Goal: Information Seeking & Learning: Learn about a topic

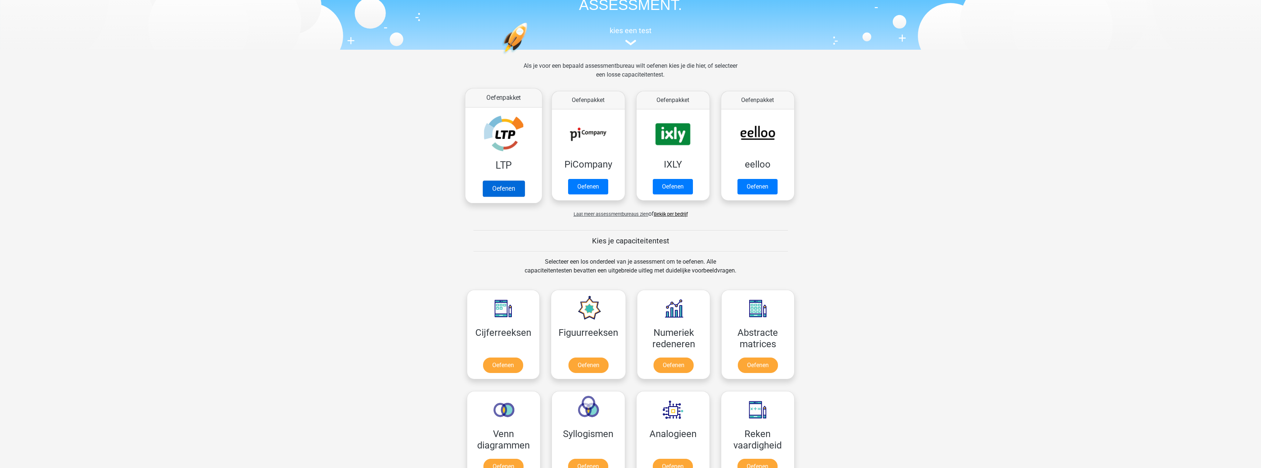
scroll to position [74, 0]
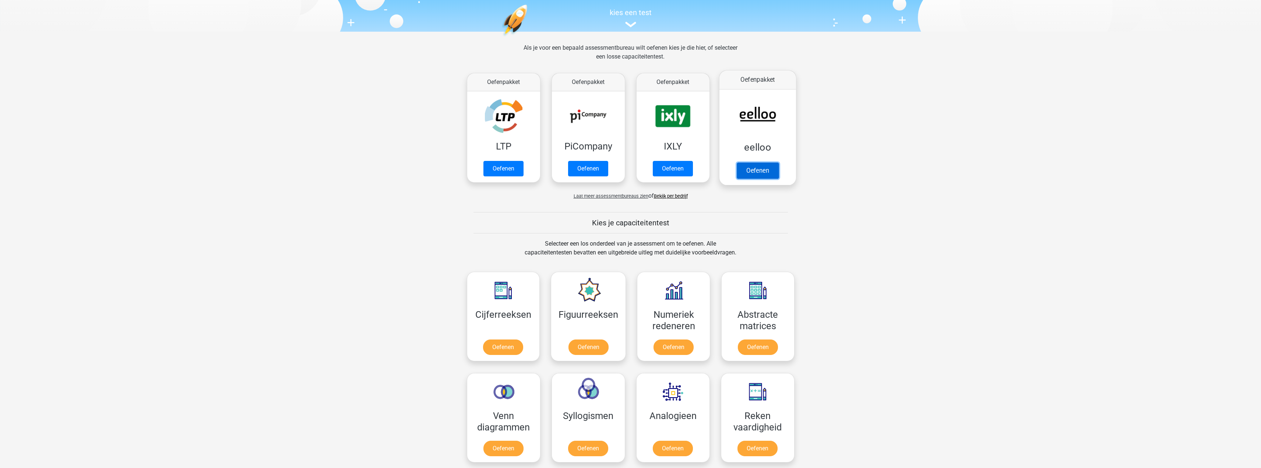
click at [765, 162] on link "Oefenen" at bounding box center [757, 170] width 42 height 16
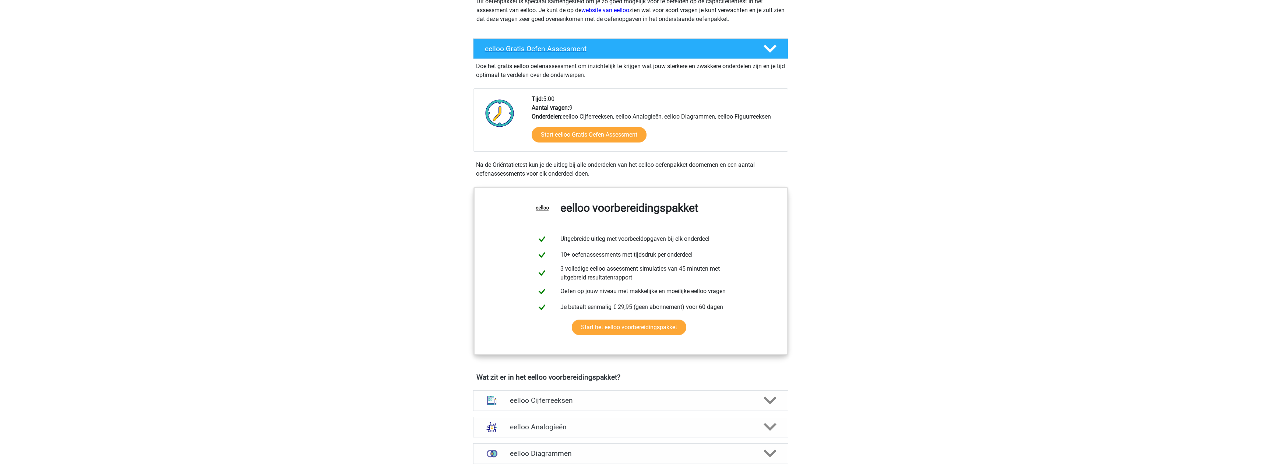
scroll to position [110, 0]
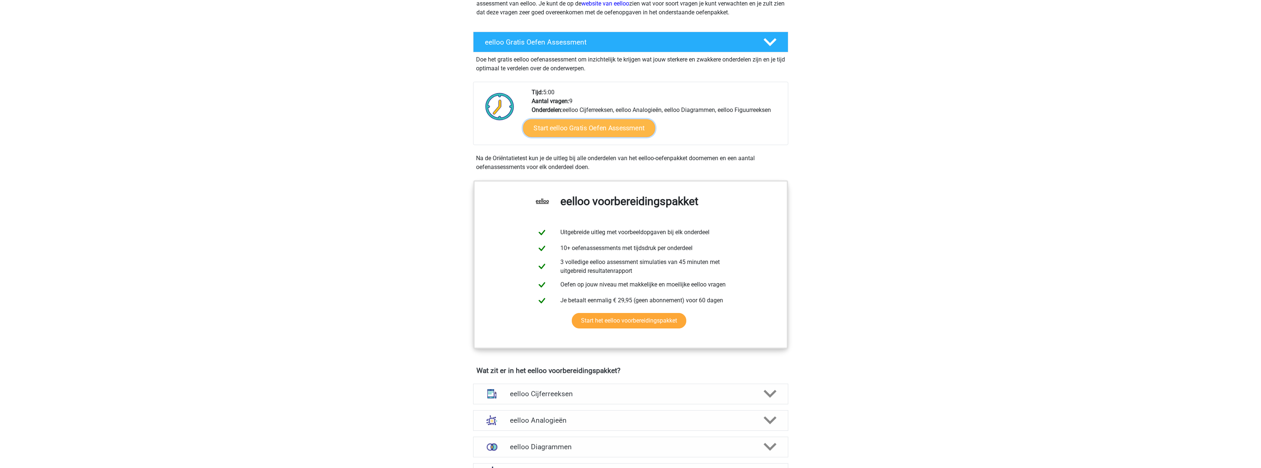
click at [585, 129] on link "Start eelloo Gratis Oefen Assessment" at bounding box center [589, 128] width 132 height 18
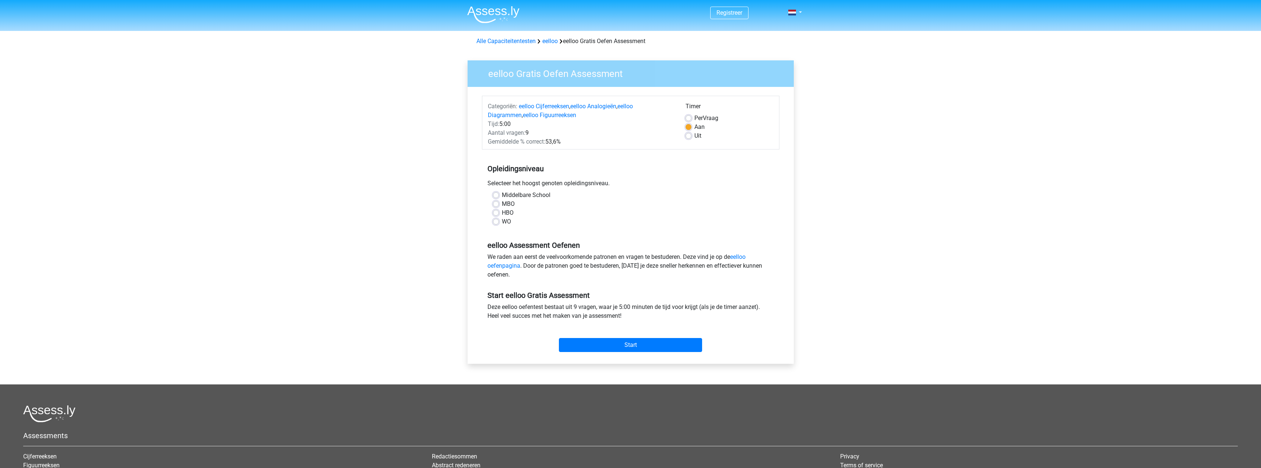
click at [508, 215] on label "HBO" at bounding box center [508, 212] width 12 height 9
click at [499, 215] on input "HBO" at bounding box center [496, 211] width 6 height 7
radio input "true"
click at [622, 341] on input "Start" at bounding box center [630, 345] width 143 height 14
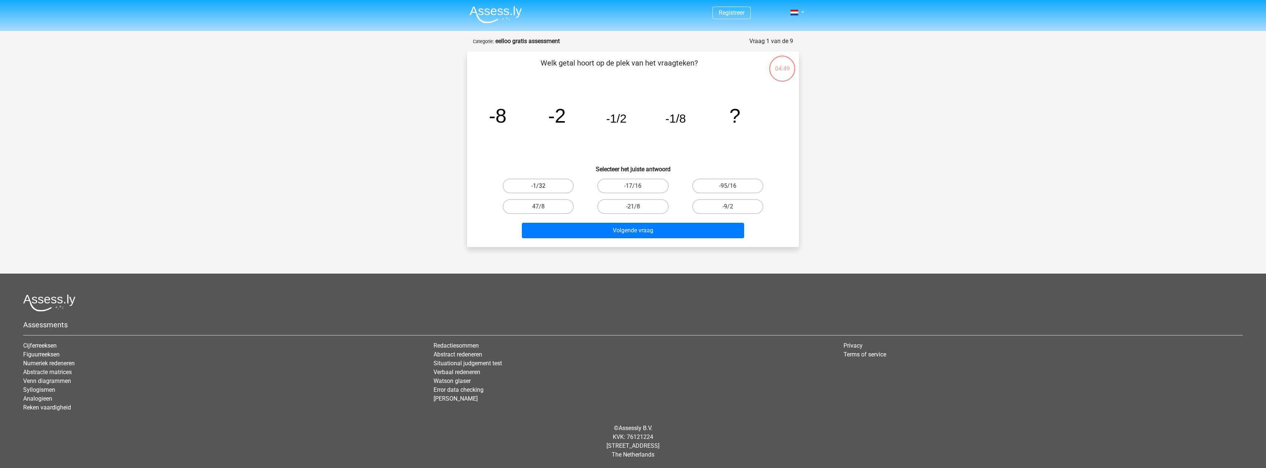
click at [548, 187] on label "-1/32" at bounding box center [538, 186] width 71 height 15
click at [543, 187] on input "-1/32" at bounding box center [541, 188] width 5 height 5
radio input "true"
click at [629, 232] on button "Volgende vraag" at bounding box center [633, 230] width 223 height 15
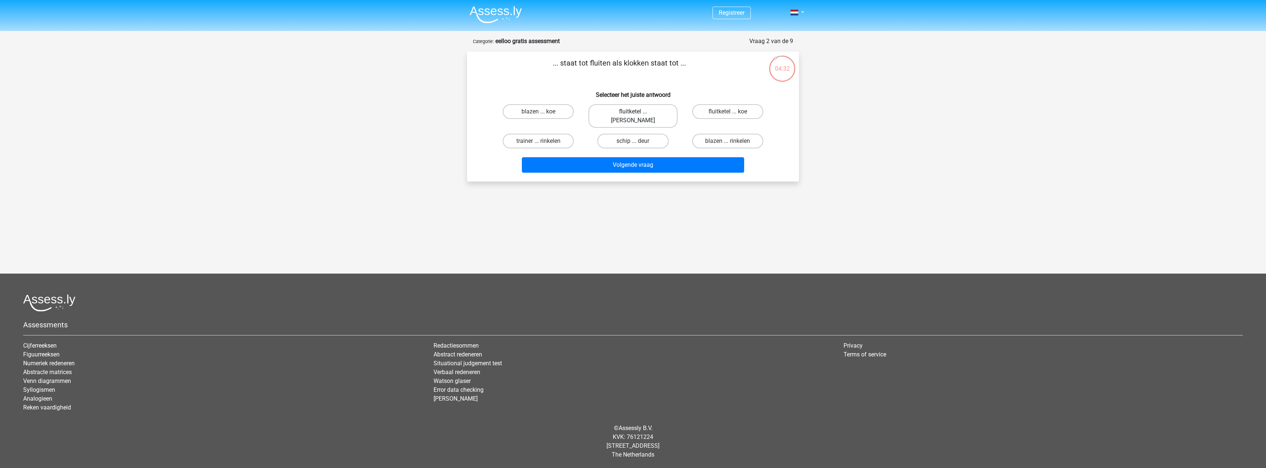
click at [622, 110] on label "fluitketel ... luiden" at bounding box center [633, 116] width 89 height 24
click at [633, 112] on input "fluitketel ... luiden" at bounding box center [635, 114] width 5 height 5
radio input "true"
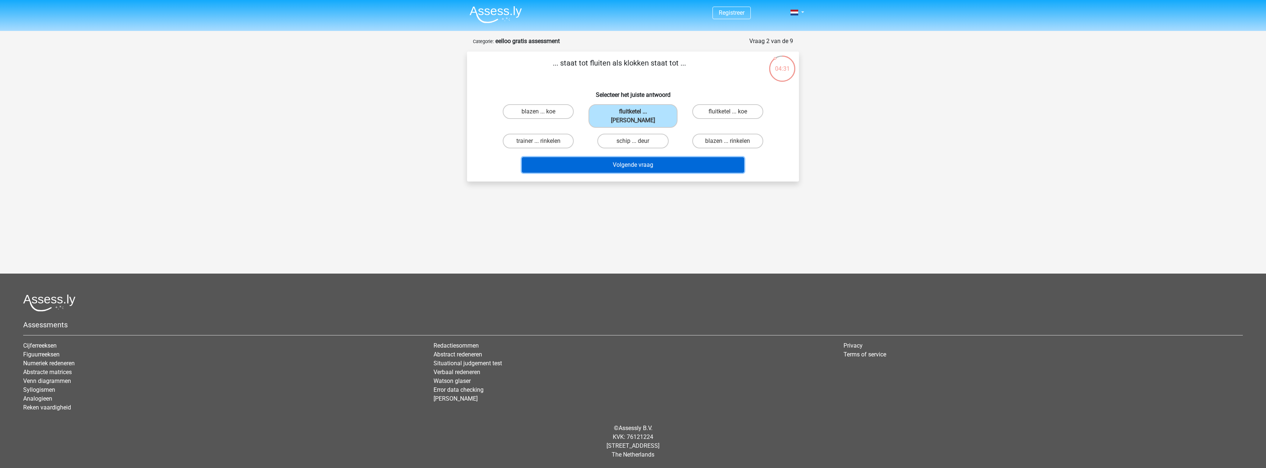
click at [628, 157] on button "Volgende vraag" at bounding box center [633, 164] width 223 height 15
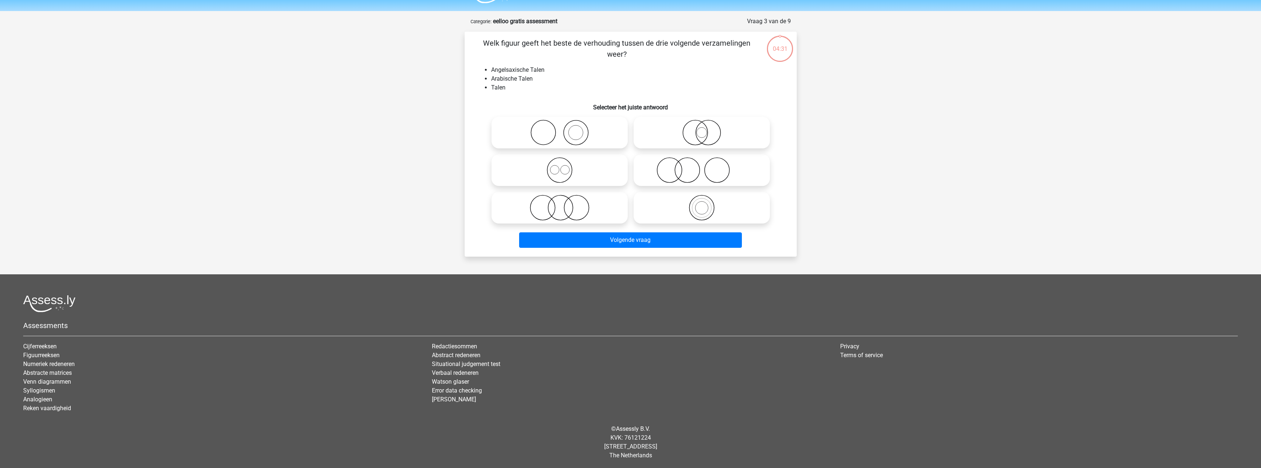
scroll to position [21, 0]
click at [561, 171] on icon at bounding box center [559, 169] width 130 height 26
click at [561, 166] on input "radio" at bounding box center [562, 163] width 5 height 5
radio input "true"
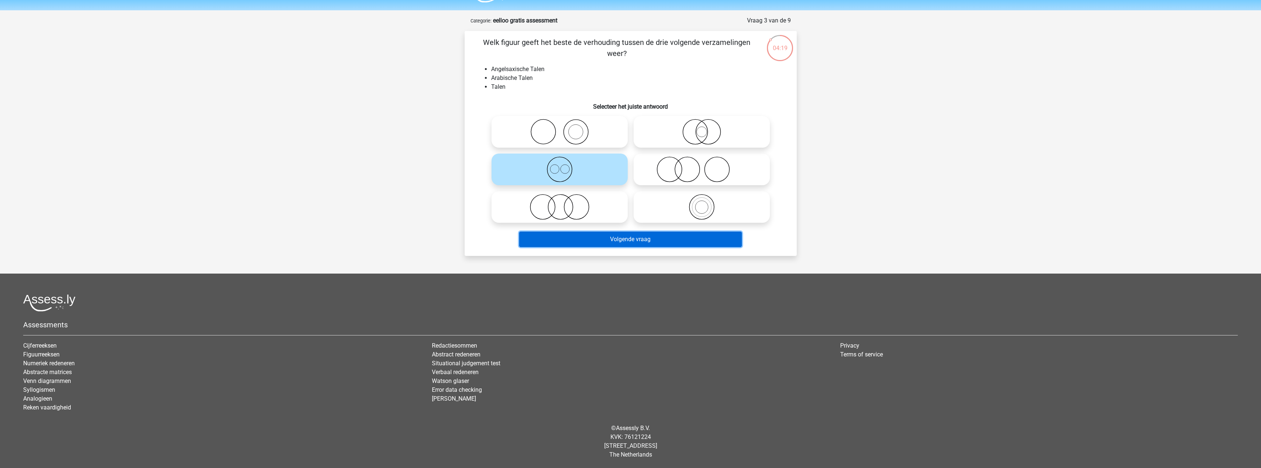
click at [628, 244] on button "Volgende vraag" at bounding box center [630, 239] width 223 height 15
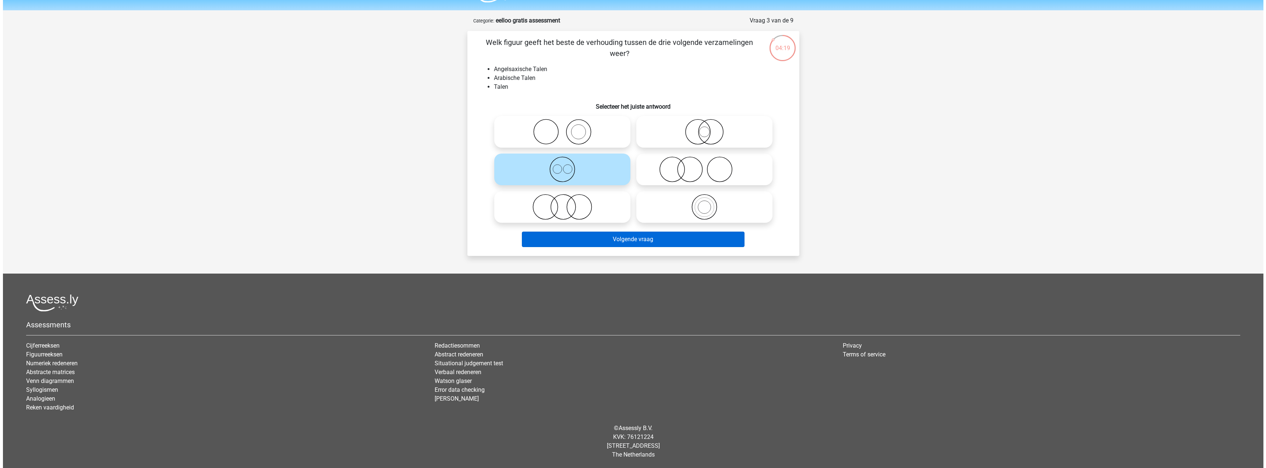
scroll to position [0, 0]
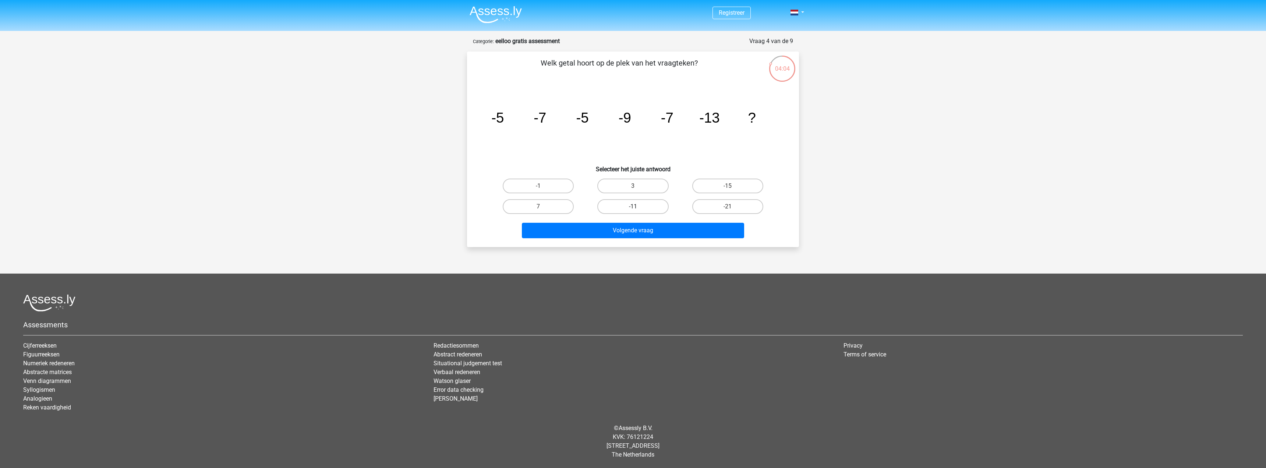
click at [626, 205] on label "-11" at bounding box center [632, 206] width 71 height 15
click at [633, 207] on input "-11" at bounding box center [635, 209] width 5 height 5
radio input "true"
click at [653, 226] on button "Volgende vraag" at bounding box center [633, 230] width 223 height 15
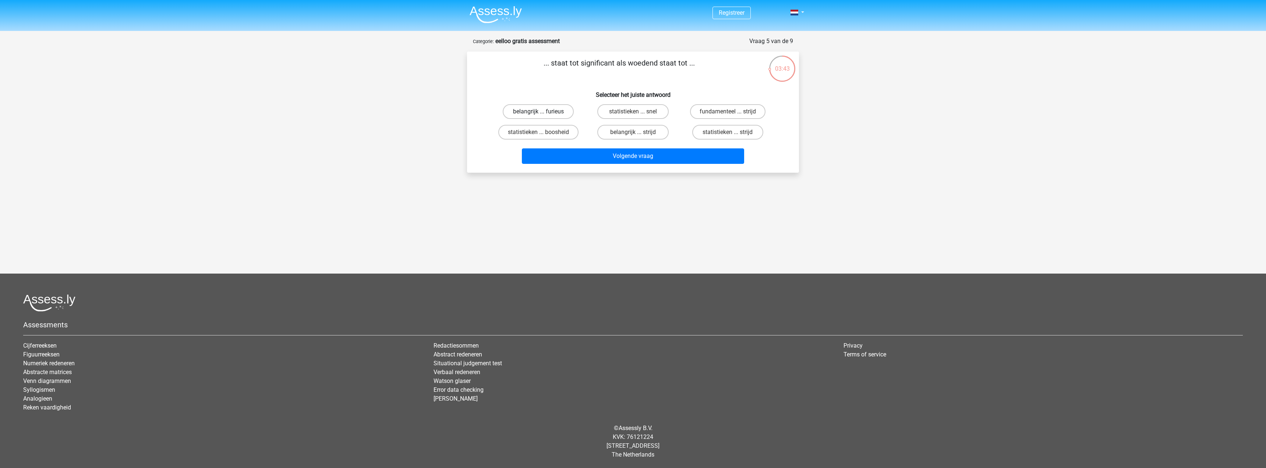
click at [546, 114] on label "belangrijk ... furieus" at bounding box center [538, 111] width 71 height 15
click at [543, 114] on input "belangrijk ... furieus" at bounding box center [541, 114] width 5 height 5
radio input "true"
click at [626, 168] on div "... staat tot significant als woedend staat tot ... Selecteer het juiste antwoo…" at bounding box center [633, 112] width 332 height 121
click at [616, 153] on button "Volgende vraag" at bounding box center [633, 155] width 223 height 15
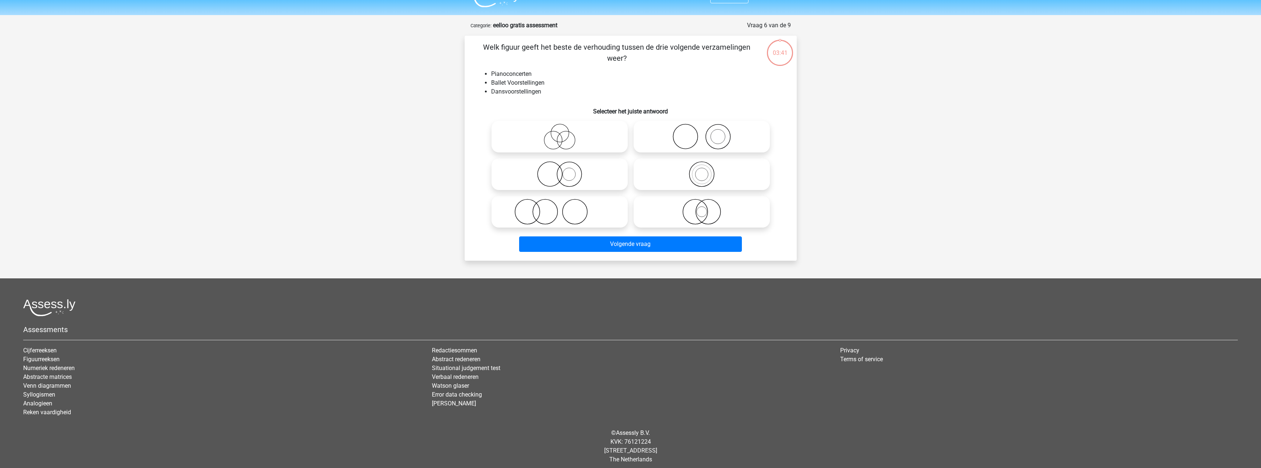
scroll to position [21, 0]
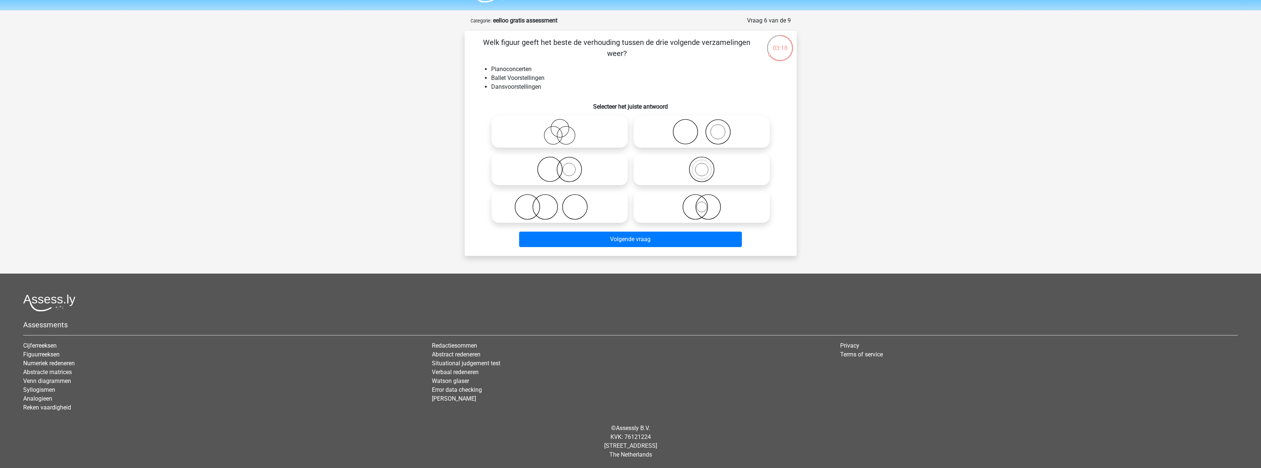
click at [712, 134] on icon at bounding box center [701, 132] width 130 height 26
click at [706, 128] on input "radio" at bounding box center [704, 125] width 5 height 5
radio input "true"
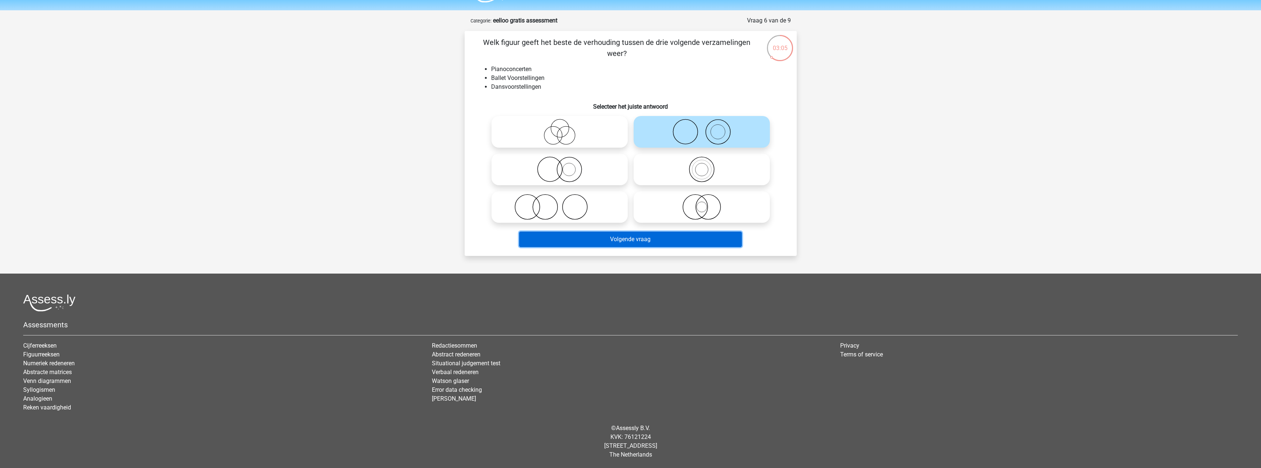
click at [649, 237] on button "Volgende vraag" at bounding box center [630, 239] width 223 height 15
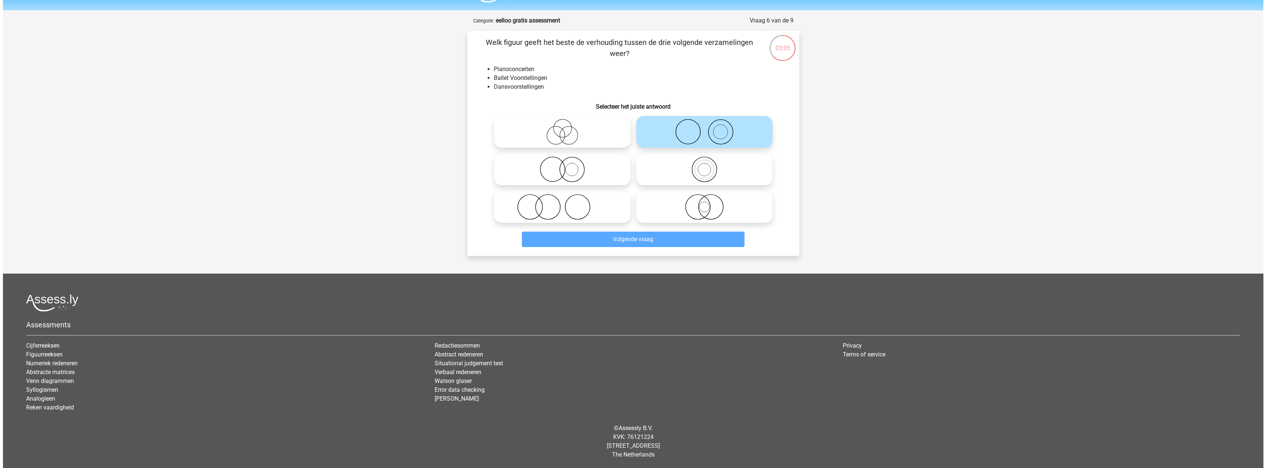
scroll to position [0, 0]
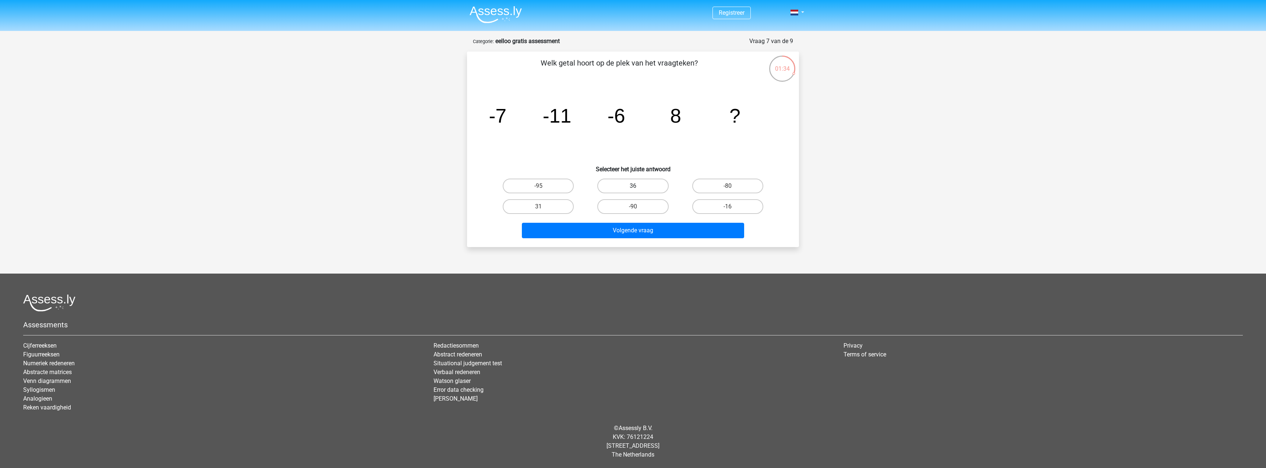
click at [649, 185] on label "36" at bounding box center [632, 186] width 71 height 15
click at [638, 186] on input "36" at bounding box center [635, 188] width 5 height 5
radio input "true"
click at [652, 222] on div "Volgende vraag" at bounding box center [633, 229] width 308 height 24
click at [652, 233] on button "Volgende vraag" at bounding box center [633, 230] width 223 height 15
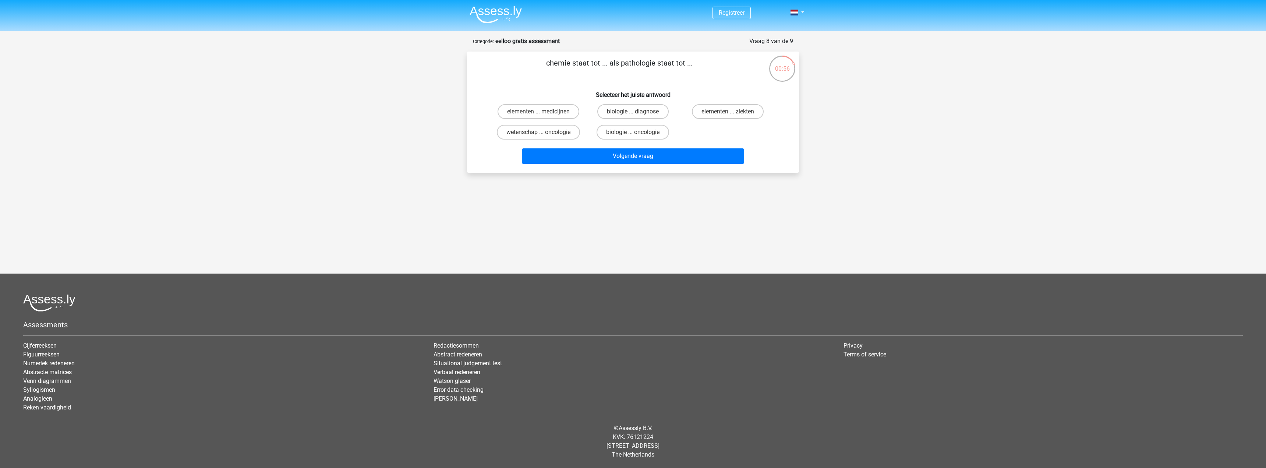
drag, startPoint x: 626, startPoint y: 110, endPoint x: 746, endPoint y: 126, distance: 120.6
click at [746, 126] on div "elementen ... medicijnen biologie ... diagnose elementen ... ziekten wetenschap…" at bounding box center [633, 121] width 284 height 41
click at [668, 132] on label "biologie ... oncologie" at bounding box center [633, 132] width 73 height 15
click at [638, 132] on input "biologie ... oncologie" at bounding box center [635, 134] width 5 height 5
radio input "true"
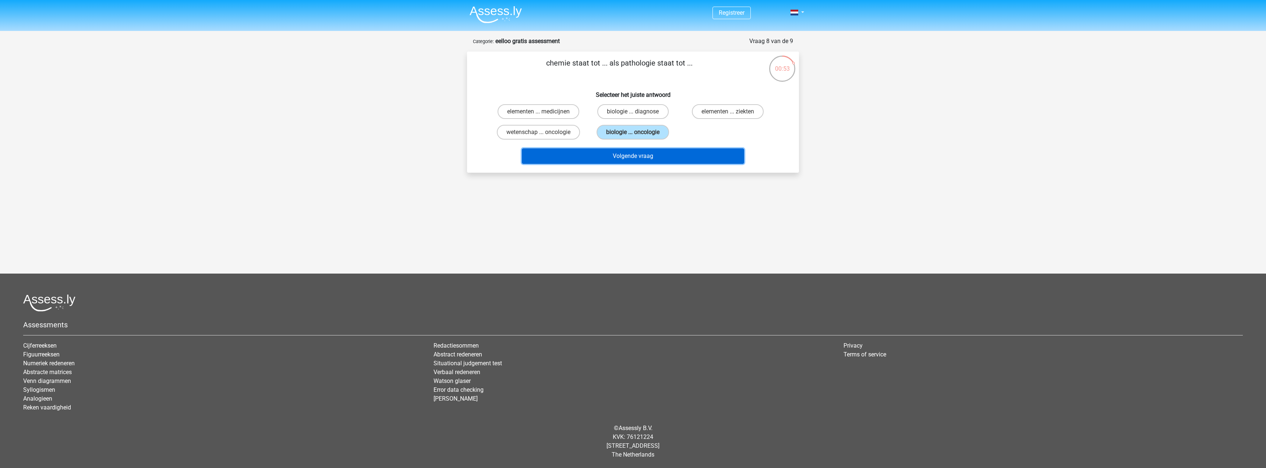
click at [665, 151] on button "Volgende vraag" at bounding box center [633, 155] width 223 height 15
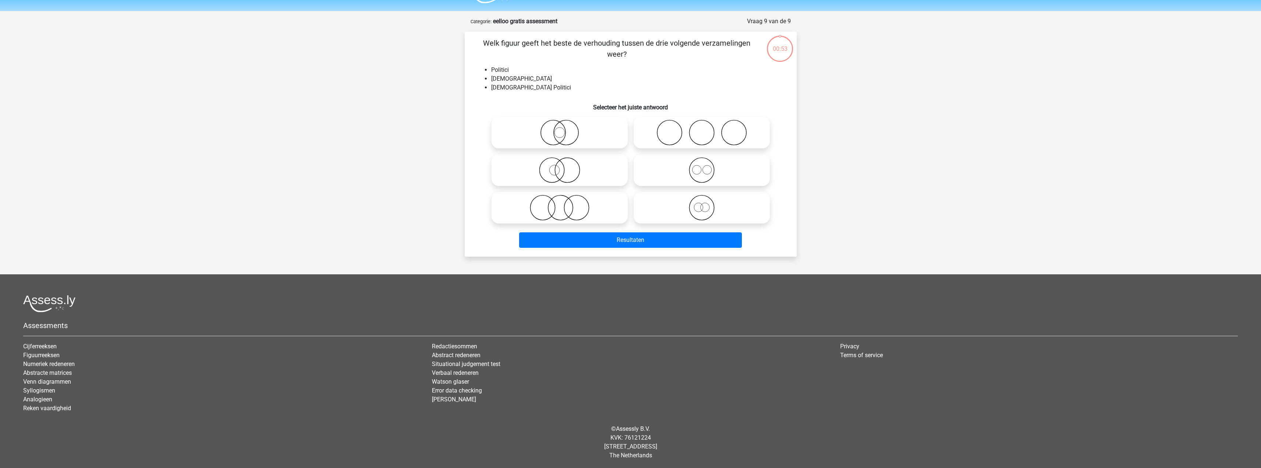
scroll to position [21, 0]
click at [561, 135] on icon at bounding box center [559, 132] width 130 height 26
click at [561, 128] on input "radio" at bounding box center [562, 125] width 5 height 5
radio input "true"
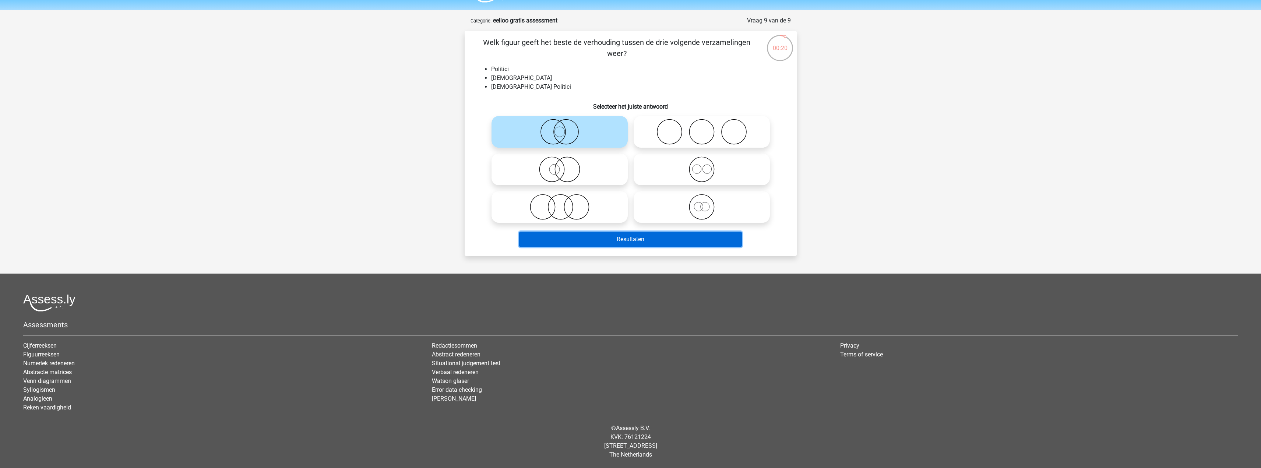
click at [588, 237] on button "Resultaten" at bounding box center [630, 239] width 223 height 15
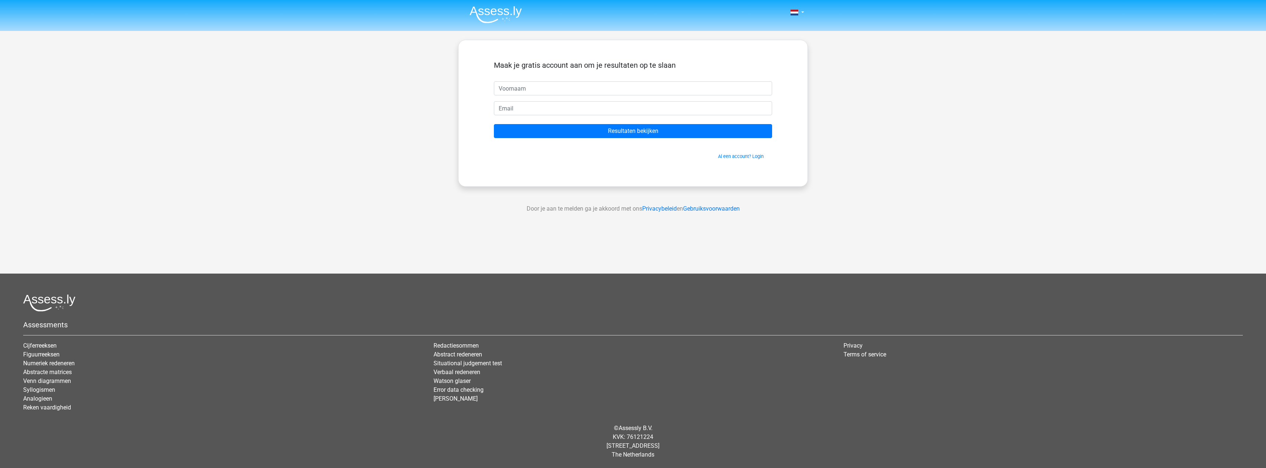
click at [534, 92] on input "text" at bounding box center [633, 88] width 278 height 14
type input "Mark"
click at [516, 112] on input "email" at bounding box center [633, 108] width 278 height 14
type input "[EMAIL_ADDRESS][DOMAIN_NAME]"
click at [547, 131] on input "Resultaten bekijken" at bounding box center [633, 131] width 278 height 14
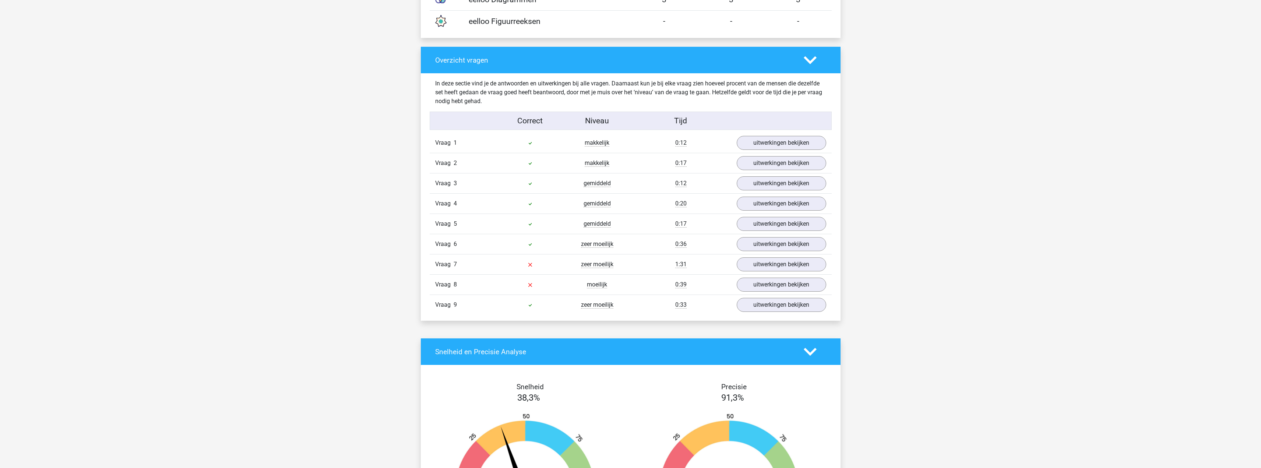
scroll to position [699, 0]
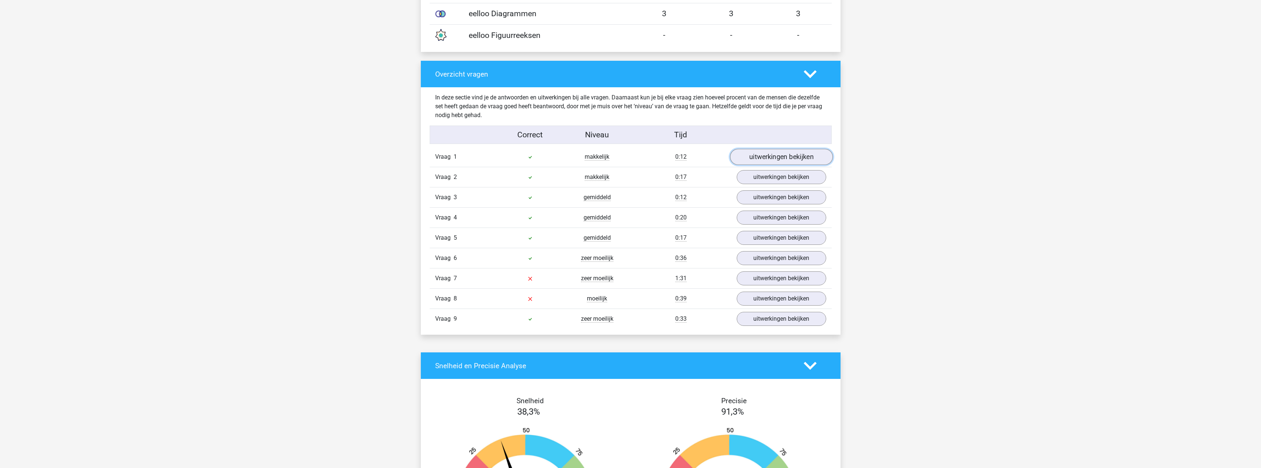
click at [766, 154] on link "uitwerkingen bekijken" at bounding box center [781, 157] width 103 height 16
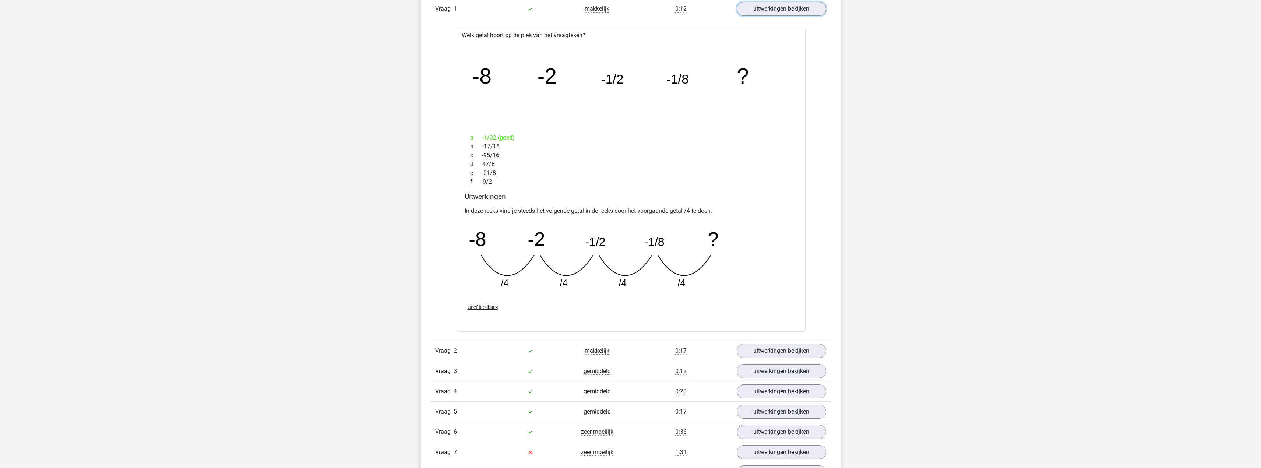
scroll to position [847, 0]
click at [781, 349] on link "uitwerkingen bekijken" at bounding box center [781, 351] width 103 height 16
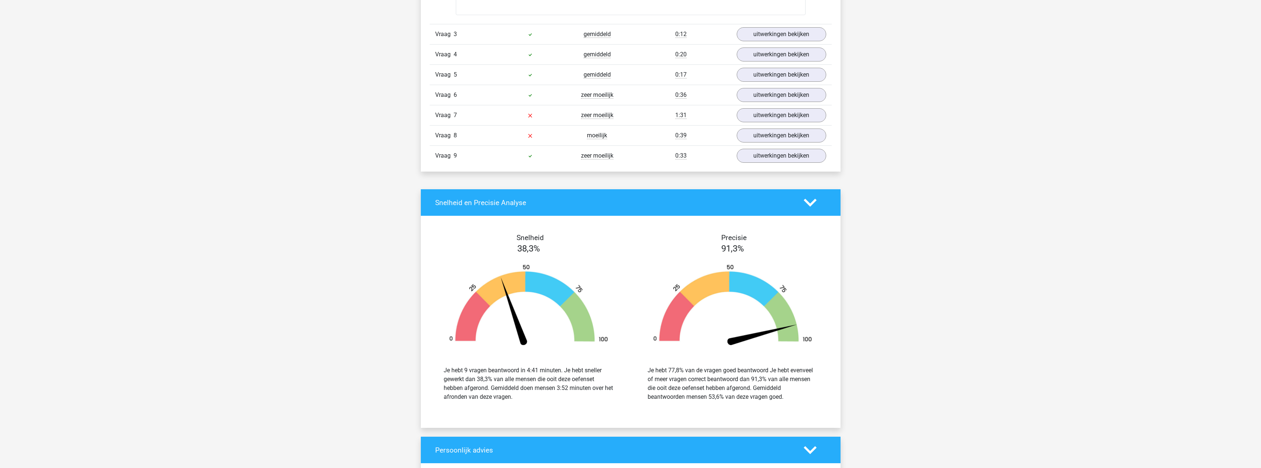
scroll to position [1215, 0]
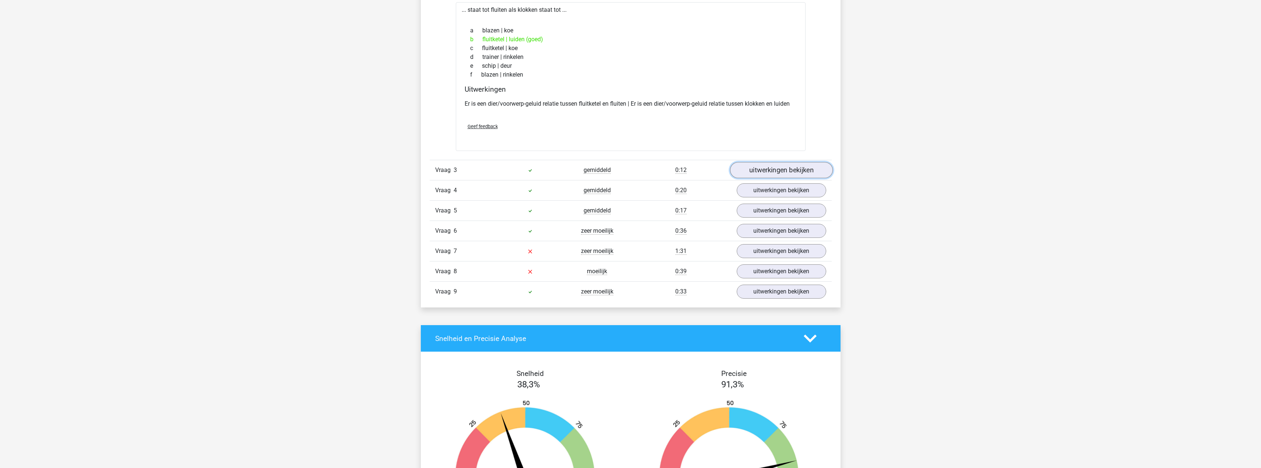
click at [778, 167] on link "uitwerkingen bekijken" at bounding box center [781, 170] width 103 height 16
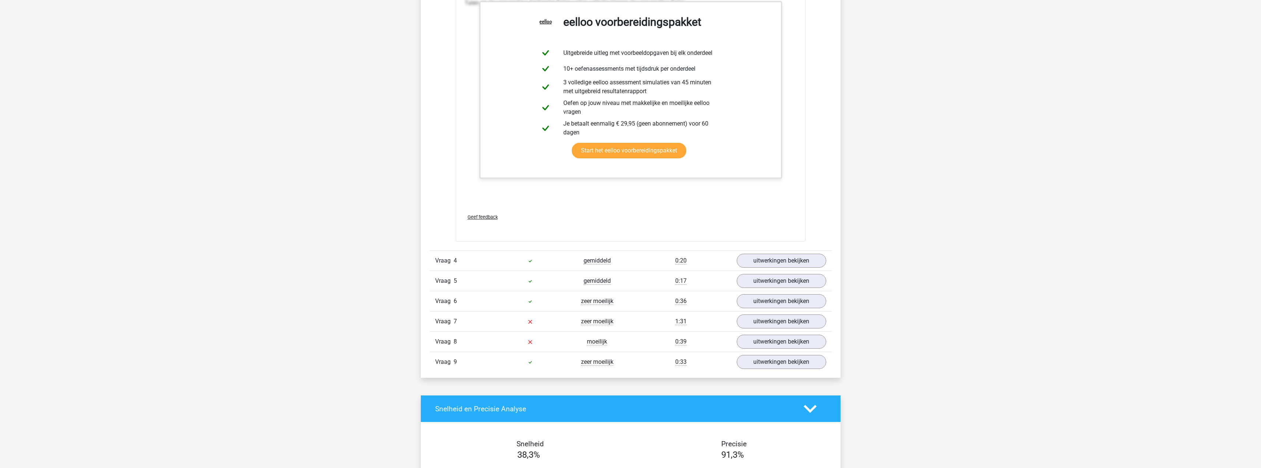
scroll to position [1656, 0]
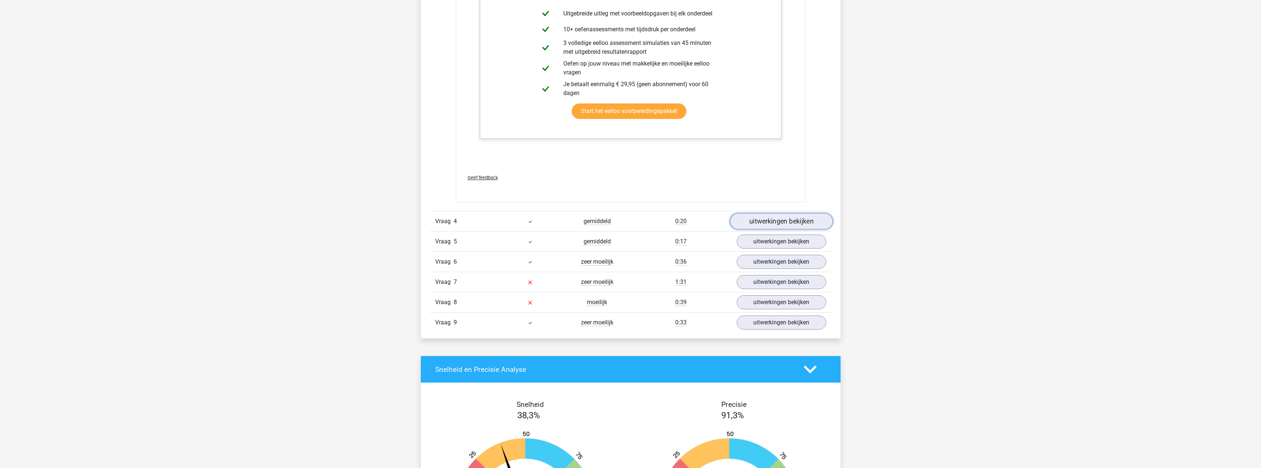
click at [777, 218] on link "uitwerkingen bekijken" at bounding box center [781, 221] width 103 height 16
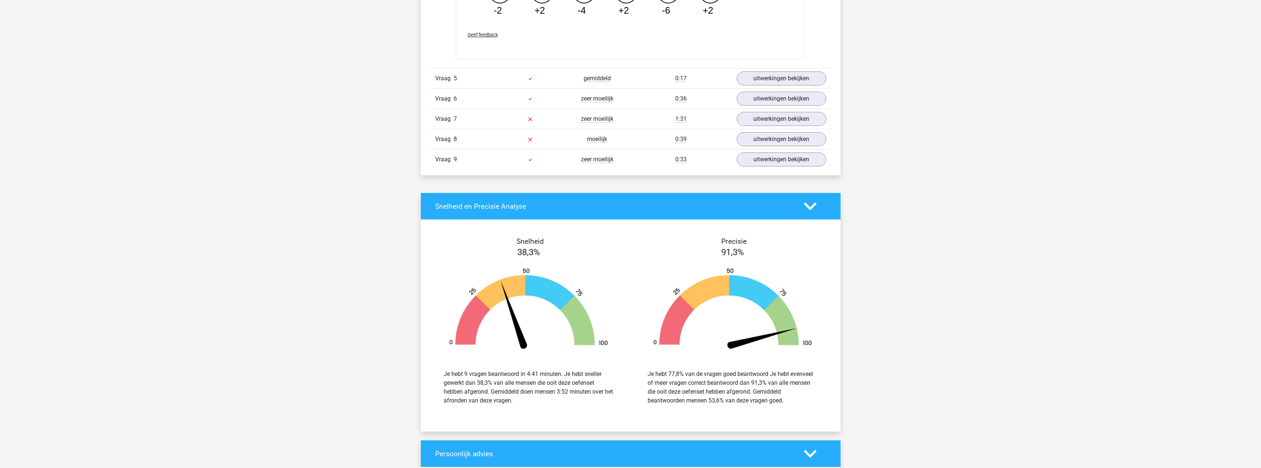
scroll to position [2061, 0]
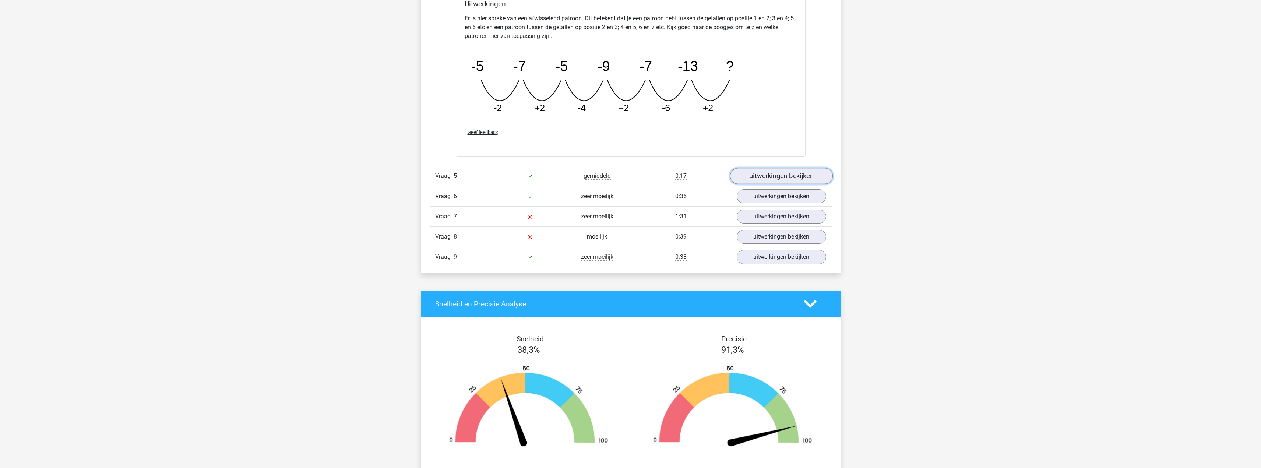
click at [773, 177] on link "uitwerkingen bekijken" at bounding box center [781, 176] width 103 height 16
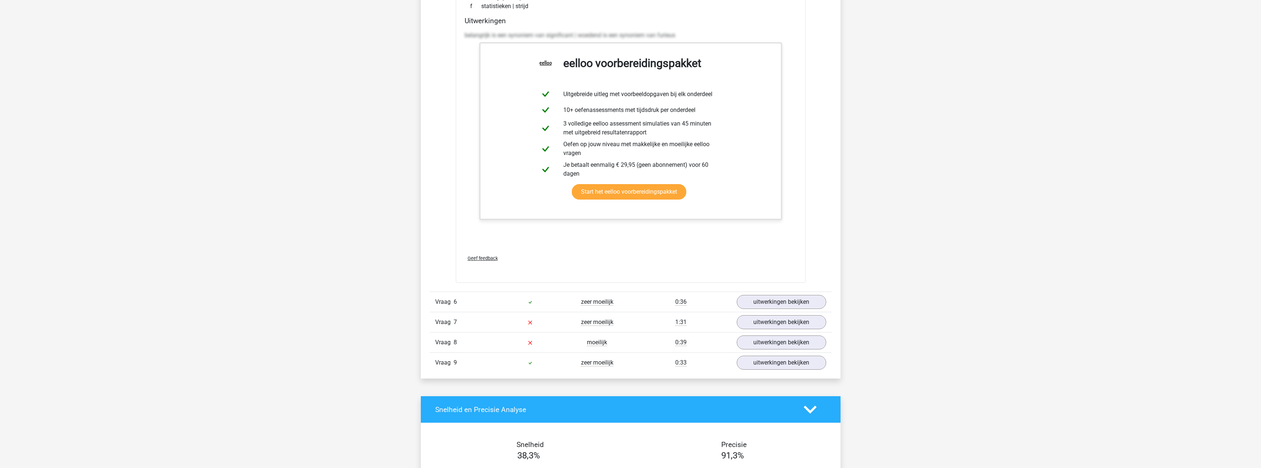
scroll to position [2356, 0]
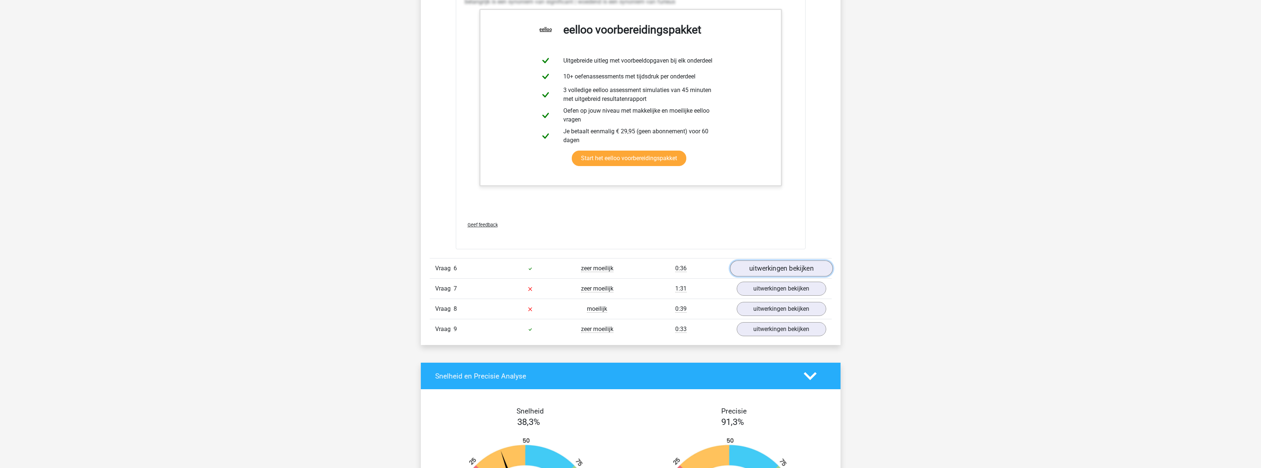
click at [791, 265] on link "uitwerkingen bekijken" at bounding box center [781, 269] width 103 height 16
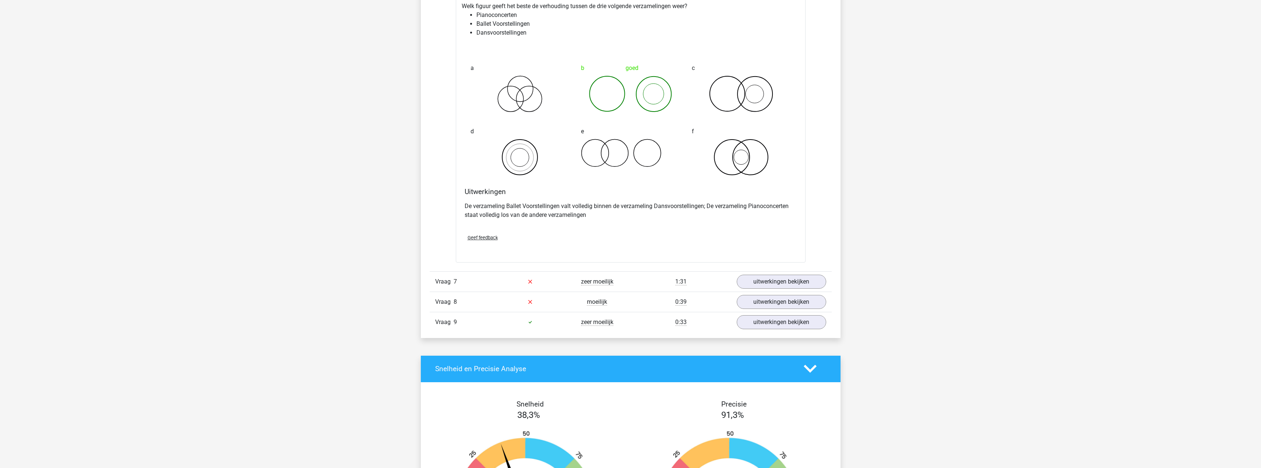
scroll to position [2687, 0]
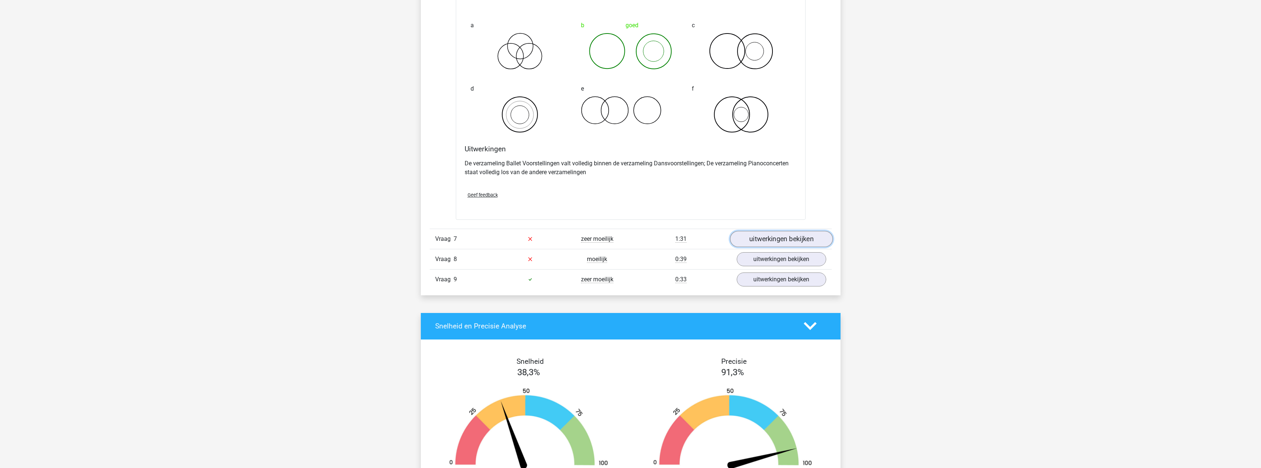
click at [783, 242] on link "uitwerkingen bekijken" at bounding box center [781, 239] width 103 height 16
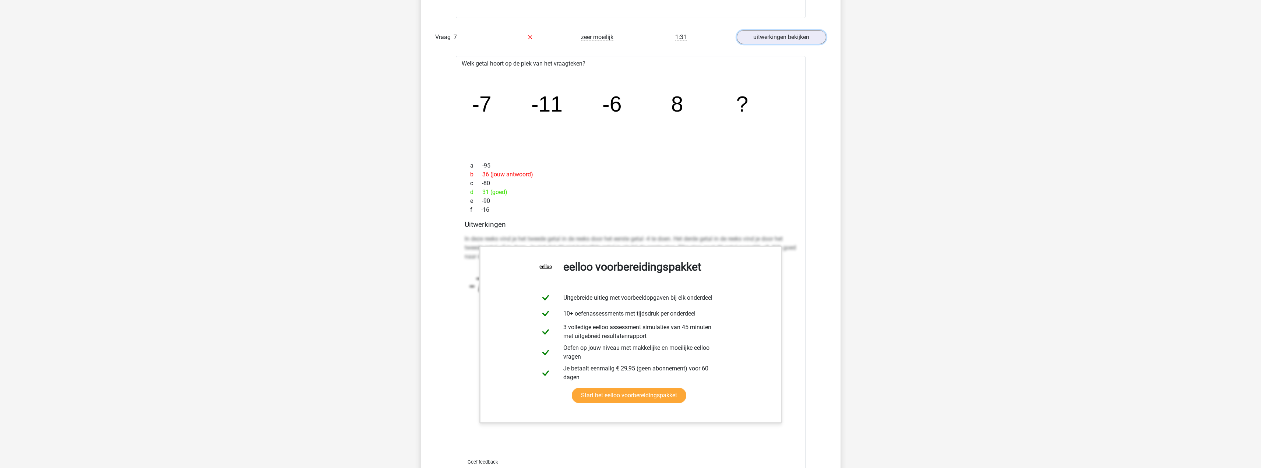
scroll to position [2908, 0]
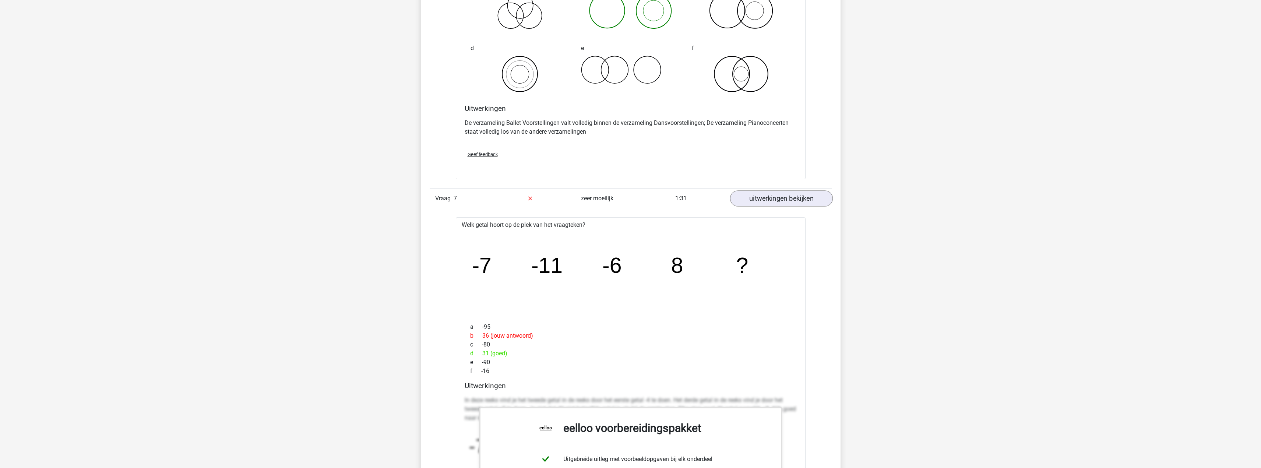
scroll to position [2724, 0]
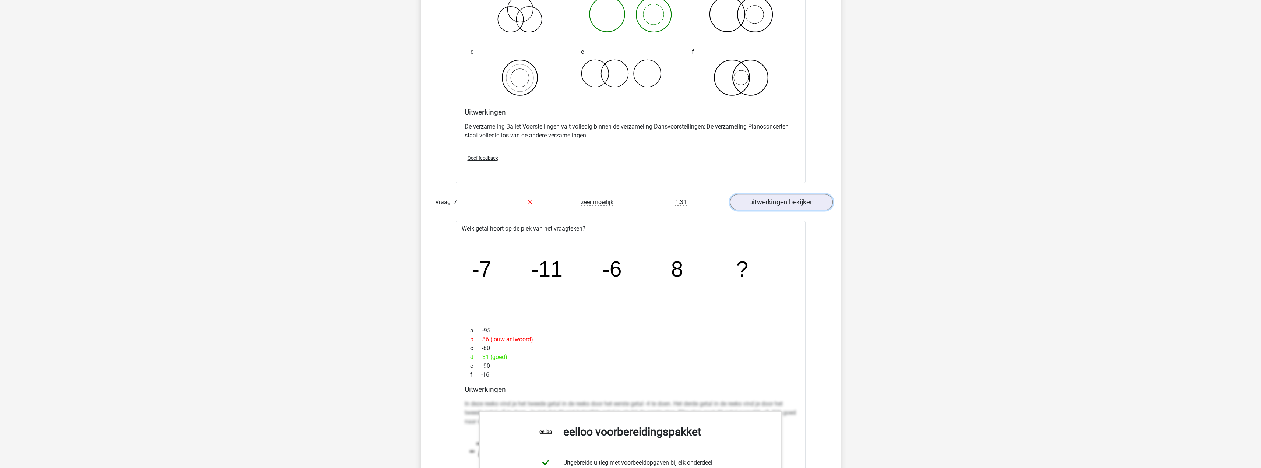
click at [767, 205] on link "uitwerkingen bekijken" at bounding box center [781, 202] width 103 height 16
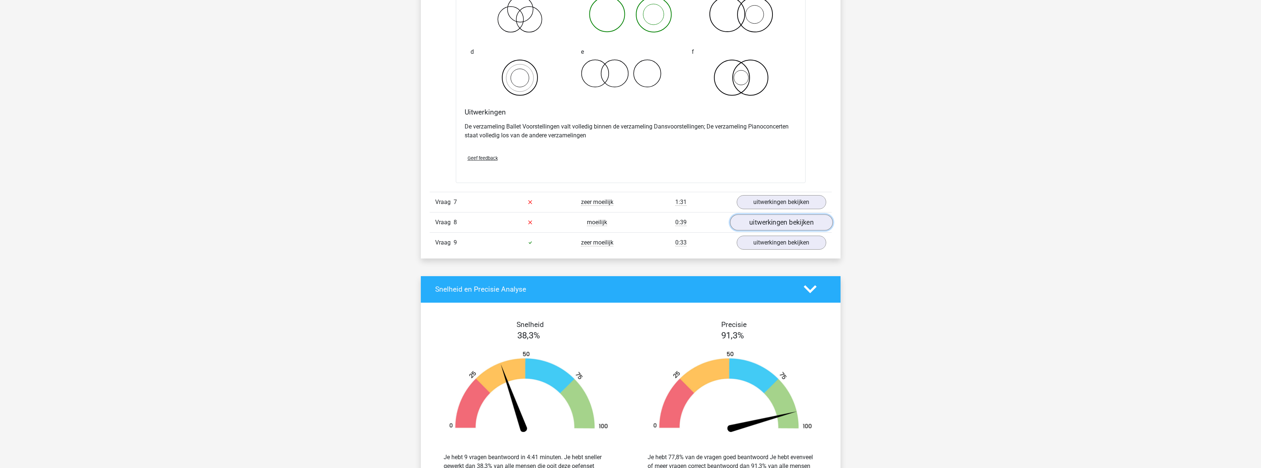
click at [767, 219] on link "uitwerkingen bekijken" at bounding box center [781, 222] width 103 height 16
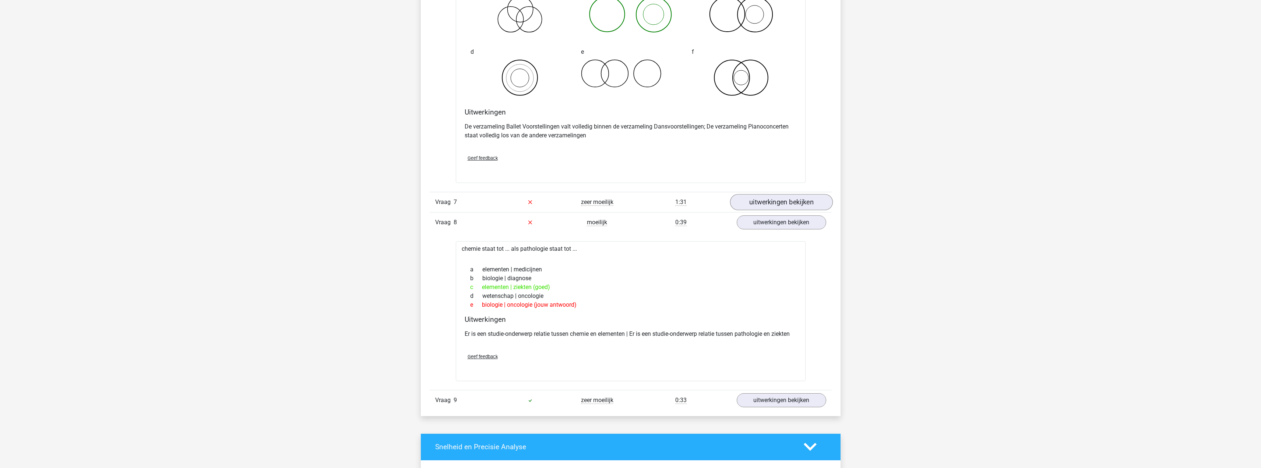
drag, startPoint x: 770, startPoint y: 193, endPoint x: 771, endPoint y: 198, distance: 4.8
click at [770, 194] on div "Vraag 7 zeer moeilijk 1:31 uitwerkingen bekijken" at bounding box center [631, 202] width 402 height 20
click at [771, 200] on link "uitwerkingen bekijken" at bounding box center [781, 202] width 103 height 16
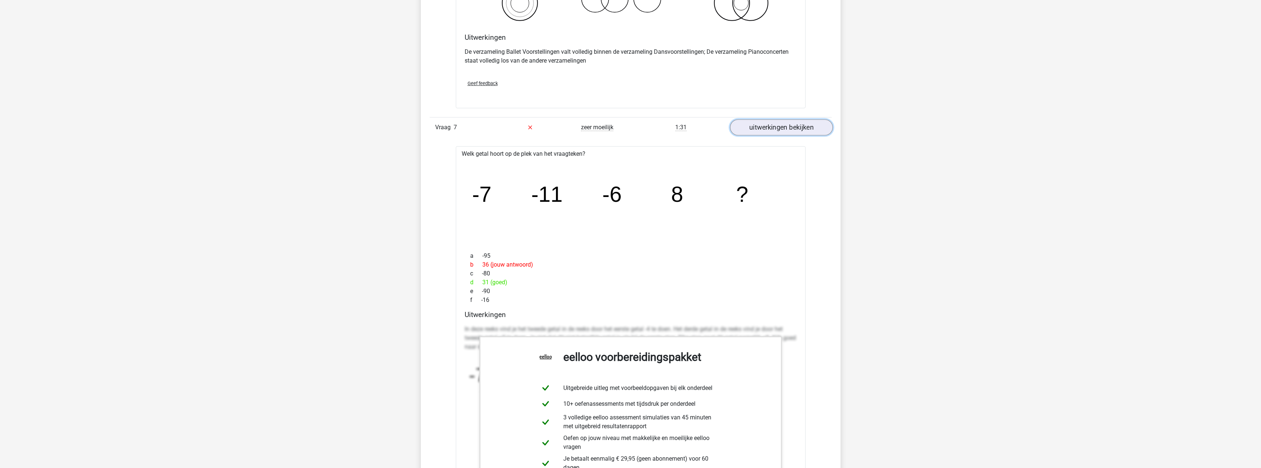
scroll to position [2834, 0]
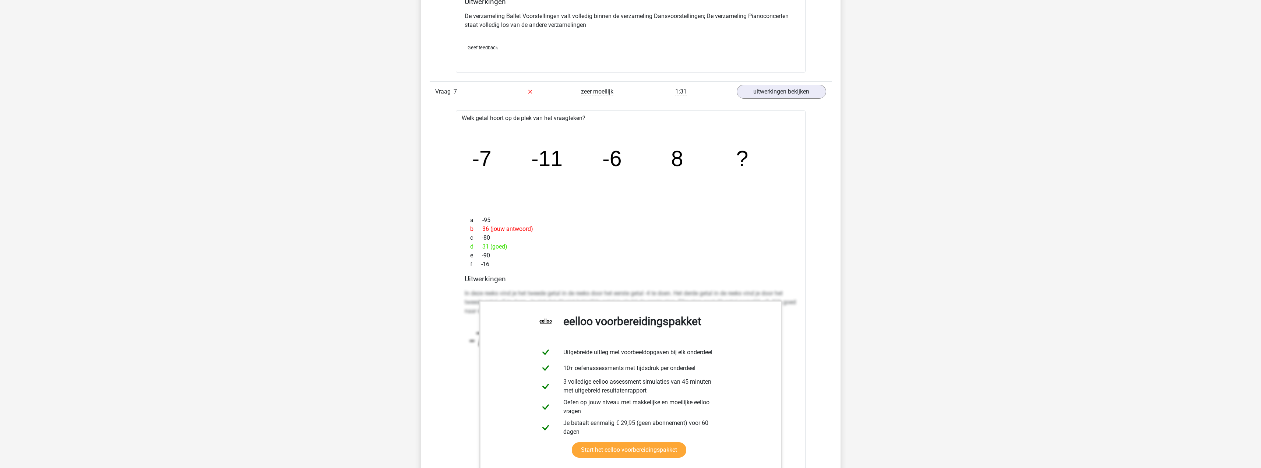
click at [547, 286] on div "In deze reeks vind je het tweede getal in de reeks door het eerste getal -4 te …" at bounding box center [631, 360] width 332 height 149
click at [548, 290] on p "In deze reeks vind je het tweede getal in de reeks door het eerste getal -4 te …" at bounding box center [631, 302] width 332 height 27
drag, startPoint x: 550, startPoint y: 290, endPoint x: 678, endPoint y: 295, distance: 128.9
click at [698, 304] on div "Welk getal hoort op de plek van het vraagteken? image/svg+xml -7 -11 -6 8 ? a -…" at bounding box center [631, 325] width 350 height 431
click at [657, 282] on h4 "Uitwerkingen" at bounding box center [631, 279] width 332 height 8
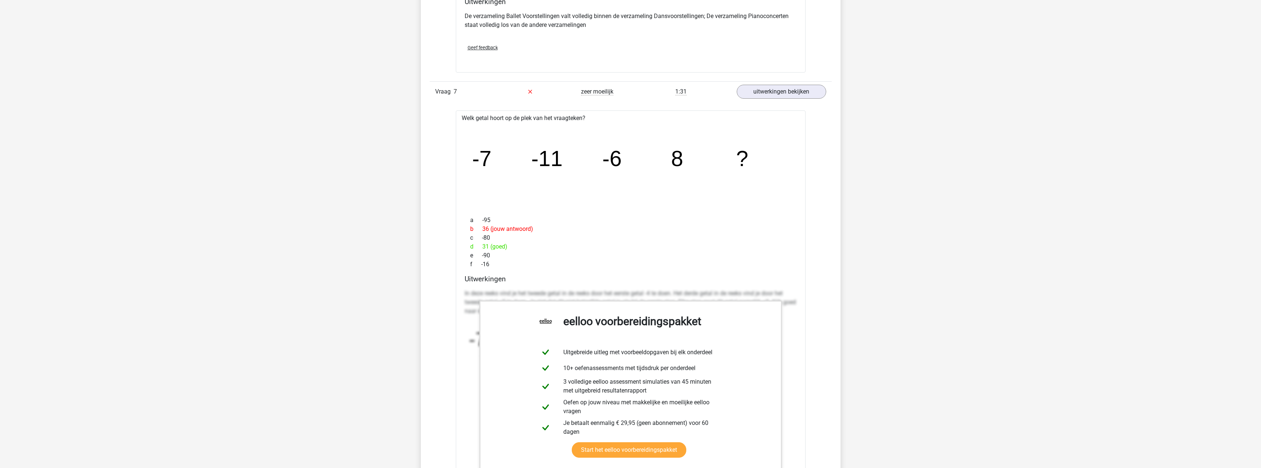
click at [543, 251] on div "e -90" at bounding box center [631, 255] width 332 height 9
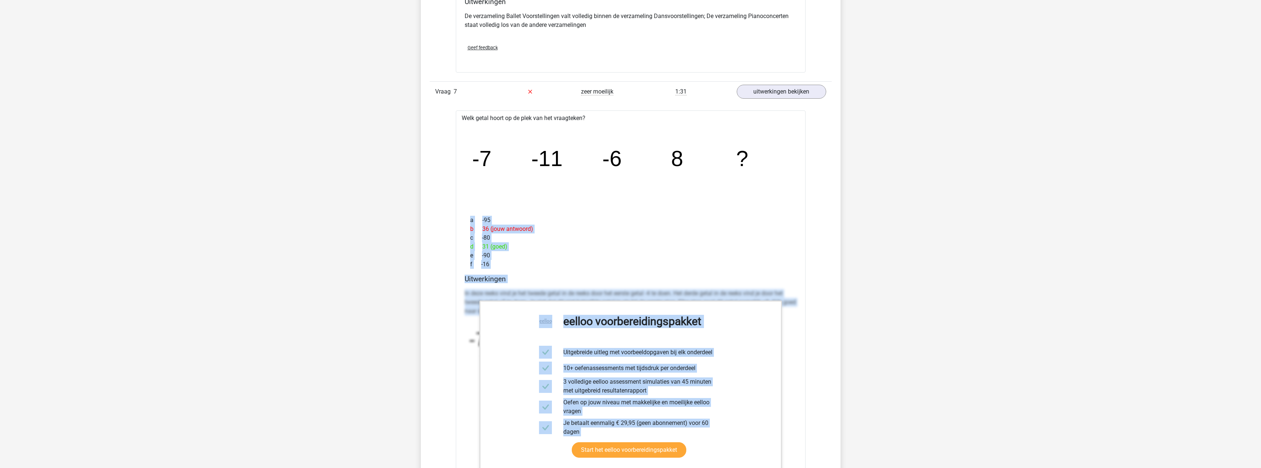
drag, startPoint x: 470, startPoint y: 221, endPoint x: 788, endPoint y: 313, distance: 330.9
click at [788, 313] on div "Welk getal hoort op de plek van het vraagteken? image/svg+xml -7 -11 -6 8 ? a -…" at bounding box center [631, 325] width 350 height 431
copy div "a -95 b 36 (jouw antwoord) c -80 d 31 (goed) e -90 f -16 eelloo voorbereidingsp…"
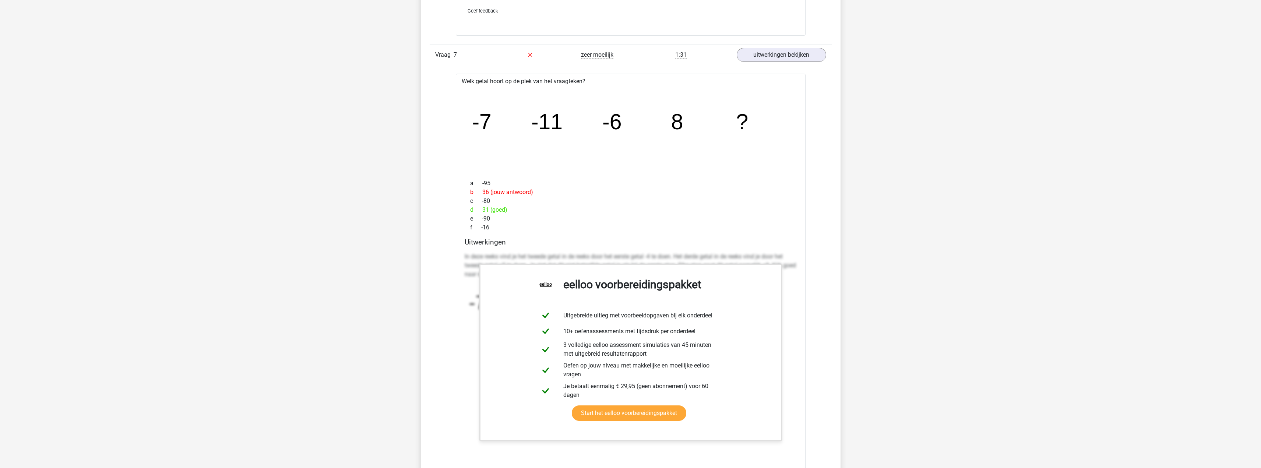
scroll to position [2908, 0]
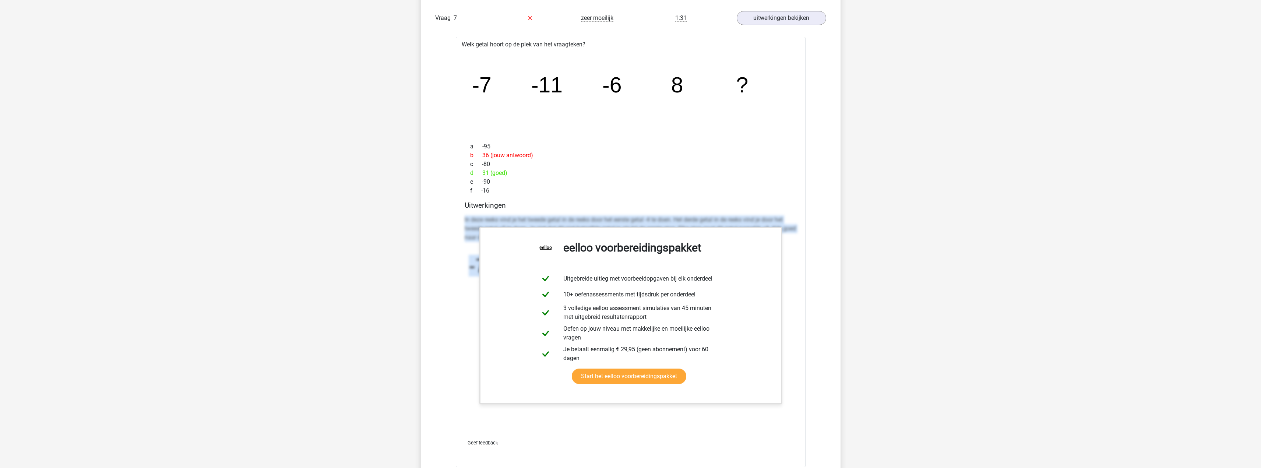
drag, startPoint x: 460, startPoint y: 218, endPoint x: 477, endPoint y: 419, distance: 201.7
click at [477, 427] on div "Welk getal hoort op de plek van het vraagteken? image/svg+xml -7 -11 -6 8 ? a -…" at bounding box center [631, 252] width 350 height 431
copy div "In deze reeks vind je het tweede getal in de reeks door het eerste getal -4 te …"
click at [686, 371] on link "Start het eelloo voorbereidingspakket" at bounding box center [629, 375] width 114 height 15
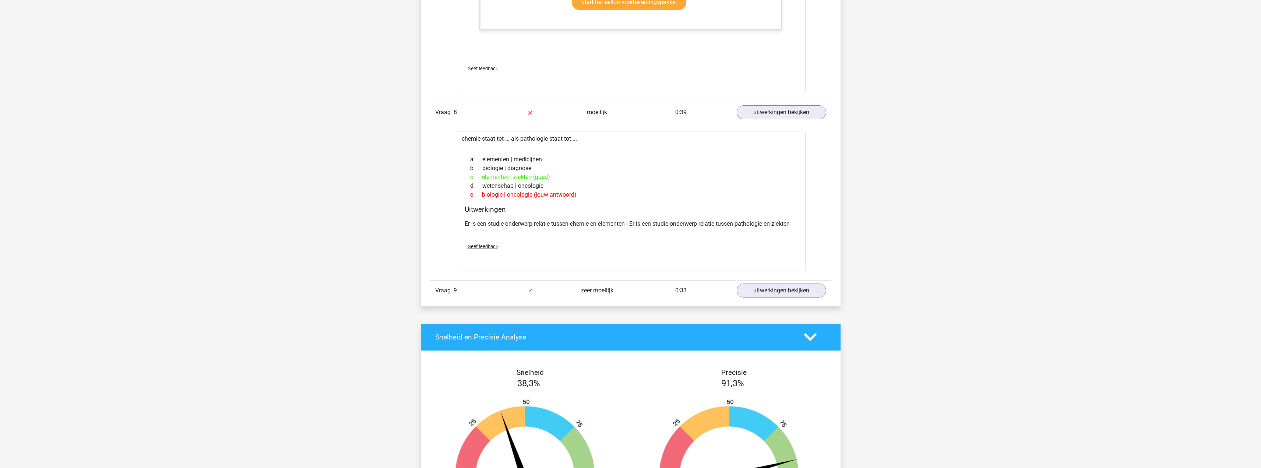
scroll to position [3276, 0]
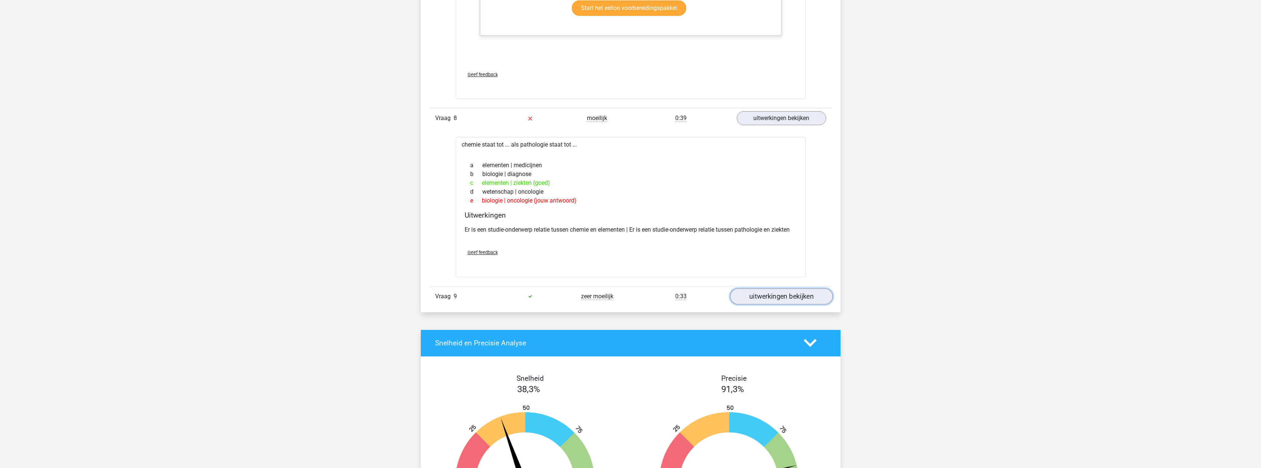
click at [784, 300] on link "uitwerkingen bekijken" at bounding box center [781, 296] width 103 height 16
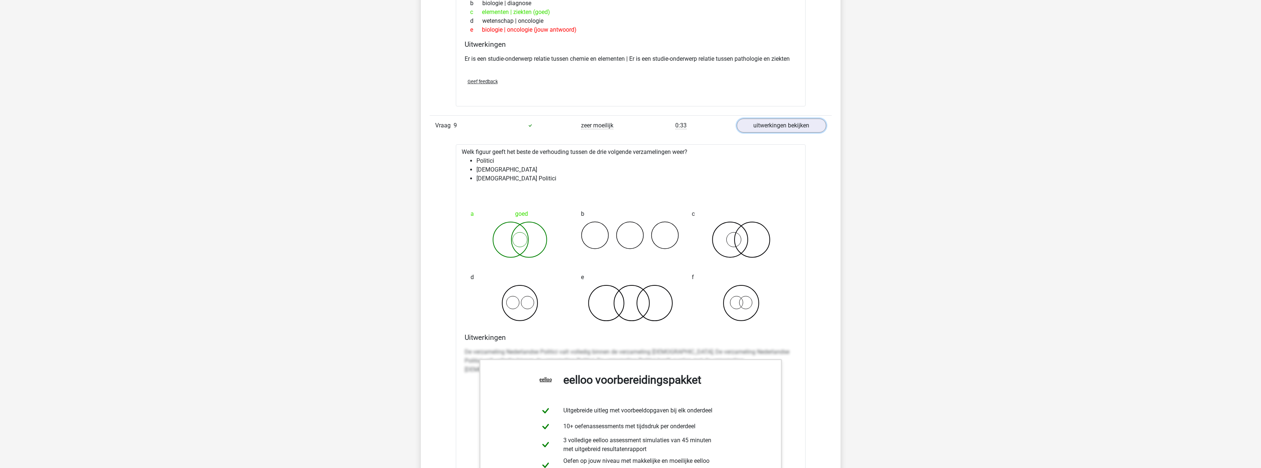
scroll to position [3460, 0]
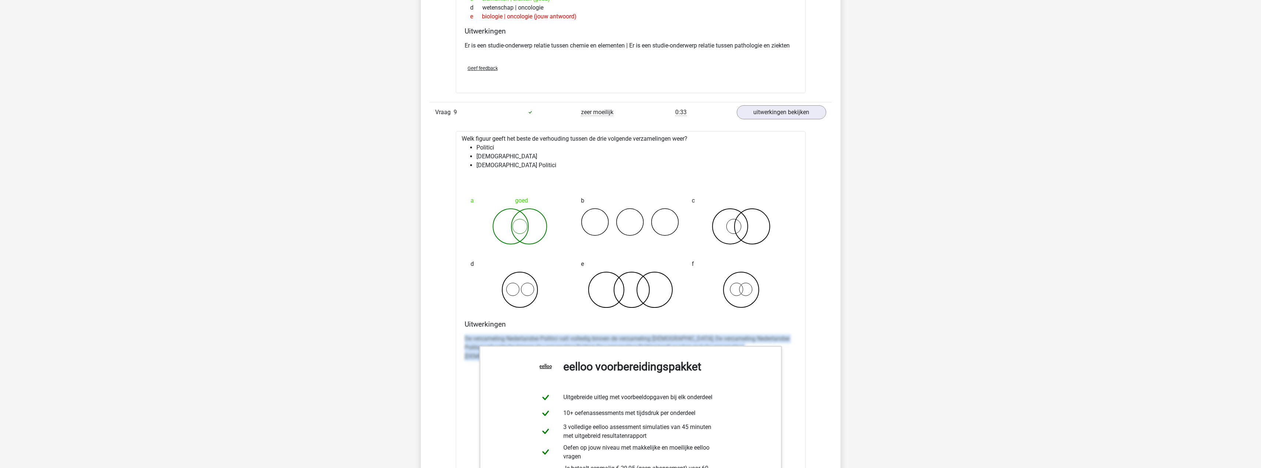
drag, startPoint x: 464, startPoint y: 336, endPoint x: 793, endPoint y: 355, distance: 329.6
click at [793, 355] on div "Uitwerkingen De verzameling Nederlandse Politici valt volledig binnen de verzam…" at bounding box center [631, 436] width 338 height 232
copy p "De verzameling Nederlandse Politici valt volledig binnen de verzameling Nederla…"
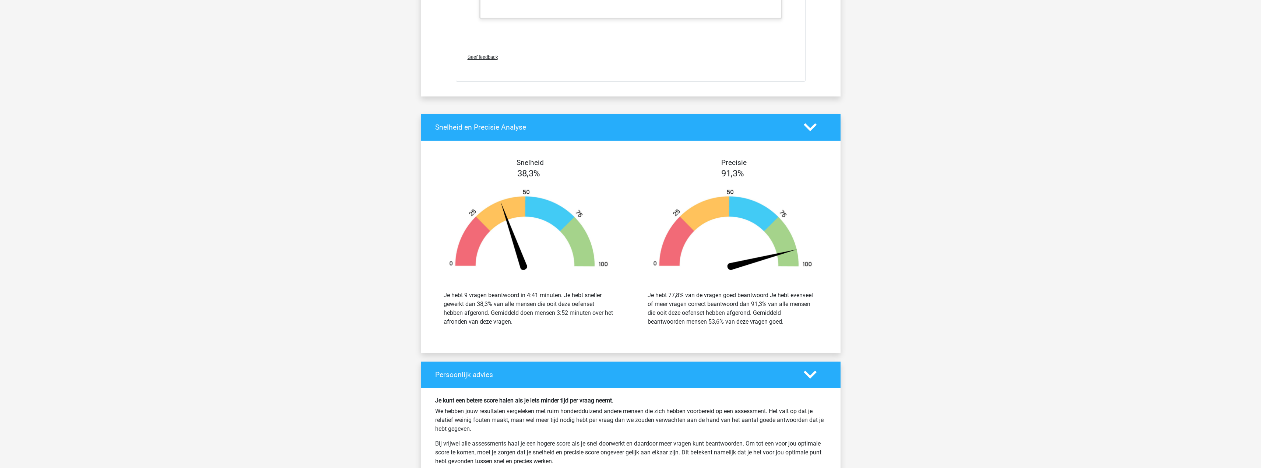
scroll to position [3975, 0]
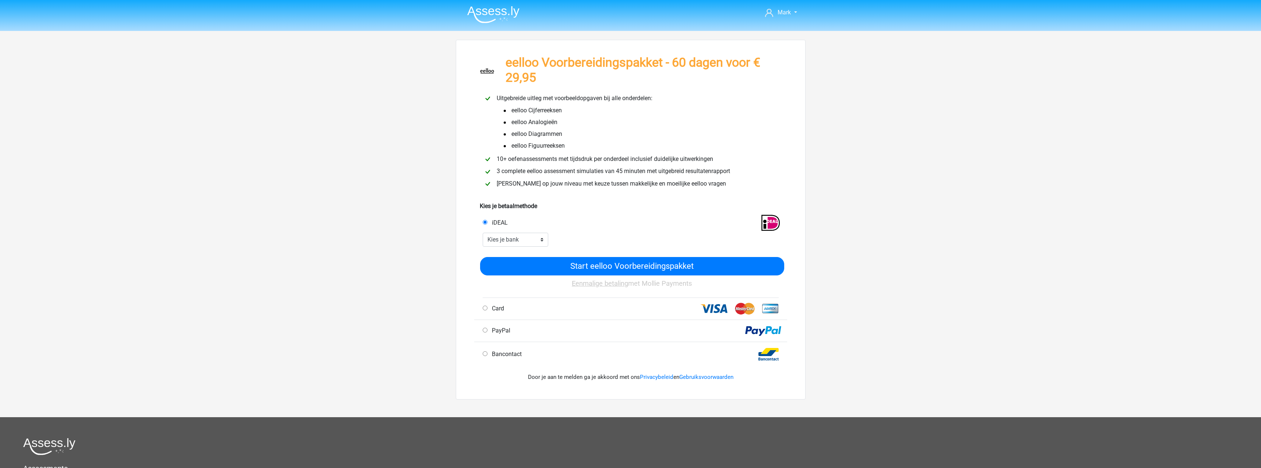
click at [678, 373] on div "Door je aan te melden ga je akkoord met ons Privacybeleid en Gebruiksvoorwaarden" at bounding box center [631, 377] width 302 height 26
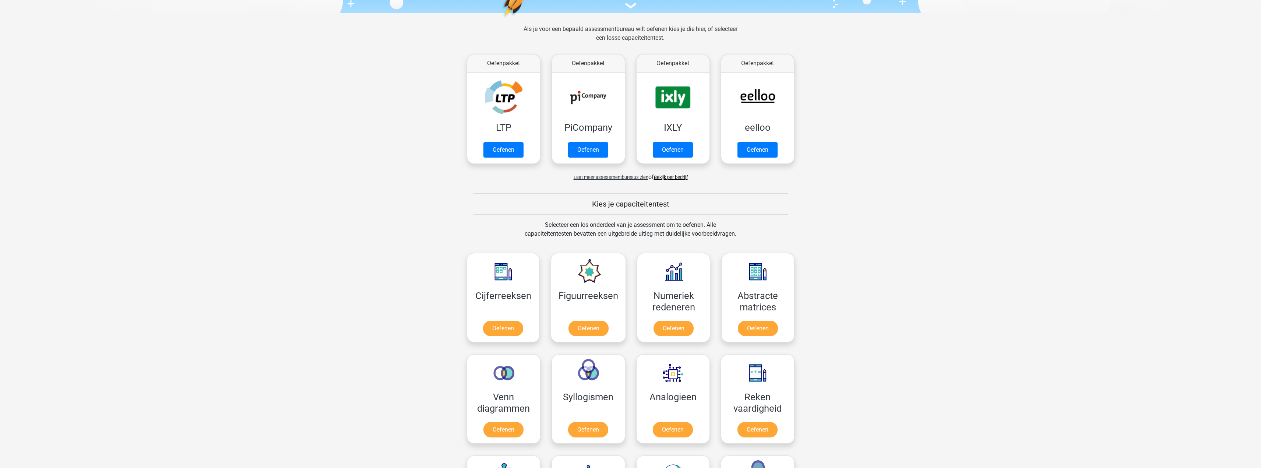
scroll to position [110, 0]
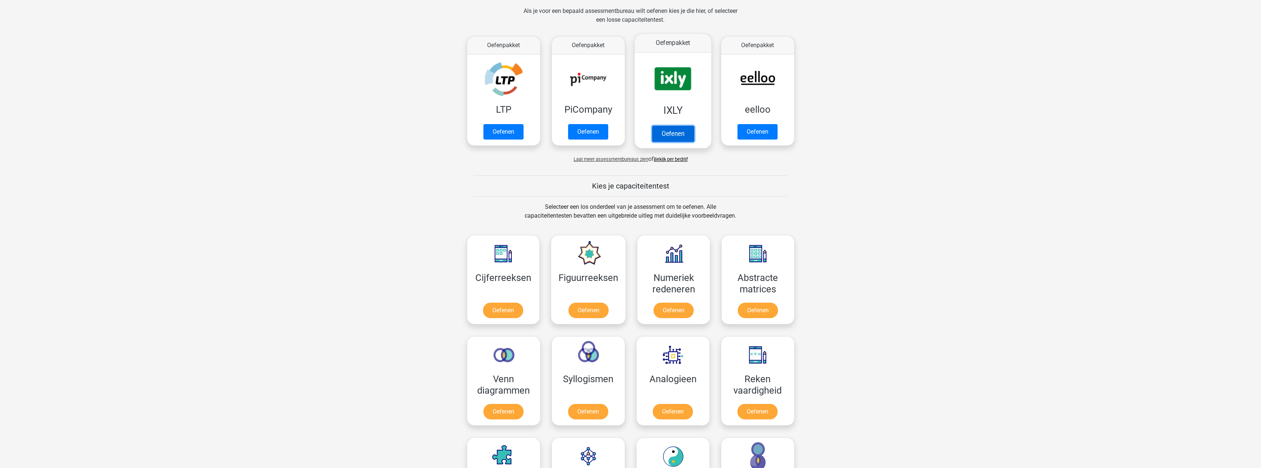
click at [693, 126] on link "Oefenen" at bounding box center [673, 134] width 42 height 16
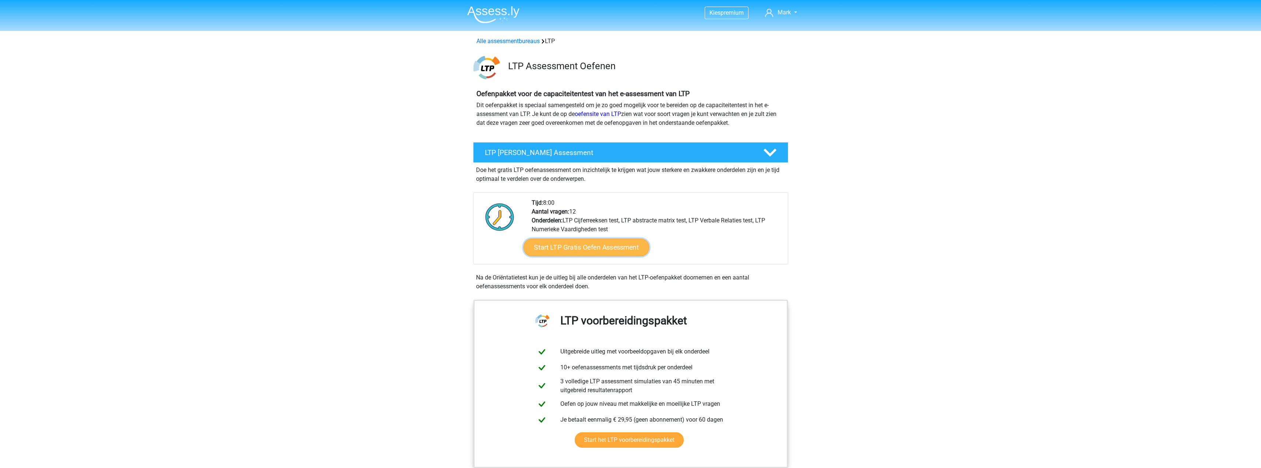
click at [569, 250] on link "Start LTP Gratis Oefen Assessment" at bounding box center [586, 248] width 126 height 18
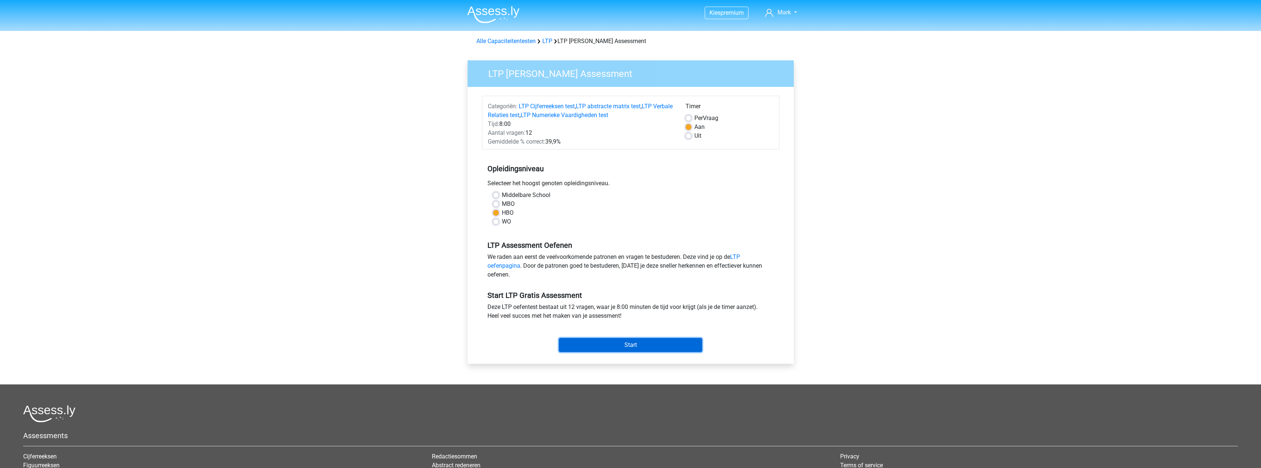
click at [646, 343] on input "Start" at bounding box center [630, 345] width 143 height 14
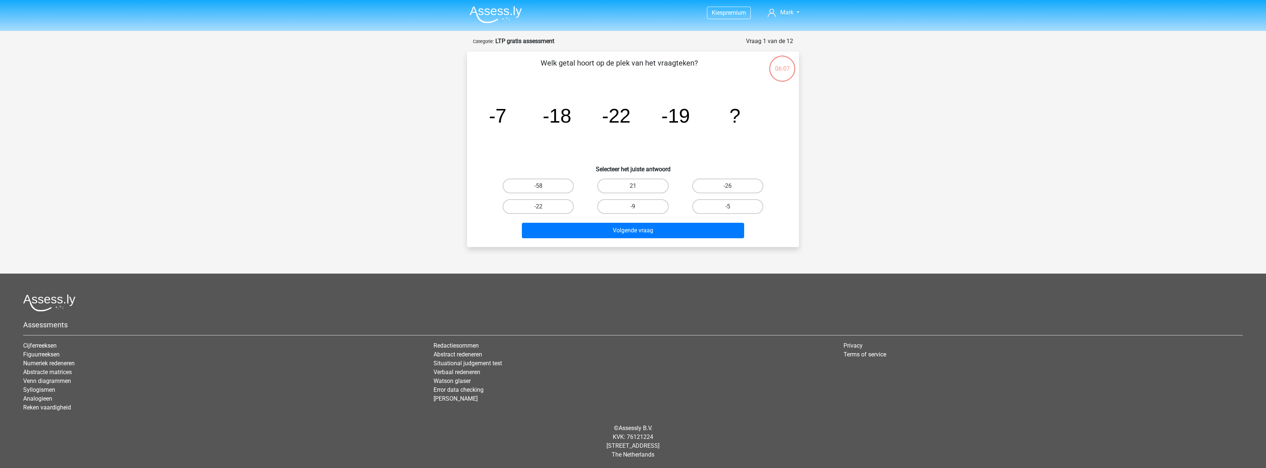
click at [731, 198] on div "-5" at bounding box center [728, 206] width 95 height 21
click at [727, 206] on label "-5" at bounding box center [727, 206] width 71 height 15
click at [728, 207] on input "-5" at bounding box center [730, 209] width 5 height 5
radio input "true"
click at [691, 228] on button "Volgende vraag" at bounding box center [633, 230] width 223 height 15
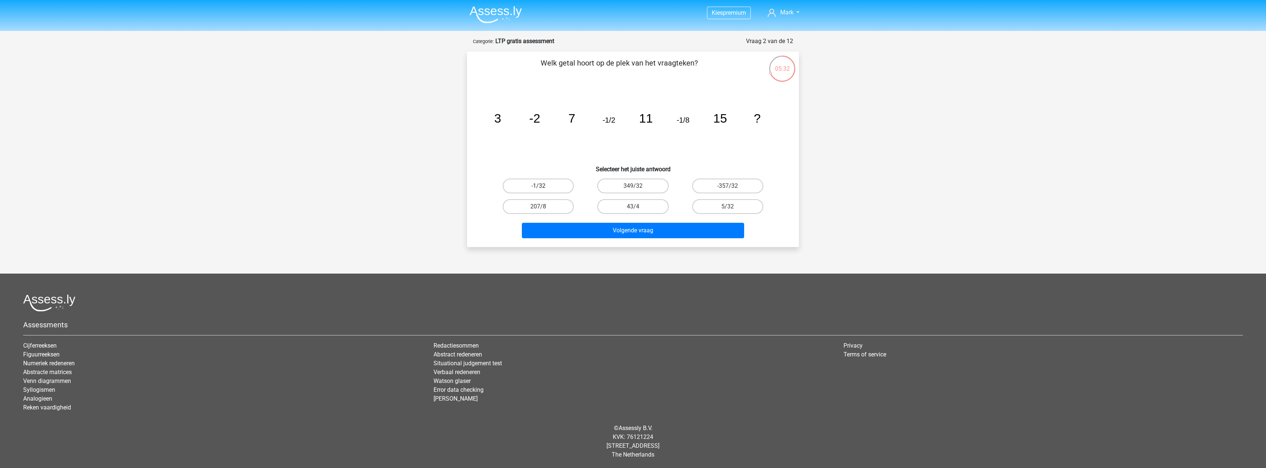
click at [544, 184] on label "-1/32" at bounding box center [538, 186] width 71 height 15
click at [543, 186] on input "-1/32" at bounding box center [541, 188] width 5 height 5
radio input "true"
click at [596, 231] on button "Volgende vraag" at bounding box center [633, 230] width 223 height 15
click at [718, 182] on label "5709" at bounding box center [727, 186] width 71 height 15
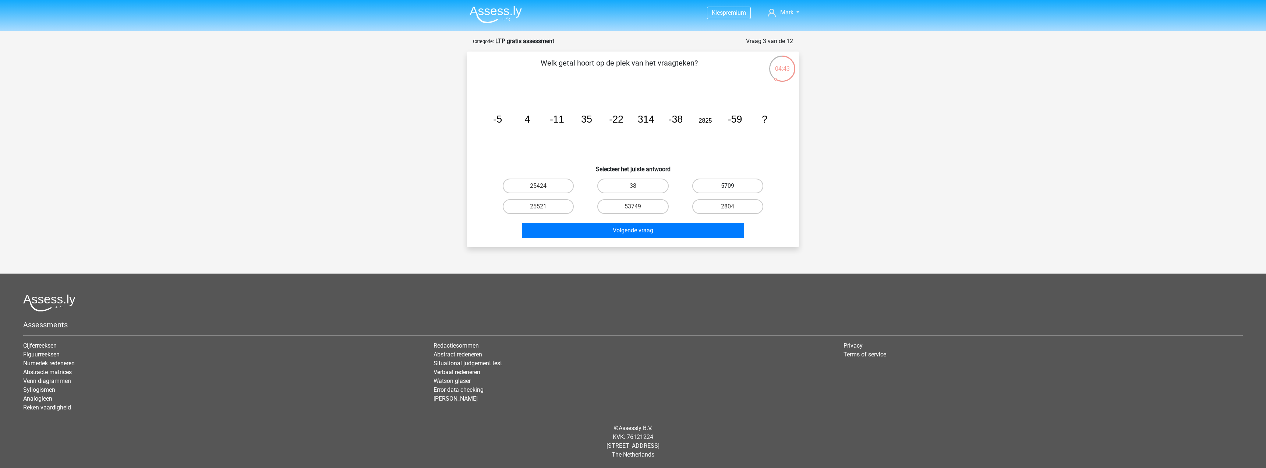
click at [728, 186] on input "5709" at bounding box center [730, 188] width 5 height 5
radio input "true"
click at [643, 243] on div "Welk getal hoort op de plek van het vraagteken? image/svg+xml -5 4 -11 35 -22 3…" at bounding box center [633, 149] width 332 height 195
click at [640, 232] on button "Volgende vraag" at bounding box center [633, 230] width 223 height 15
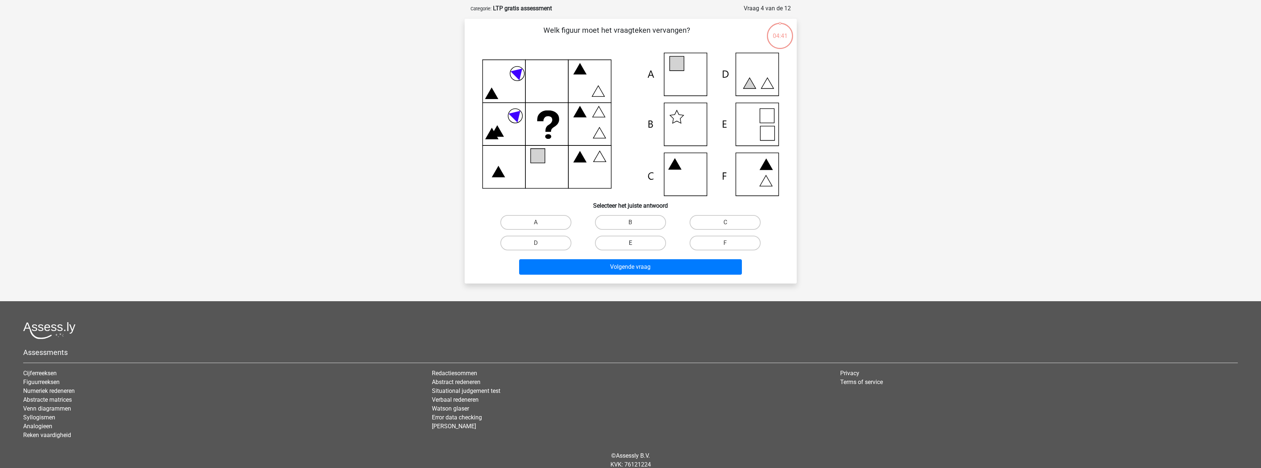
scroll to position [37, 0]
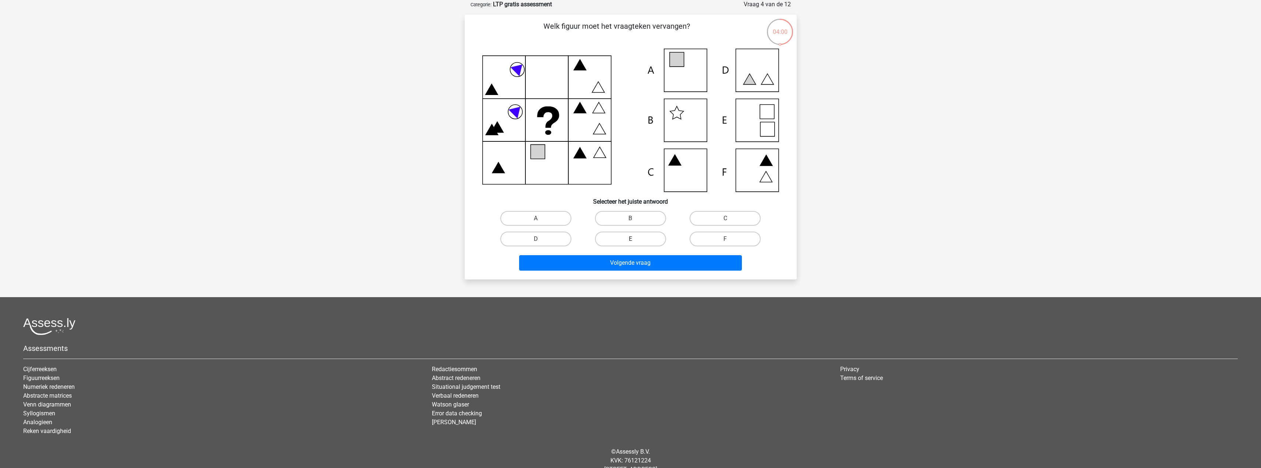
click at [633, 237] on label "E" at bounding box center [630, 239] width 71 height 15
click at [633, 239] on input "E" at bounding box center [632, 241] width 5 height 5
radio input "true"
click at [649, 279] on div "Kies premium Mark marklenferink@gmail.com" at bounding box center [630, 227] width 1261 height 528
click at [647, 265] on button "Volgende vraag" at bounding box center [630, 262] width 223 height 15
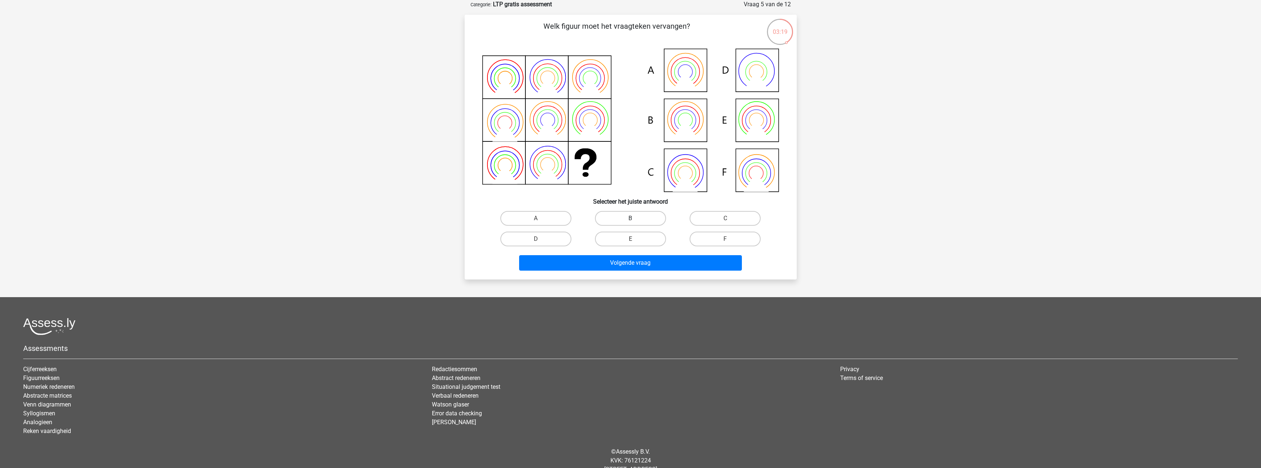
click at [639, 222] on label "B" at bounding box center [630, 218] width 71 height 15
click at [635, 222] on input "B" at bounding box center [632, 220] width 5 height 5
radio input "true"
drag, startPoint x: 661, startPoint y: 274, endPoint x: 659, endPoint y: 266, distance: 8.3
click at [660, 271] on div "Welk figuur moet het vraagteken vervangen?" at bounding box center [631, 147] width 332 height 265
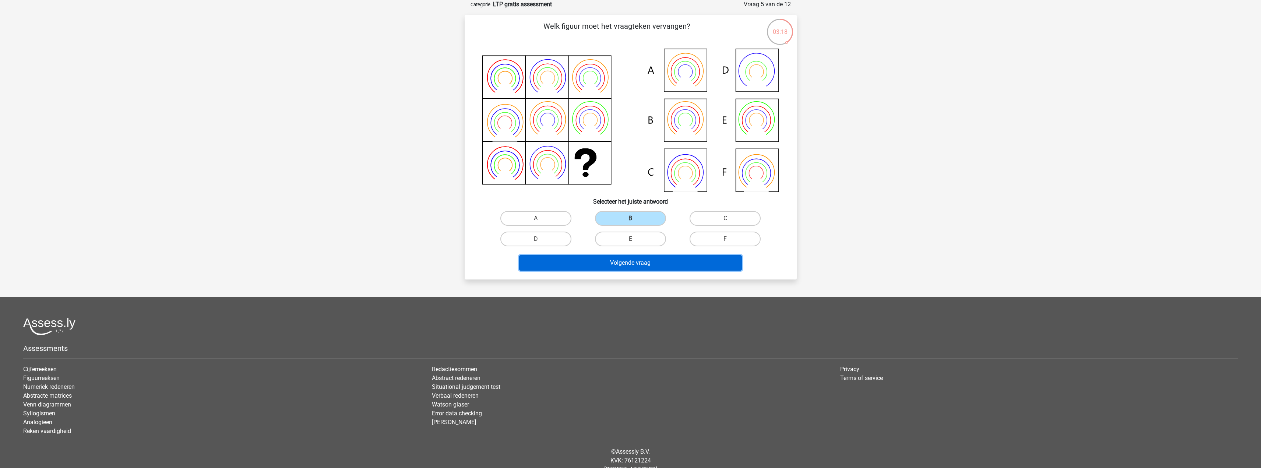
click at [659, 266] on button "Volgende vraag" at bounding box center [630, 262] width 223 height 15
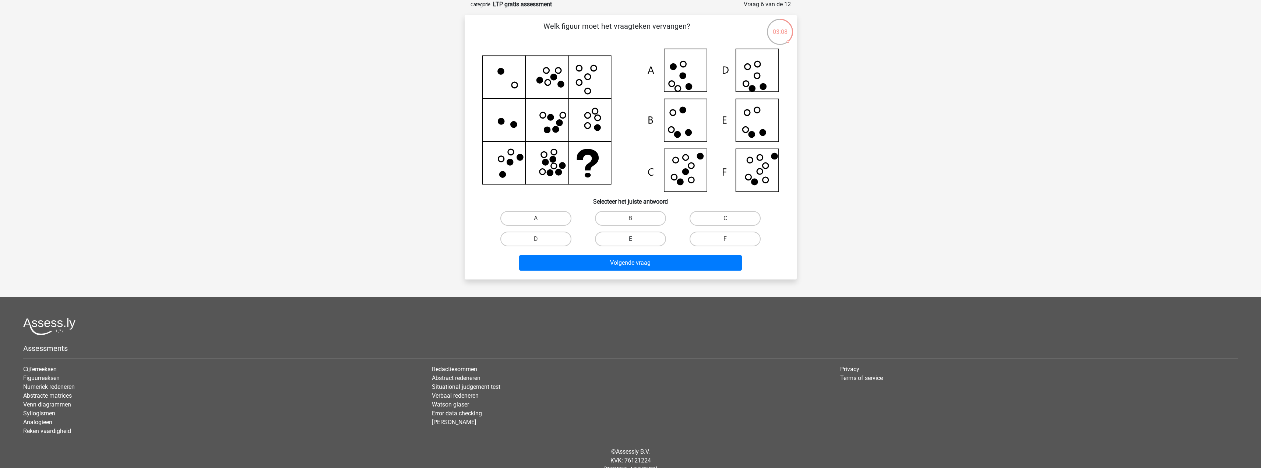
click at [652, 238] on label "E" at bounding box center [630, 239] width 71 height 15
click at [635, 239] on input "E" at bounding box center [632, 241] width 5 height 5
radio input "true"
click at [661, 266] on button "Volgende vraag" at bounding box center [630, 262] width 223 height 15
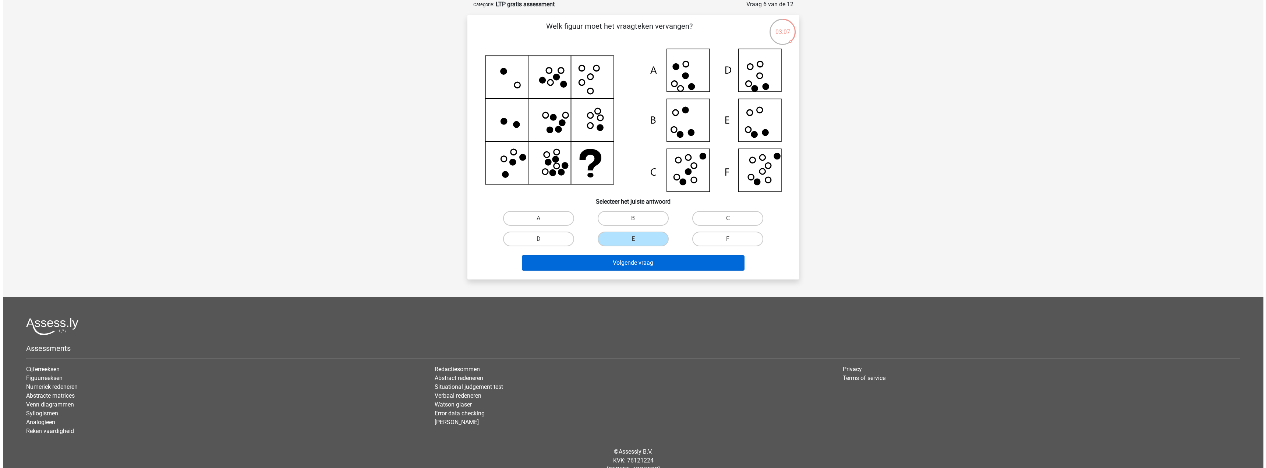
scroll to position [0, 0]
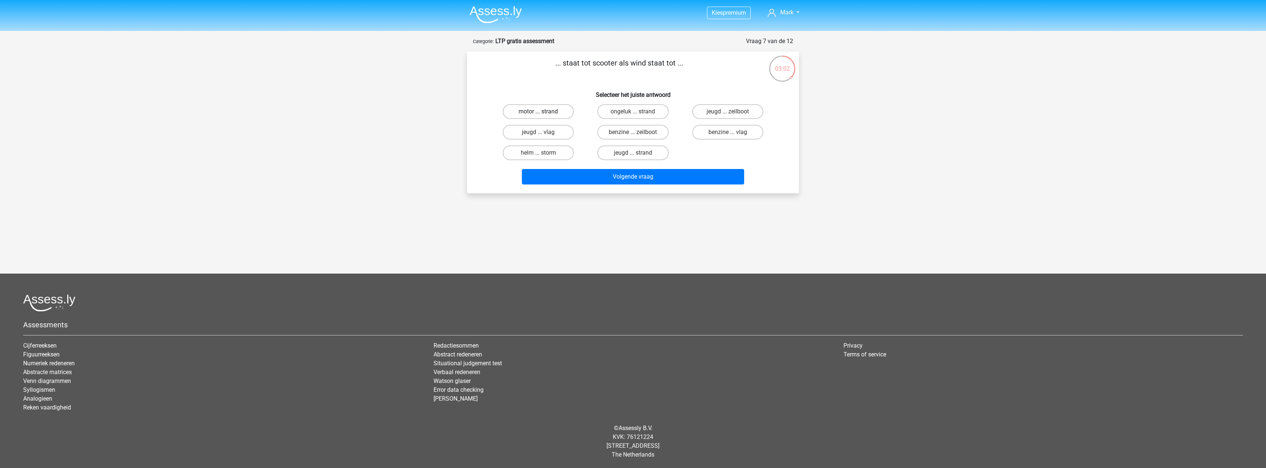
click at [542, 109] on label "motor ... strand" at bounding box center [538, 111] width 71 height 15
click at [542, 112] on input "motor ... strand" at bounding box center [541, 114] width 5 height 5
radio input "true"
click at [582, 179] on button "Volgende vraag" at bounding box center [633, 176] width 223 height 15
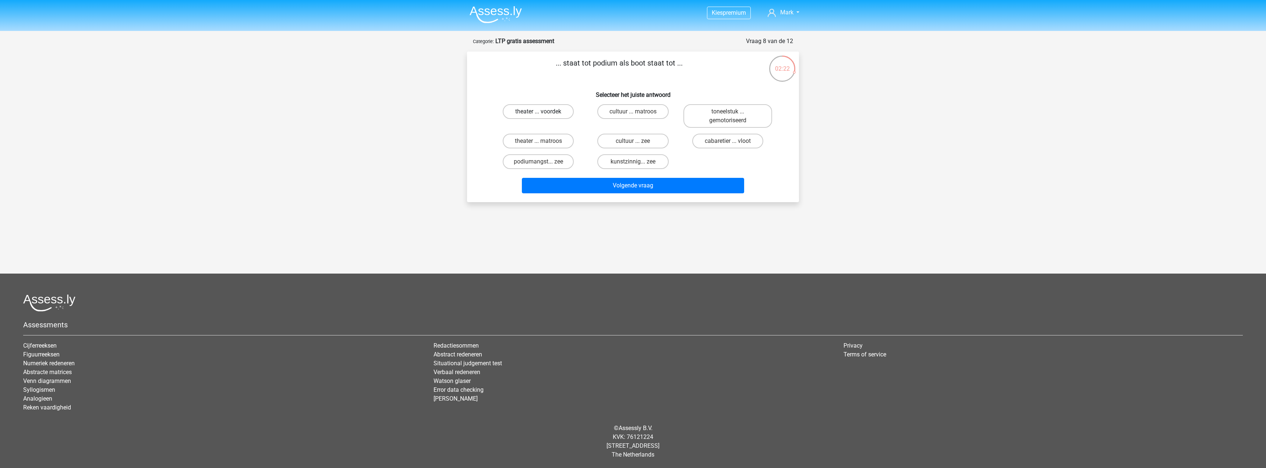
click at [556, 114] on label "theater ... voordek" at bounding box center [538, 111] width 71 height 15
click at [543, 114] on input "theater ... voordek" at bounding box center [541, 114] width 5 height 5
radio input "true"
click at [633, 185] on button "Volgende vraag" at bounding box center [633, 185] width 223 height 15
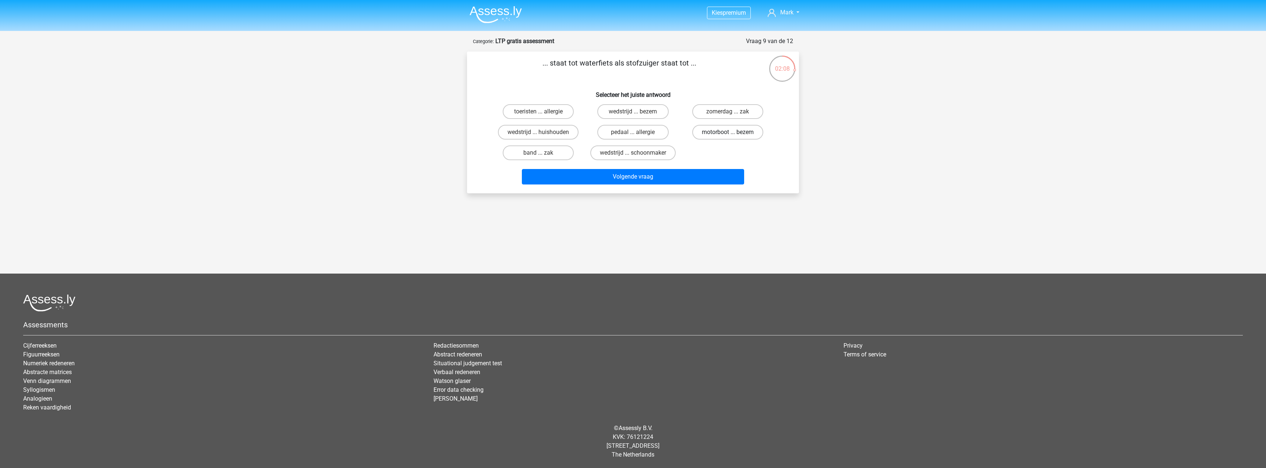
click at [709, 130] on label "motorboot ... bezem" at bounding box center [727, 132] width 71 height 15
click at [728, 132] on input "motorboot ... bezem" at bounding box center [730, 134] width 5 height 5
radio input "true"
click at [688, 178] on button "Volgende vraag" at bounding box center [633, 176] width 223 height 15
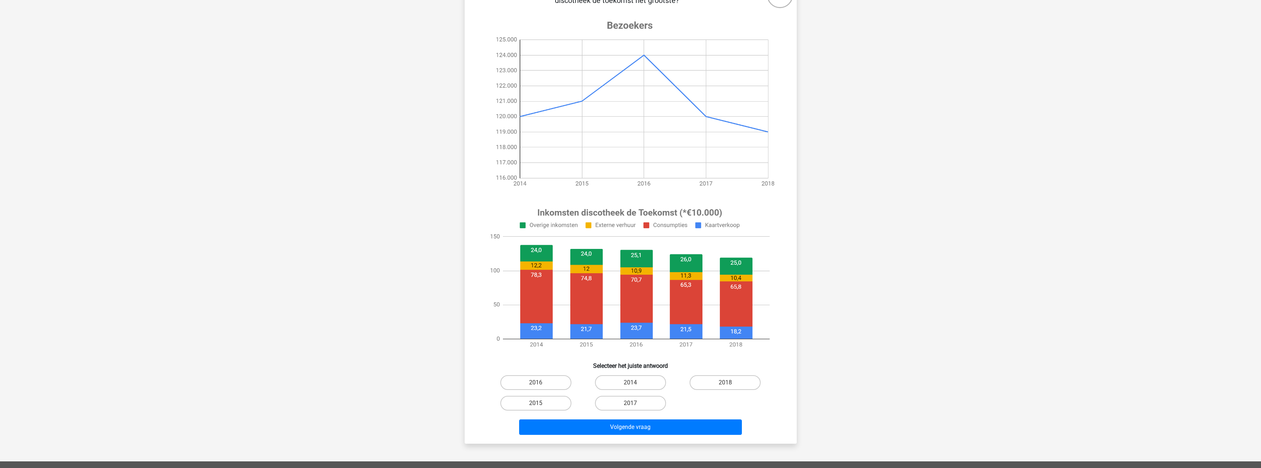
scroll to position [37, 0]
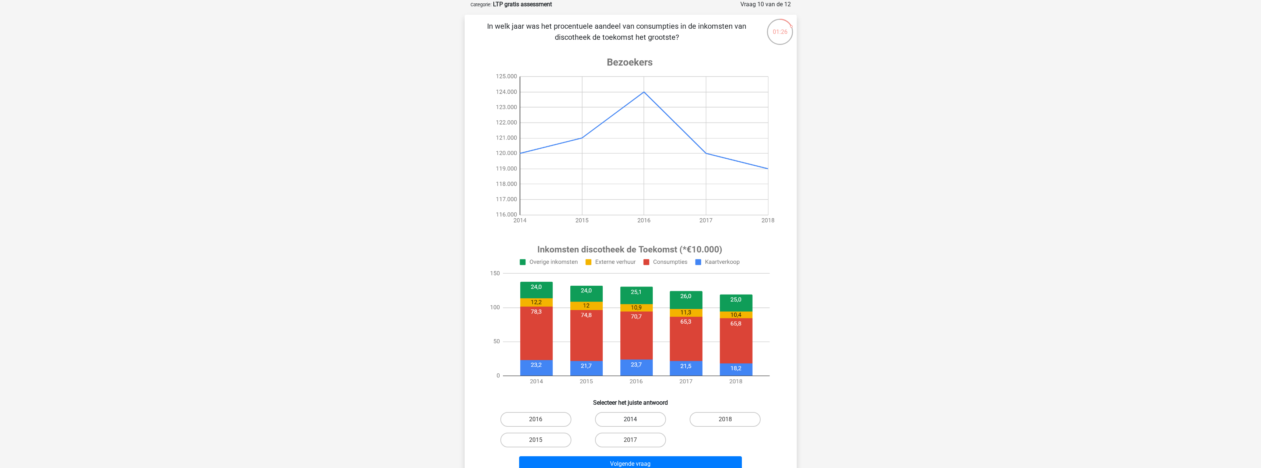
click at [647, 416] on label "2014" at bounding box center [630, 419] width 71 height 15
click at [635, 419] on input "2014" at bounding box center [632, 421] width 5 height 5
radio input "true"
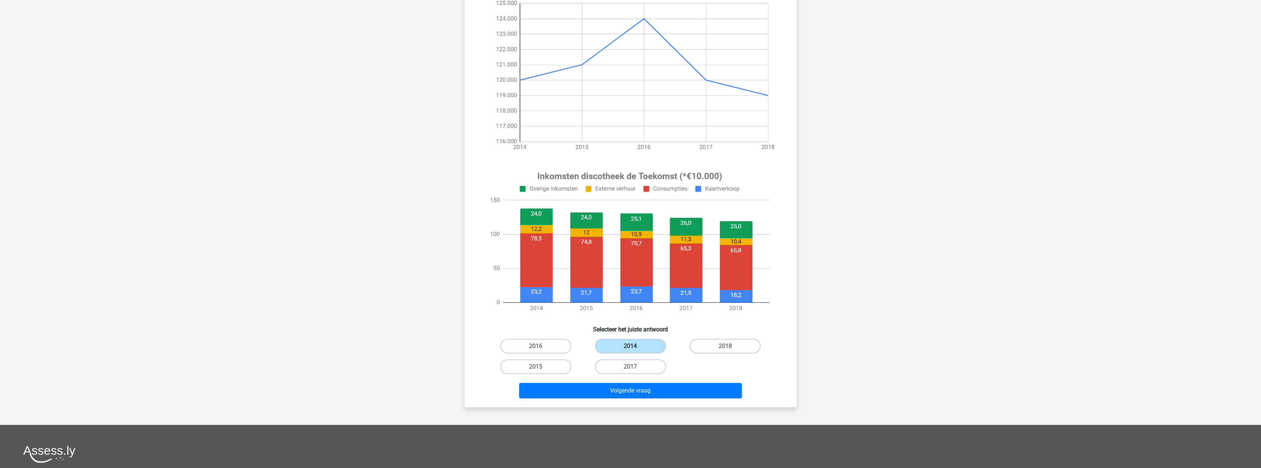
scroll to position [110, 0]
click at [672, 394] on button "Volgende vraag" at bounding box center [630, 389] width 223 height 15
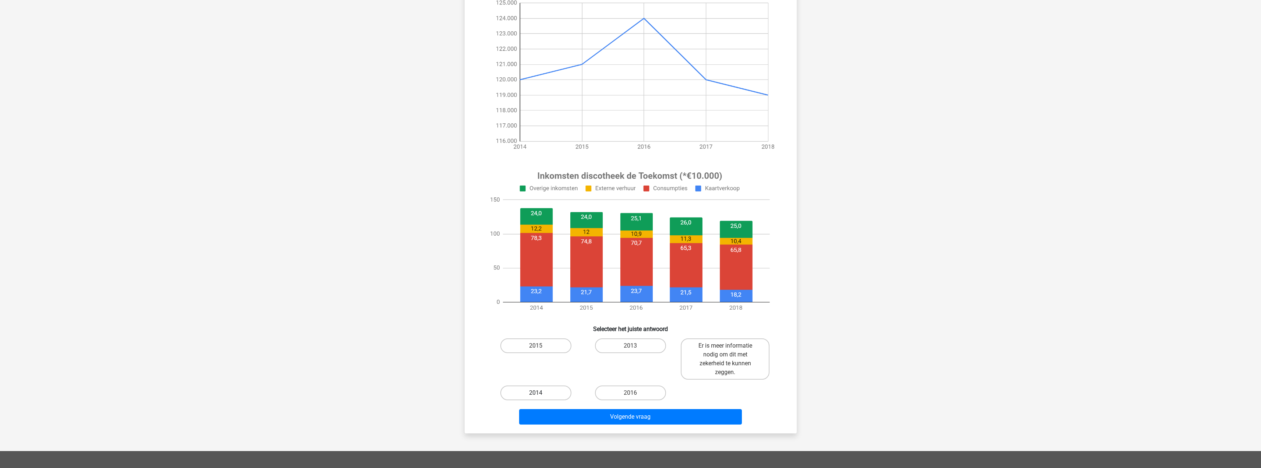
click at [544, 395] on label "2014" at bounding box center [535, 392] width 71 height 15
click at [540, 395] on input "2014" at bounding box center [538, 395] width 5 height 5
radio input "true"
click at [605, 411] on button "Volgende vraag" at bounding box center [630, 416] width 223 height 15
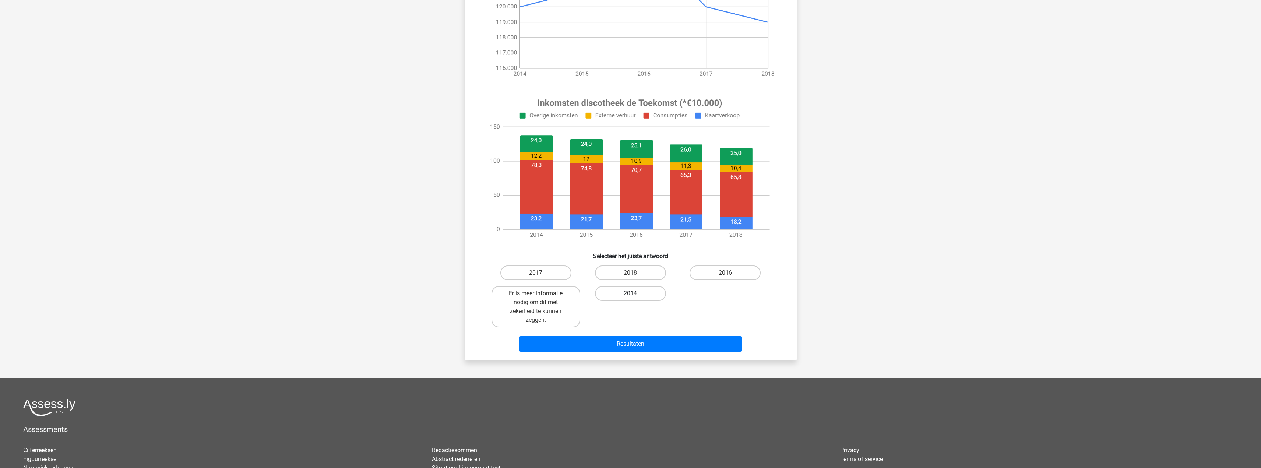
scroll to position [184, 0]
click at [704, 271] on label "2016" at bounding box center [724, 272] width 71 height 15
click at [725, 272] on input "2016" at bounding box center [727, 274] width 5 height 5
radio input "true"
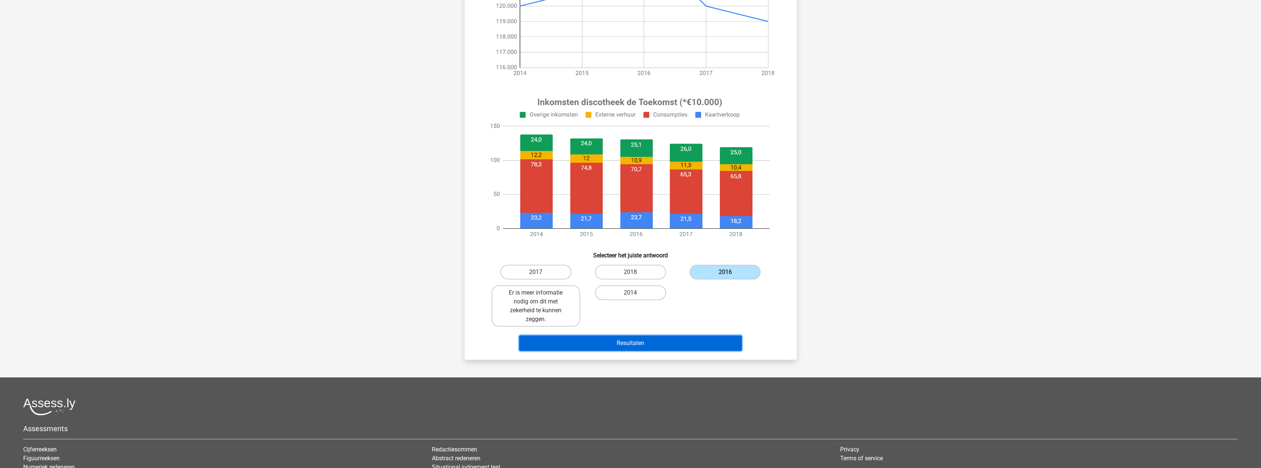
click at [654, 343] on button "Resultaten" at bounding box center [630, 342] width 223 height 15
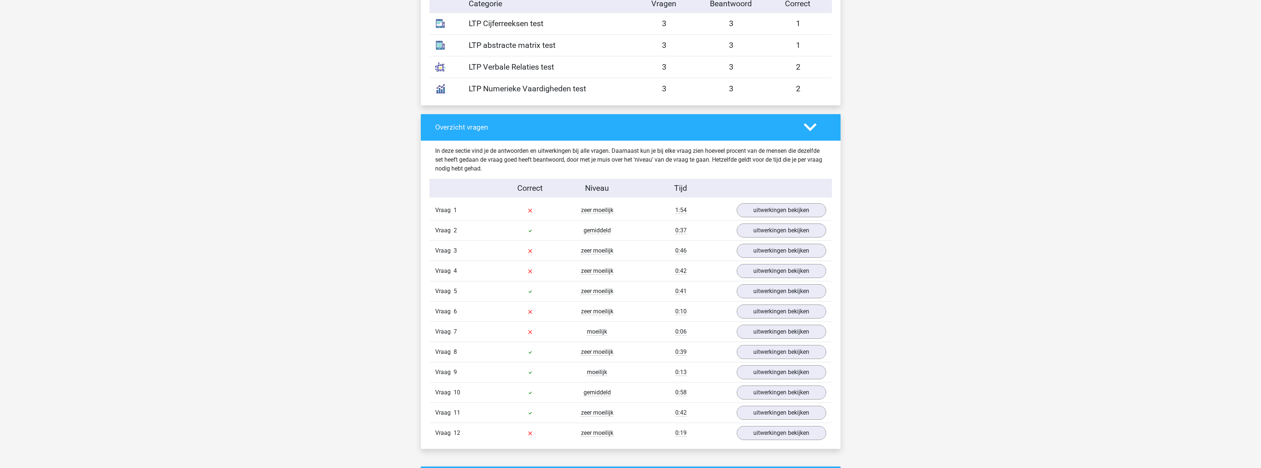
scroll to position [663, 0]
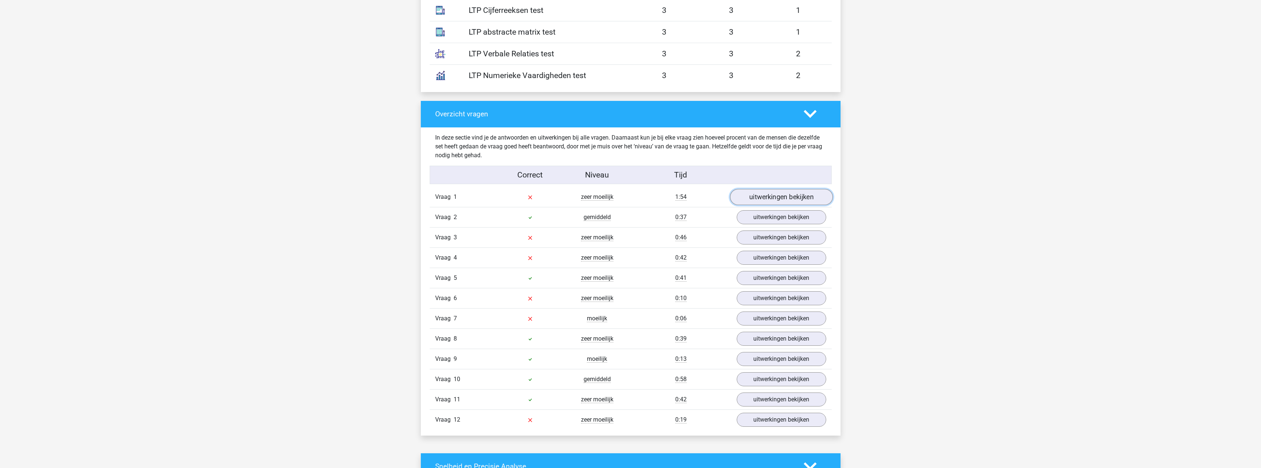
click at [752, 194] on link "uitwerkingen bekijken" at bounding box center [781, 197] width 103 height 16
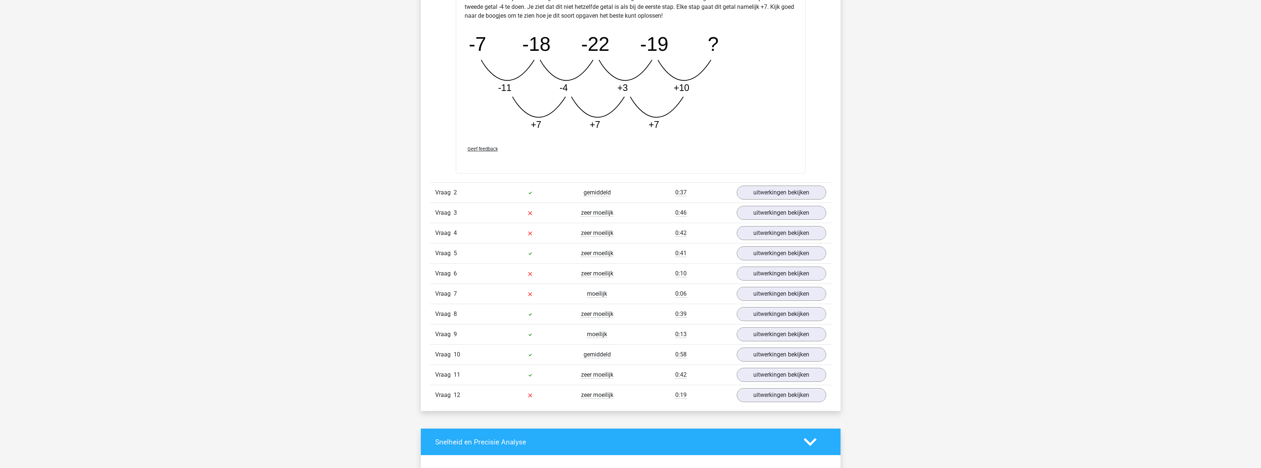
scroll to position [1067, 0]
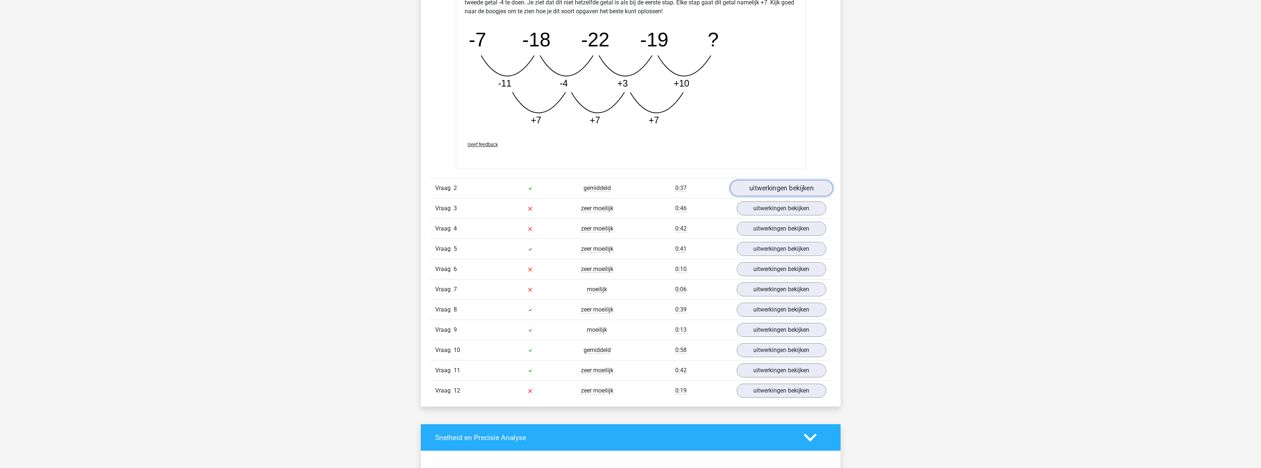
click at [784, 184] on link "uitwerkingen bekijken" at bounding box center [781, 188] width 103 height 16
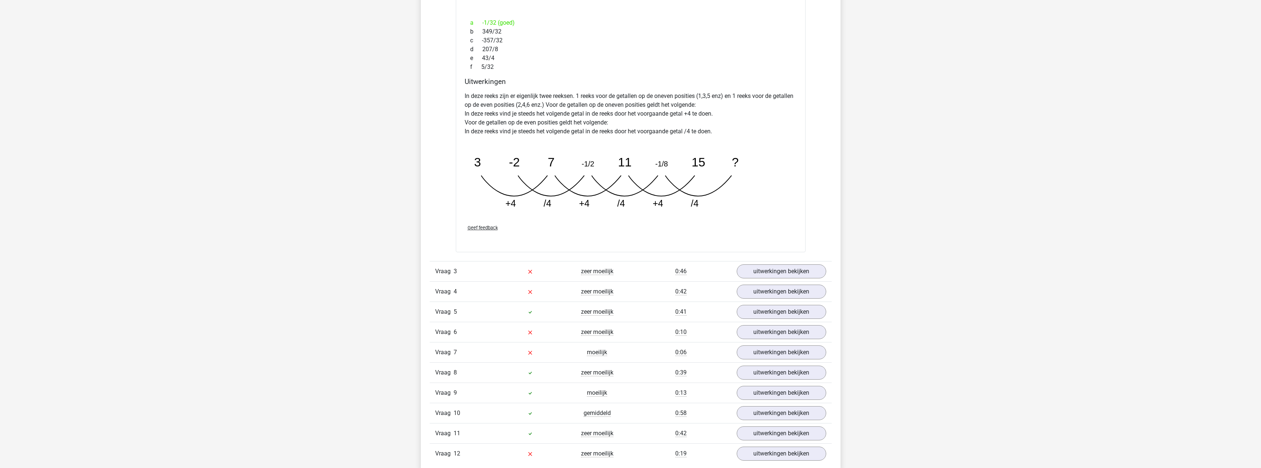
scroll to position [1362, 0]
click at [767, 266] on link "uitwerkingen bekijken" at bounding box center [781, 271] width 103 height 16
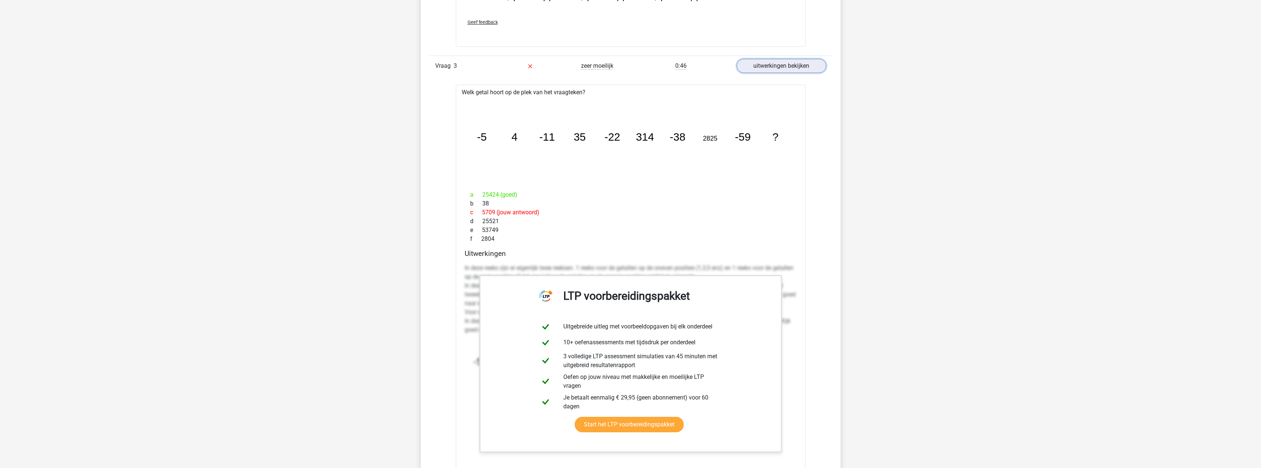
scroll to position [1583, 0]
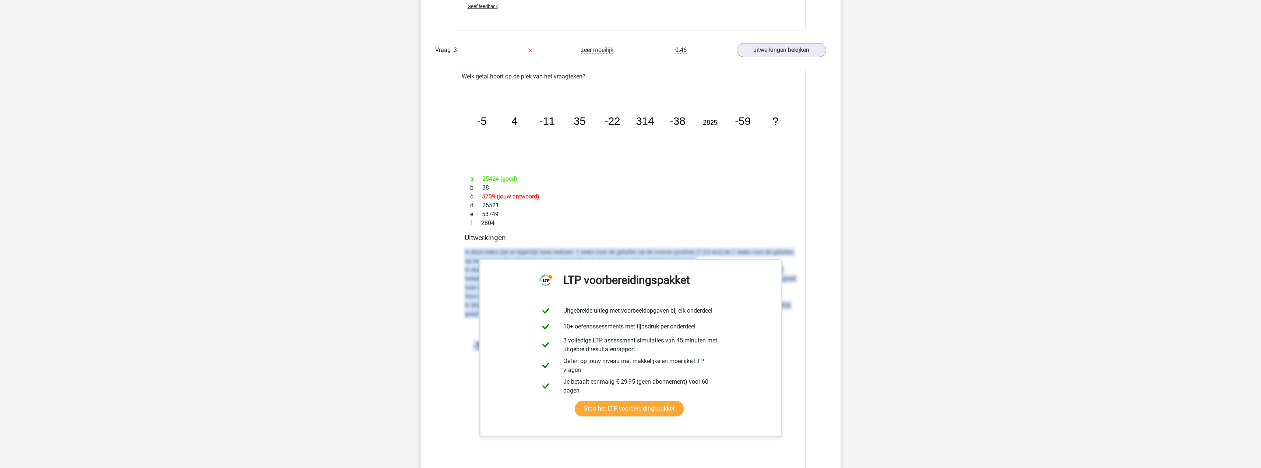
drag, startPoint x: 469, startPoint y: 253, endPoint x: 800, endPoint y: 332, distance: 340.8
click at [800, 332] on div "Welk getal hoort op de plek van het vraagteken? image/svg+xml -5 4 -11 35 -22 3…" at bounding box center [631, 284] width 350 height 431
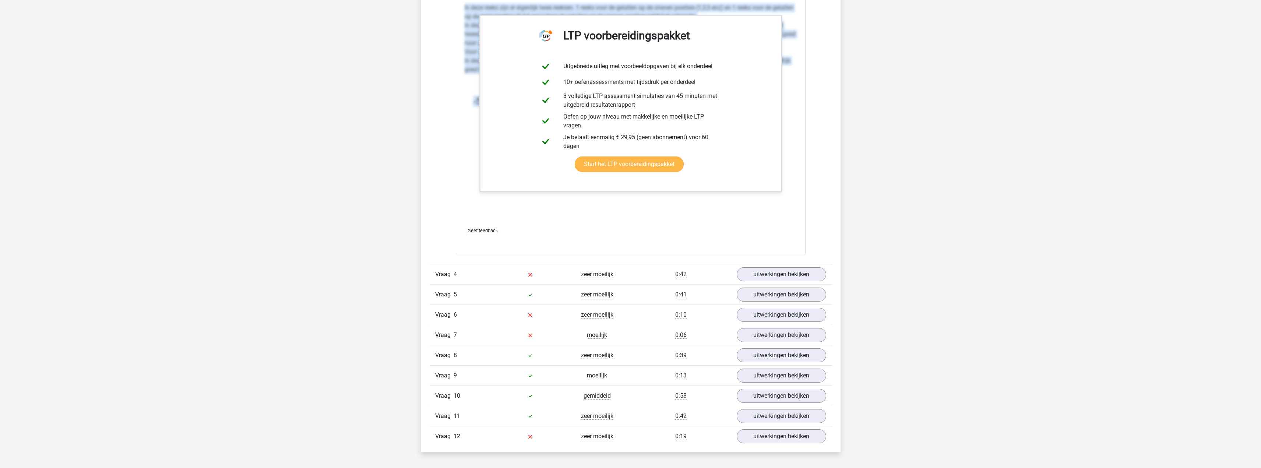
scroll to position [1840, 0]
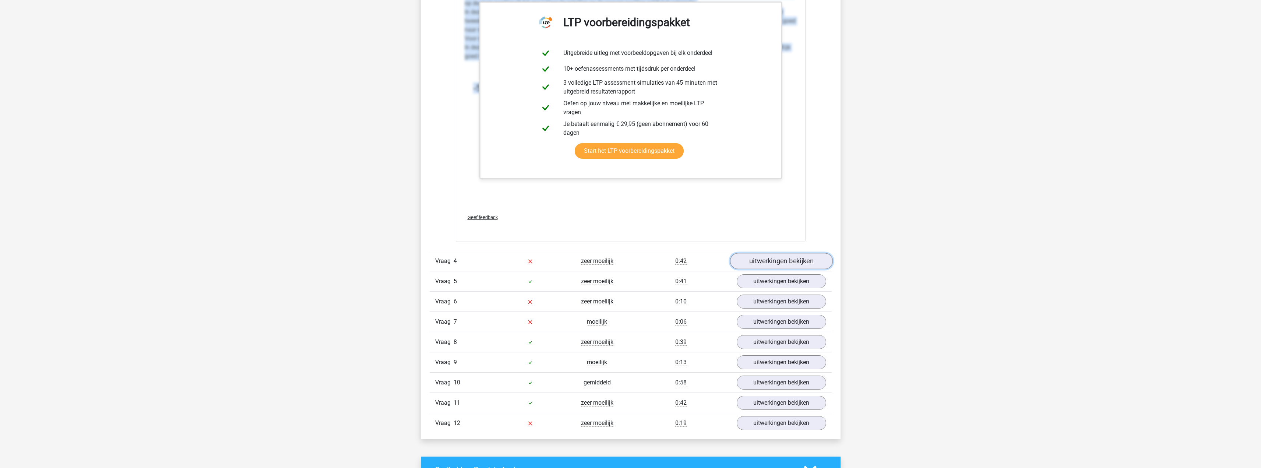
click at [787, 261] on link "uitwerkingen bekijken" at bounding box center [781, 261] width 103 height 16
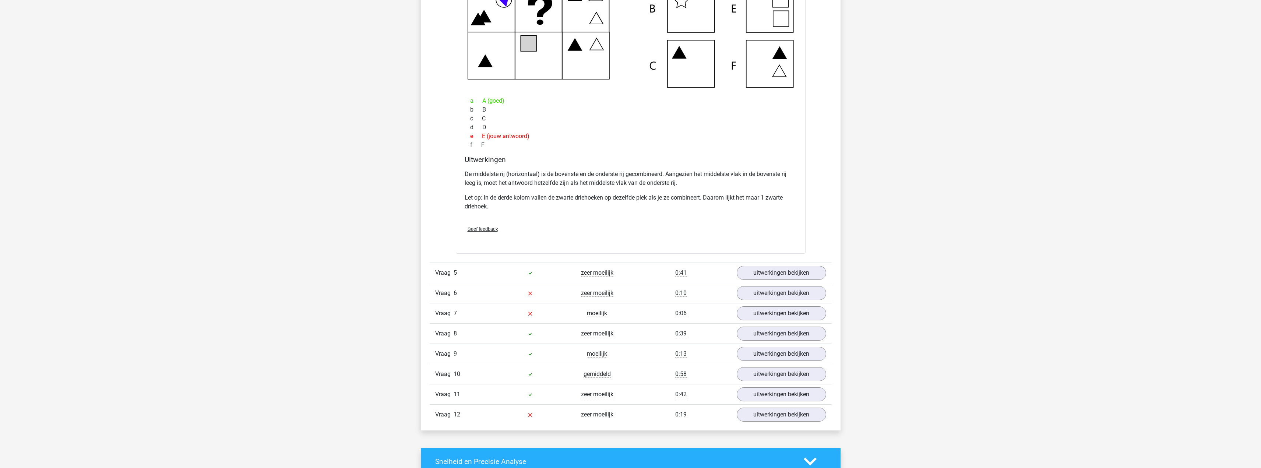
scroll to position [2209, 0]
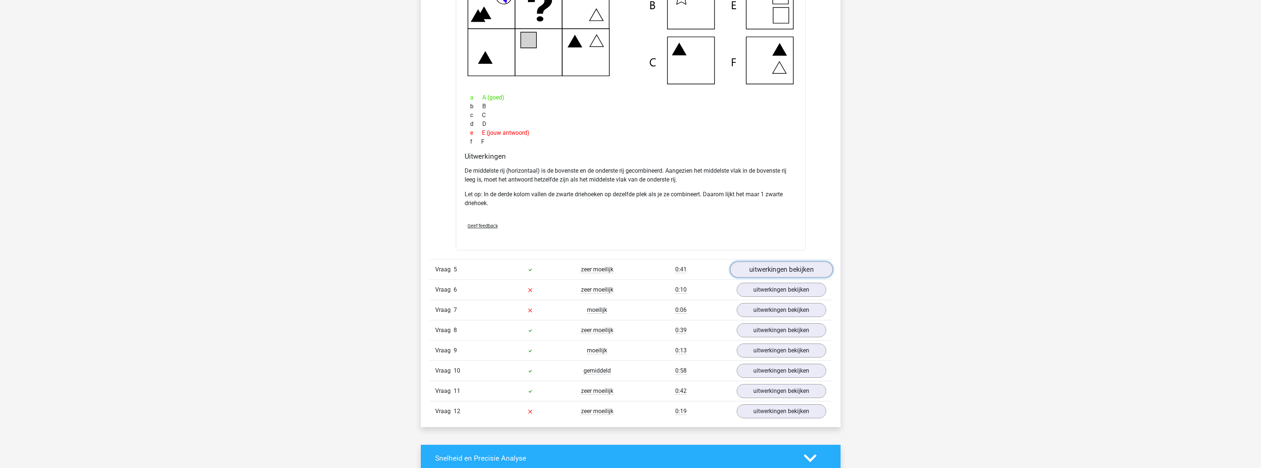
click at [770, 268] on link "uitwerkingen bekijken" at bounding box center [781, 269] width 103 height 16
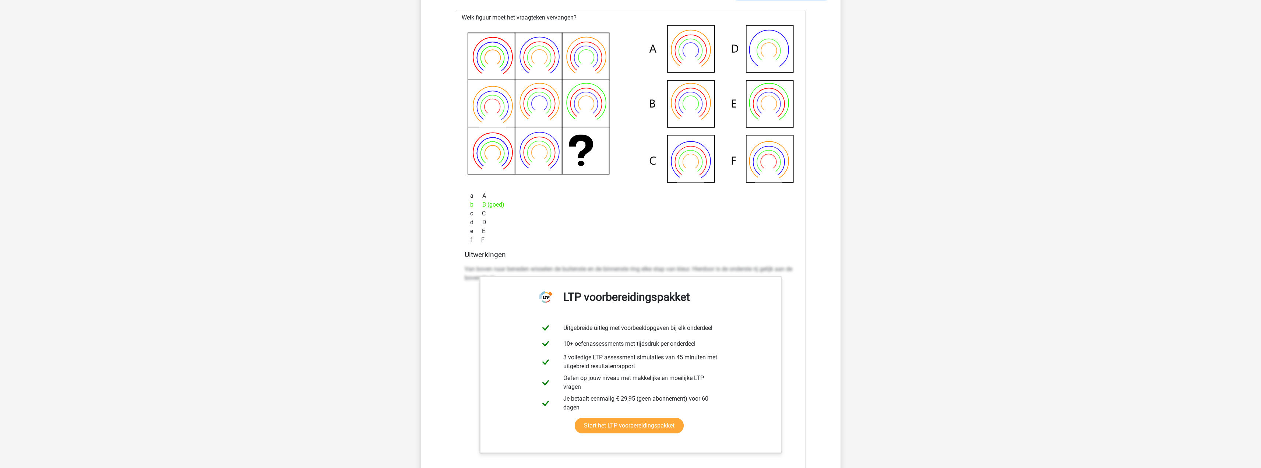
scroll to position [2503, 0]
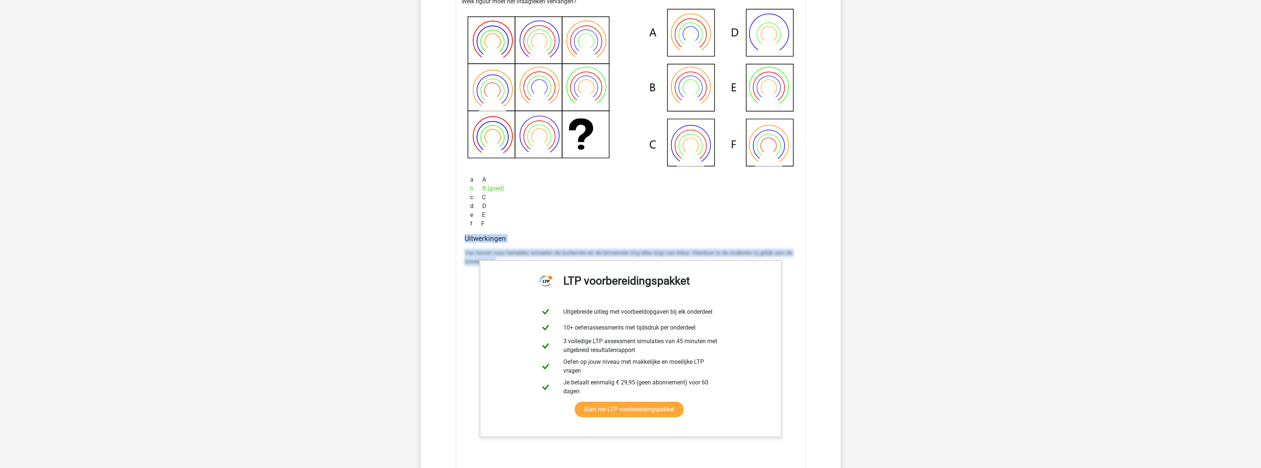
drag, startPoint x: 462, startPoint y: 237, endPoint x: 797, endPoint y: 264, distance: 335.7
click at [797, 268] on div "Uitwerkingen Van boven naar beneden wisselen de buitenste en de binnenste ring …" at bounding box center [631, 350] width 338 height 232
copy div "Uitwerkingen Van boven naar beneden wisselen de buitenste en de binnenste ring …"
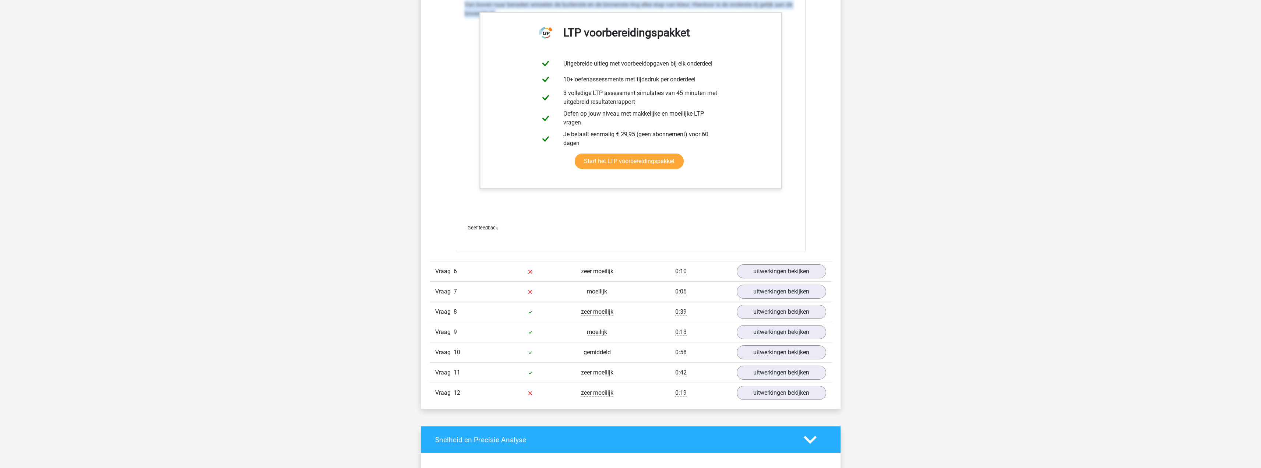
scroll to position [2798, 0]
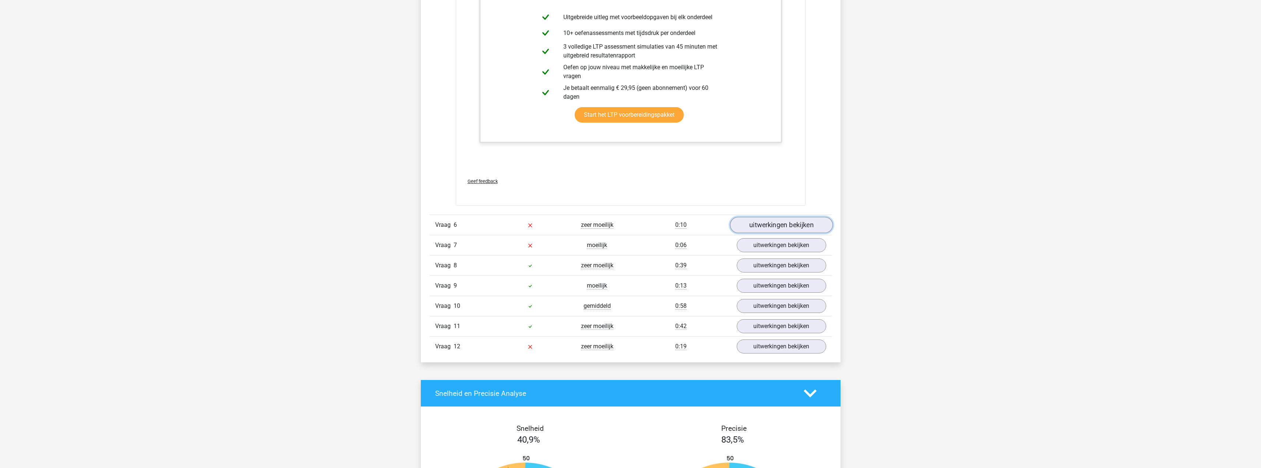
click at [772, 224] on link "uitwerkingen bekijken" at bounding box center [781, 225] width 103 height 16
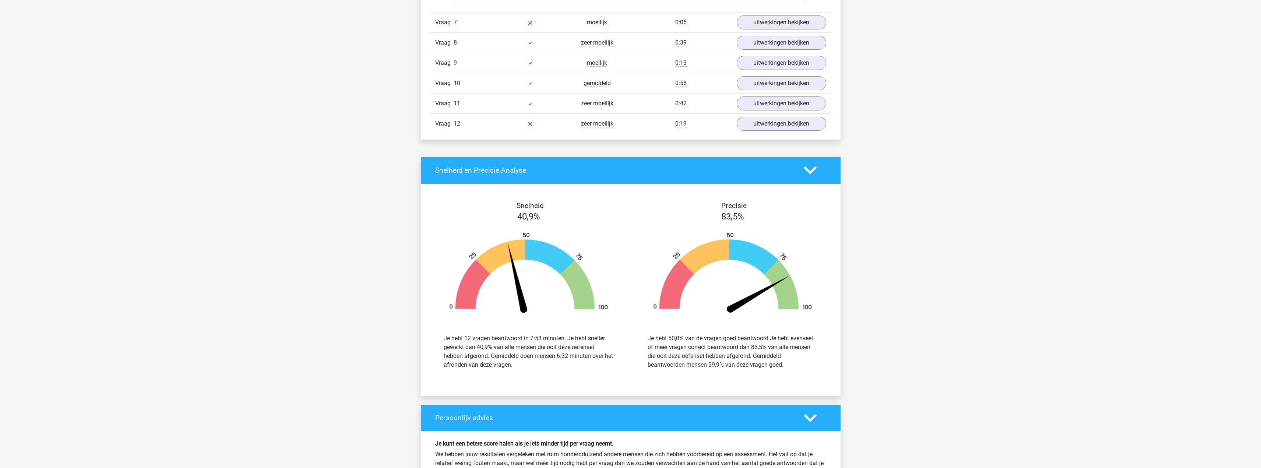
scroll to position [3313, 0]
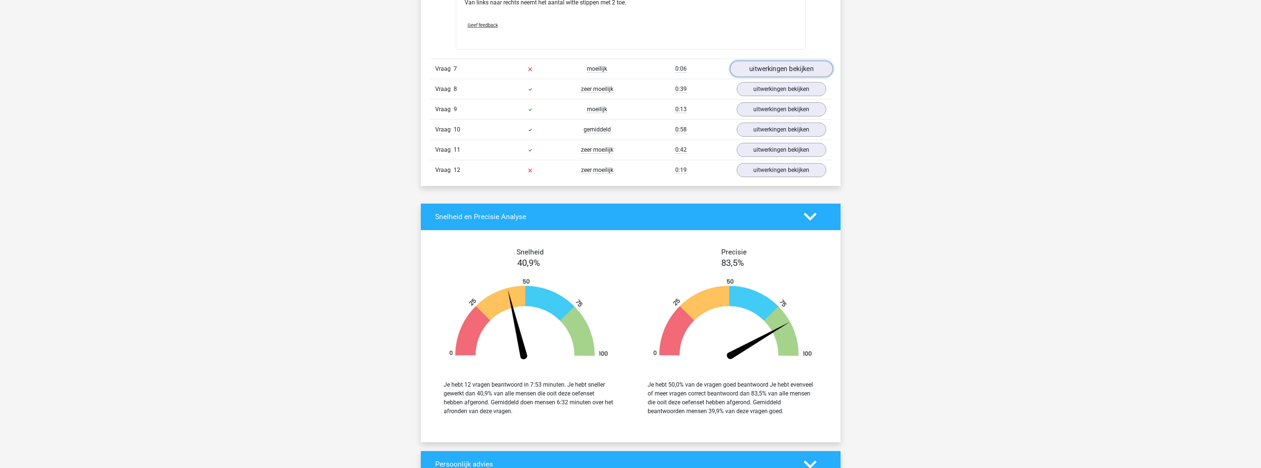
click at [776, 71] on link "uitwerkingen bekijken" at bounding box center [781, 69] width 103 height 16
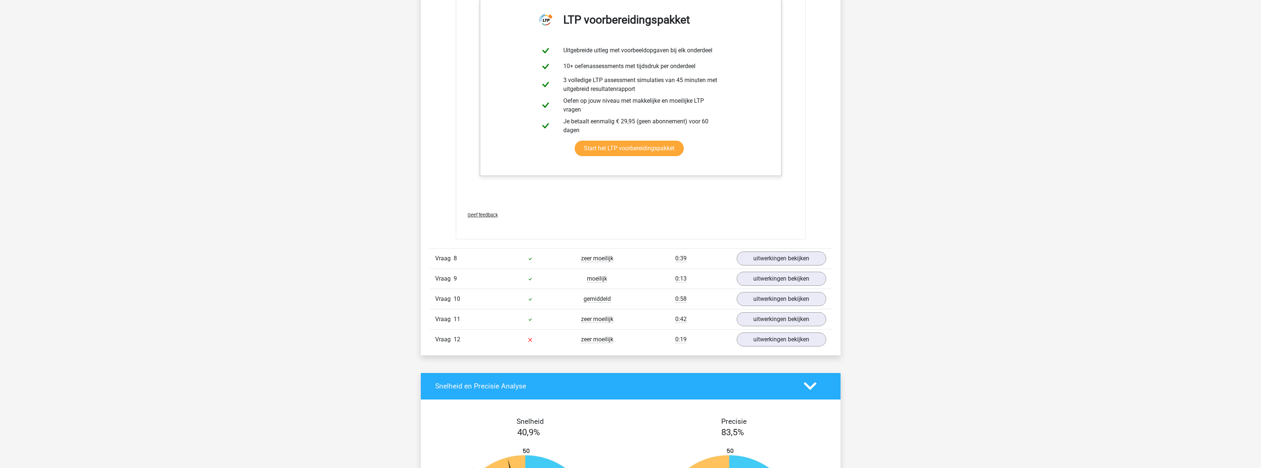
scroll to position [3571, 0]
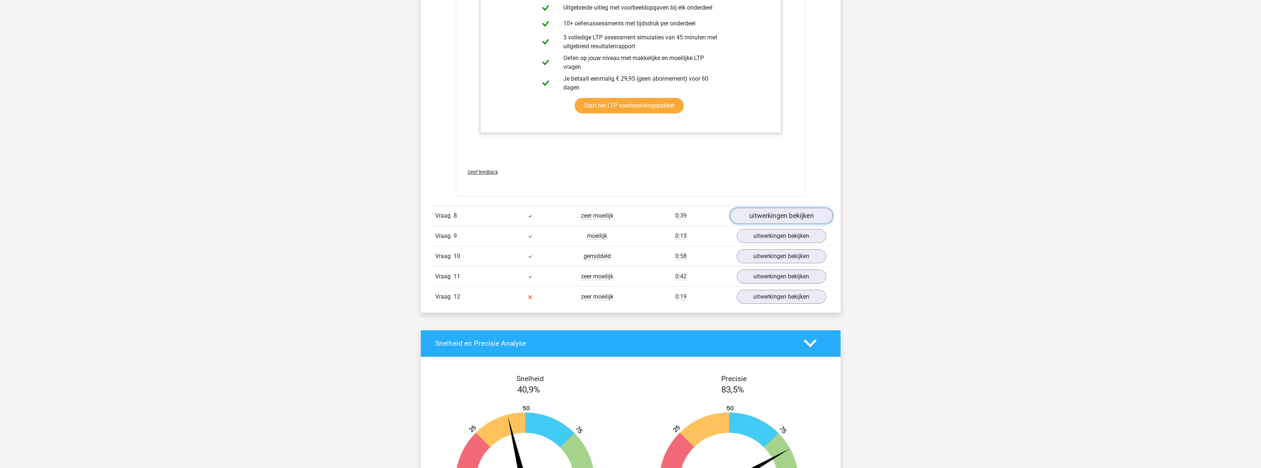
click at [781, 212] on link "uitwerkingen bekijken" at bounding box center [781, 216] width 103 height 16
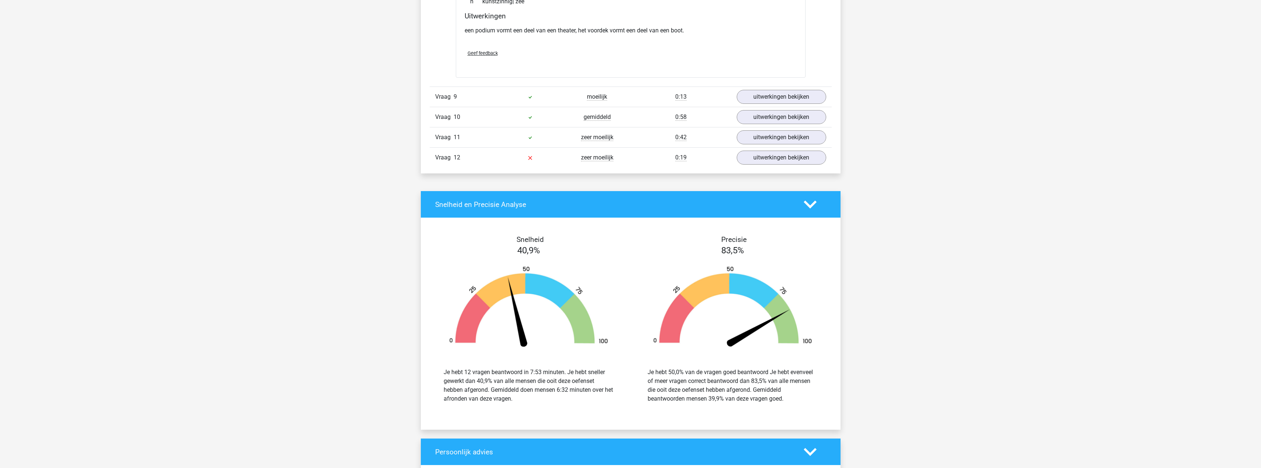
scroll to position [3902, 0]
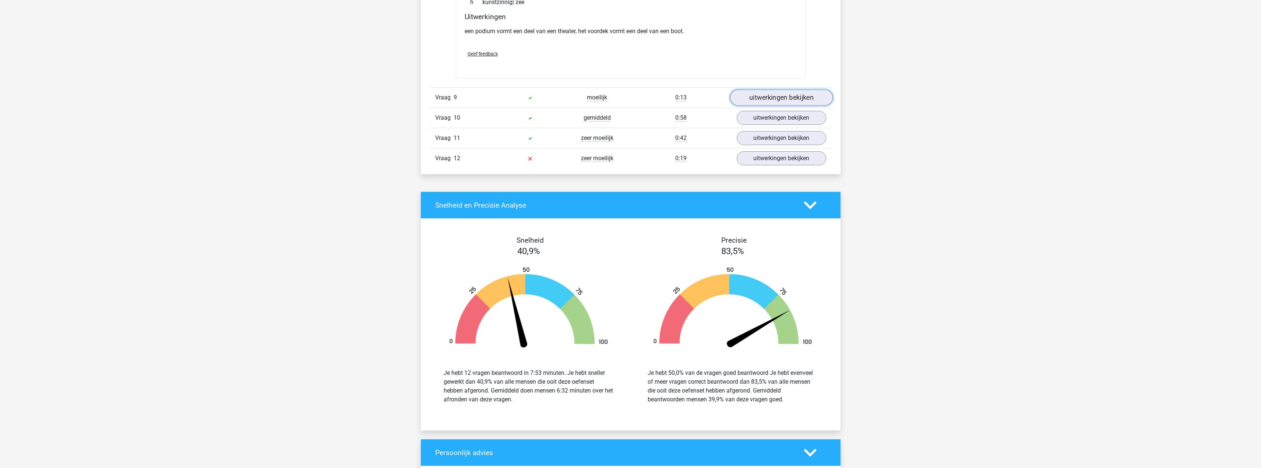
click at [779, 101] on link "uitwerkingen bekijken" at bounding box center [781, 97] width 103 height 16
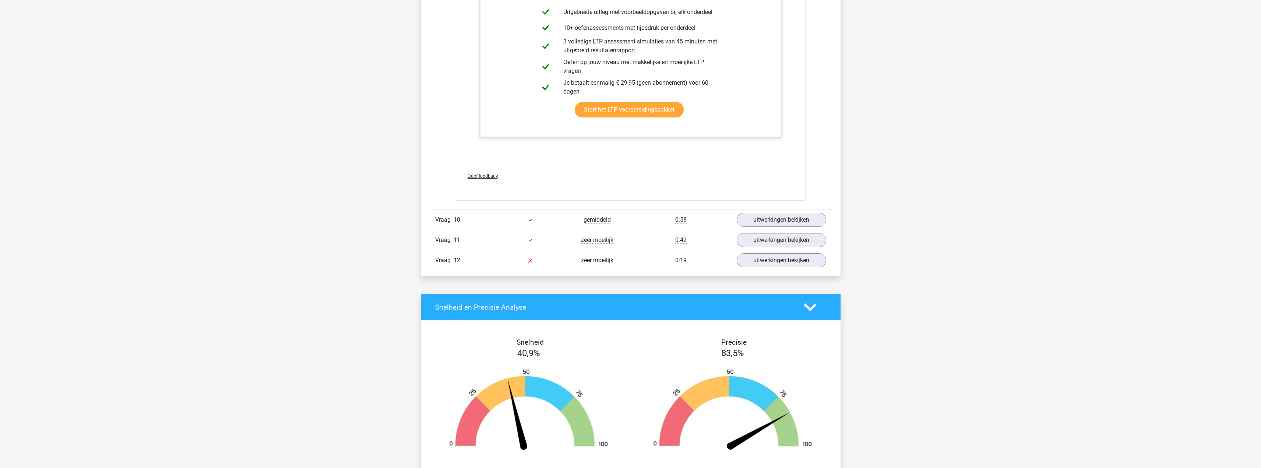
scroll to position [4196, 0]
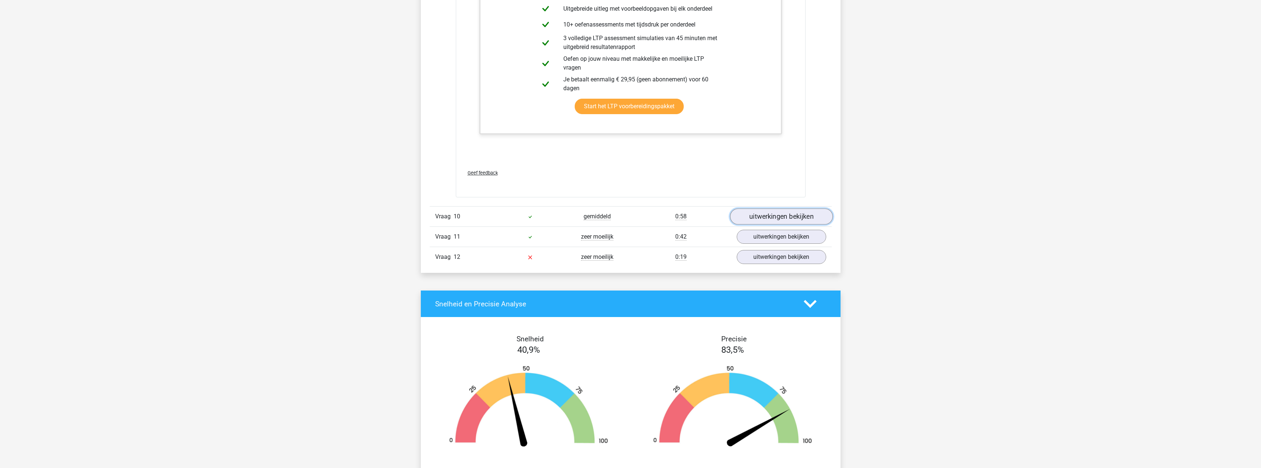
click at [783, 221] on link "uitwerkingen bekijken" at bounding box center [781, 217] width 103 height 16
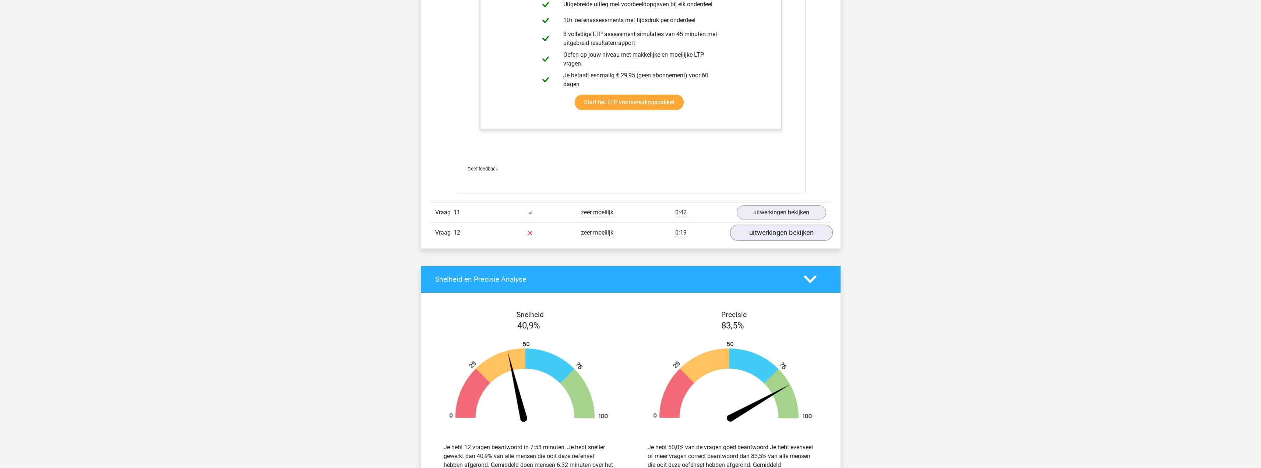
scroll to position [4969, 0]
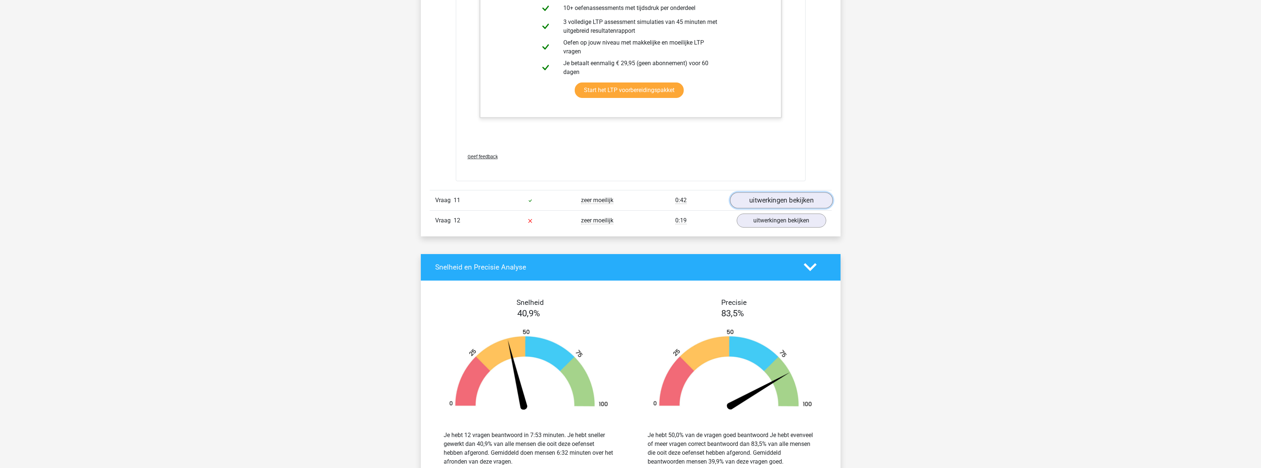
click at [772, 197] on link "uitwerkingen bekijken" at bounding box center [781, 200] width 103 height 16
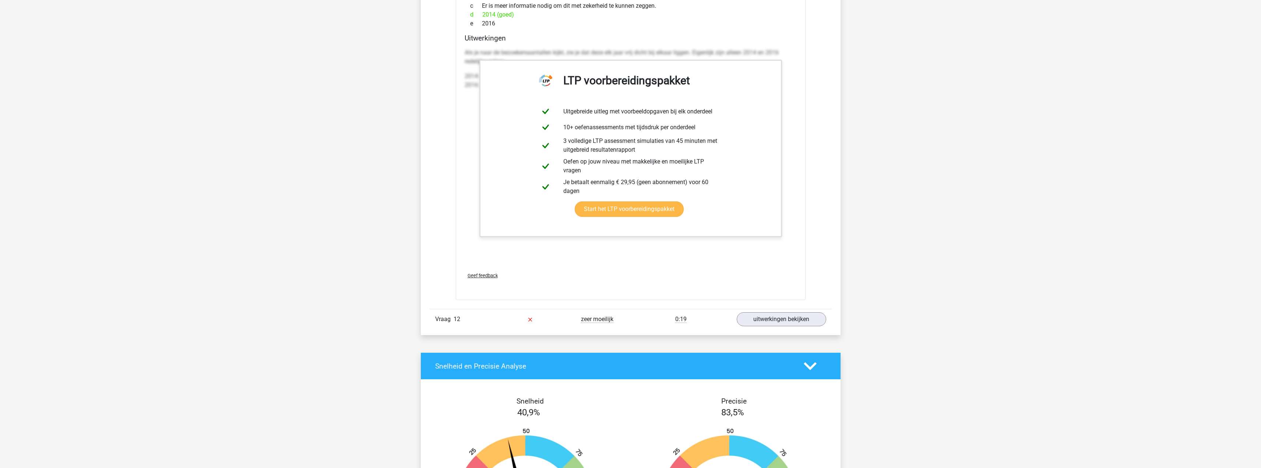
scroll to position [5742, 0]
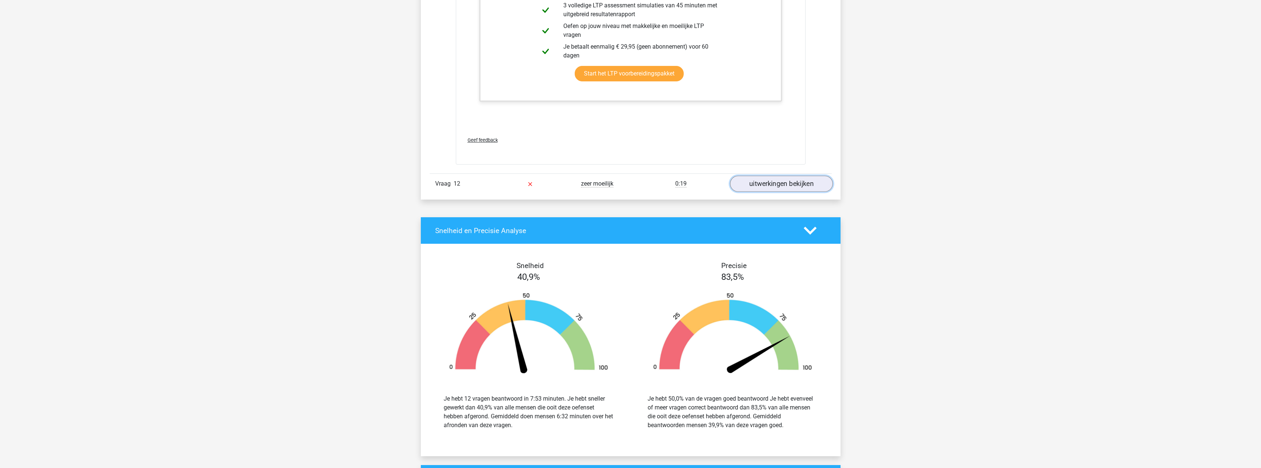
click at [779, 183] on link "uitwerkingen bekijken" at bounding box center [781, 184] width 103 height 16
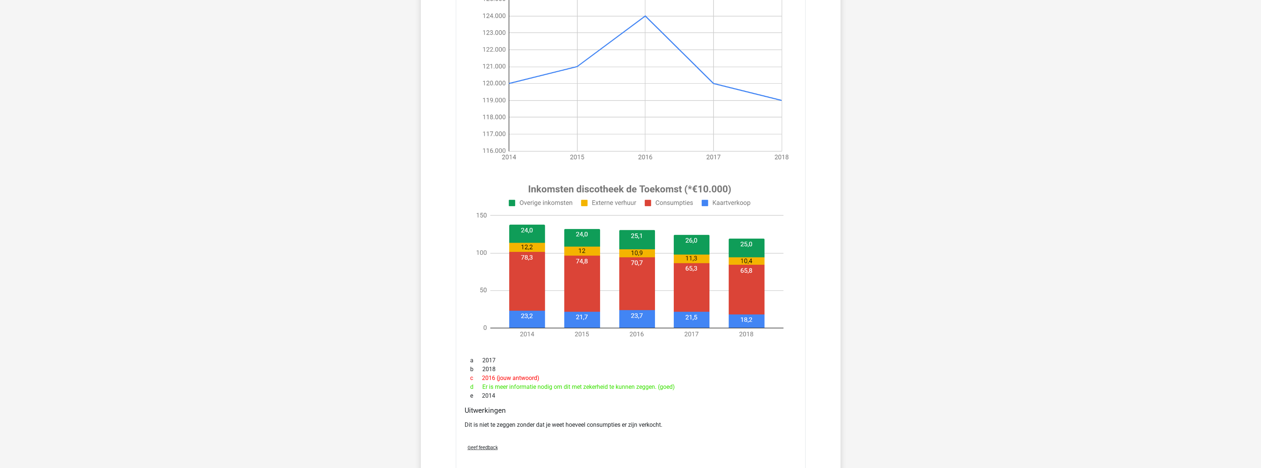
scroll to position [6000, 0]
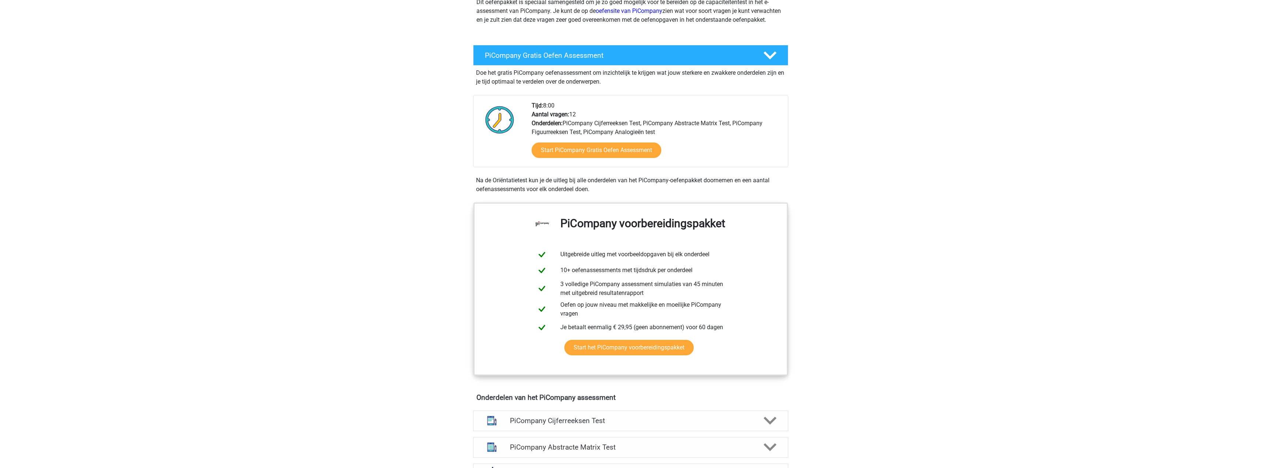
scroll to position [110, 0]
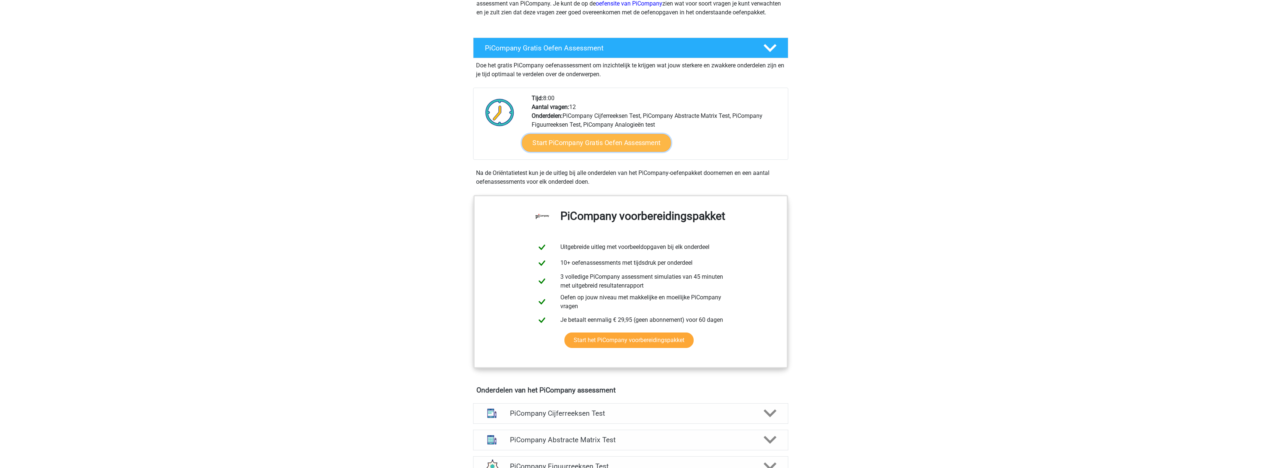
click at [563, 149] on link "Start PiCompany Gratis Oefen Assessment" at bounding box center [596, 143] width 149 height 18
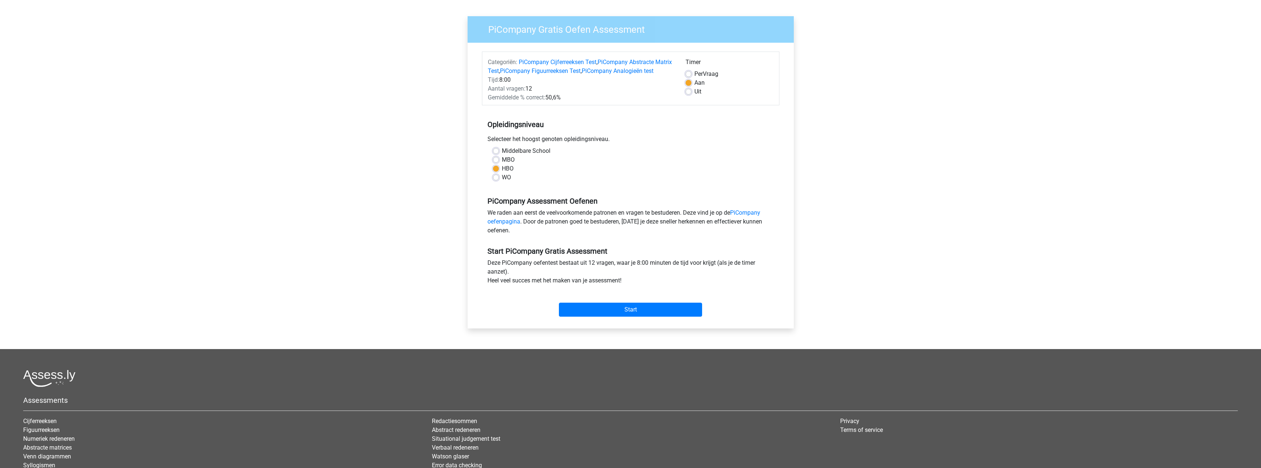
scroll to position [74, 0]
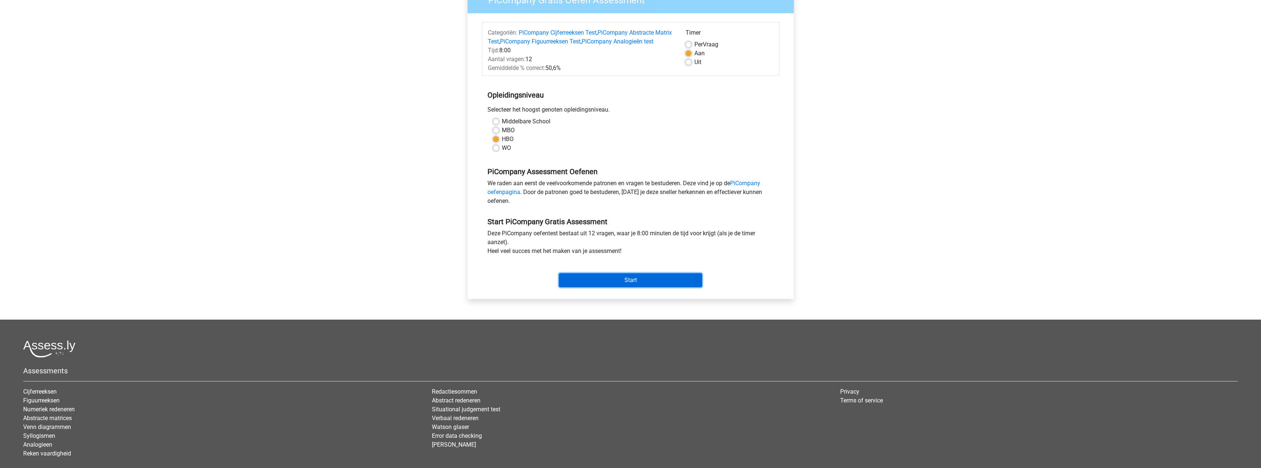
click at [619, 286] on input "Start" at bounding box center [630, 280] width 143 height 14
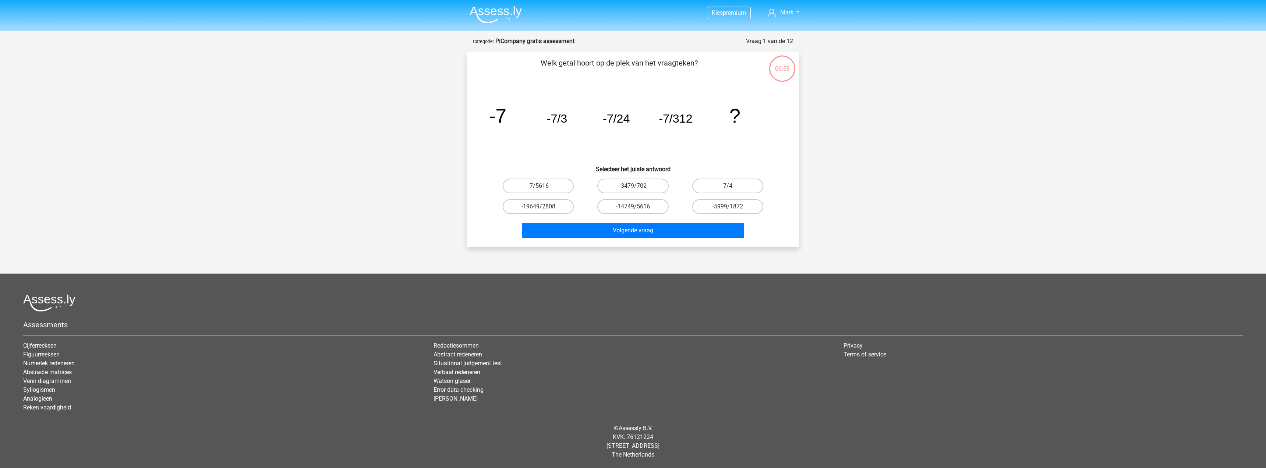
click at [548, 186] on label "-7/5616" at bounding box center [538, 186] width 71 height 15
click at [543, 186] on input "-7/5616" at bounding box center [541, 188] width 5 height 5
radio input "true"
click at [617, 231] on button "Volgende vraag" at bounding box center [633, 230] width 223 height 15
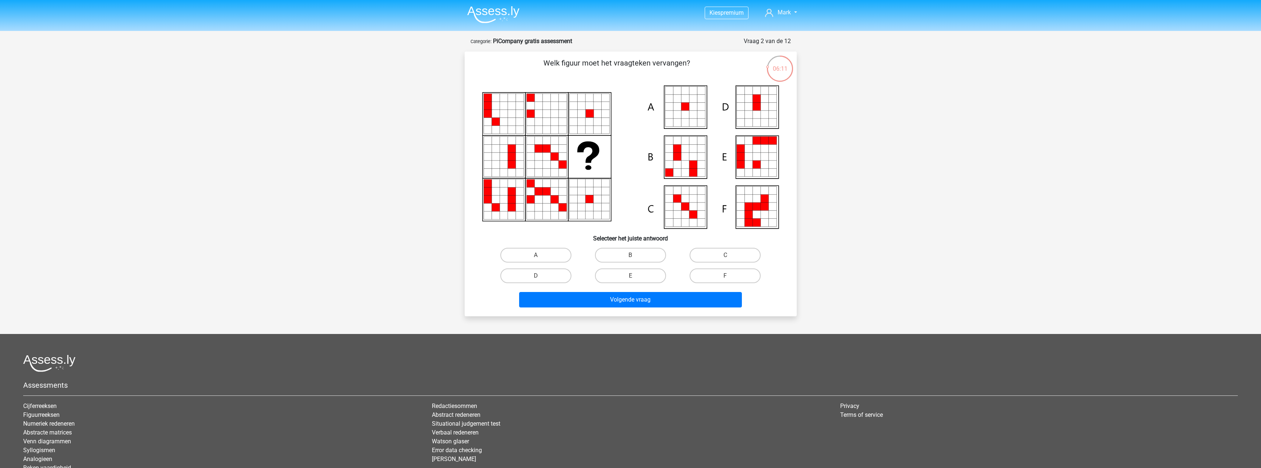
click at [684, 112] on icon at bounding box center [685, 114] width 8 height 8
click at [555, 257] on label "A" at bounding box center [535, 255] width 71 height 15
click at [540, 257] on input "A" at bounding box center [538, 257] width 5 height 5
radio input "true"
click at [627, 299] on button "Volgende vraag" at bounding box center [630, 299] width 223 height 15
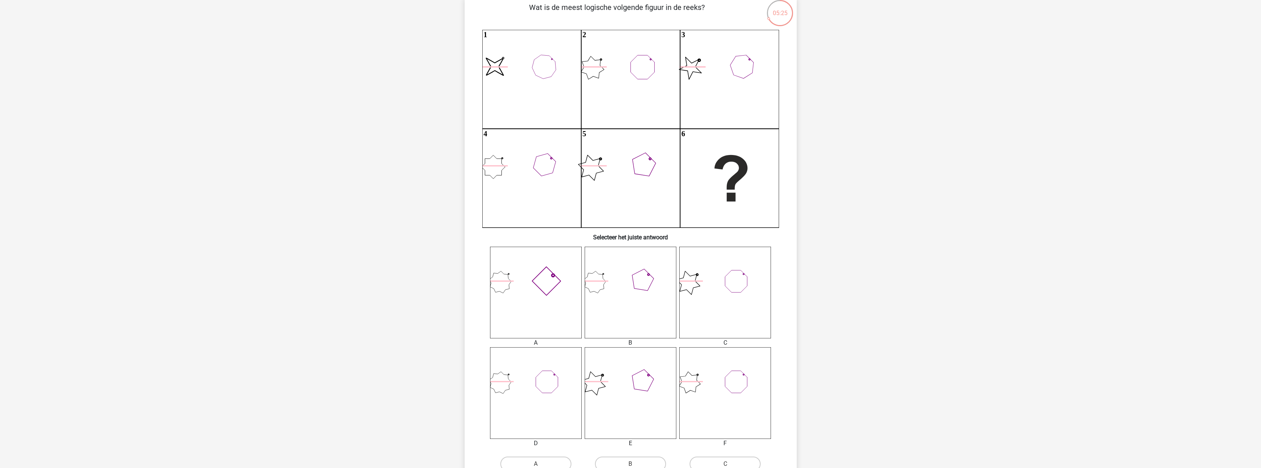
scroll to position [74, 0]
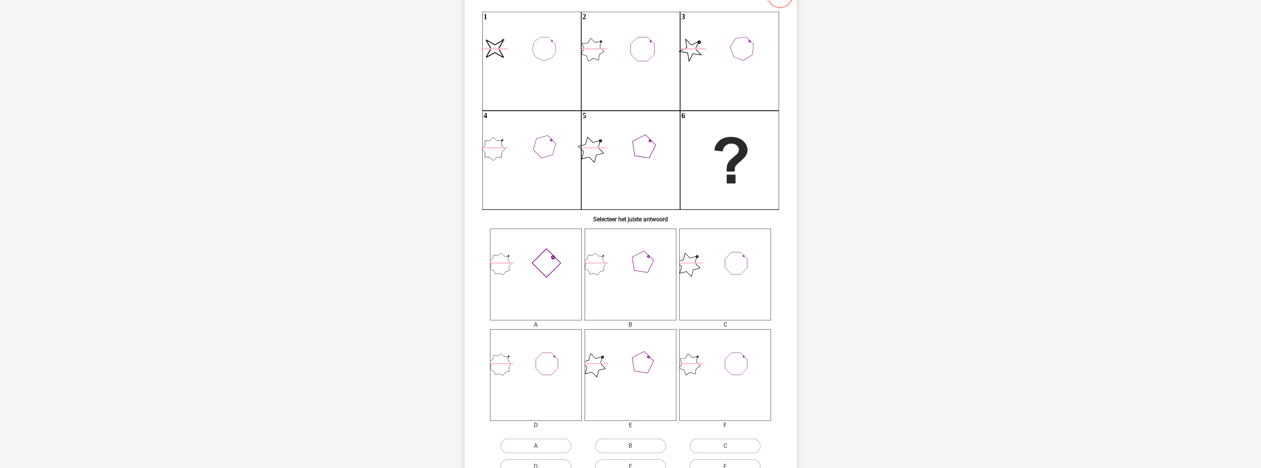
click at [550, 269] on icon at bounding box center [536, 275] width 92 height 92
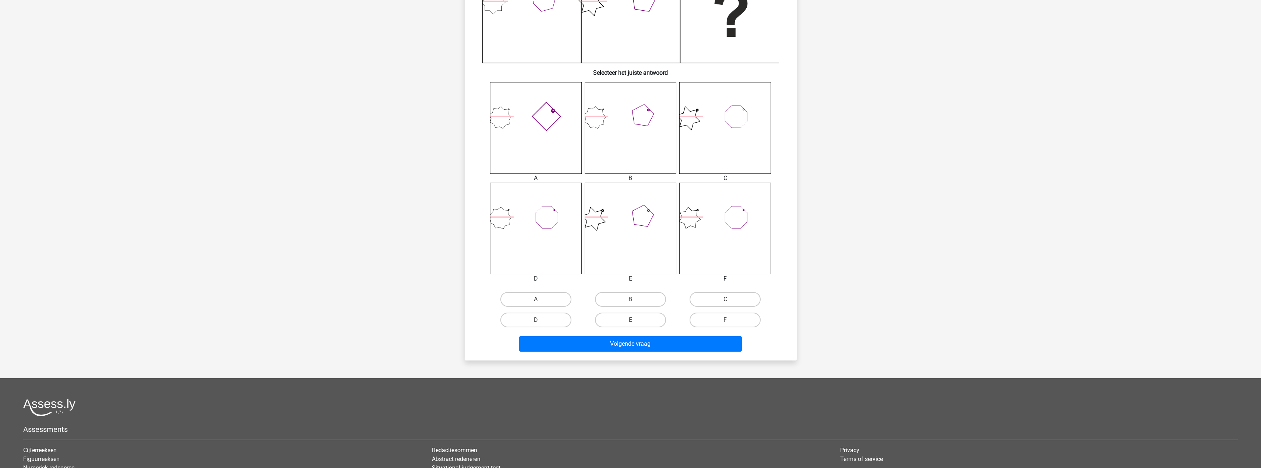
scroll to position [221, 0]
click at [546, 295] on label "A" at bounding box center [535, 298] width 71 height 15
click at [540, 299] on input "A" at bounding box center [538, 301] width 5 height 5
radio input "true"
click at [638, 347] on button "Volgende vraag" at bounding box center [630, 342] width 223 height 15
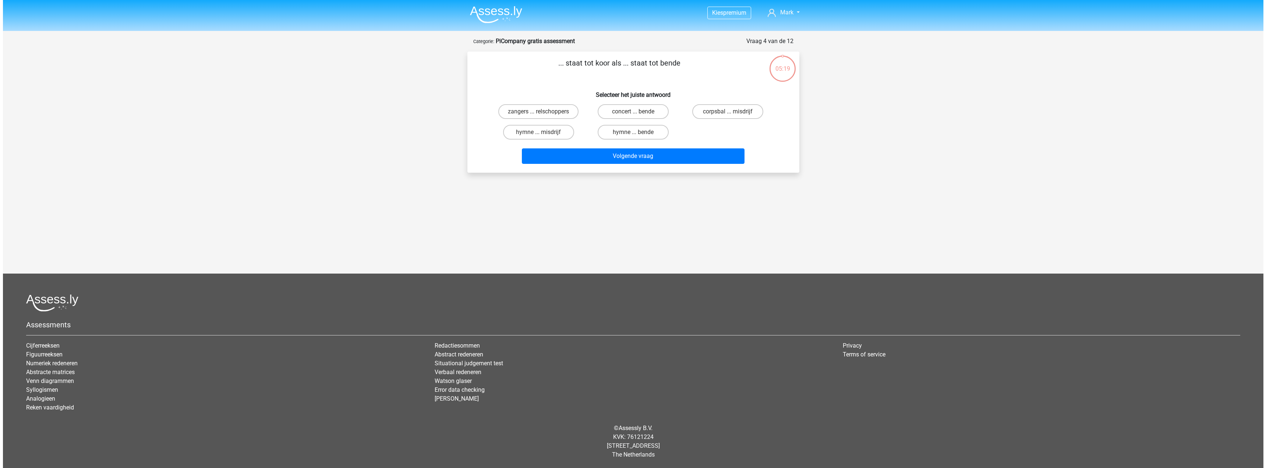
scroll to position [0, 0]
click at [528, 112] on label "zangers ... relschoppers" at bounding box center [538, 111] width 80 height 15
click at [539, 112] on input "zangers ... relschoppers" at bounding box center [541, 114] width 5 height 5
radio input "true"
click at [581, 146] on div "Volgende vraag" at bounding box center [633, 154] width 308 height 24
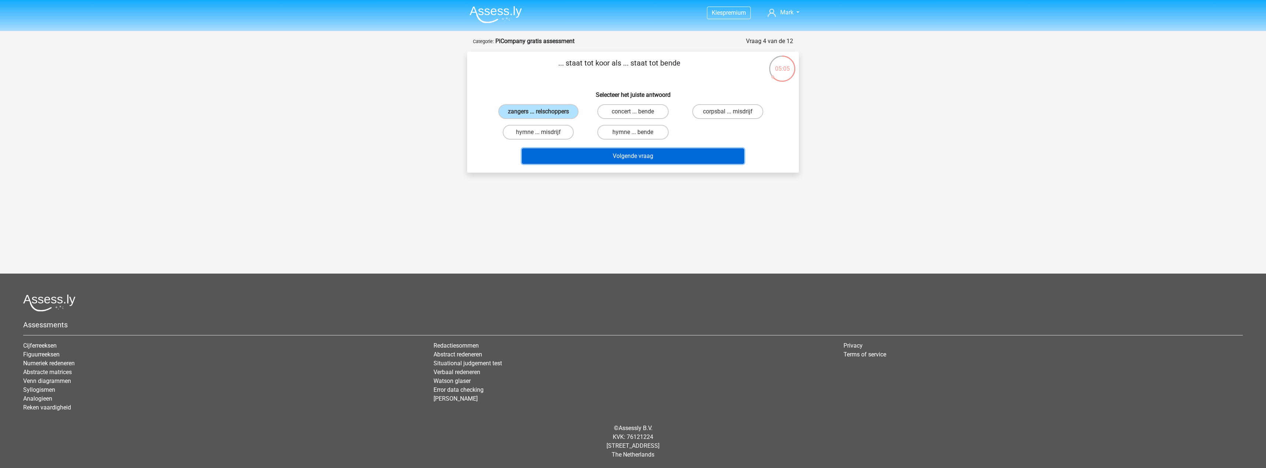
click at [580, 154] on button "Volgende vraag" at bounding box center [633, 155] width 223 height 15
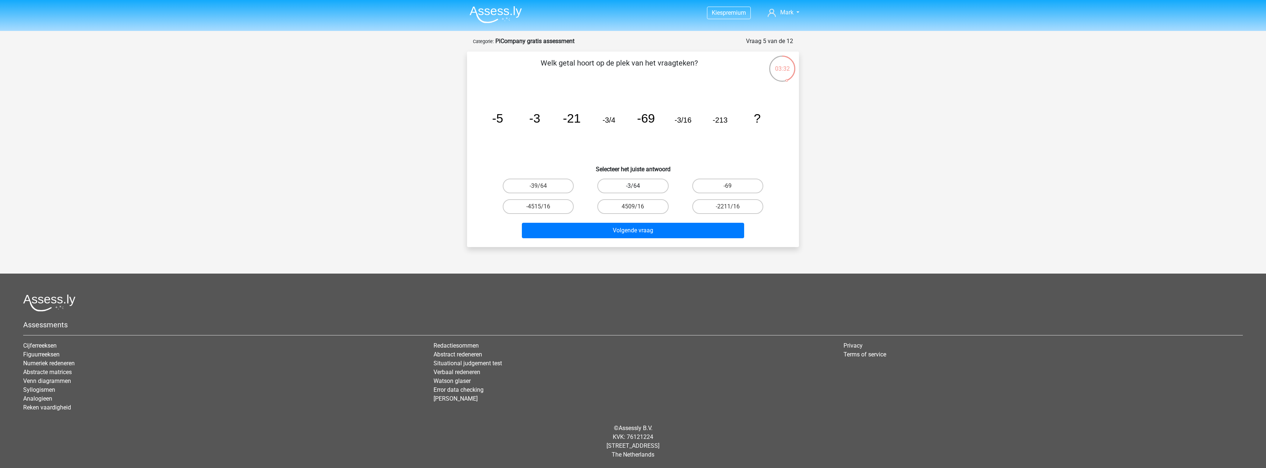
click at [648, 181] on label "-3/64" at bounding box center [632, 186] width 71 height 15
click at [638, 186] on input "-3/64" at bounding box center [635, 188] width 5 height 5
radio input "true"
click at [647, 226] on button "Volgende vraag" at bounding box center [633, 230] width 223 height 15
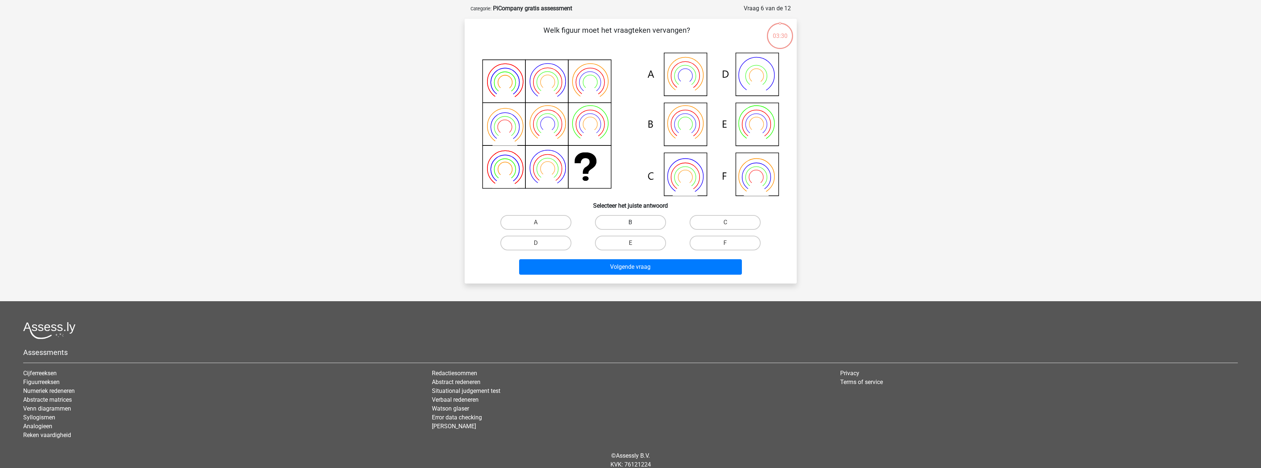
scroll to position [37, 0]
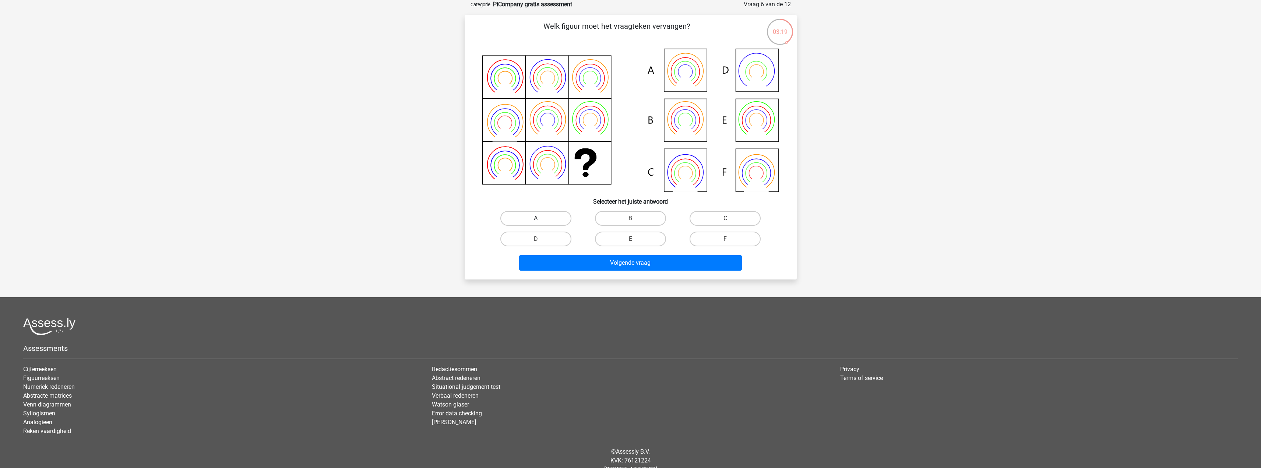
click at [525, 219] on label "A" at bounding box center [535, 218] width 71 height 15
click at [536, 219] on input "A" at bounding box center [538, 220] width 5 height 5
radio input "true"
click at [641, 215] on label "B" at bounding box center [630, 218] width 71 height 15
click at [635, 218] on input "B" at bounding box center [632, 220] width 5 height 5
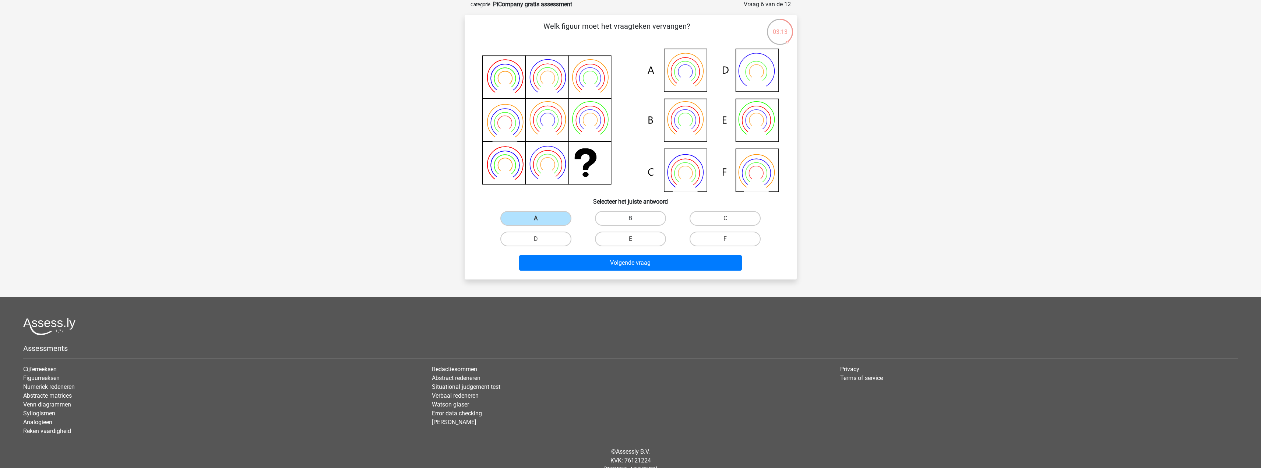
radio input "true"
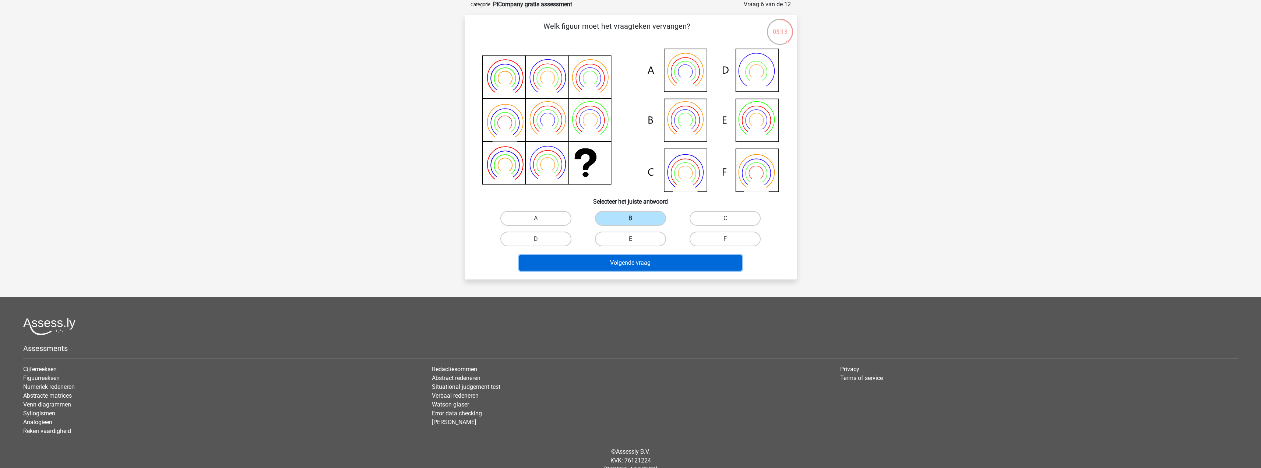
click at [647, 261] on button "Volgende vraag" at bounding box center [630, 262] width 223 height 15
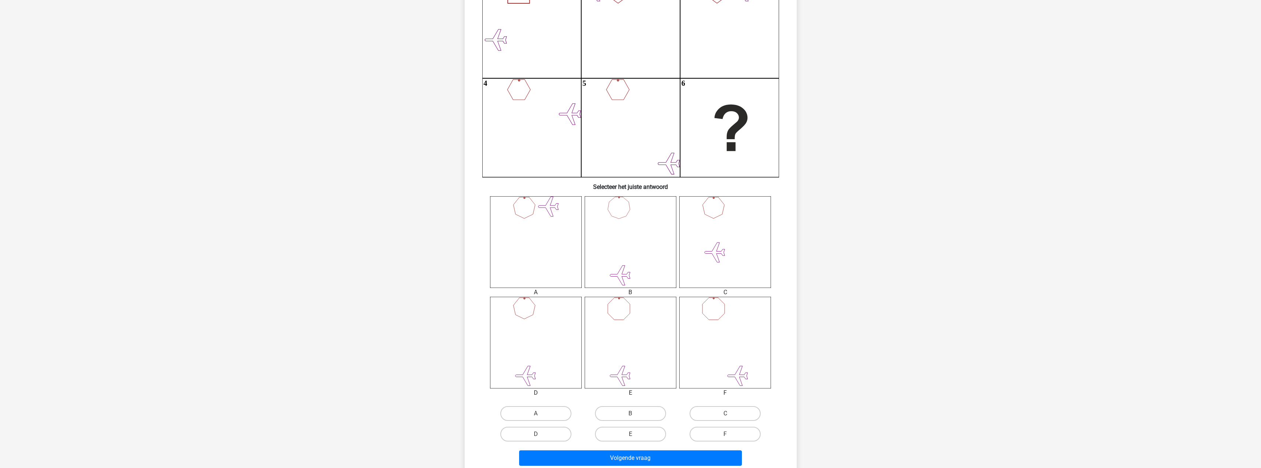
scroll to position [110, 0]
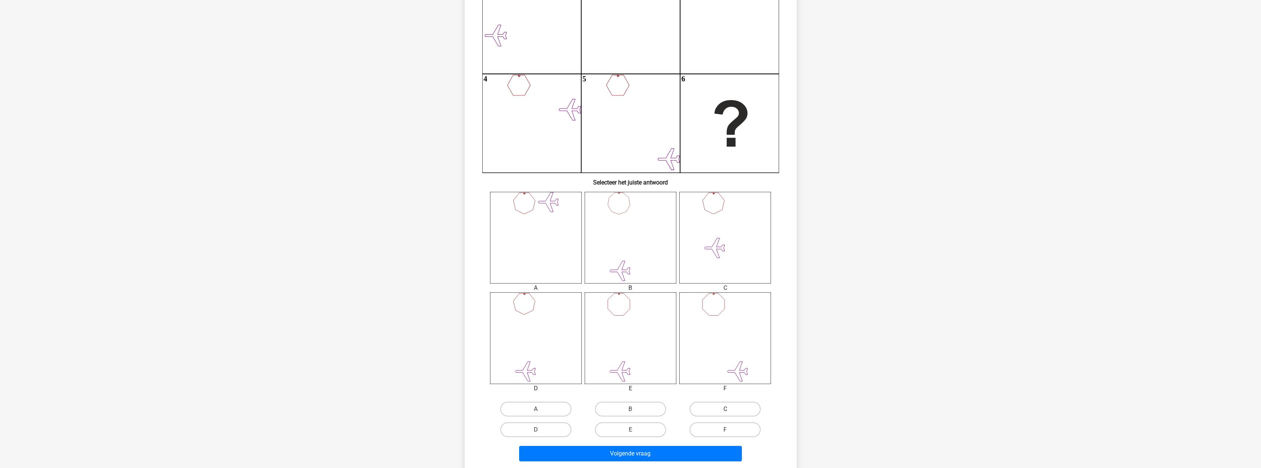
click at [726, 402] on label "C" at bounding box center [724, 409] width 71 height 15
click at [726, 409] on input "C" at bounding box center [727, 411] width 5 height 5
radio input "true"
click at [696, 450] on button "Volgende vraag" at bounding box center [630, 453] width 223 height 15
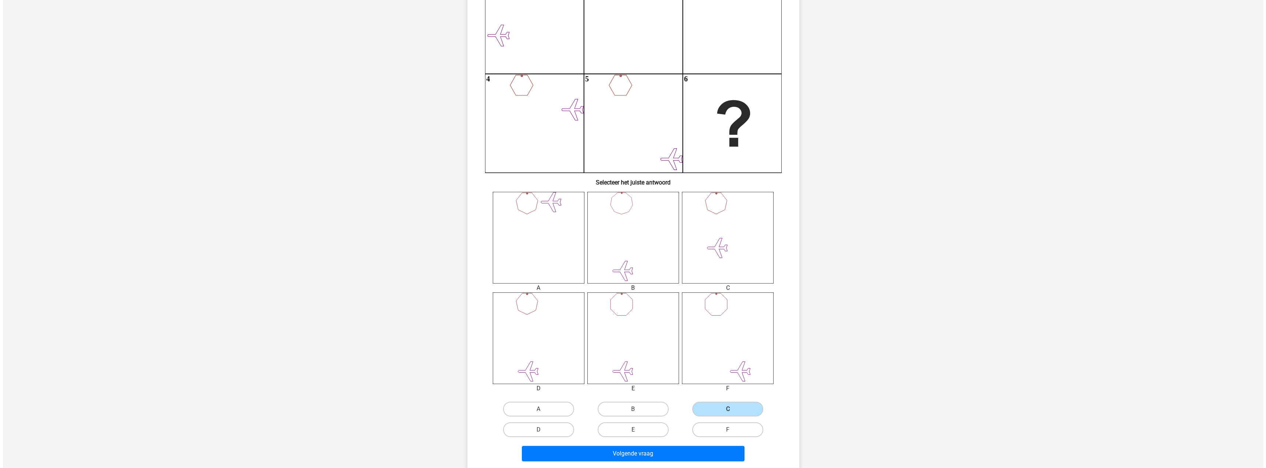
scroll to position [0, 0]
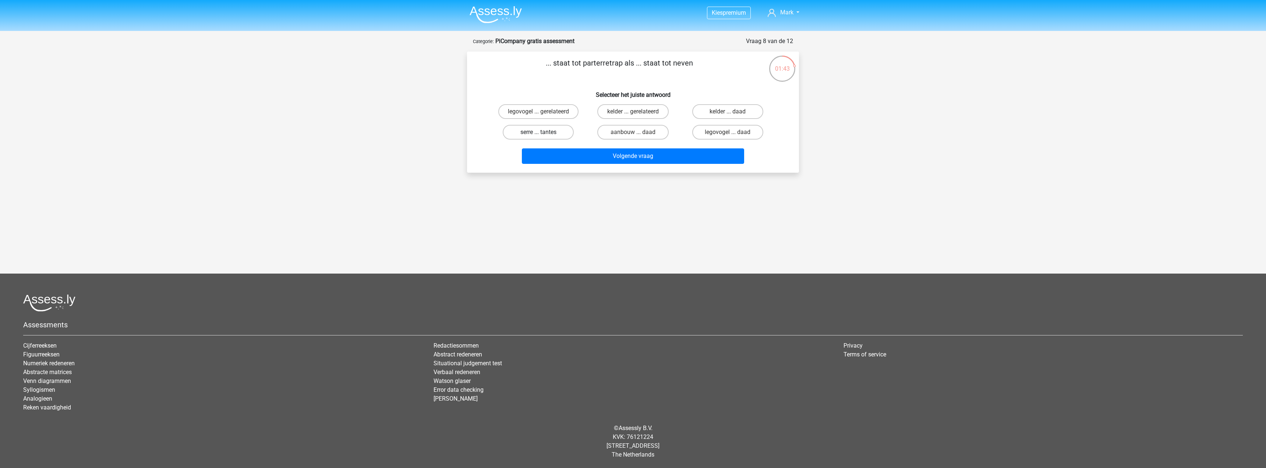
click at [550, 133] on label "serre ... tantes" at bounding box center [538, 132] width 71 height 15
click at [543, 133] on input "serre ... tantes" at bounding box center [541, 134] width 5 height 5
radio input "true"
click at [597, 155] on button "Volgende vraag" at bounding box center [633, 155] width 223 height 15
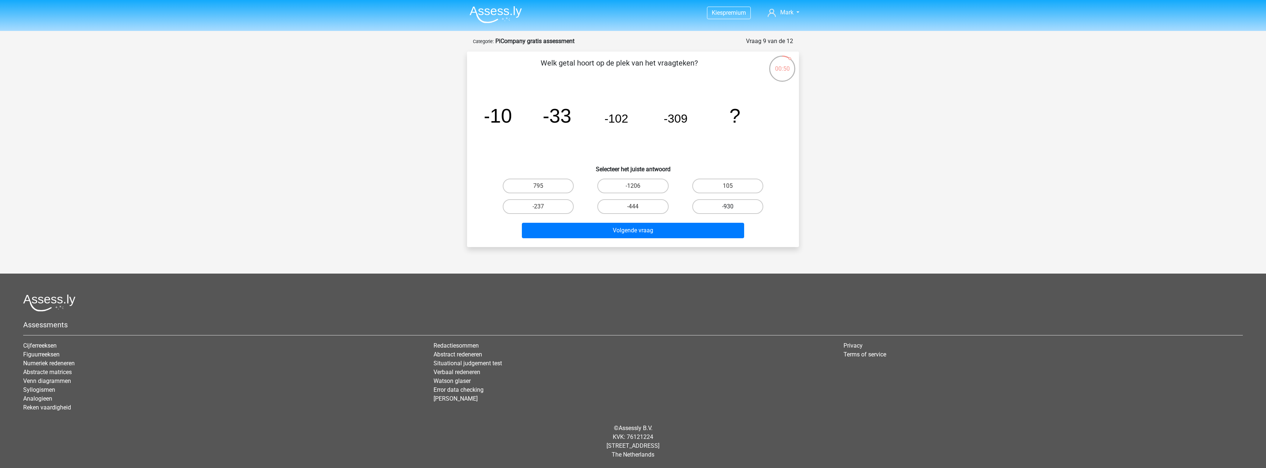
click at [717, 209] on label "-930" at bounding box center [727, 206] width 71 height 15
click at [728, 209] on input "-930" at bounding box center [730, 209] width 5 height 5
radio input "true"
click at [686, 230] on button "Volgende vraag" at bounding box center [633, 230] width 223 height 15
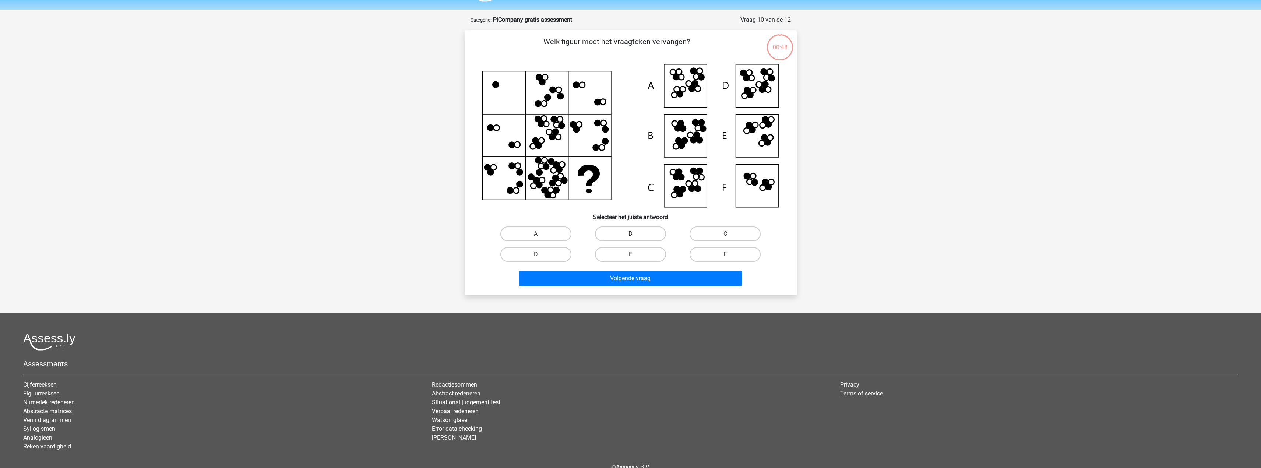
scroll to position [37, 0]
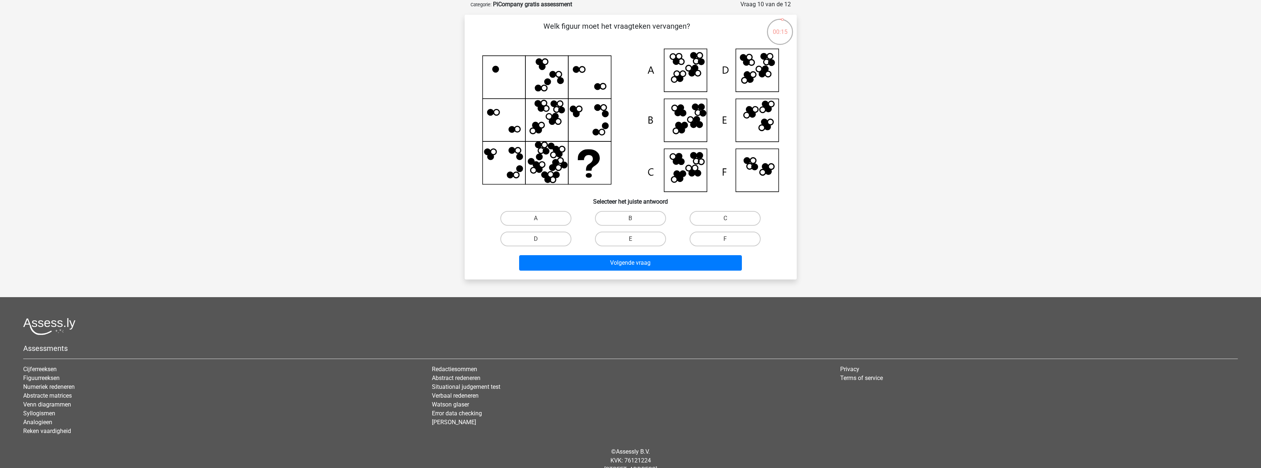
click at [635, 220] on input "B" at bounding box center [632, 220] width 5 height 5
radio input "true"
click at [638, 266] on button "Volgende vraag" at bounding box center [630, 262] width 223 height 15
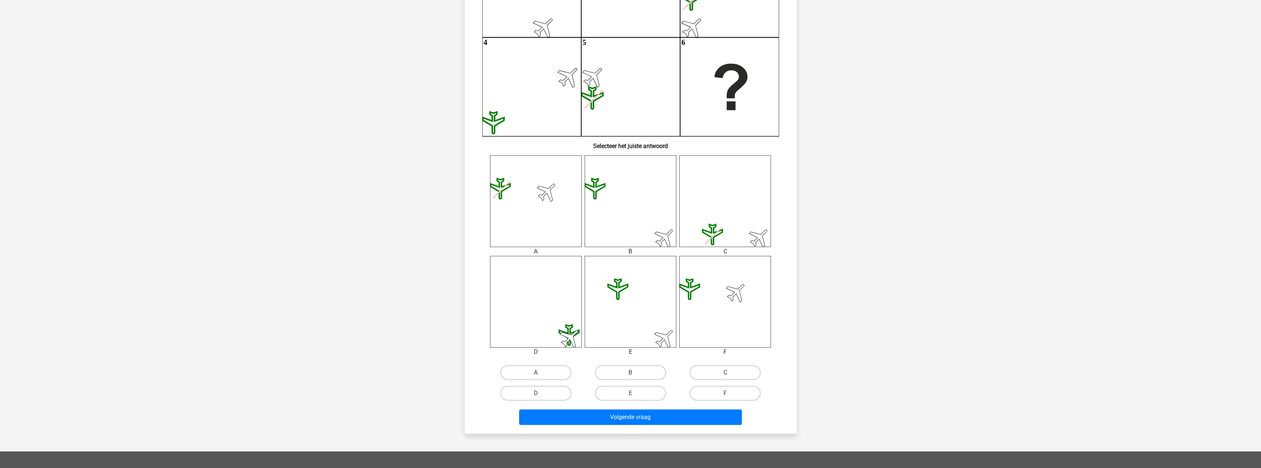
scroll to position [147, 0]
click at [717, 299] on icon at bounding box center [725, 301] width 92 height 92
drag, startPoint x: 691, startPoint y: 346, endPoint x: 707, endPoint y: 364, distance: 24.0
click at [691, 345] on icon at bounding box center [725, 301] width 92 height 92
click at [719, 389] on label "F" at bounding box center [724, 392] width 71 height 15
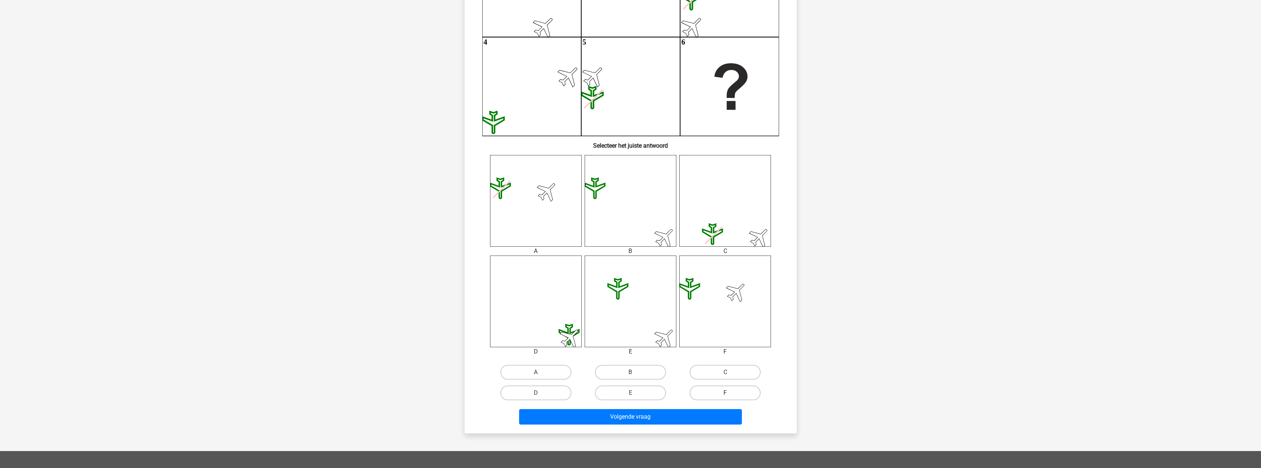
click at [725, 393] on input "F" at bounding box center [727, 395] width 5 height 5
radio input "true"
click at [709, 414] on button "Volgende vraag" at bounding box center [630, 416] width 223 height 15
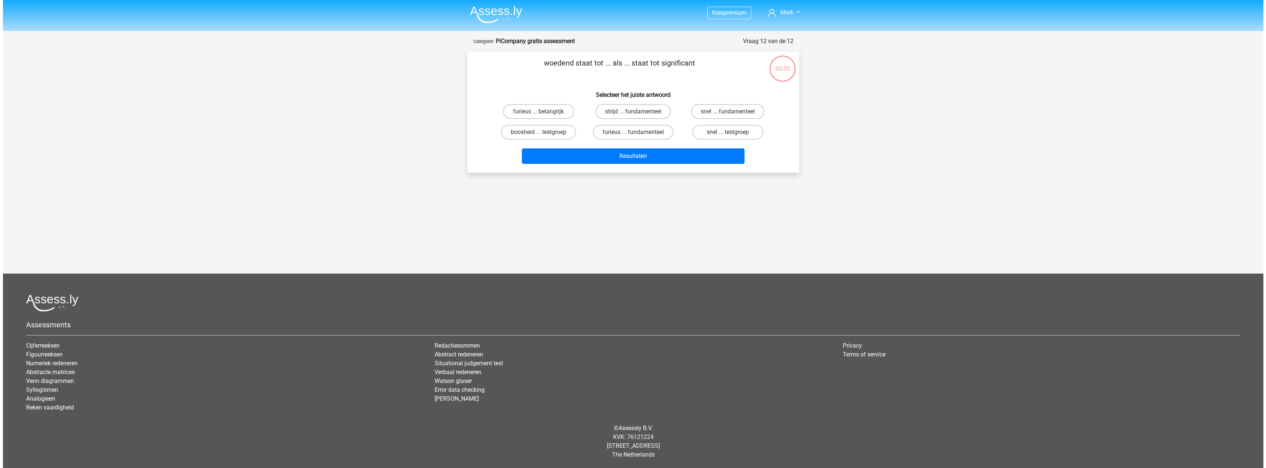
scroll to position [0, 0]
click at [618, 133] on label "furieus ... fundamenteel" at bounding box center [633, 132] width 81 height 15
click at [633, 133] on input "furieus ... fundamenteel" at bounding box center [635, 134] width 5 height 5
radio input "true"
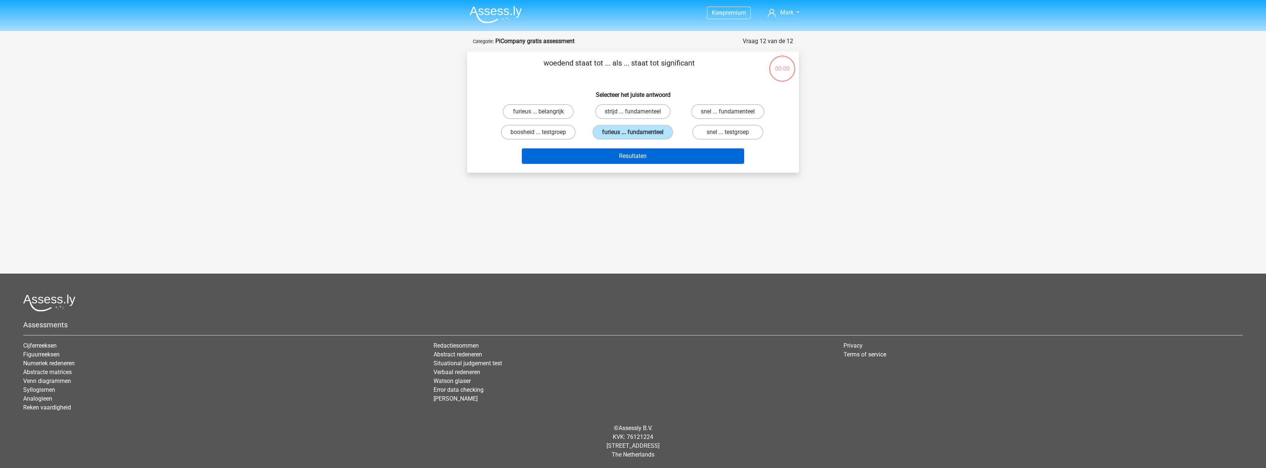
click at [636, 169] on div "woedend staat tot ... als ... staat tot significant Selecteer het juiste antwoo…" at bounding box center [633, 112] width 332 height 121
click at [633, 150] on button "Resultaten" at bounding box center [633, 155] width 223 height 15
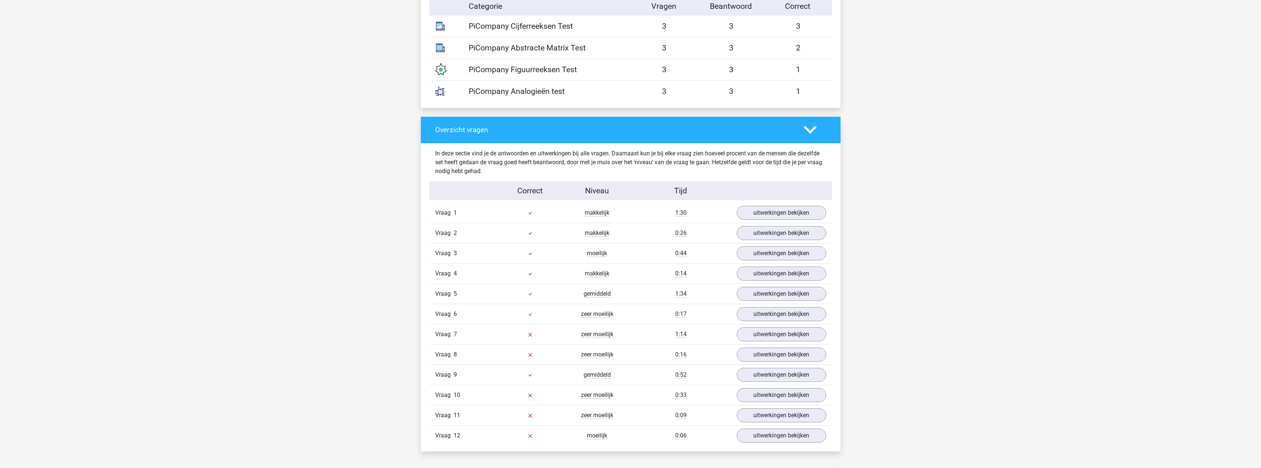
scroll to position [699, 0]
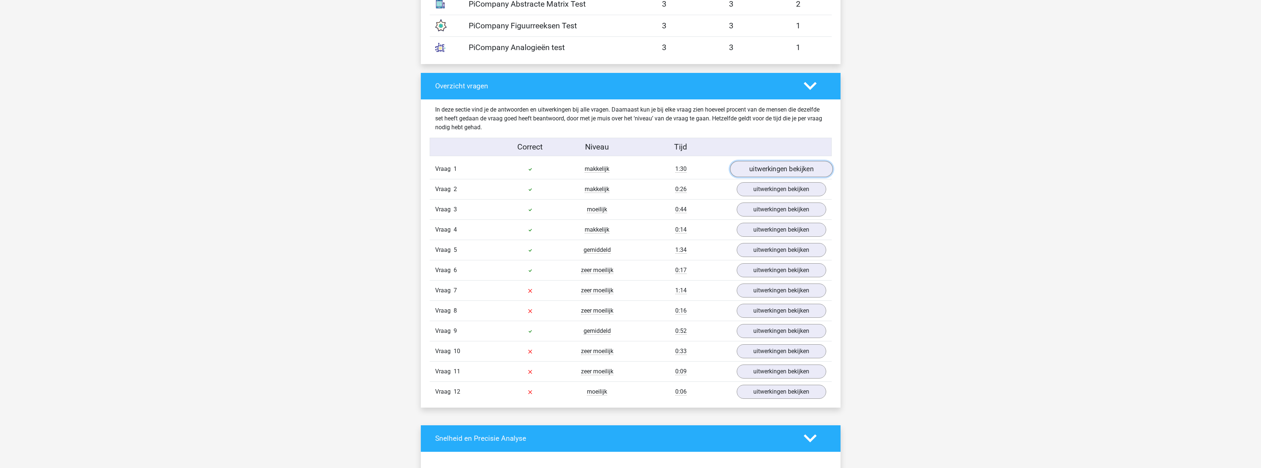
click at [772, 165] on link "uitwerkingen bekijken" at bounding box center [781, 169] width 103 height 16
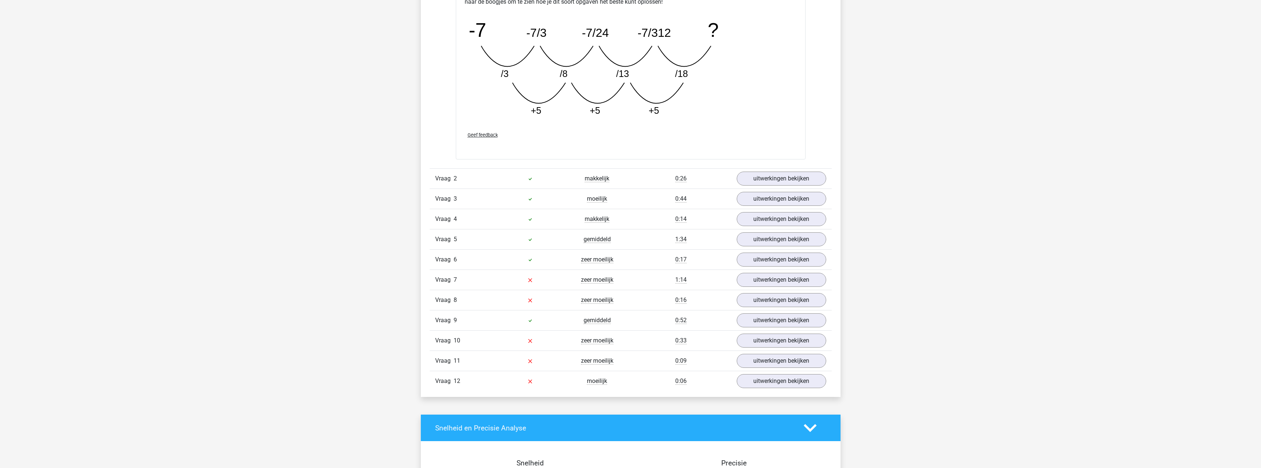
scroll to position [1104, 0]
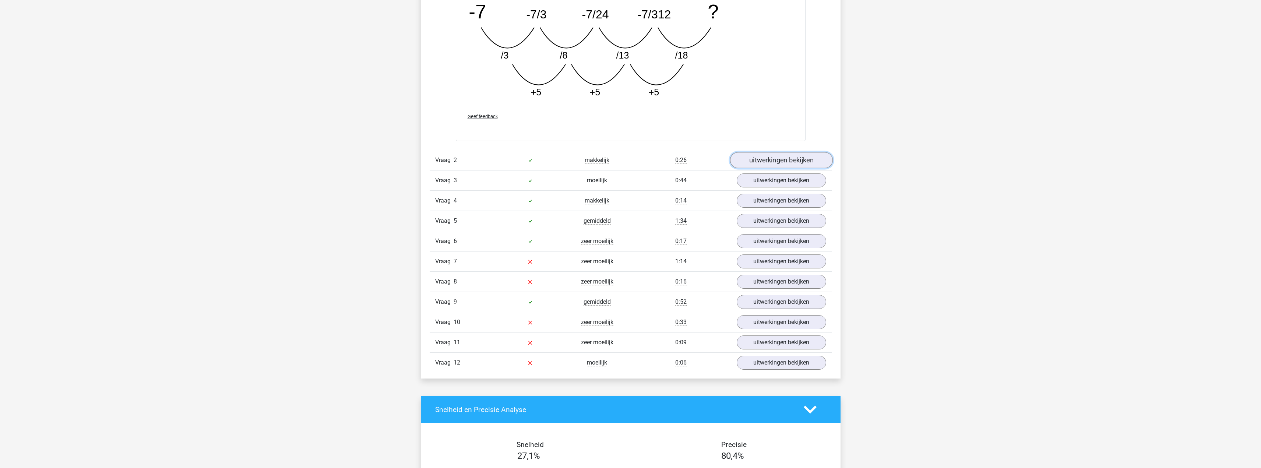
click at [772, 164] on link "uitwerkingen bekijken" at bounding box center [781, 160] width 103 height 16
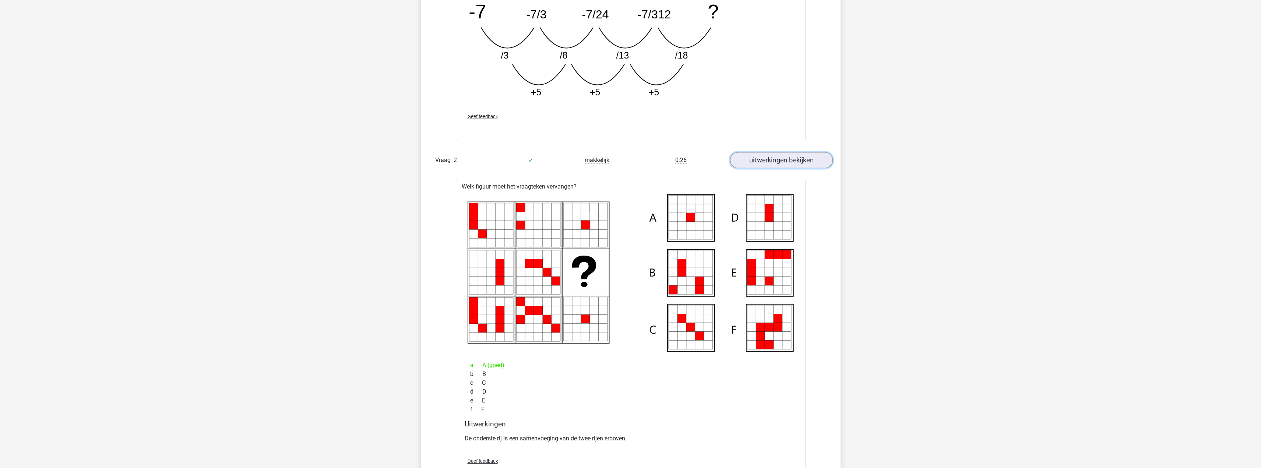
click at [772, 164] on link "uitwerkingen bekijken" at bounding box center [781, 160] width 103 height 16
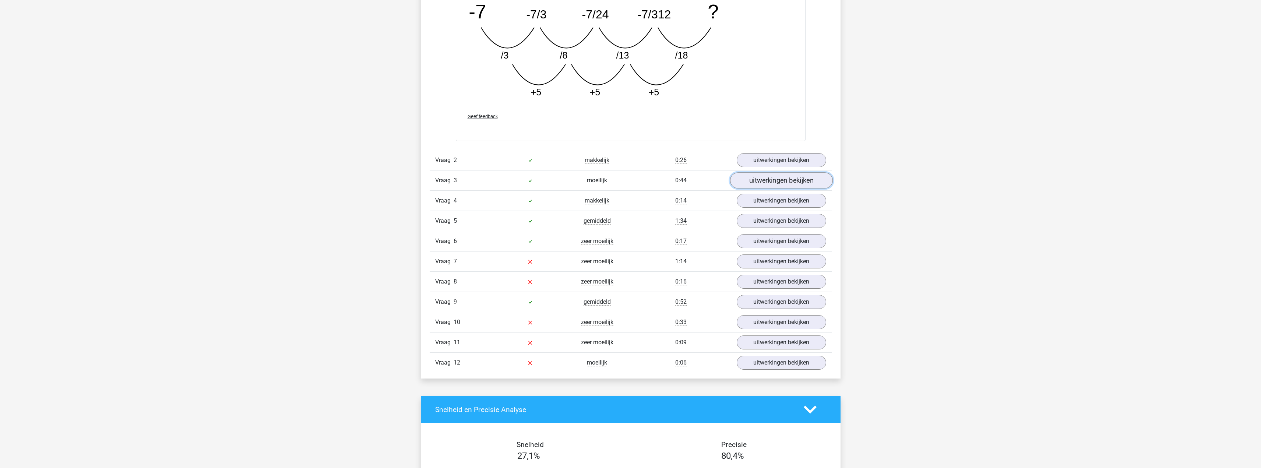
click at [776, 180] on link "uitwerkingen bekijken" at bounding box center [781, 181] width 103 height 16
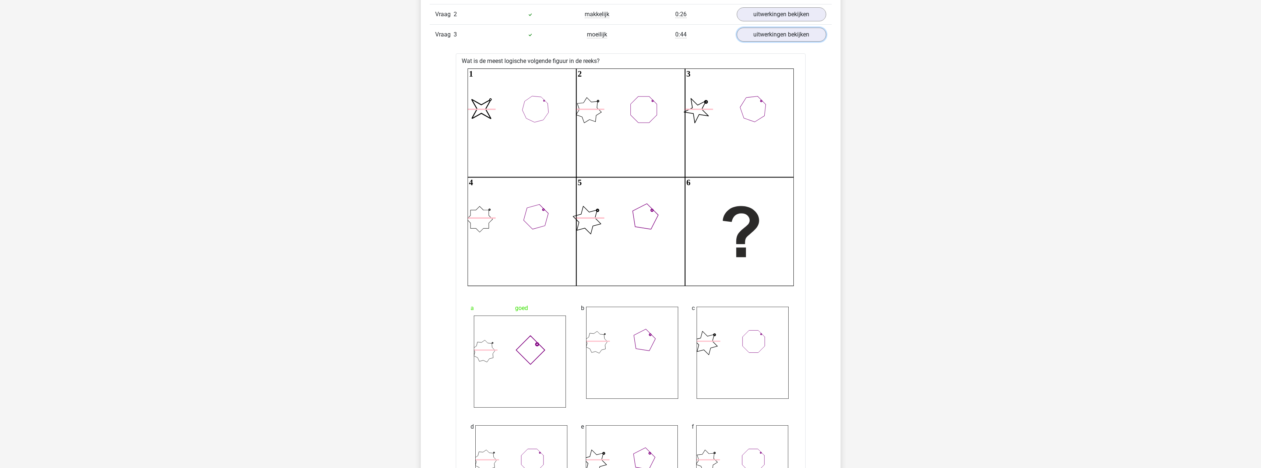
scroll to position [1252, 0]
click at [772, 36] on link "uitwerkingen bekijken" at bounding box center [781, 33] width 103 height 16
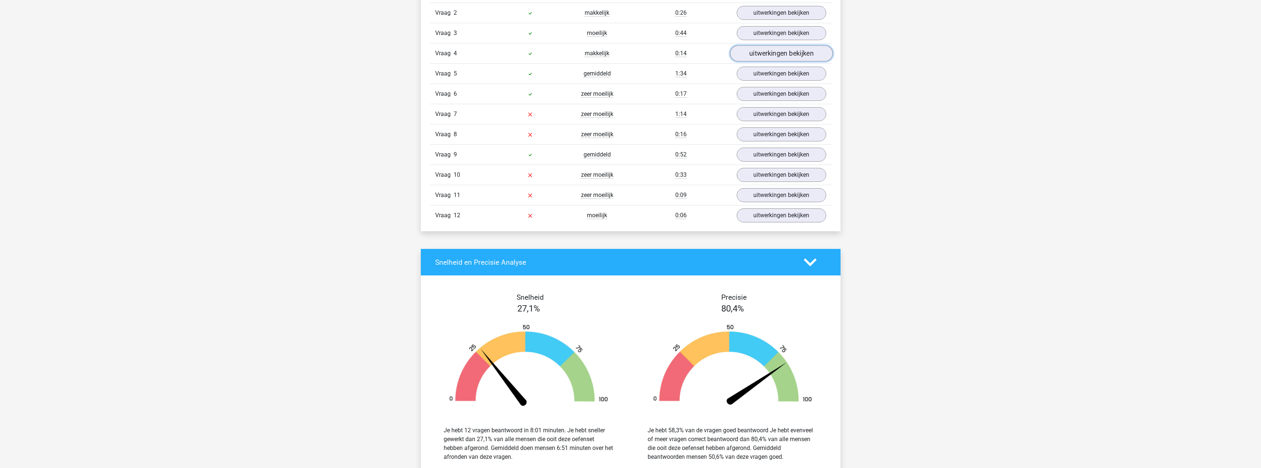
click at [769, 52] on link "uitwerkingen bekijken" at bounding box center [781, 54] width 103 height 16
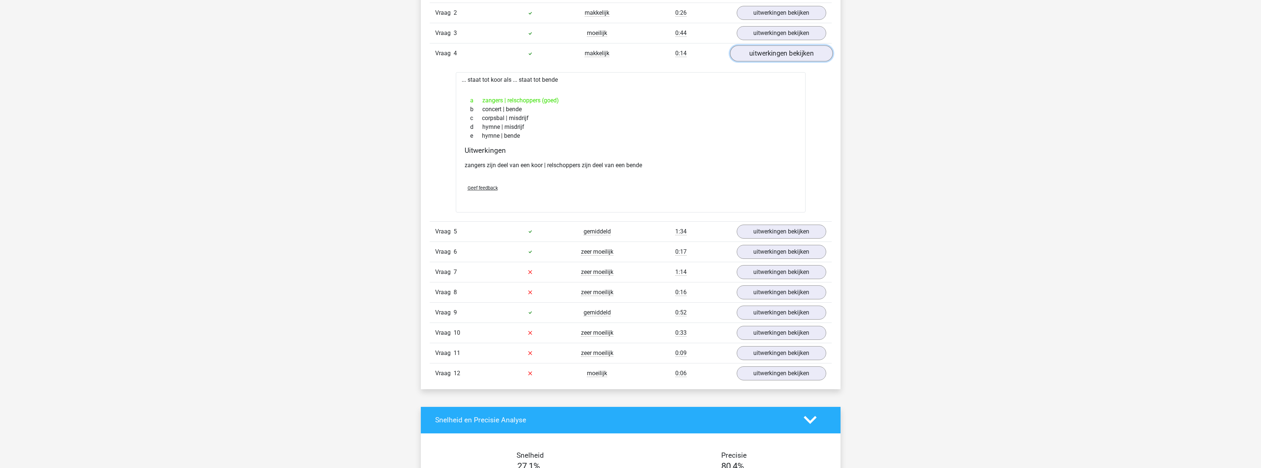
click at [769, 52] on link "uitwerkingen bekijken" at bounding box center [781, 54] width 103 height 16
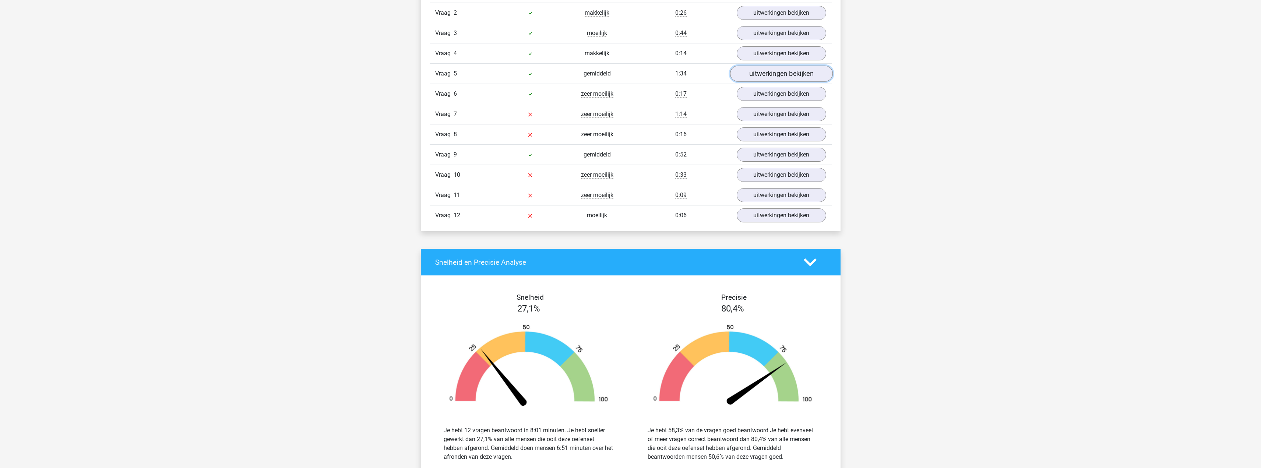
click at [768, 74] on link "uitwerkingen bekijken" at bounding box center [781, 74] width 103 height 16
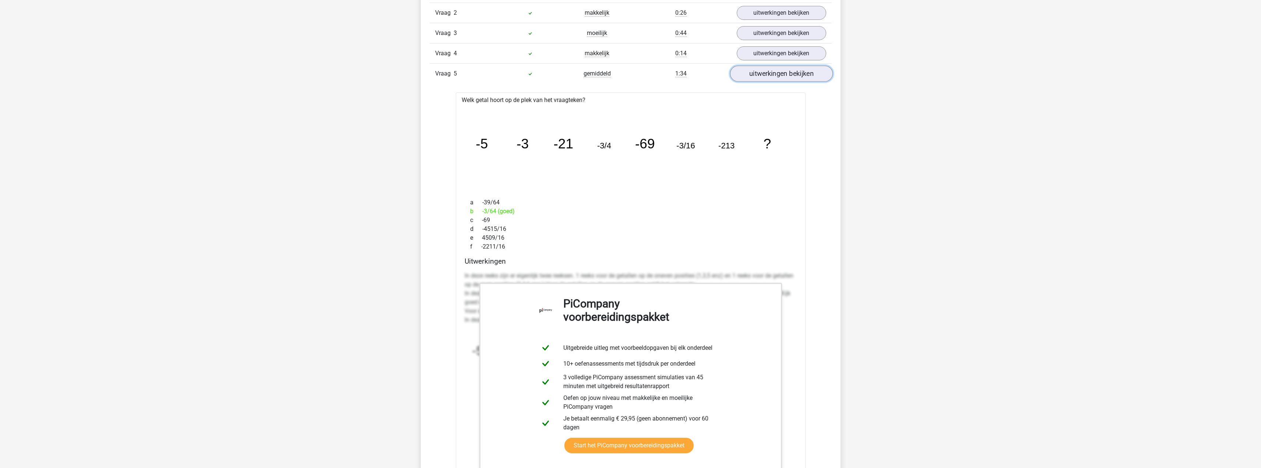
click at [768, 72] on link "uitwerkingen bekijken" at bounding box center [781, 74] width 103 height 16
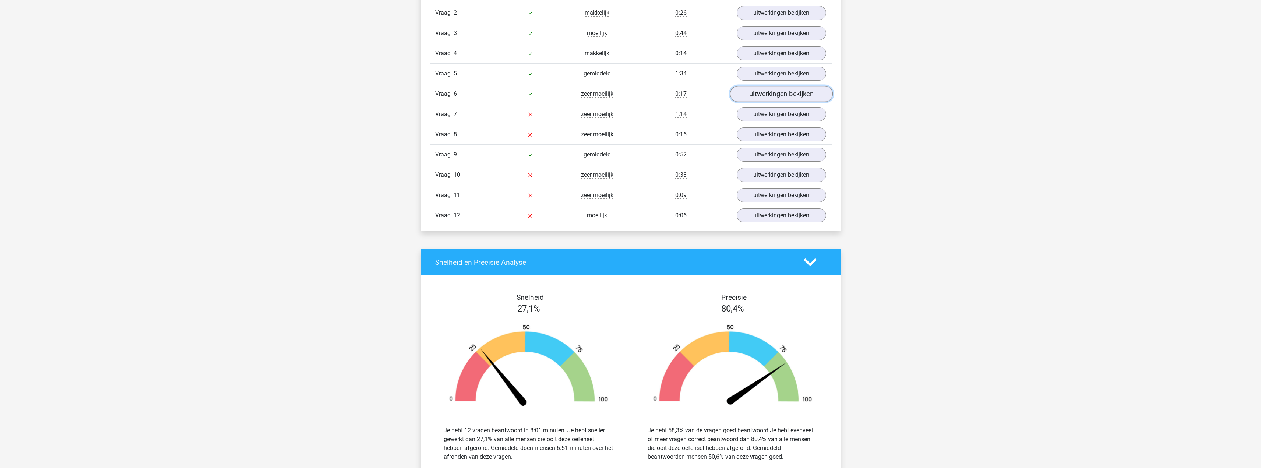
click at [768, 89] on link "uitwerkingen bekijken" at bounding box center [781, 94] width 103 height 16
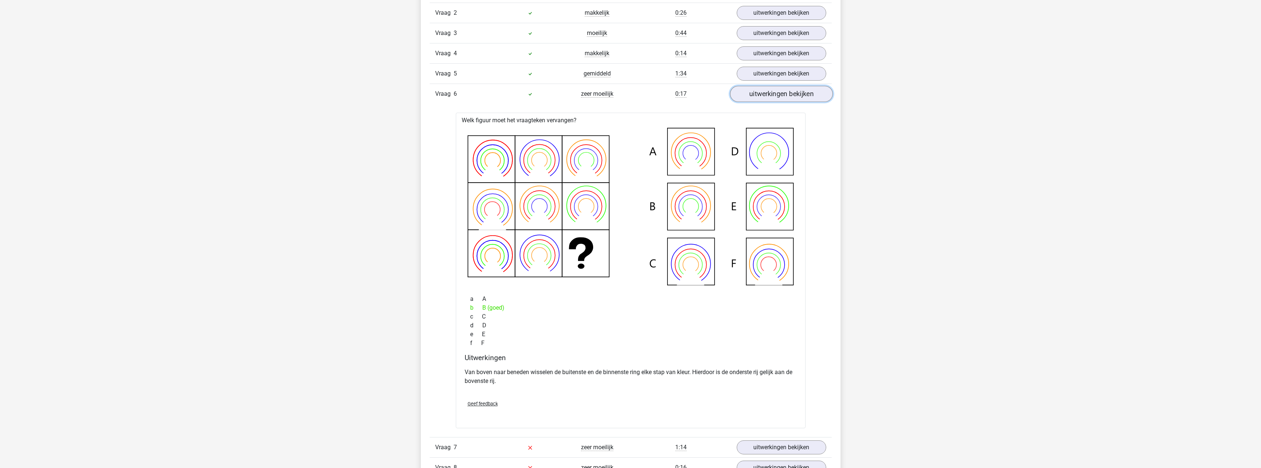
click at [767, 89] on link "uitwerkingen bekijken" at bounding box center [781, 94] width 103 height 16
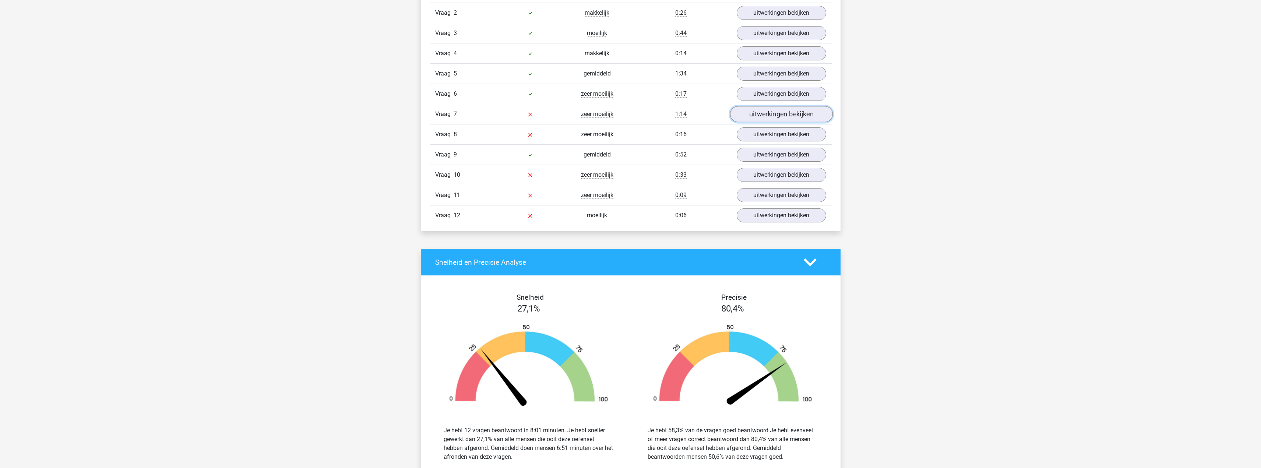
click at [774, 114] on link "uitwerkingen bekijken" at bounding box center [781, 114] width 103 height 16
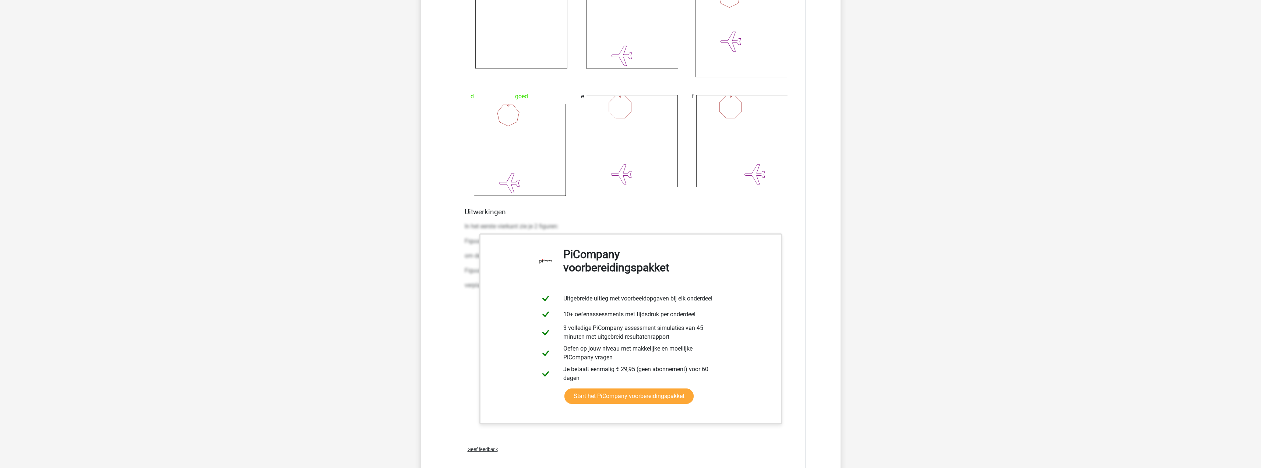
scroll to position [1693, 0]
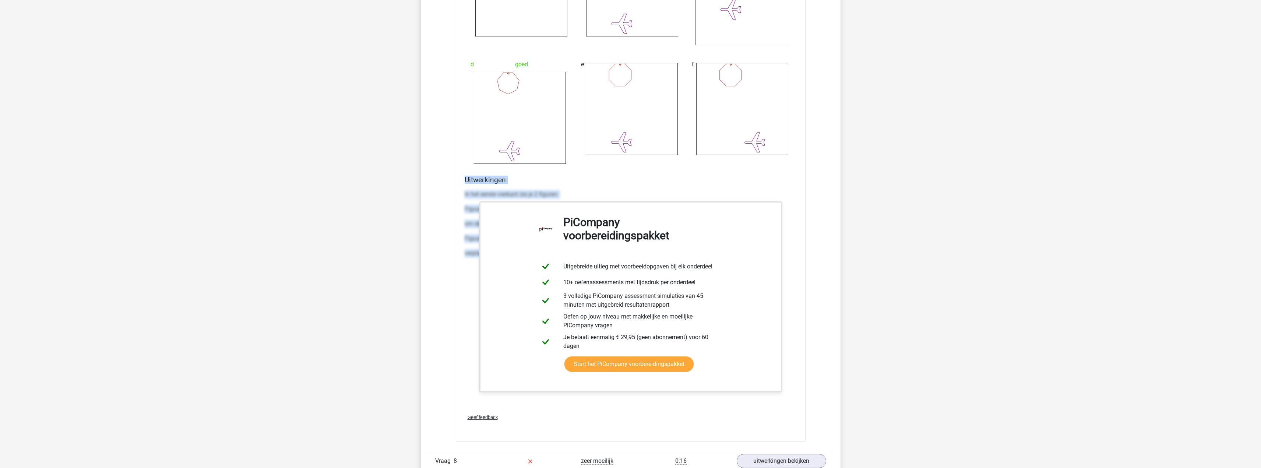
drag, startPoint x: 465, startPoint y: 179, endPoint x: 813, endPoint y: 279, distance: 362.1
copy div "Uitwerkingen In het eerste vierkant zie je 2 figuren: Figuur 1: een veelhoek me…"
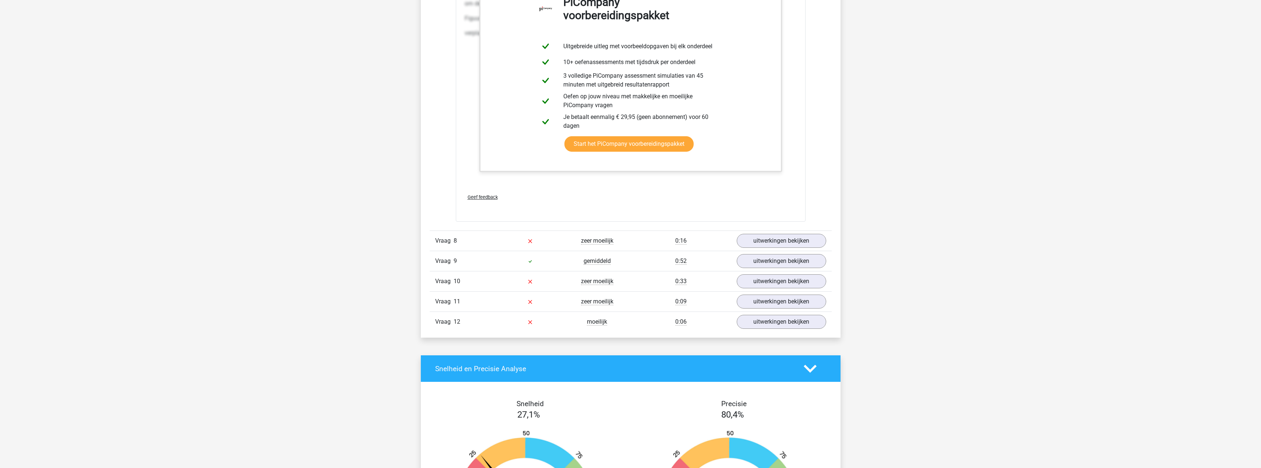
scroll to position [1914, 0]
click at [777, 245] on link "uitwerkingen bekijken" at bounding box center [781, 240] width 103 height 16
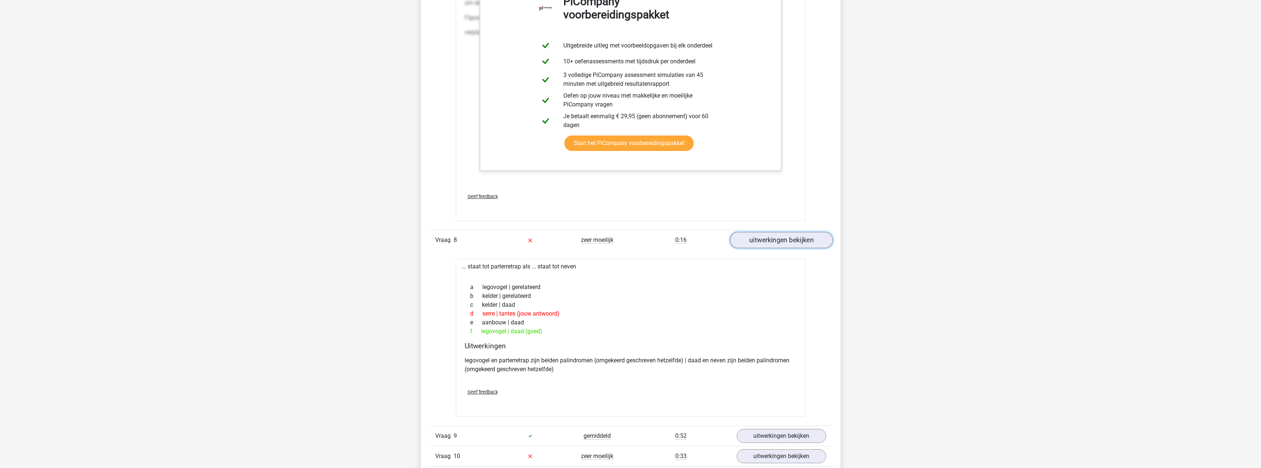
click at [771, 241] on link "uitwerkingen bekijken" at bounding box center [781, 240] width 103 height 16
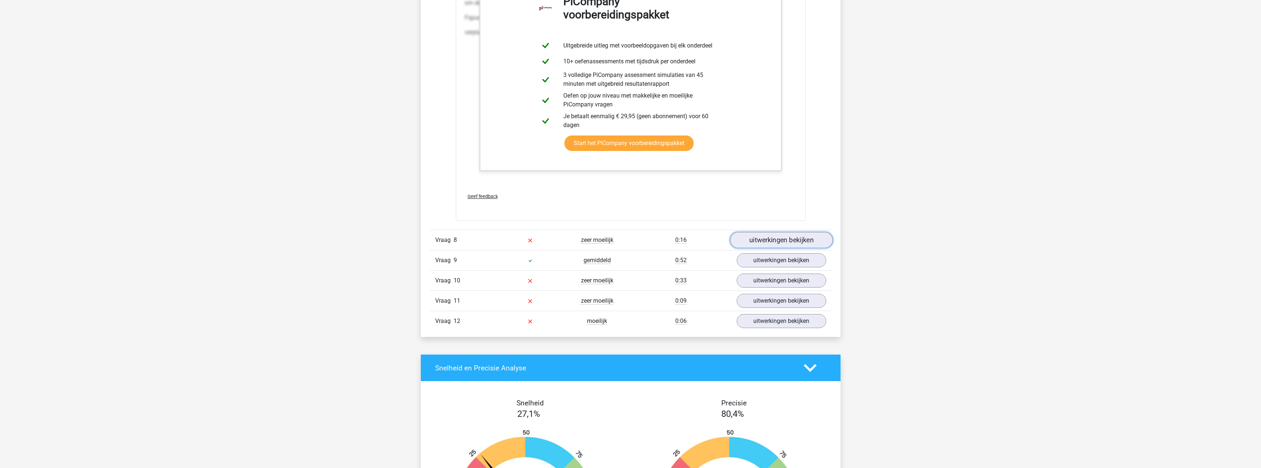
click at [771, 241] on link "uitwerkingen bekijken" at bounding box center [781, 240] width 103 height 16
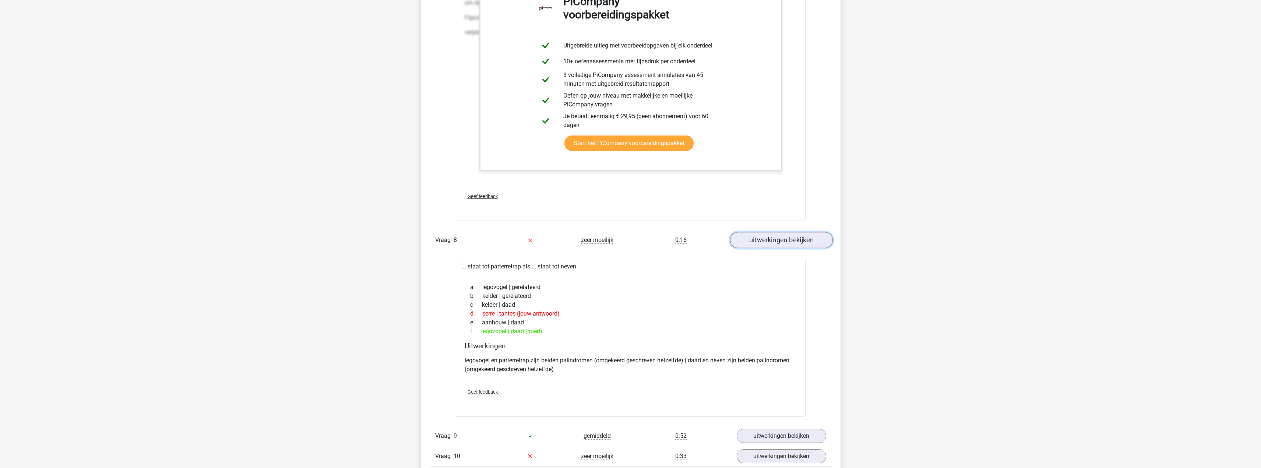
click at [771, 241] on link "uitwerkingen bekijken" at bounding box center [781, 240] width 103 height 16
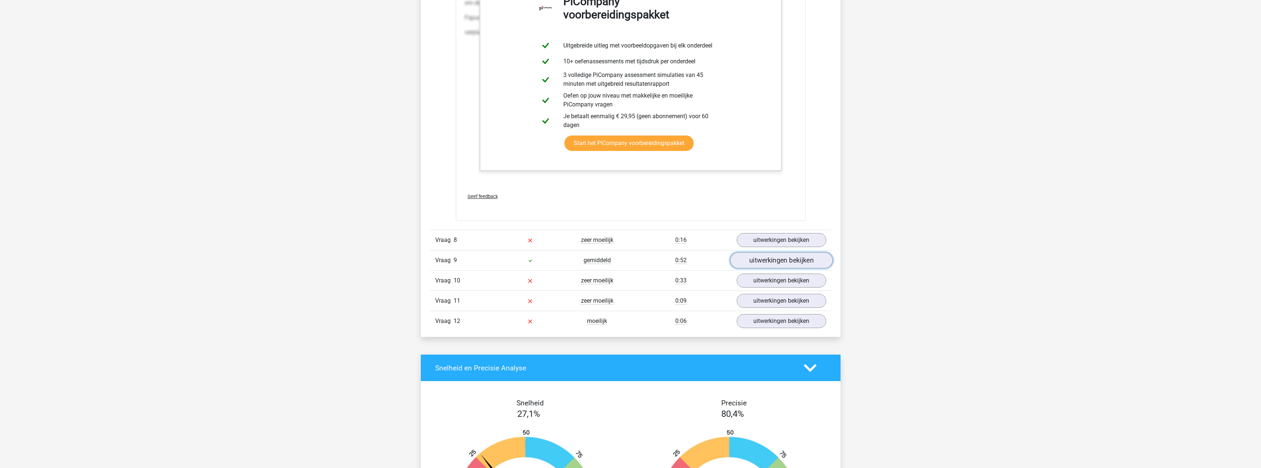
click at [767, 259] on link "uitwerkingen bekijken" at bounding box center [781, 261] width 103 height 16
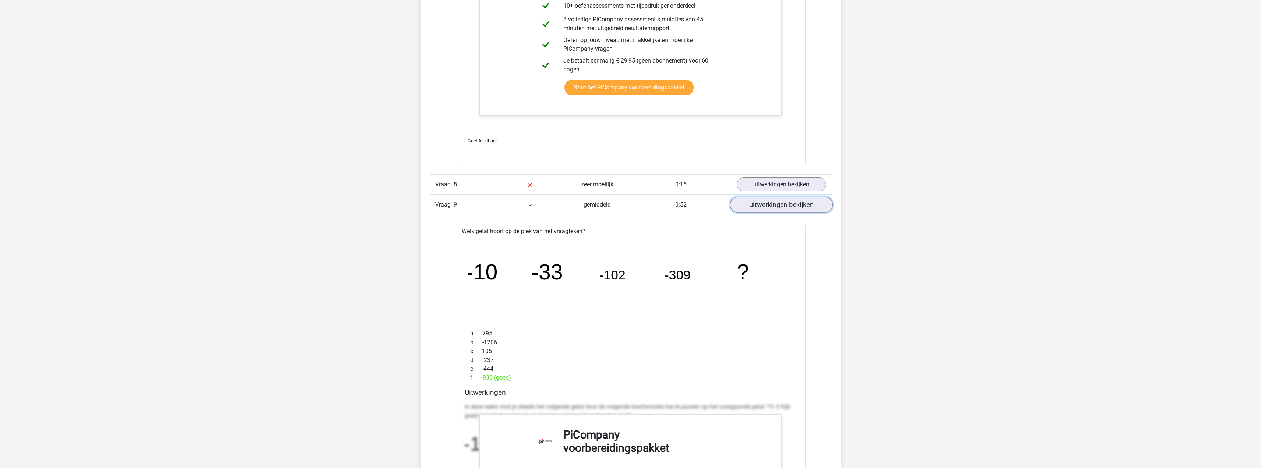
scroll to position [1988, 0]
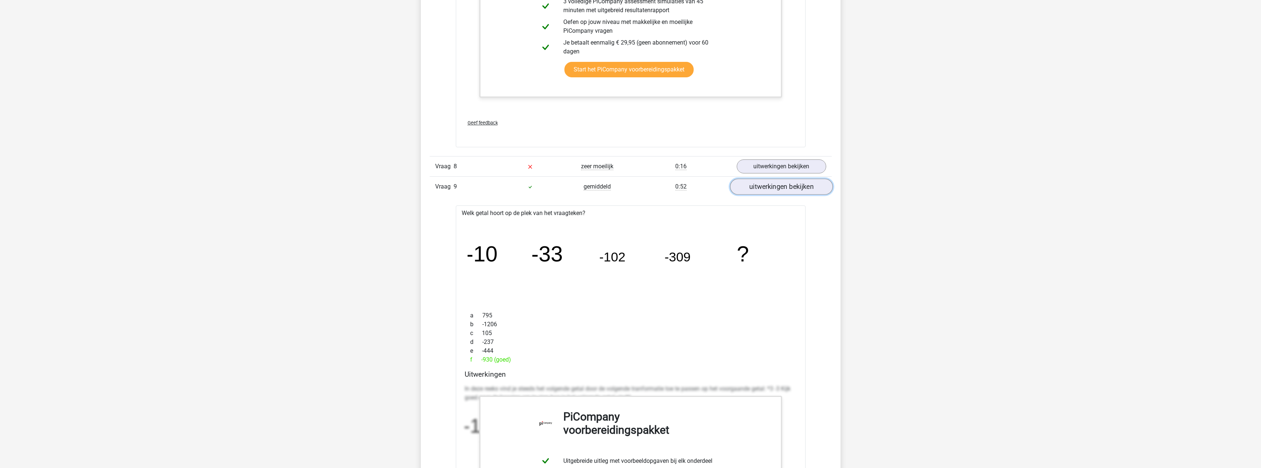
click at [776, 188] on link "uitwerkingen bekijken" at bounding box center [781, 187] width 103 height 16
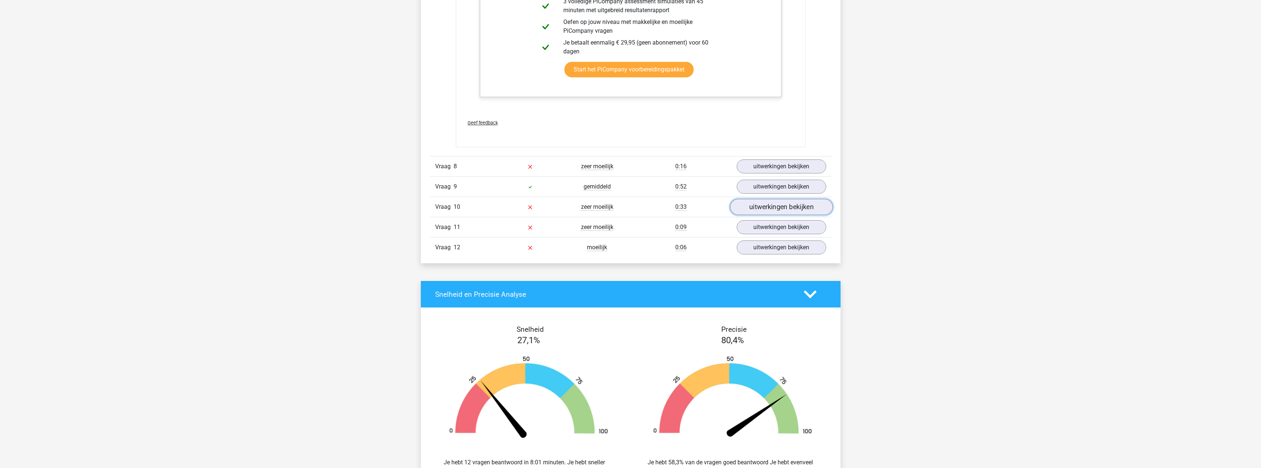
click at [775, 210] on link "uitwerkingen bekijken" at bounding box center [781, 207] width 103 height 16
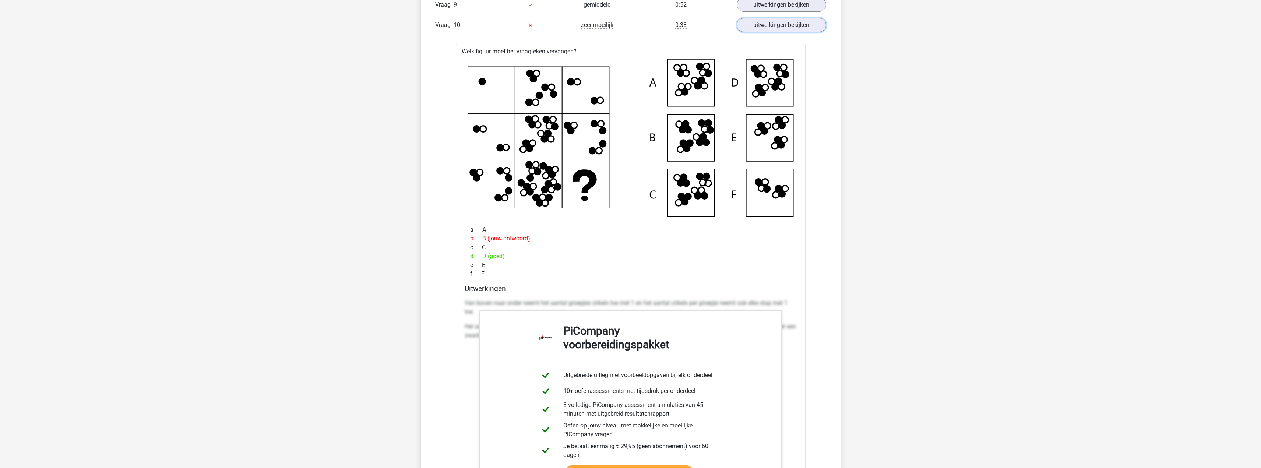
scroll to position [2172, 0]
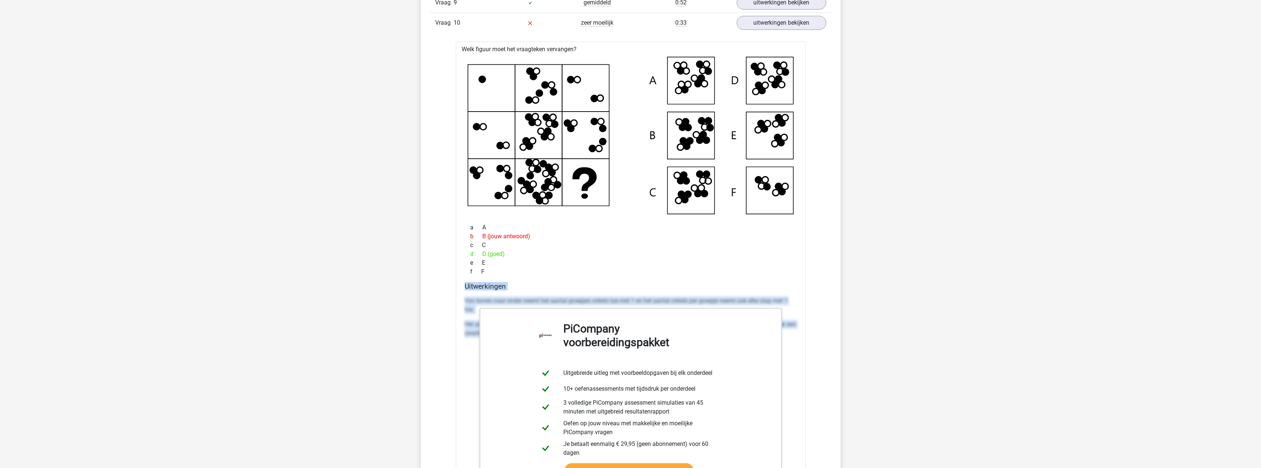
drag, startPoint x: 465, startPoint y: 285, endPoint x: 789, endPoint y: 332, distance: 328.0
click at [789, 332] on div "Uitwerkingen Van boven naar onder neemt het aantal groepjes cirkels toe met 1 e…" at bounding box center [631, 398] width 338 height 232
copy div "Uitwerkingen Van boven naar onder neemt het aantal groepjes cirkels toe met 1 e…"
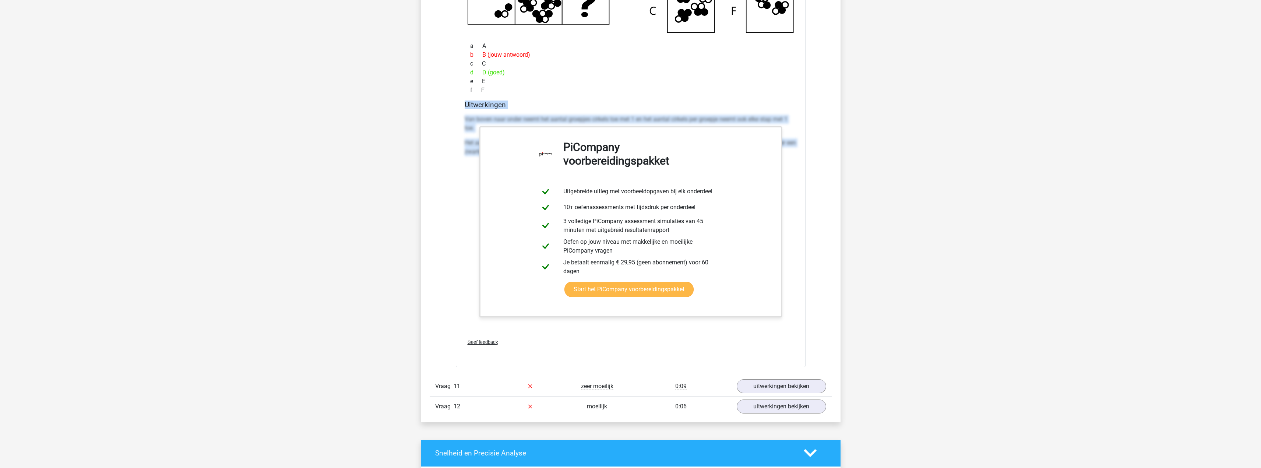
scroll to position [2393, 0]
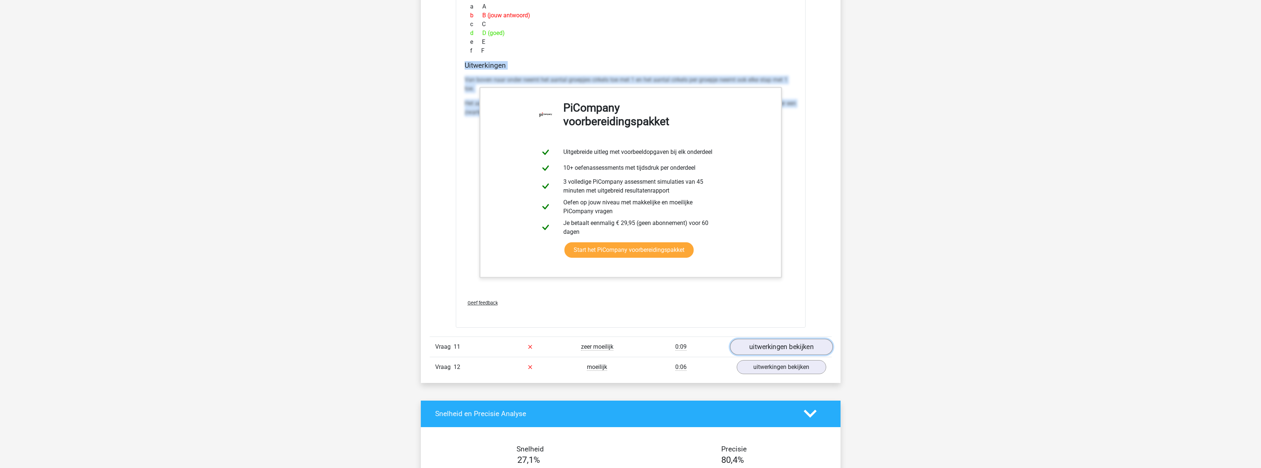
click at [773, 347] on link "uitwerkingen bekijken" at bounding box center [781, 347] width 103 height 16
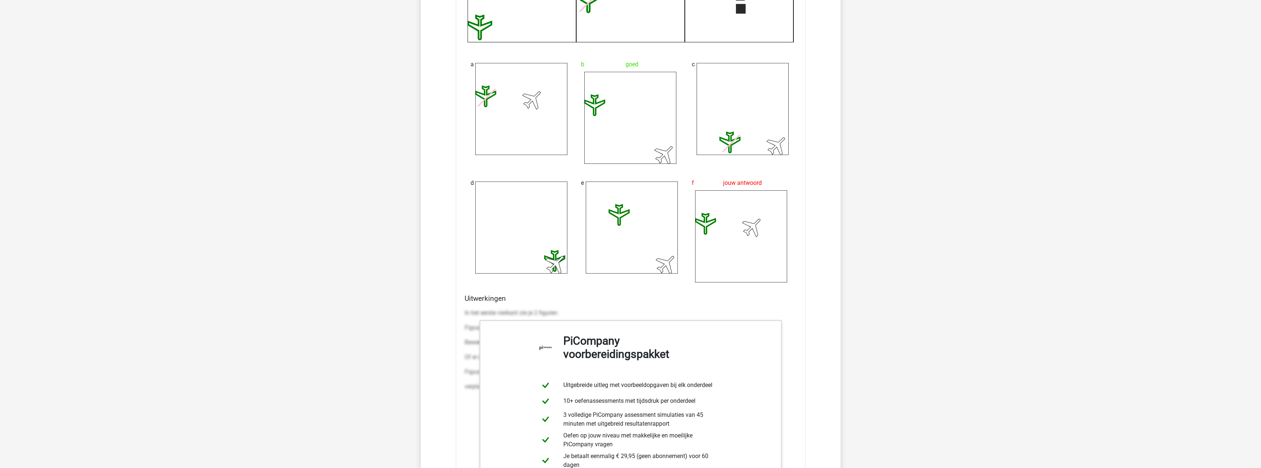
scroll to position [2982, 0]
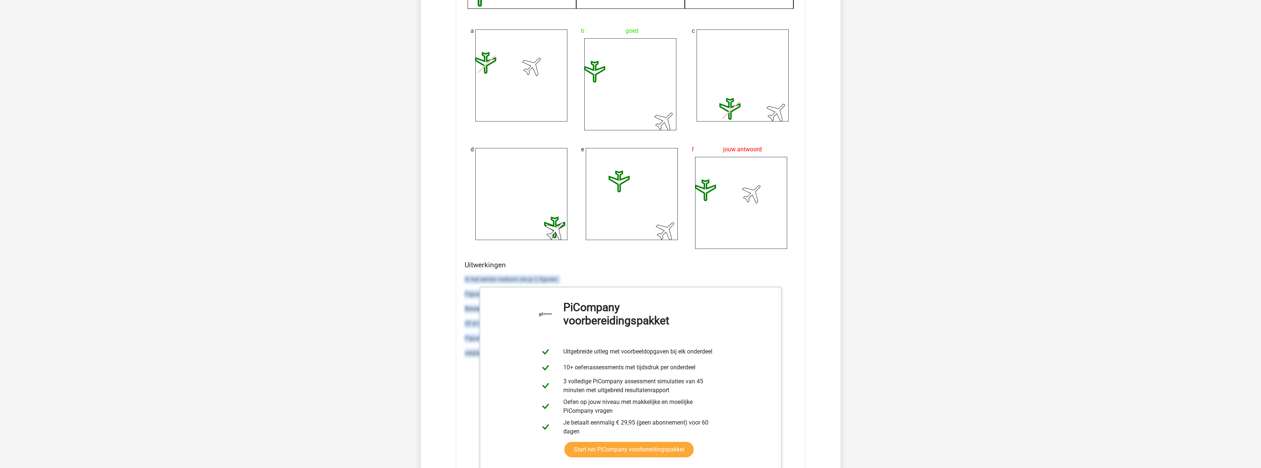
drag, startPoint x: 463, startPoint y: 288, endPoint x: 810, endPoint y: 347, distance: 351.8
copy div "In het eerste vierkant zie je 2 figuren: Figuur 1: een vliegtuig. Dit figuur he…"
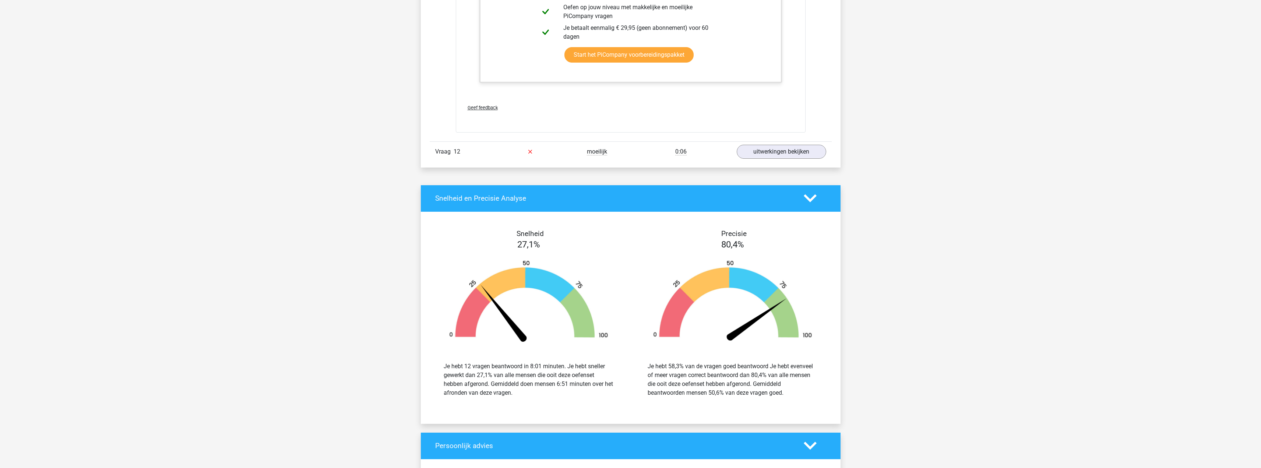
scroll to position [3386, 0]
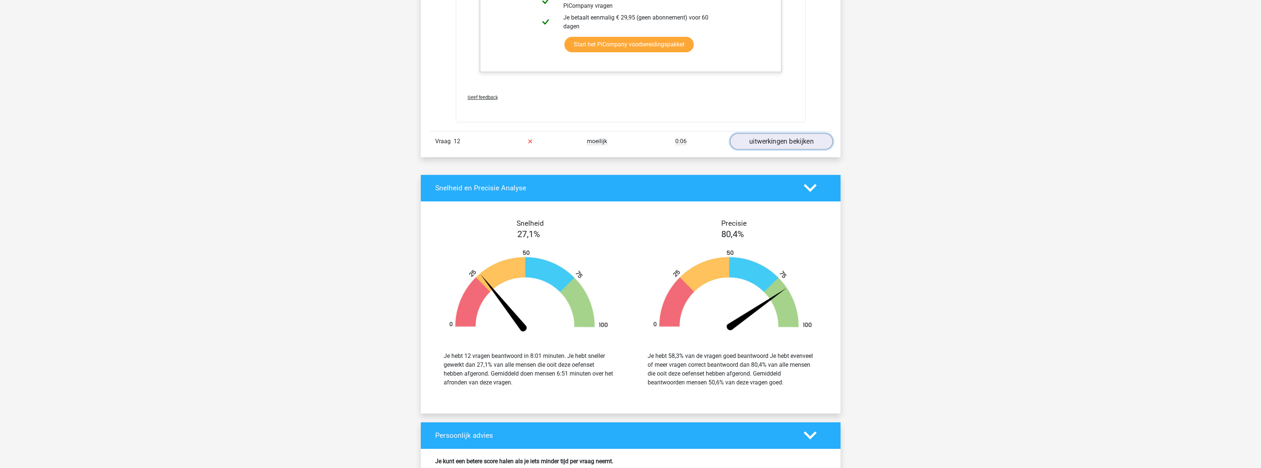
click at [819, 142] on link "uitwerkingen bekijken" at bounding box center [781, 141] width 103 height 16
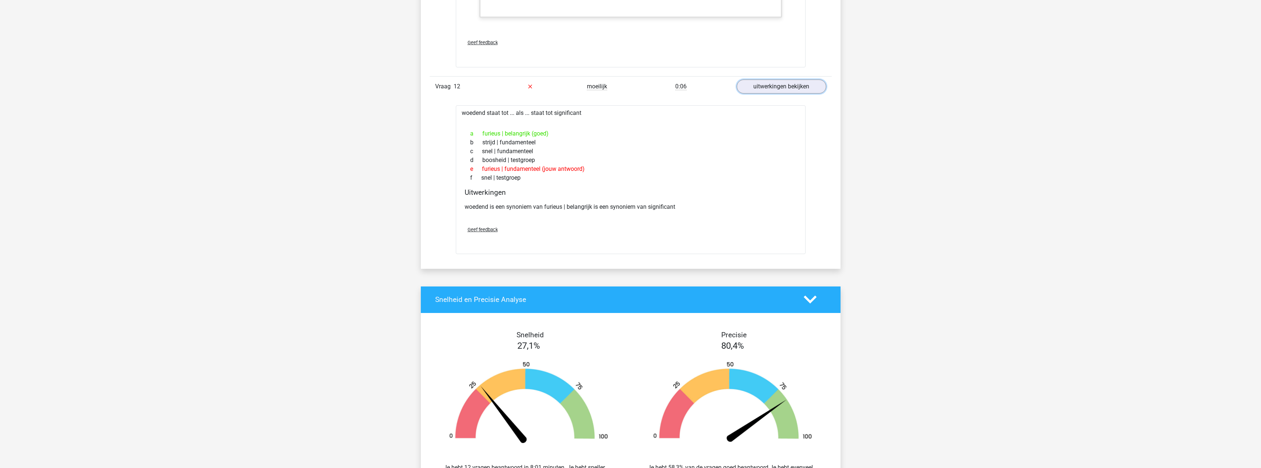
scroll to position [3423, 0]
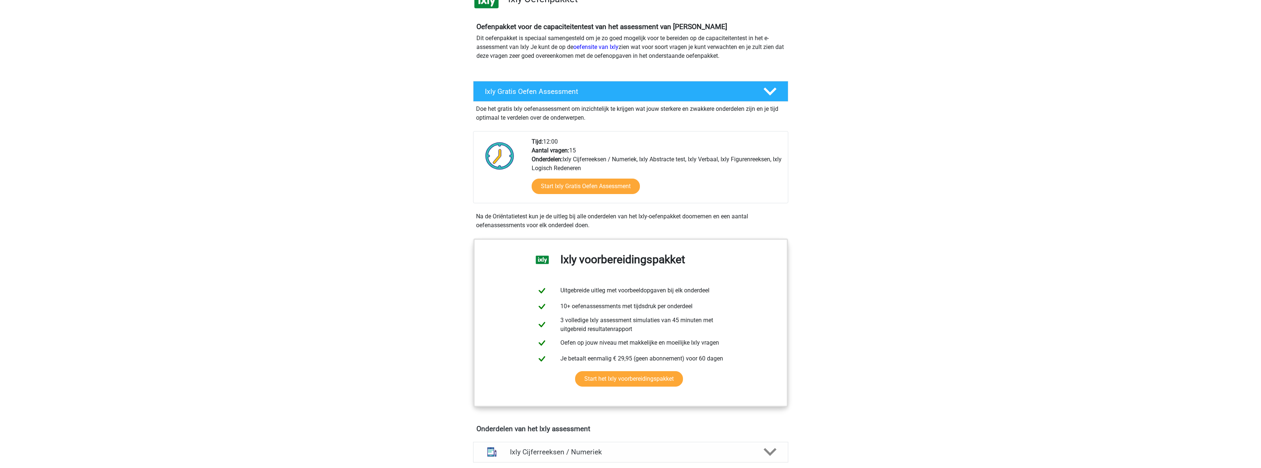
scroll to position [74, 0]
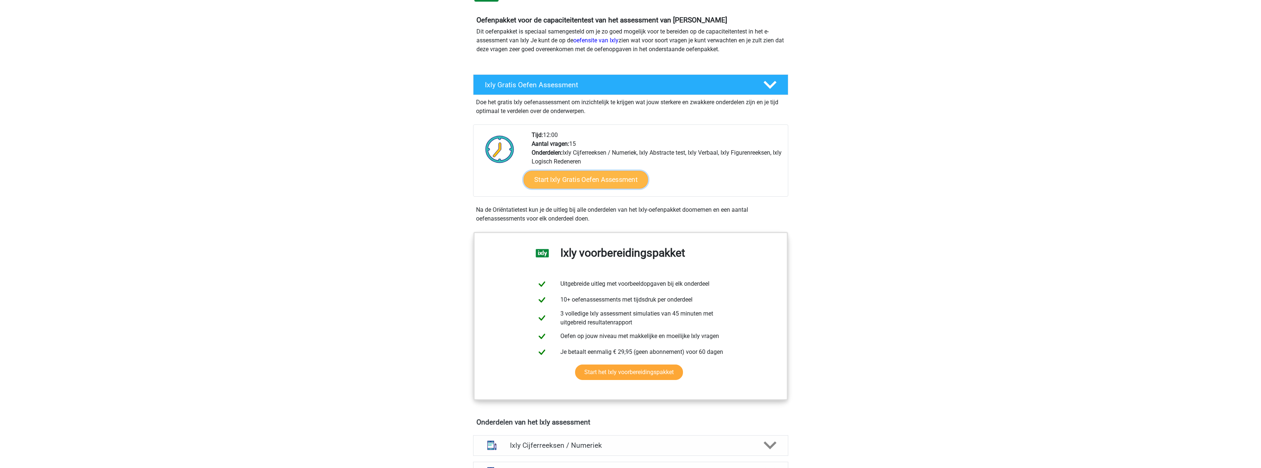
click at [594, 183] on link "Start Ixly Gratis Oefen Assessment" at bounding box center [585, 180] width 124 height 18
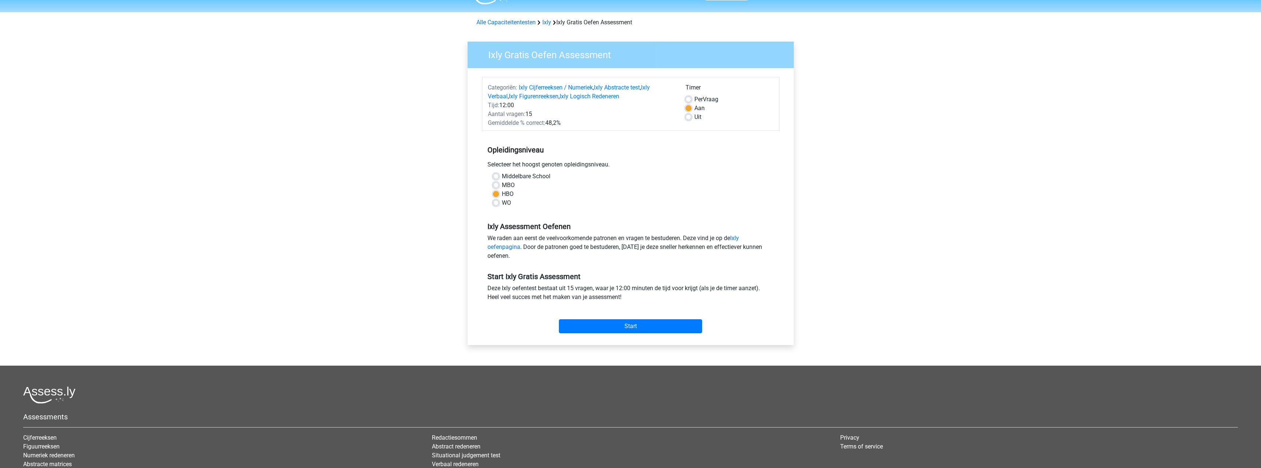
scroll to position [37, 0]
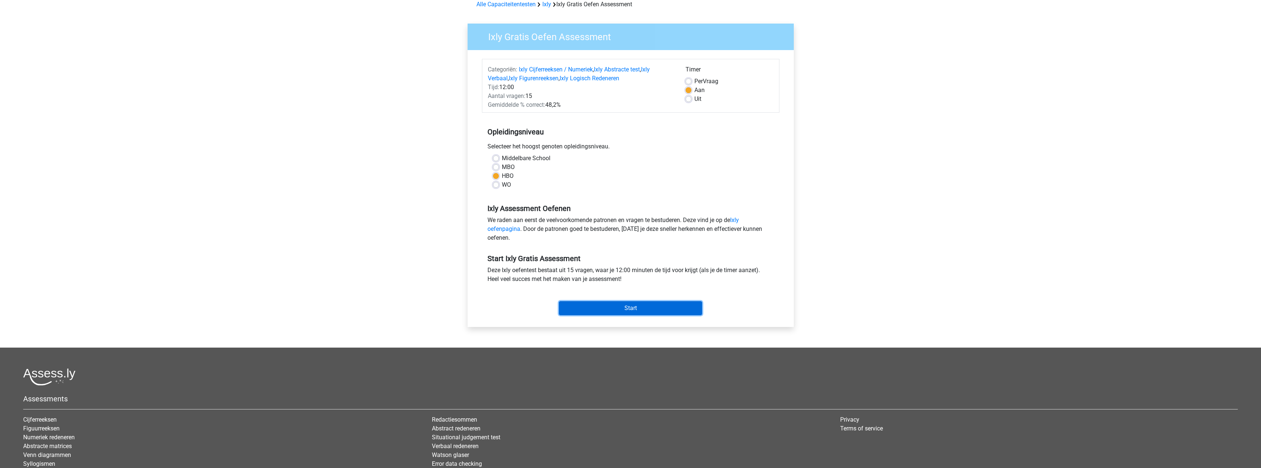
click at [627, 303] on input "Start" at bounding box center [630, 308] width 143 height 14
click at [615, 304] on input "Start" at bounding box center [630, 308] width 143 height 14
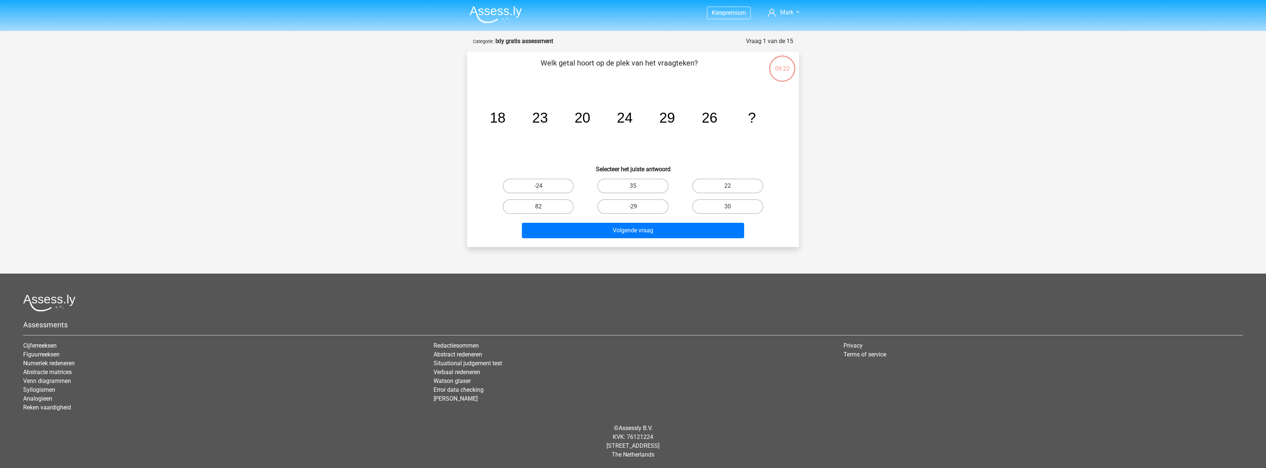
click at [729, 198] on div "30" at bounding box center [728, 206] width 95 height 21
click at [721, 209] on label "30" at bounding box center [727, 206] width 71 height 15
click at [728, 209] on input "30" at bounding box center [730, 209] width 5 height 5
radio input "true"
click at [691, 232] on button "Volgende vraag" at bounding box center [633, 230] width 223 height 15
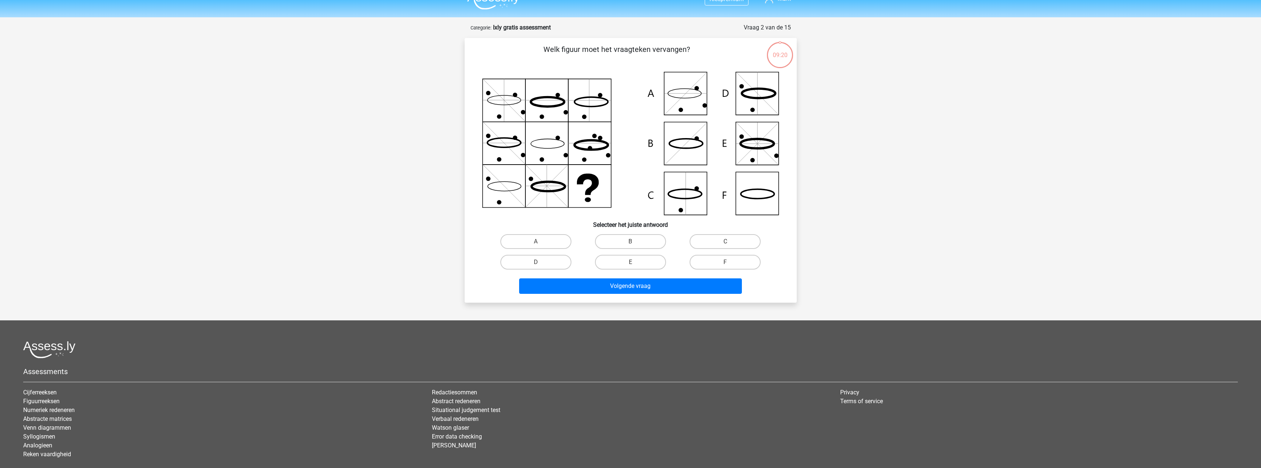
scroll to position [37, 0]
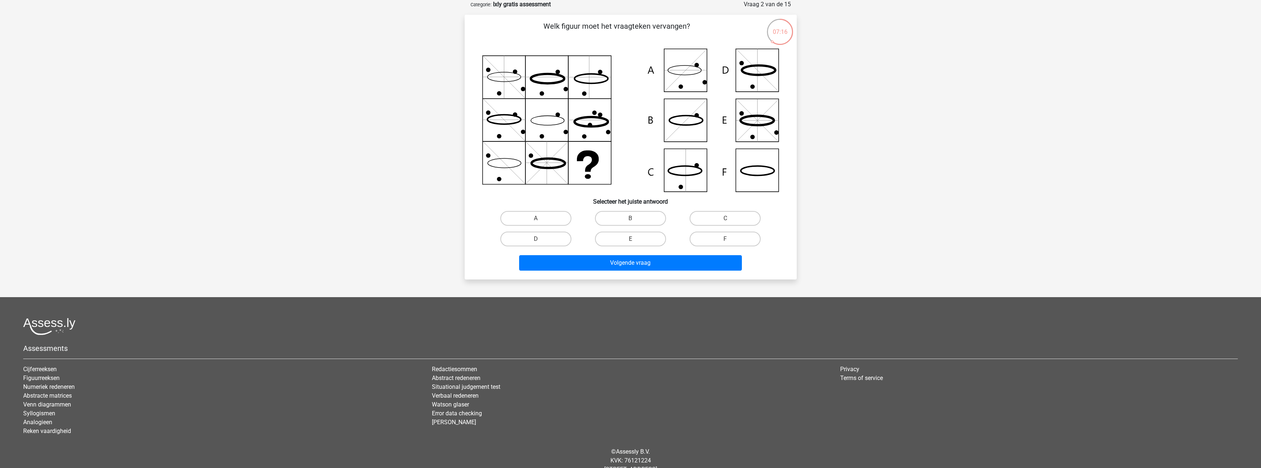
click at [685, 170] on icon at bounding box center [685, 170] width 0 height 43
click at [712, 220] on label "C" at bounding box center [724, 218] width 71 height 15
click at [725, 220] on input "C" at bounding box center [727, 220] width 5 height 5
radio input "true"
click at [664, 255] on button "Volgende vraag" at bounding box center [630, 262] width 223 height 15
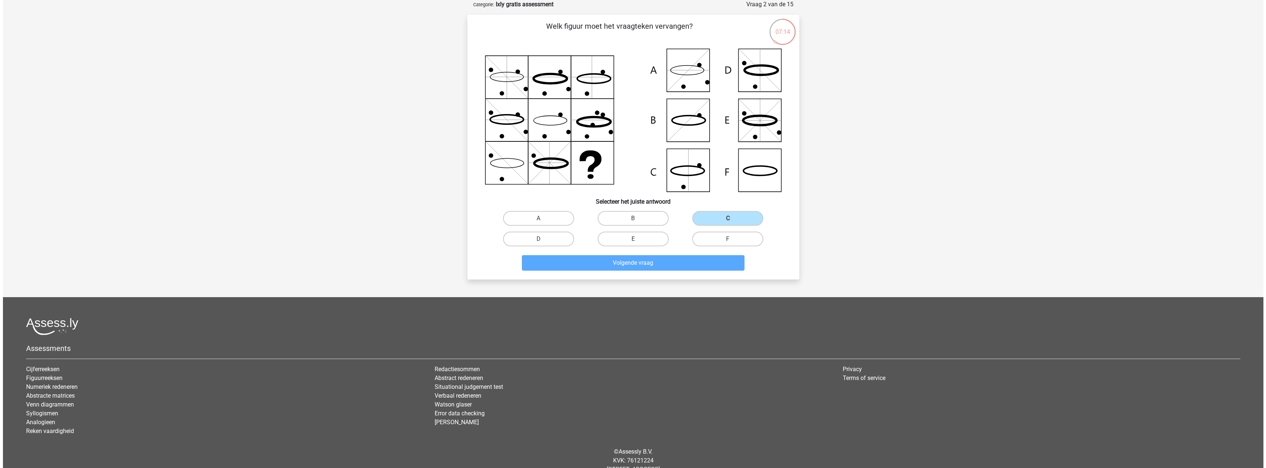
scroll to position [0, 0]
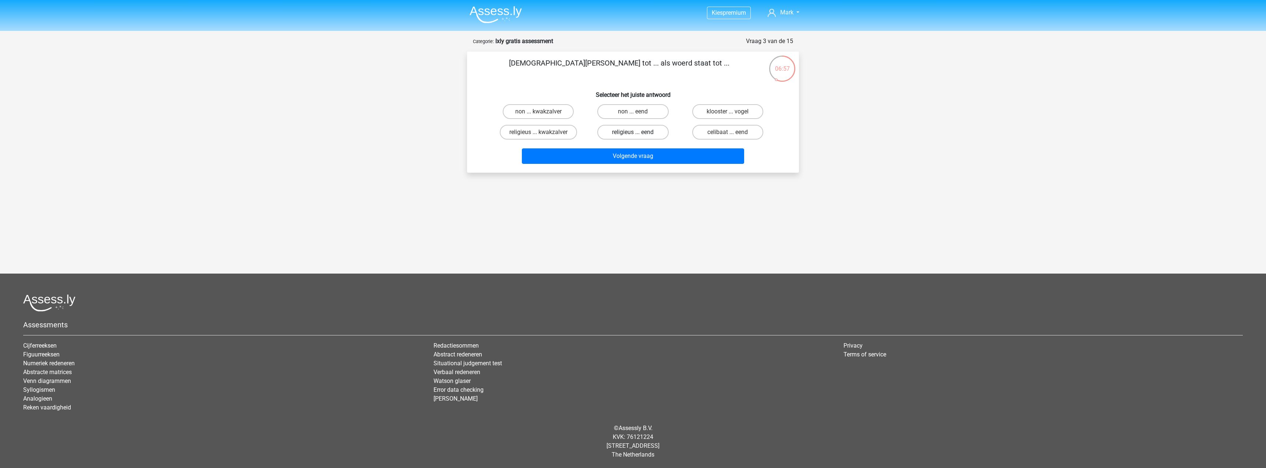
click at [655, 136] on label "religieus ... eend" at bounding box center [632, 132] width 71 height 15
click at [638, 136] on input "religieus ... eend" at bounding box center [635, 134] width 5 height 5
radio input "true"
click at [680, 157] on button "Volgende vraag" at bounding box center [633, 155] width 223 height 15
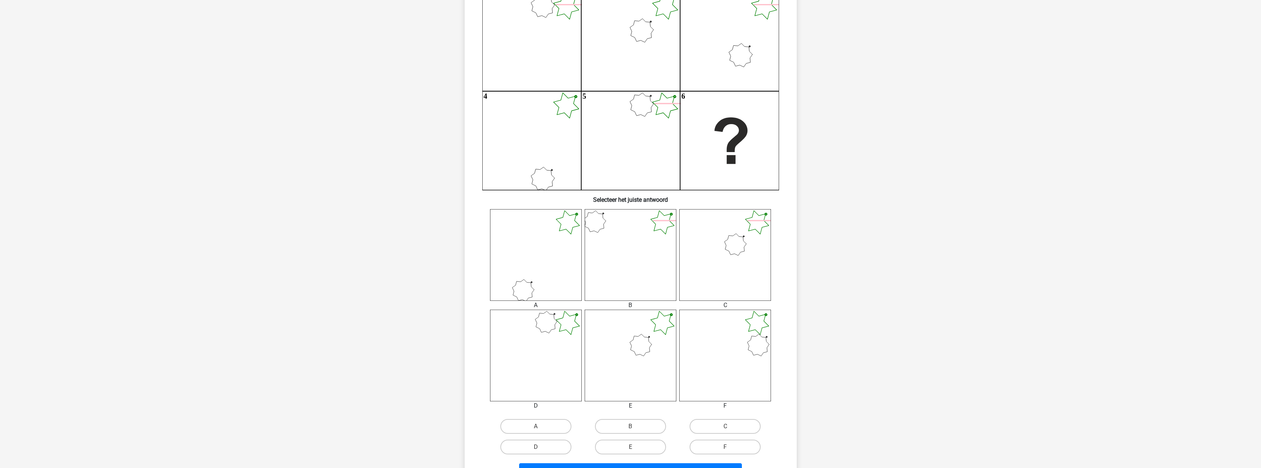
scroll to position [147, 0]
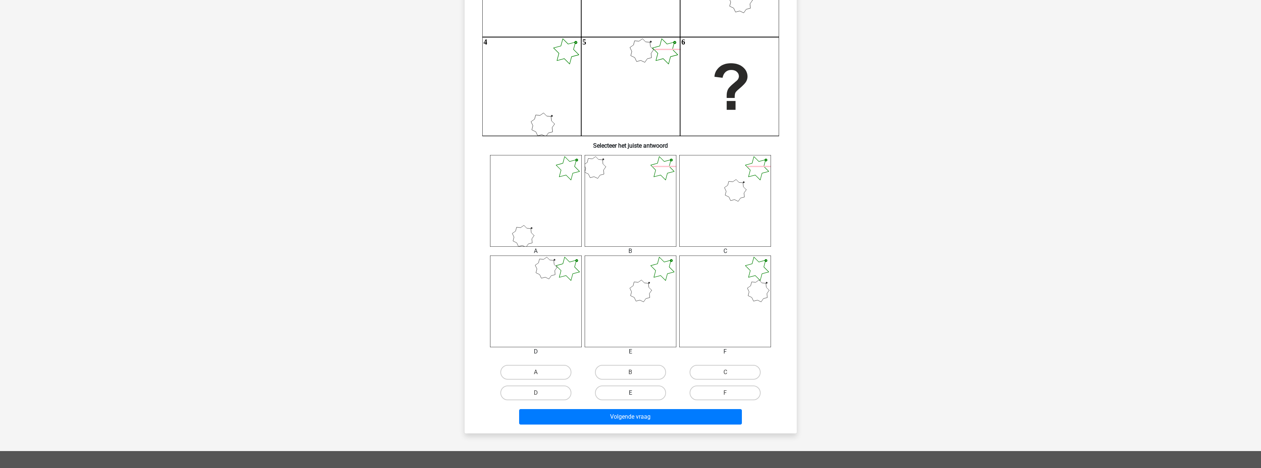
click at [623, 393] on label "E" at bounding box center [630, 392] width 71 height 15
click at [630, 393] on input "E" at bounding box center [632, 395] width 5 height 5
radio input "true"
drag, startPoint x: 625, startPoint y: 403, endPoint x: 626, endPoint y: 411, distance: 7.4
click at [625, 405] on div "Wat is de meest logische volgende figuur in de reeks? 1 2 3 4 5 6 Selecteer het…" at bounding box center [630, 168] width 326 height 517
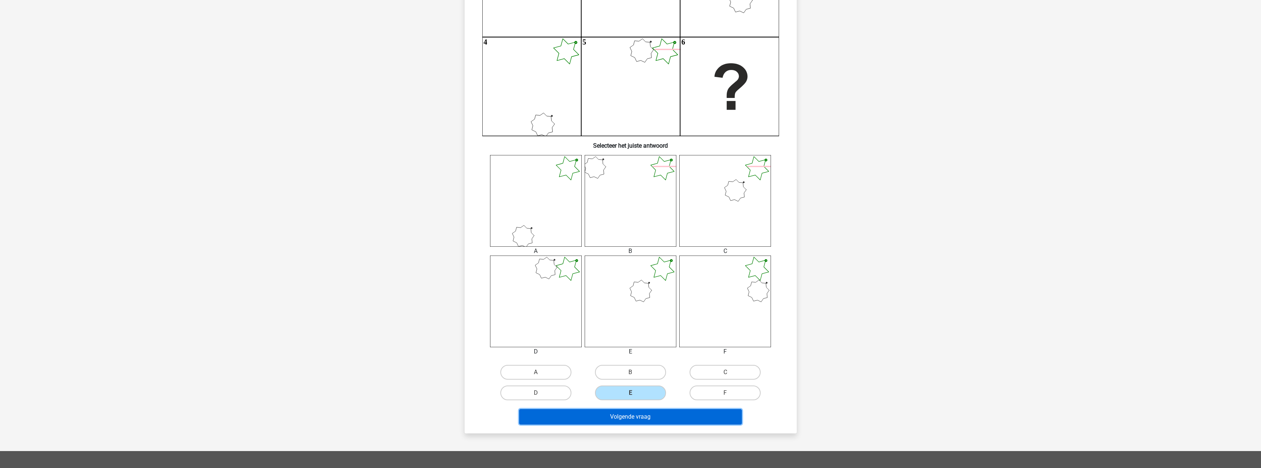
click at [626, 411] on button "Volgende vraag" at bounding box center [630, 416] width 223 height 15
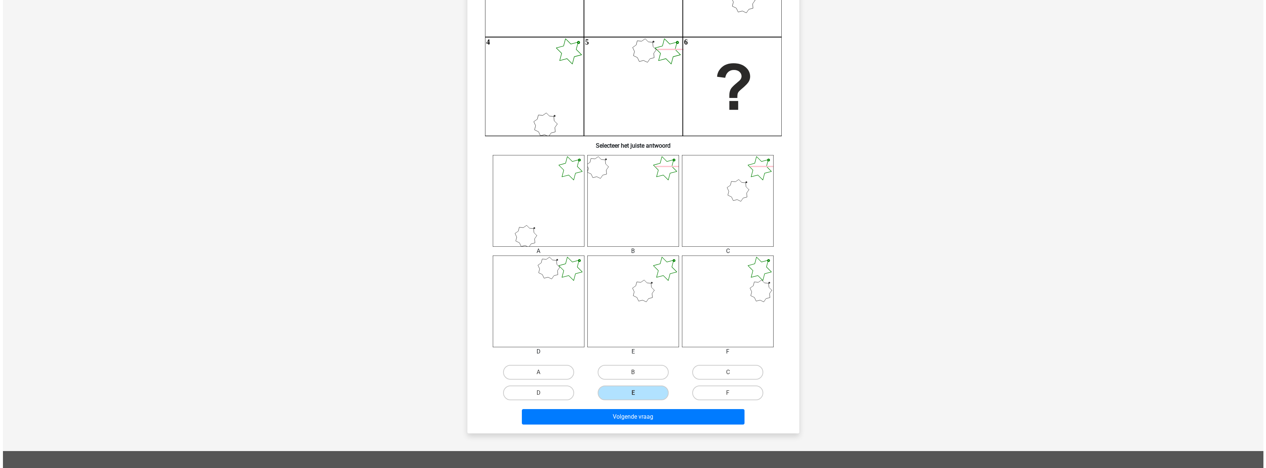
scroll to position [0, 0]
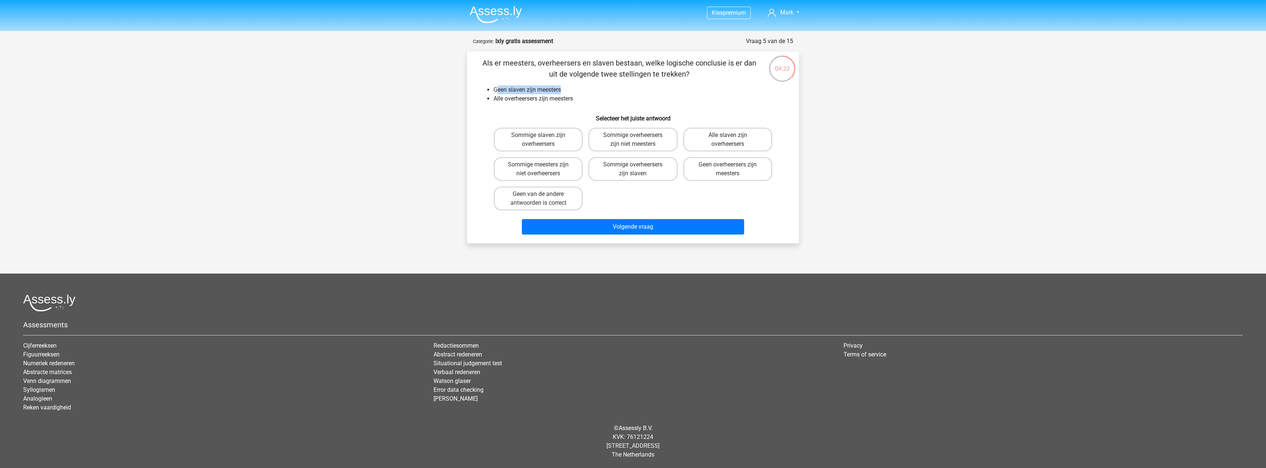
drag, startPoint x: 497, startPoint y: 88, endPoint x: 562, endPoint y: 84, distance: 65.2
click at [562, 84] on div "Als er meesters, overheersers en slaven bestaan, welke logische conclusie is er…" at bounding box center [633, 147] width 326 height 180
click at [584, 99] on li "Alle overheersers zijn meesters" at bounding box center [641, 98] width 294 height 9
click at [548, 142] on label "Sommige slaven zijn overheersers" at bounding box center [538, 140] width 89 height 24
click at [543, 140] on input "Sommige slaven zijn overheersers" at bounding box center [541, 137] width 5 height 5
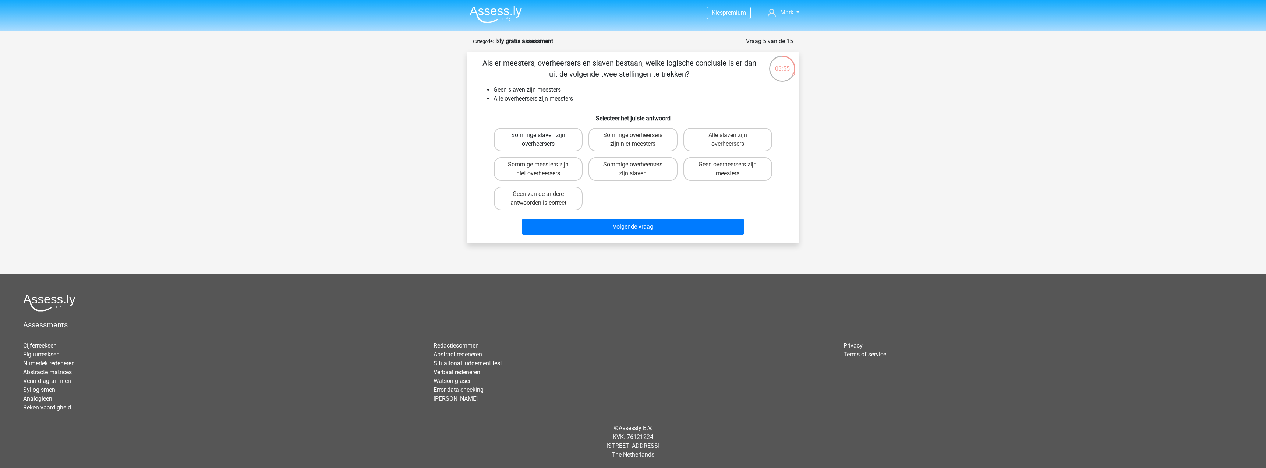
radio input "true"
click at [526, 197] on label "Geen van de andere antwoorden is correct" at bounding box center [538, 199] width 89 height 24
click at [539, 197] on input "Geen van de andere antwoorden is correct" at bounding box center [541, 196] width 5 height 5
radio input "true"
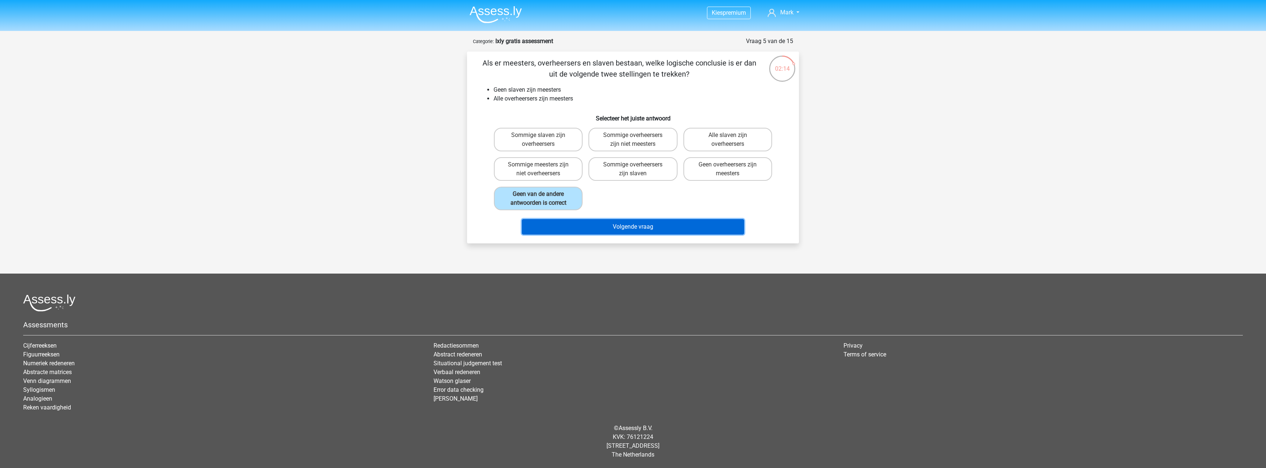
click at [645, 234] on button "Volgende vraag" at bounding box center [633, 226] width 223 height 15
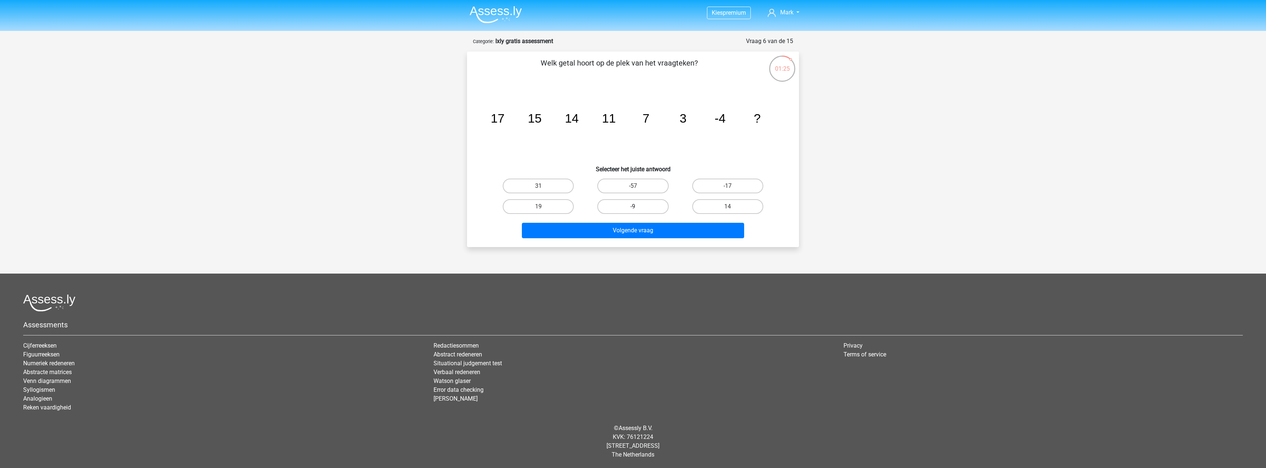
click at [629, 211] on label "-9" at bounding box center [632, 206] width 71 height 15
click at [633, 211] on input "-9" at bounding box center [635, 209] width 5 height 5
radio input "true"
click at [636, 232] on button "Volgende vraag" at bounding box center [633, 230] width 223 height 15
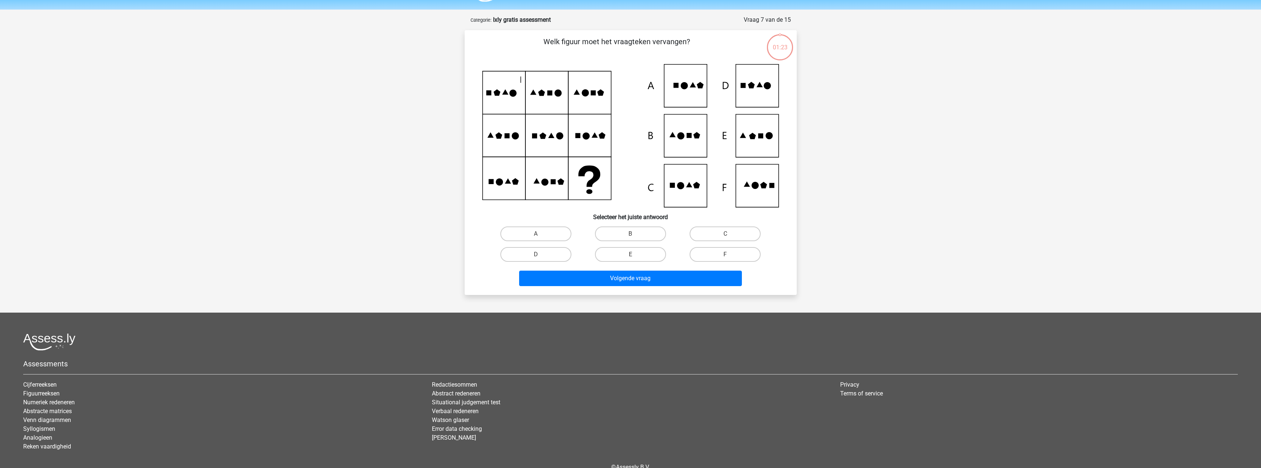
scroll to position [37, 0]
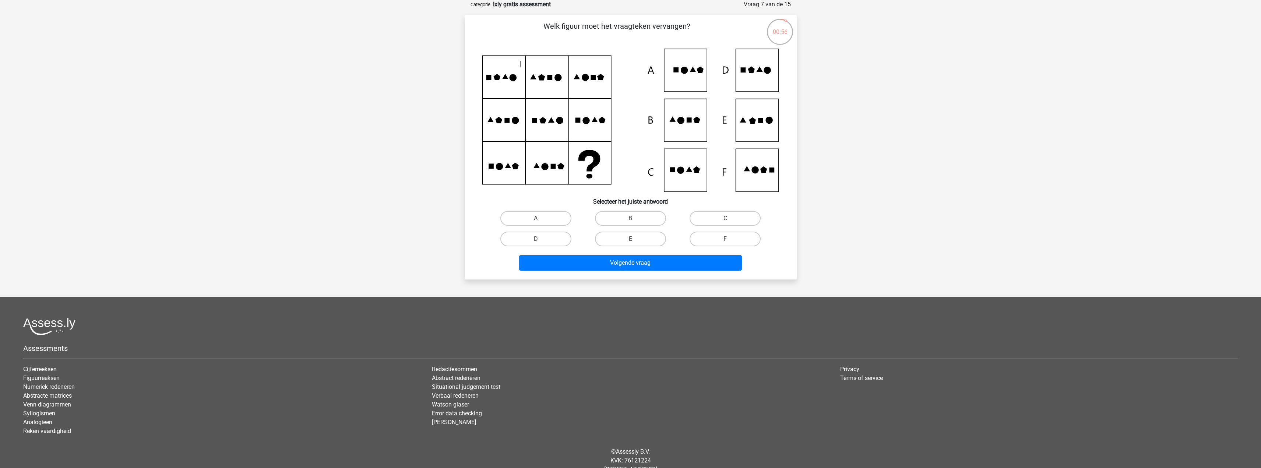
click at [743, 178] on icon at bounding box center [630, 120] width 297 height 143
click at [639, 217] on label "B" at bounding box center [630, 218] width 71 height 15
click at [635, 218] on input "B" at bounding box center [632, 220] width 5 height 5
radio input "true"
click at [653, 262] on button "Volgende vraag" at bounding box center [630, 262] width 223 height 15
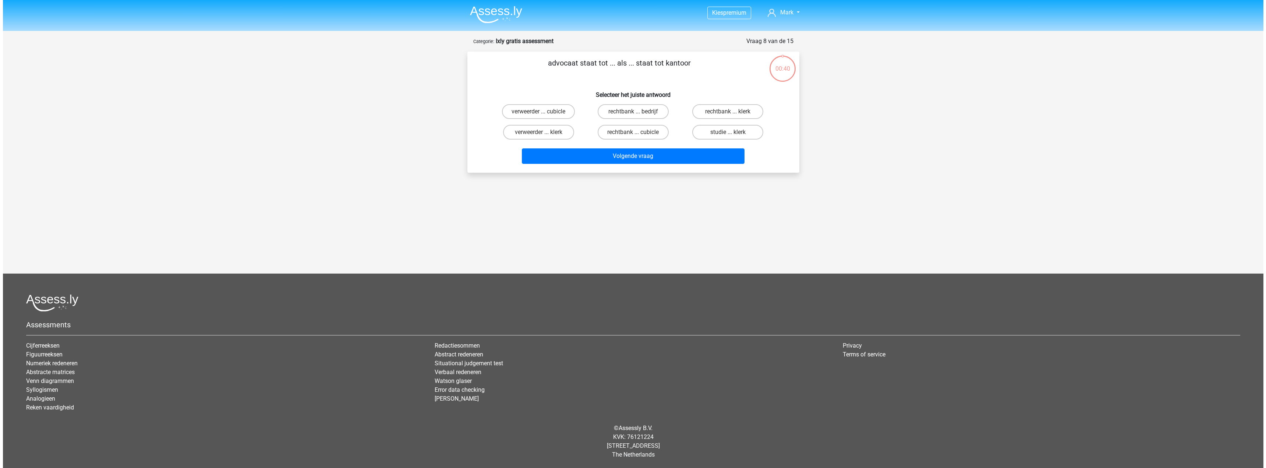
scroll to position [0, 0]
click at [510, 137] on label "verweerder ... klerk" at bounding box center [538, 132] width 71 height 15
click at [539, 137] on input "verweerder ... klerk" at bounding box center [541, 134] width 5 height 5
radio input "true"
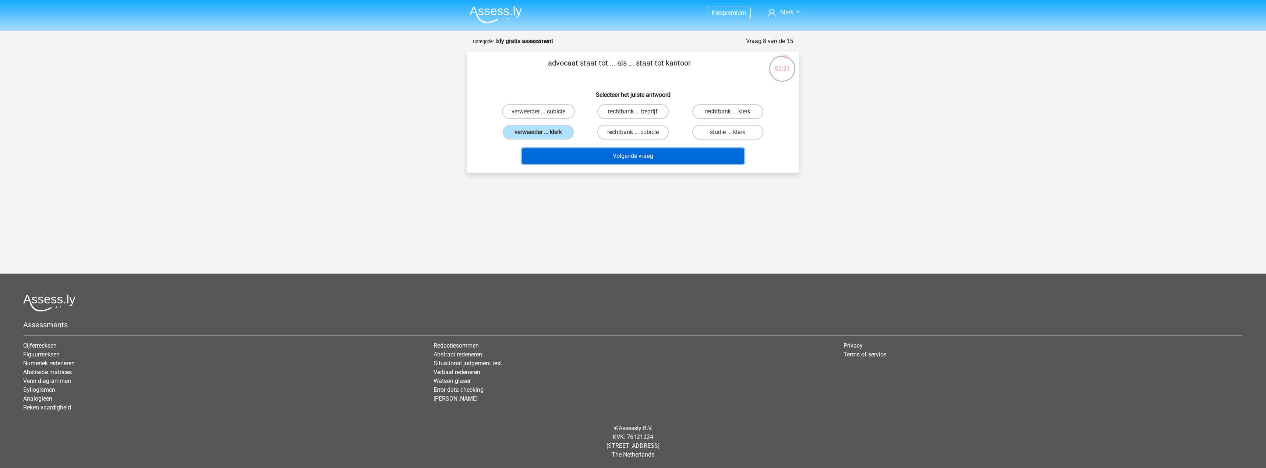
click at [586, 157] on button "Volgende vraag" at bounding box center [633, 155] width 223 height 15
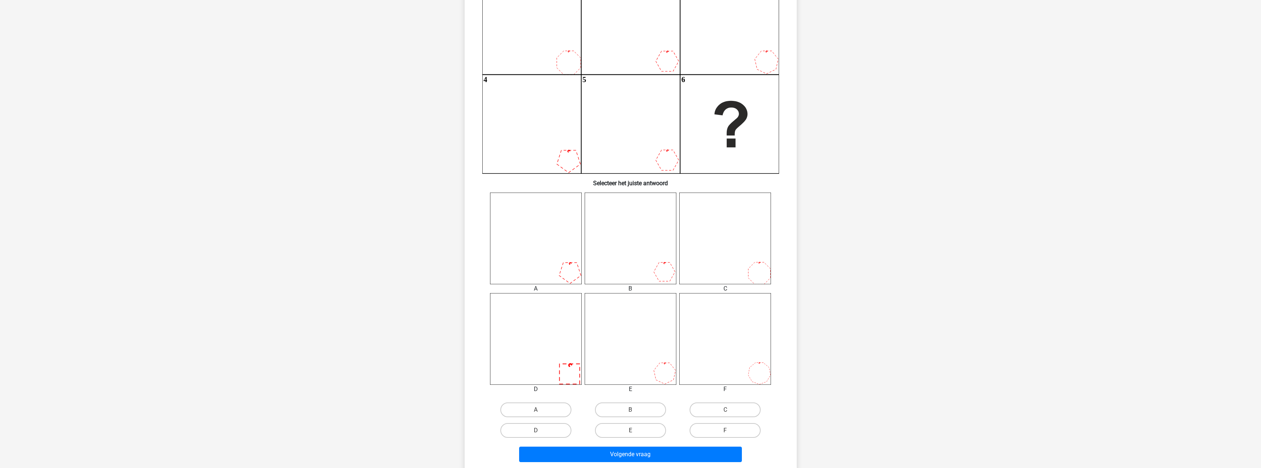
scroll to position [110, 0]
click at [566, 357] on icon at bounding box center [536, 338] width 92 height 92
click at [547, 412] on label "A" at bounding box center [535, 409] width 71 height 15
click at [540, 412] on input "A" at bounding box center [538, 411] width 5 height 5
radio input "true"
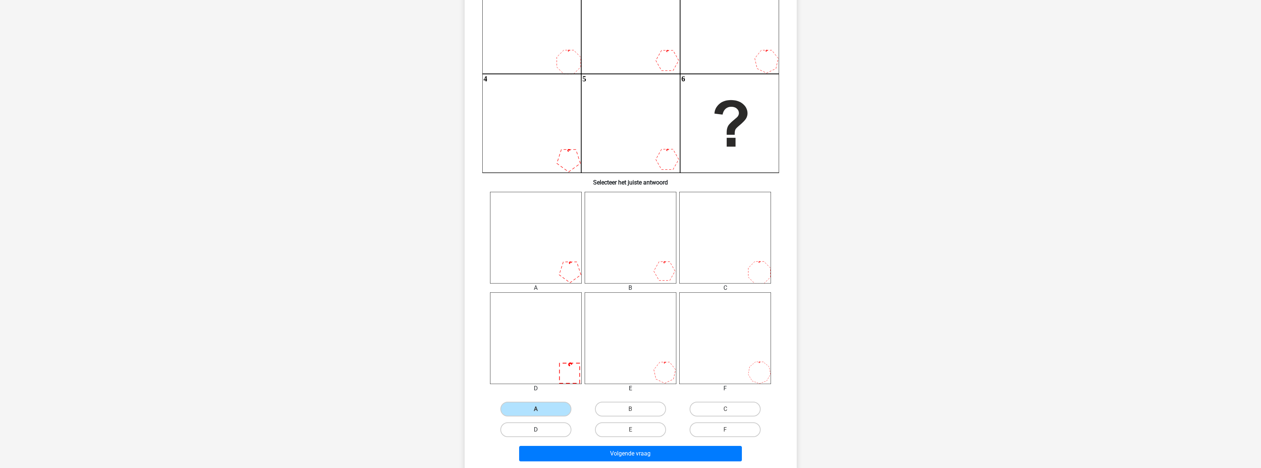
click at [544, 428] on label "D" at bounding box center [535, 429] width 71 height 15
click at [540, 430] on input "D" at bounding box center [538, 432] width 5 height 5
radio input "true"
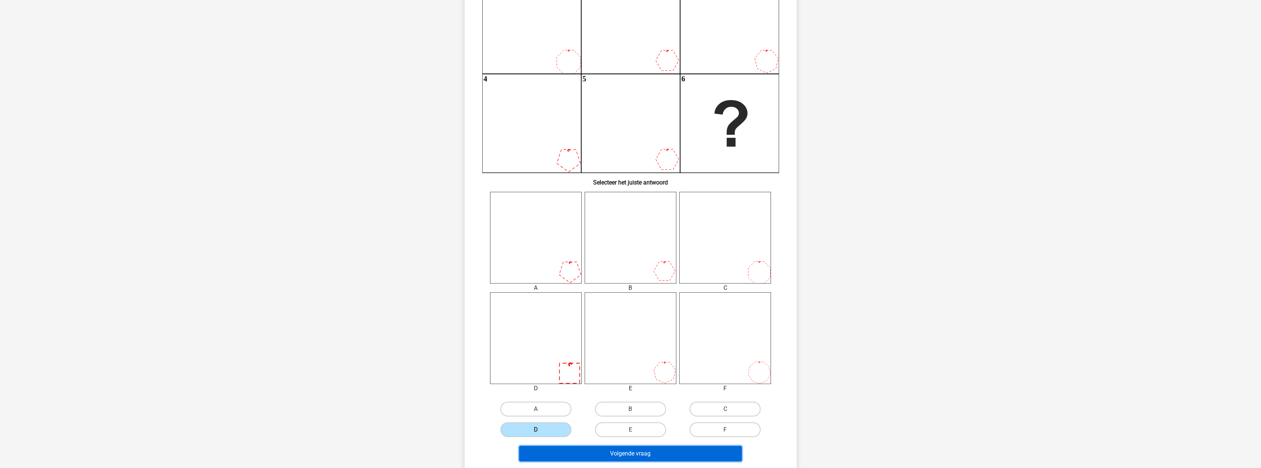
click at [575, 454] on button "Volgende vraag" at bounding box center [630, 453] width 223 height 15
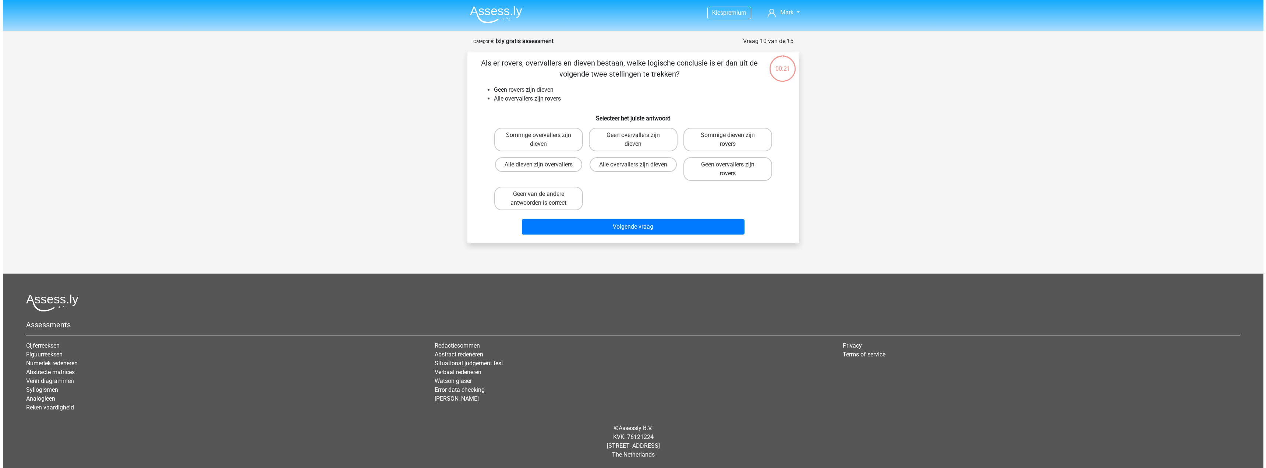
scroll to position [0, 0]
click at [550, 163] on label "Alle dieven zijn overvallers" at bounding box center [538, 164] width 87 height 15
click at [543, 165] on input "Alle dieven zijn overvallers" at bounding box center [541, 167] width 5 height 5
radio input "true"
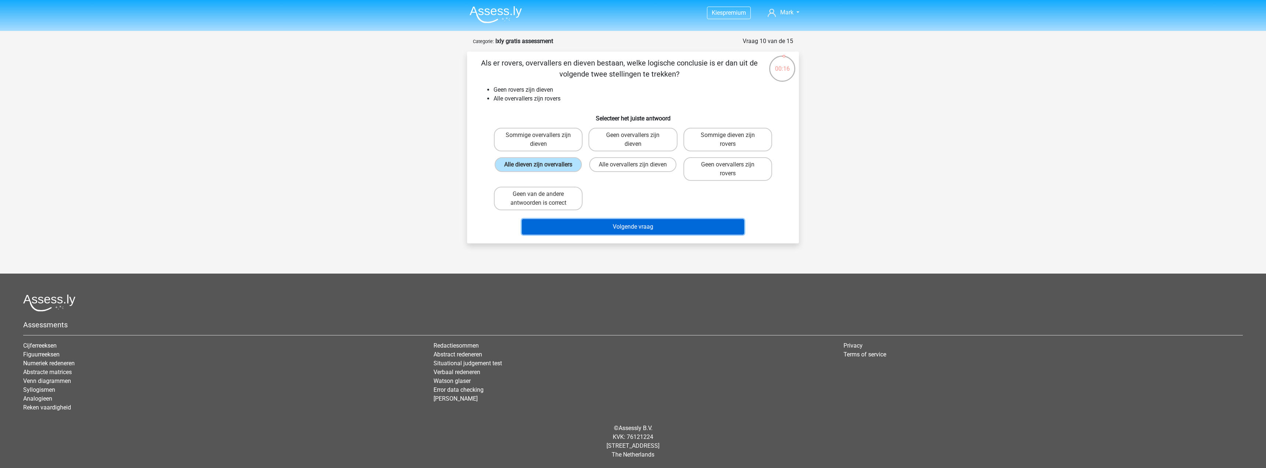
click at [648, 230] on button "Volgende vraag" at bounding box center [633, 226] width 223 height 15
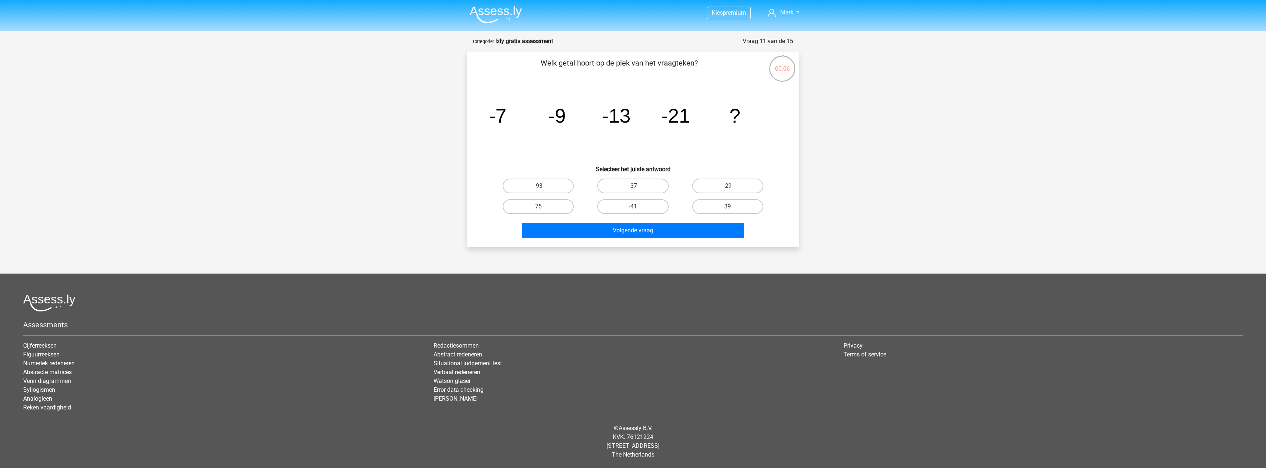
click at [657, 186] on label "-37" at bounding box center [632, 186] width 71 height 15
click at [638, 186] on input "-37" at bounding box center [635, 188] width 5 height 5
radio input "true"
click at [661, 228] on button "Volgende vraag" at bounding box center [633, 230] width 223 height 15
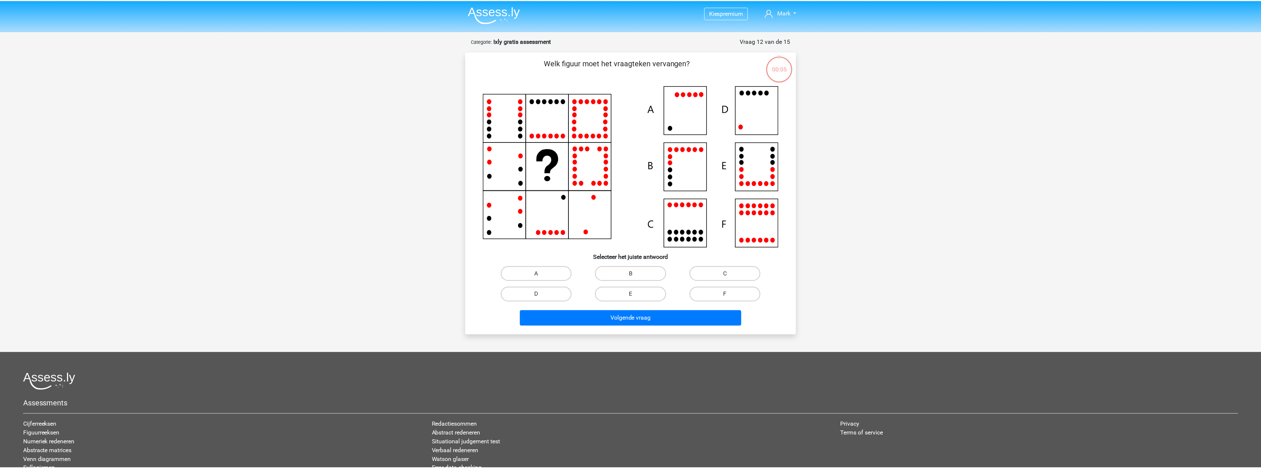
scroll to position [37, 0]
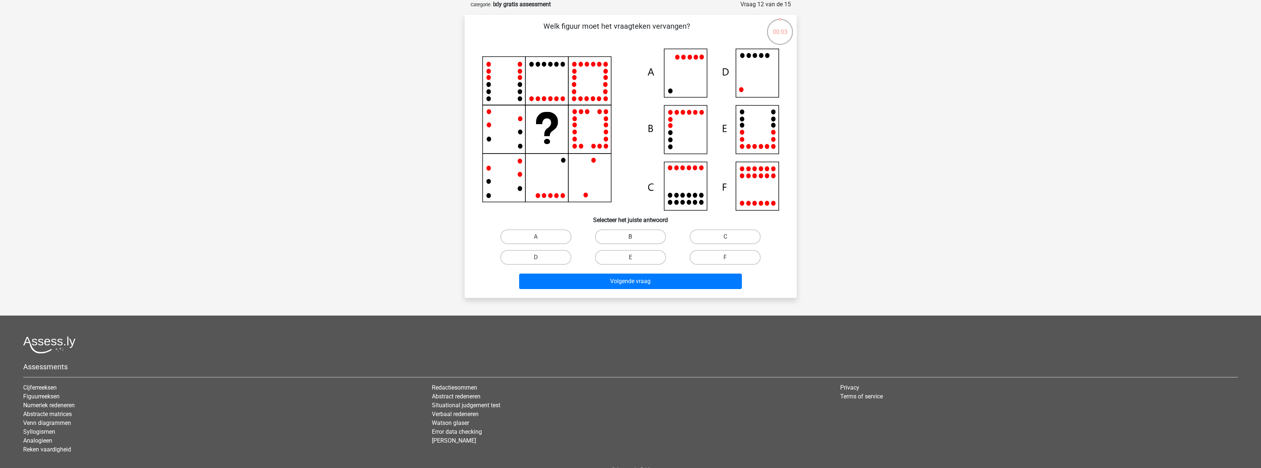
click at [641, 234] on label "B" at bounding box center [630, 236] width 71 height 15
click at [635, 237] on input "B" at bounding box center [632, 239] width 5 height 5
radio input "true"
click at [646, 278] on button "Volgende vraag" at bounding box center [630, 280] width 223 height 15
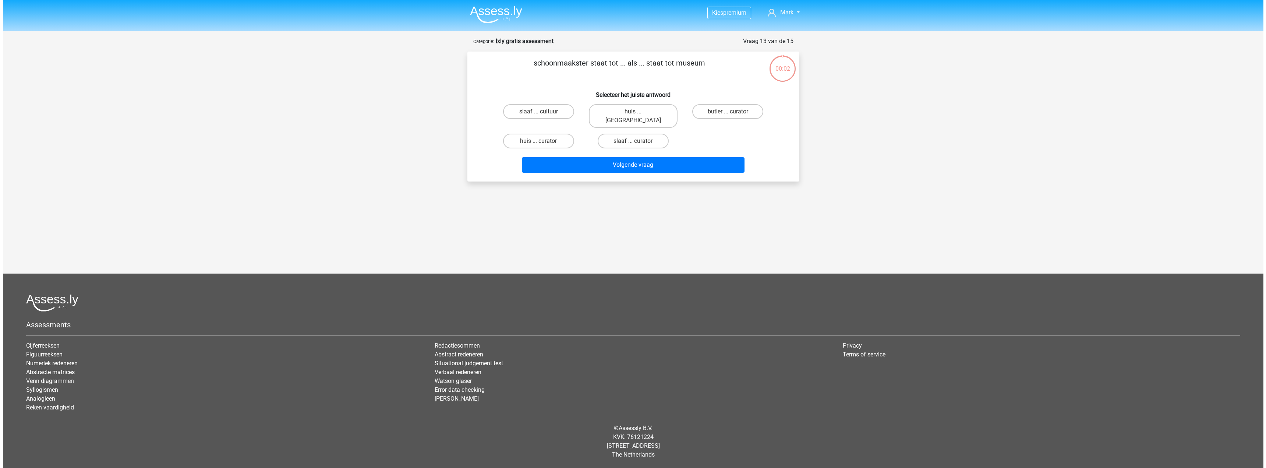
scroll to position [0, 0]
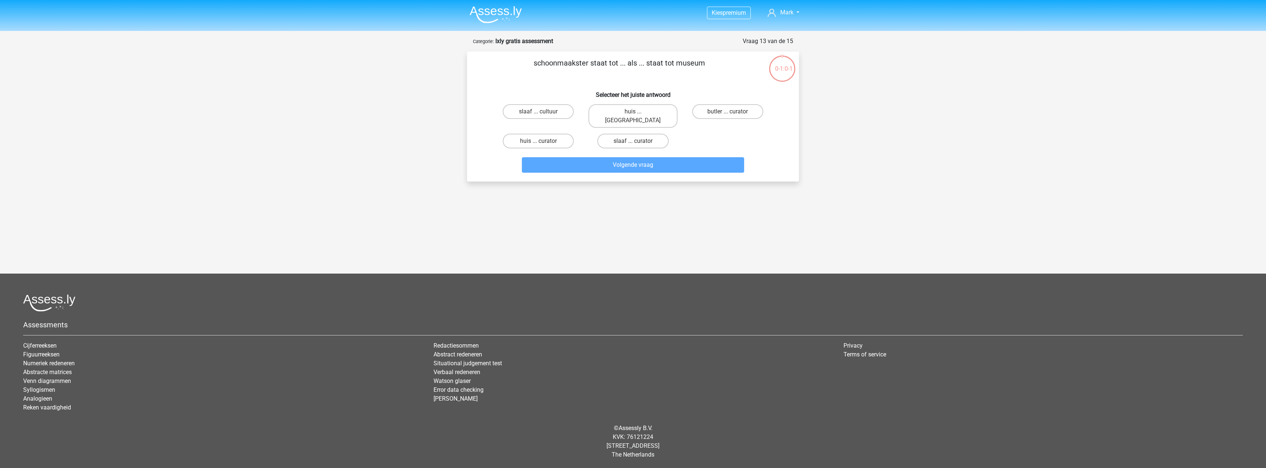
click at [635, 112] on input "huis ... louvre" at bounding box center [635, 114] width 5 height 5
radio input "true"
click at [723, 105] on label "butler ... curator" at bounding box center [727, 111] width 71 height 15
click at [728, 112] on input "butler ... curator" at bounding box center [730, 114] width 5 height 5
radio input "true"
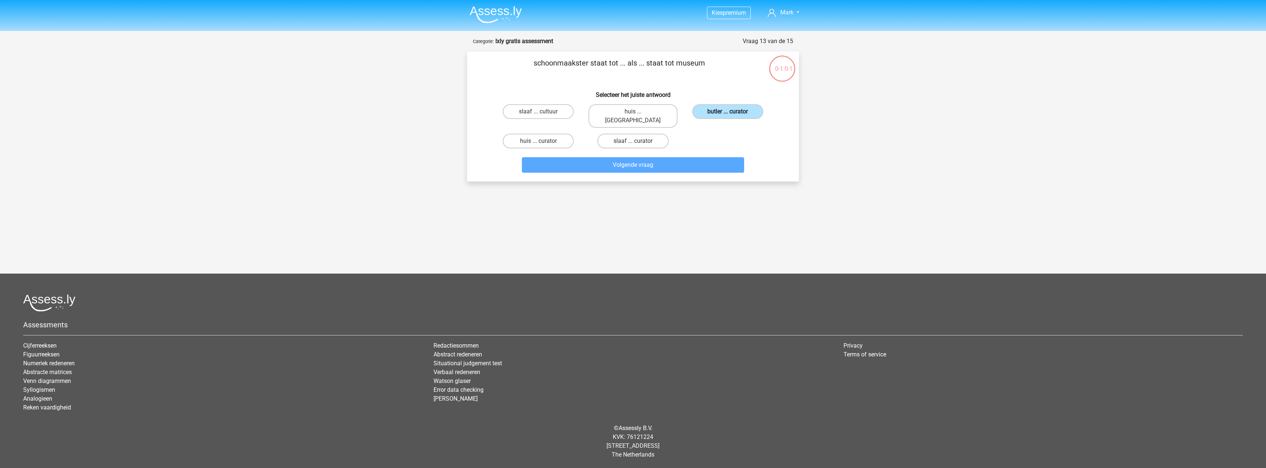
click at [721, 114] on label "butler ... curator" at bounding box center [727, 111] width 71 height 15
click at [728, 114] on input "butler ... curator" at bounding box center [730, 114] width 5 height 5
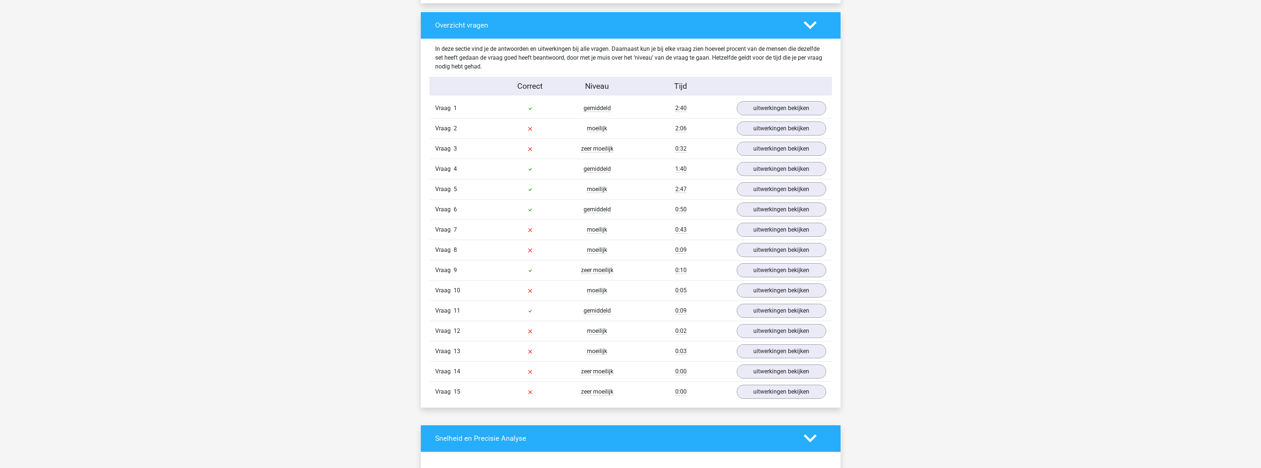
scroll to position [810, 0]
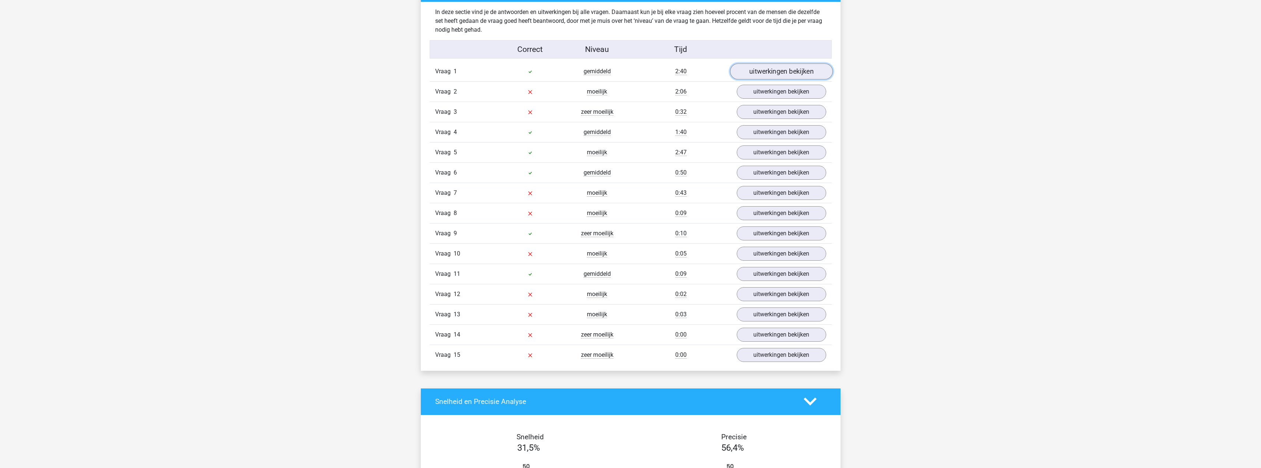
click at [779, 67] on link "uitwerkingen bekijken" at bounding box center [781, 71] width 103 height 16
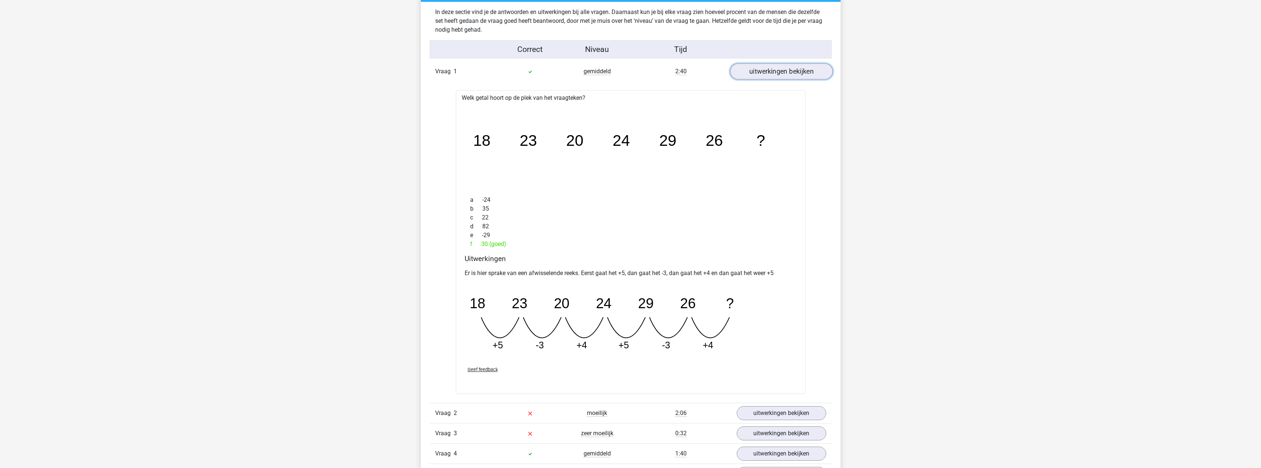
click at [777, 65] on link "uitwerkingen bekijken" at bounding box center [781, 71] width 103 height 16
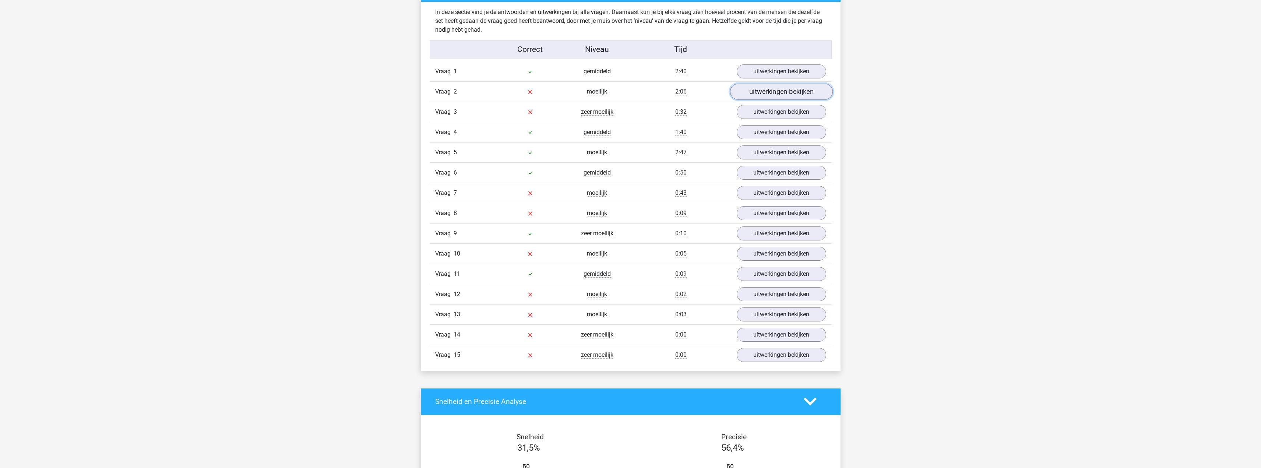
click at [780, 86] on link "uitwerkingen bekijken" at bounding box center [781, 92] width 103 height 16
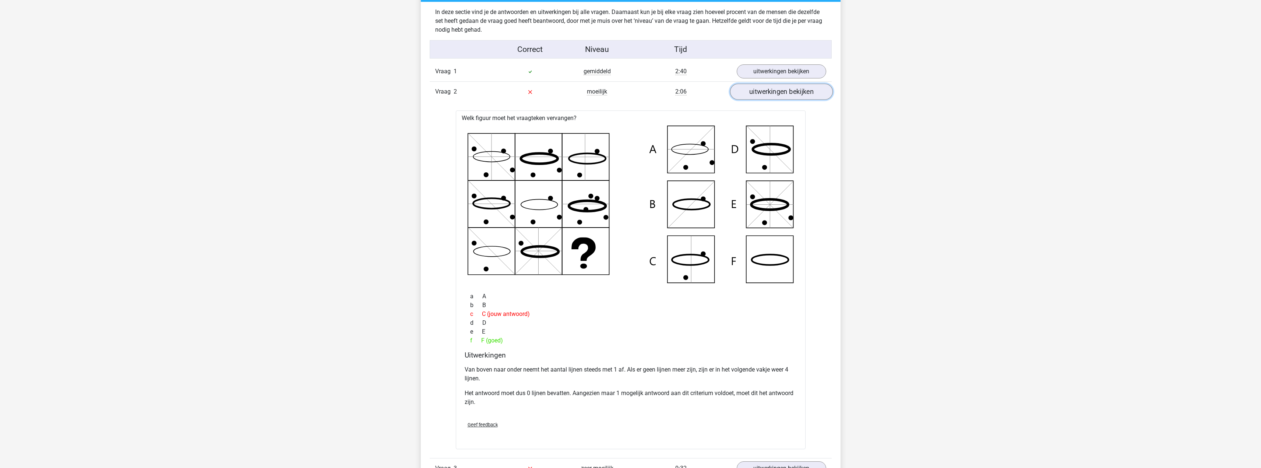
click at [776, 88] on link "uitwerkingen bekijken" at bounding box center [781, 92] width 103 height 16
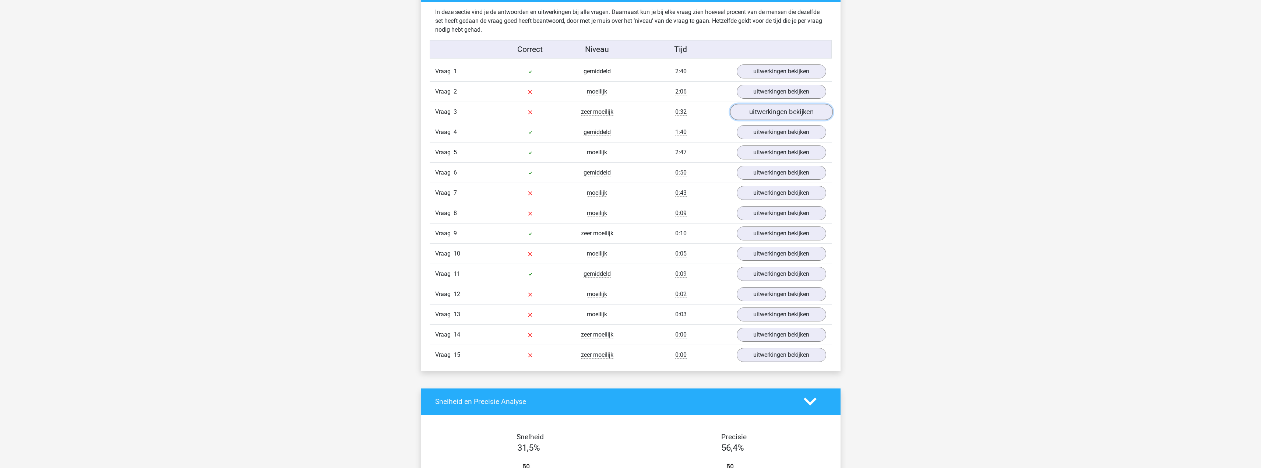
click at [774, 112] on link "uitwerkingen bekijken" at bounding box center [781, 112] width 103 height 16
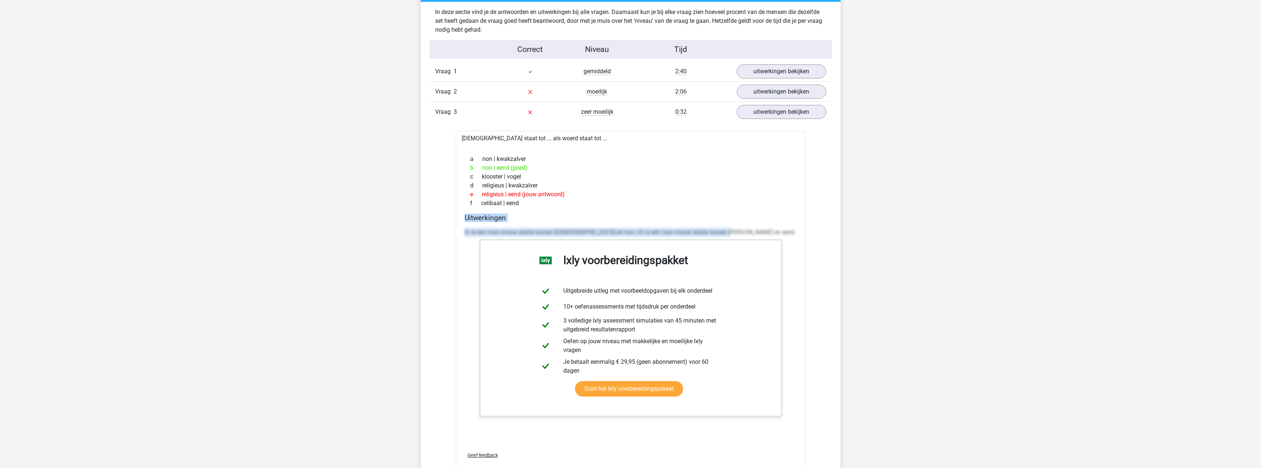
drag, startPoint x: 462, startPoint y: 217, endPoint x: 755, endPoint y: 229, distance: 293.2
click at [755, 229] on div "Uitwerkingen Er is een man-vrouw relatie tussen monnik en non | Er is een man-v…" at bounding box center [631, 329] width 338 height 232
copy div "Uitwerkingen Er is een man-vrouw relatie tussen monnik en non | Er is een man-v…"
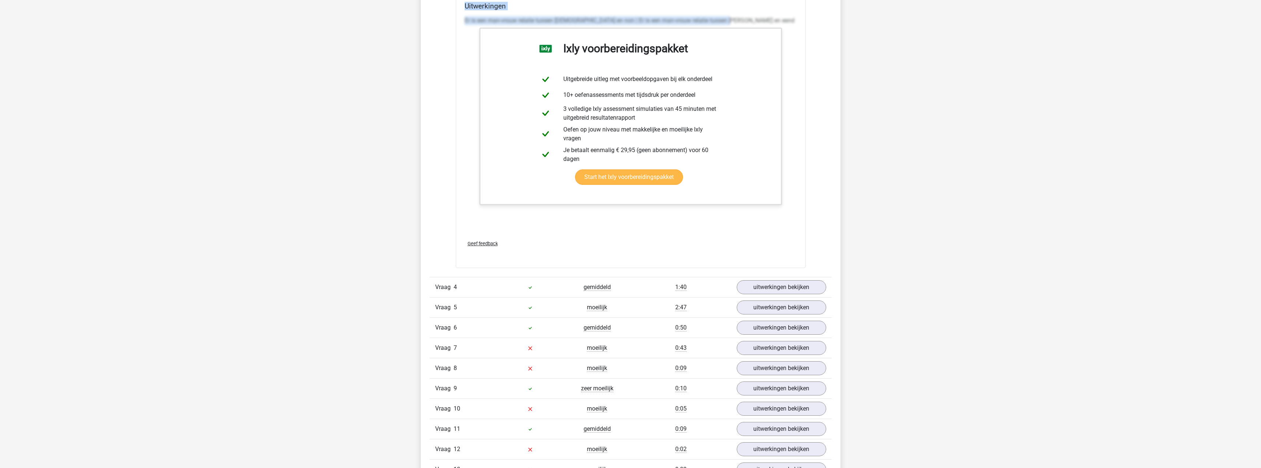
scroll to position [1104, 0]
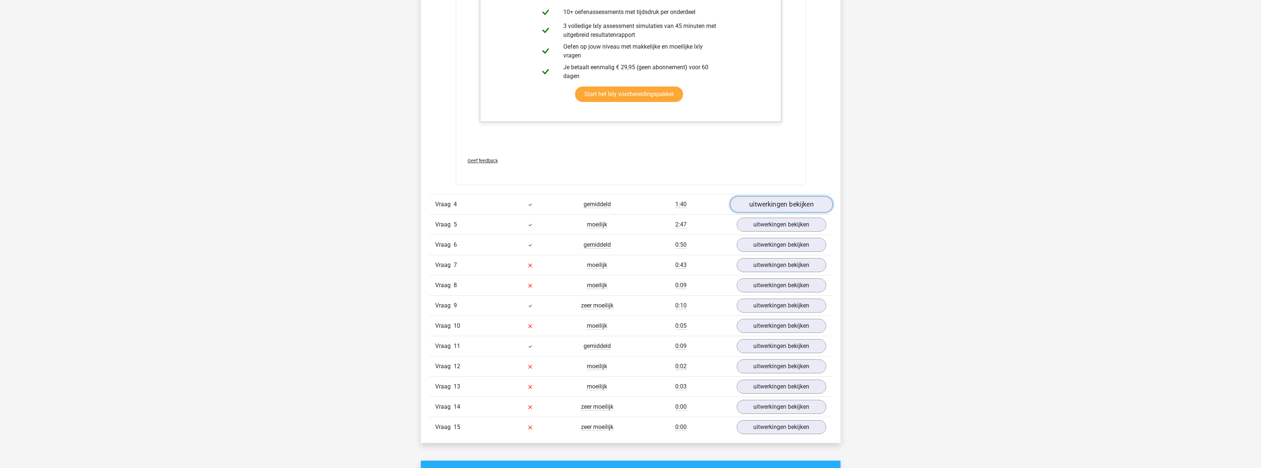
click at [768, 207] on link "uitwerkingen bekijken" at bounding box center [781, 204] width 103 height 16
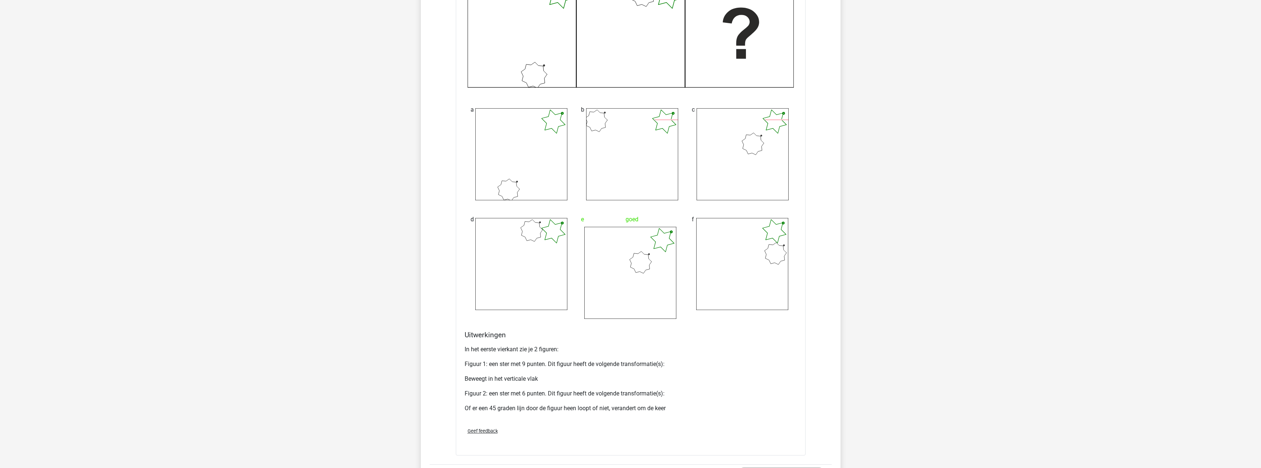
scroll to position [1509, 0]
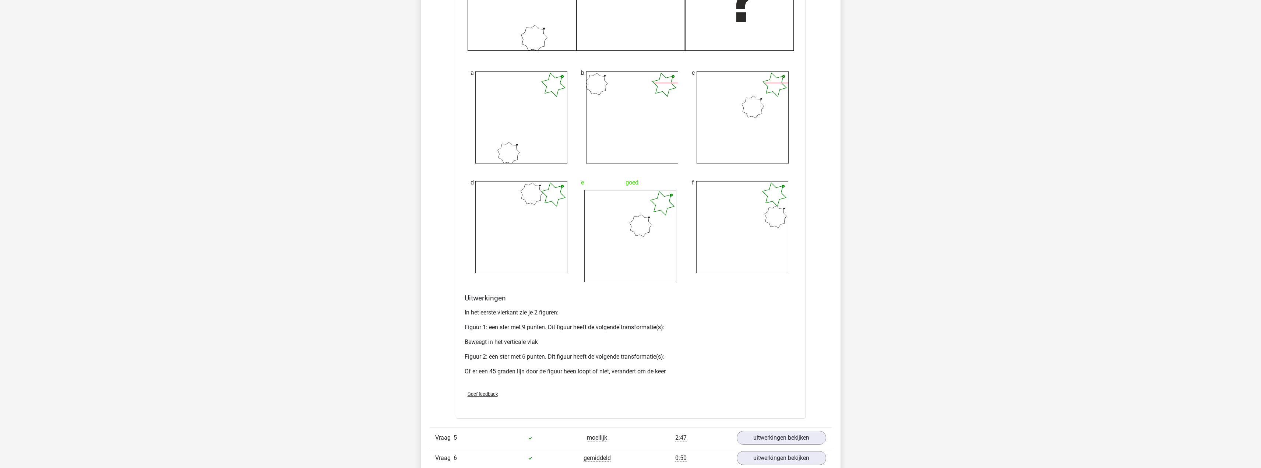
drag, startPoint x: 458, startPoint y: 37, endPoint x: 859, endPoint y: 175, distance: 424.3
drag, startPoint x: 859, startPoint y: 175, endPoint x: 876, endPoint y: 119, distance: 58.6
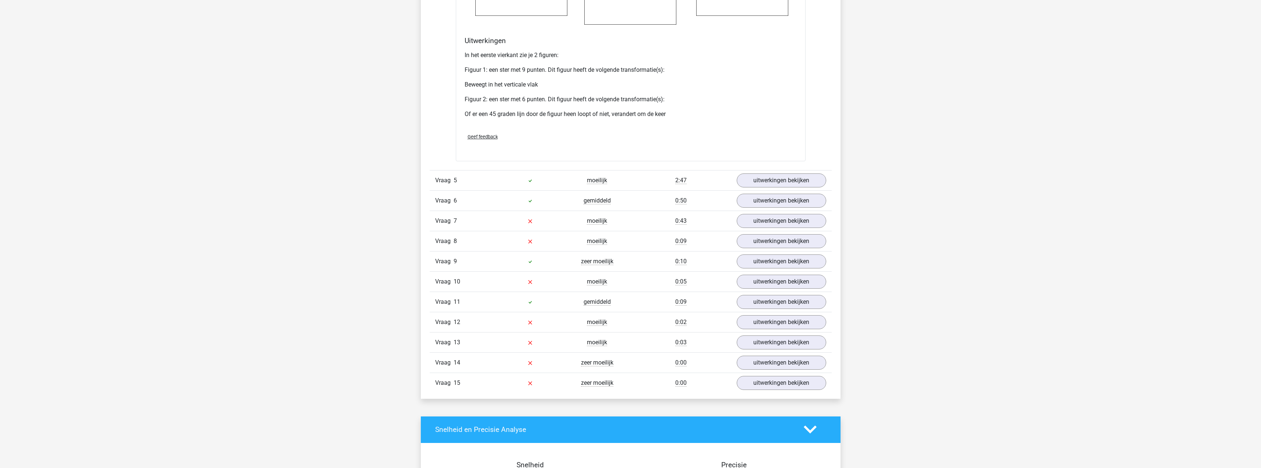
scroll to position [1767, 0]
click at [781, 183] on link "uitwerkingen bekijken" at bounding box center [781, 180] width 103 height 16
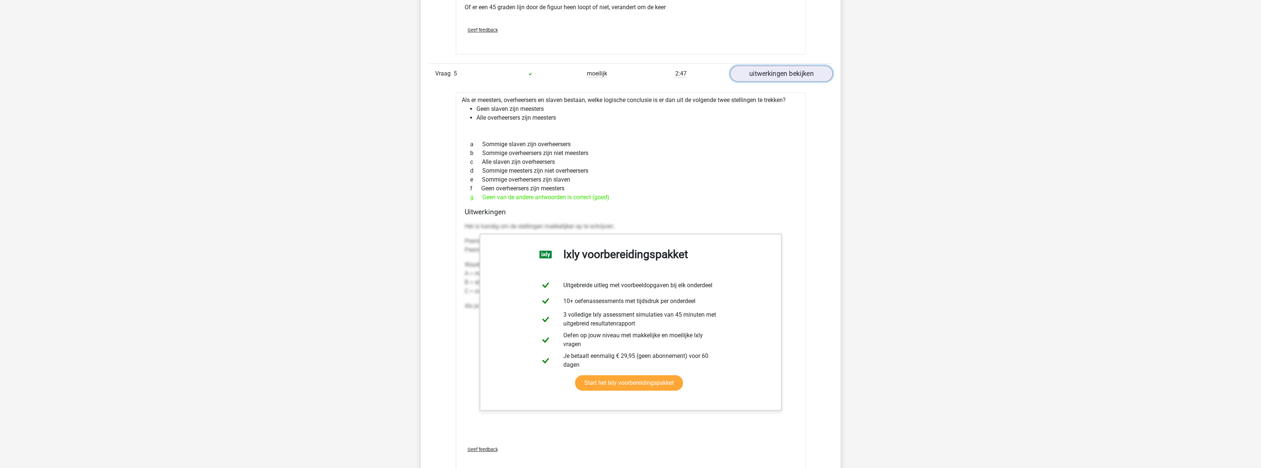
scroll to position [1877, 0]
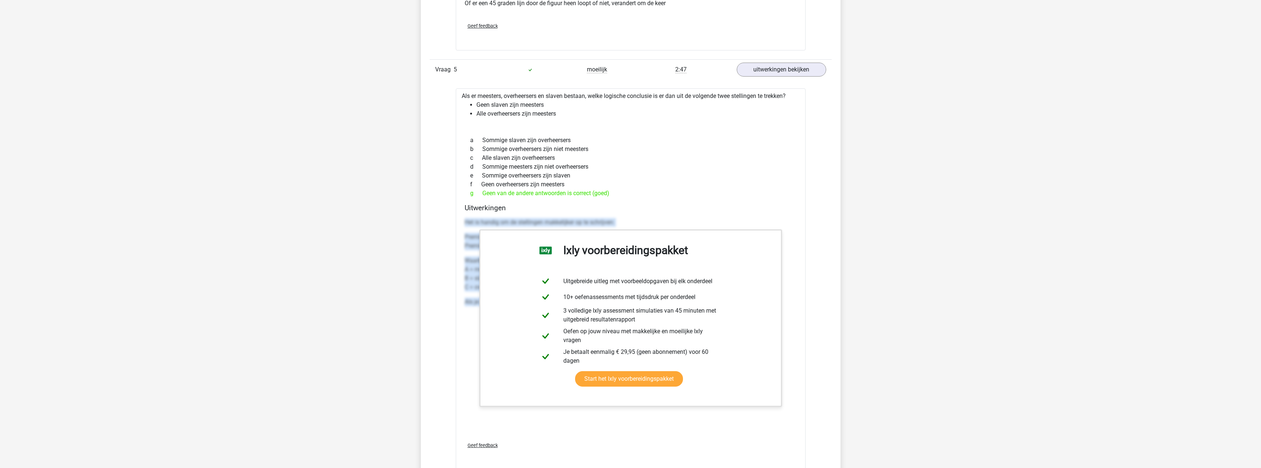
drag, startPoint x: 464, startPoint y: 229, endPoint x: 785, endPoint y: 350, distance: 342.8
click at [785, 350] on div "Het is handig om de stellingen makkelijker op te schrijven: Premisse 1: Geen B …" at bounding box center [631, 325] width 332 height 221
copy div "Het is handig om de stellingen makkelijker op te schrijven: Premisse 1: Geen B …"
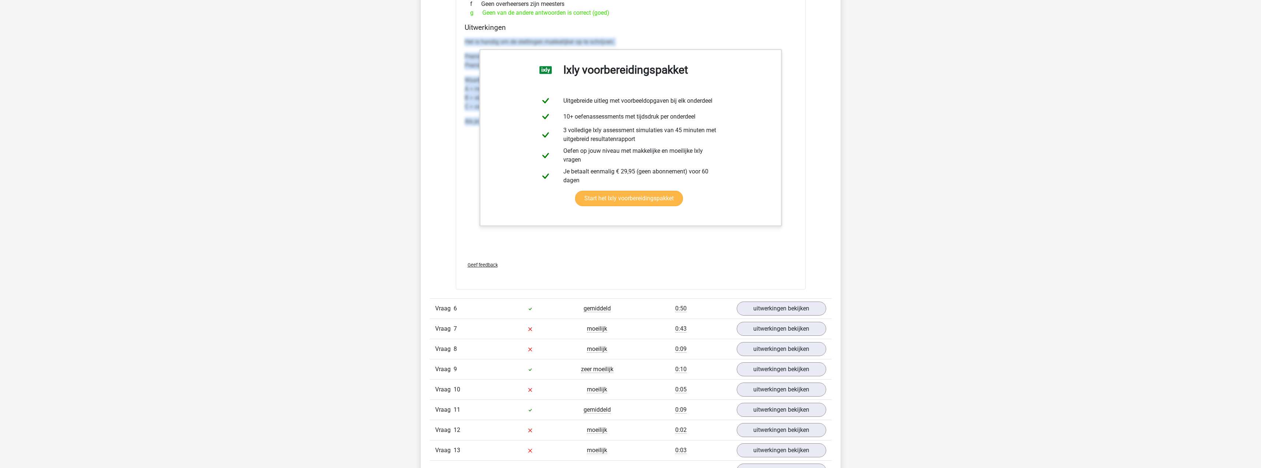
scroll to position [2172, 0]
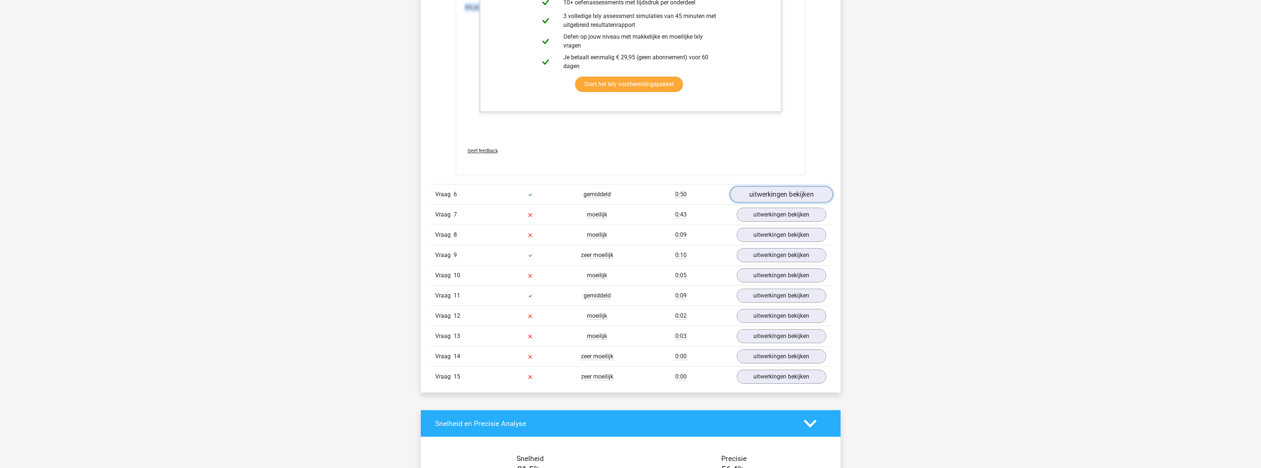
click at [763, 191] on link "uitwerkingen bekijken" at bounding box center [781, 194] width 103 height 16
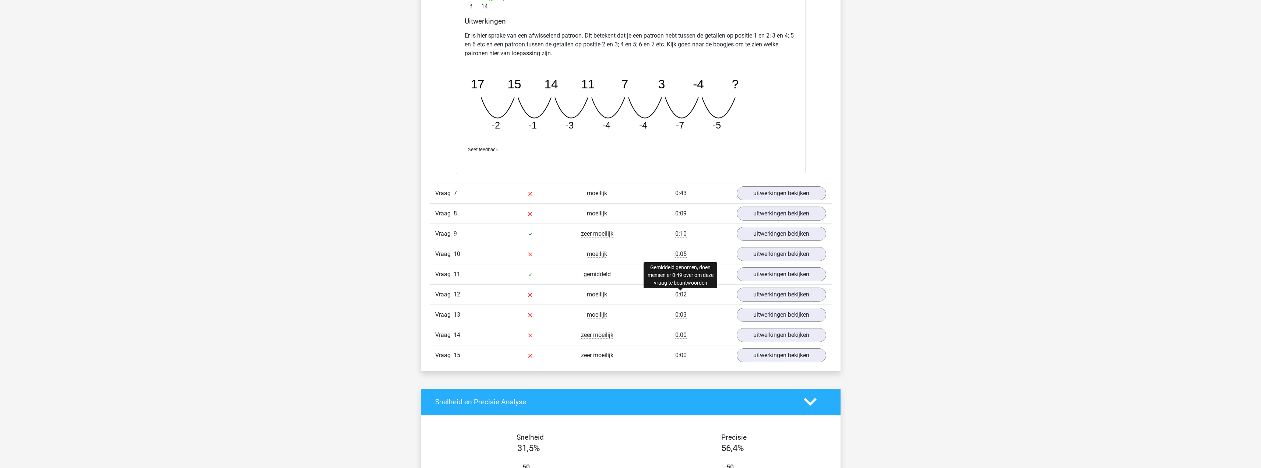
scroll to position [2540, 0]
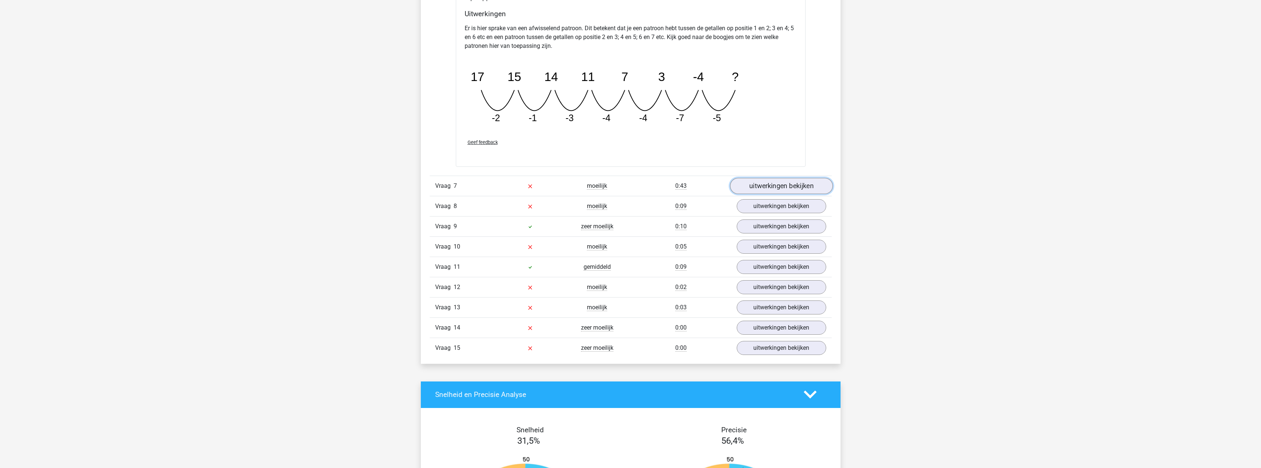
click at [780, 190] on link "uitwerkingen bekijken" at bounding box center [781, 186] width 103 height 16
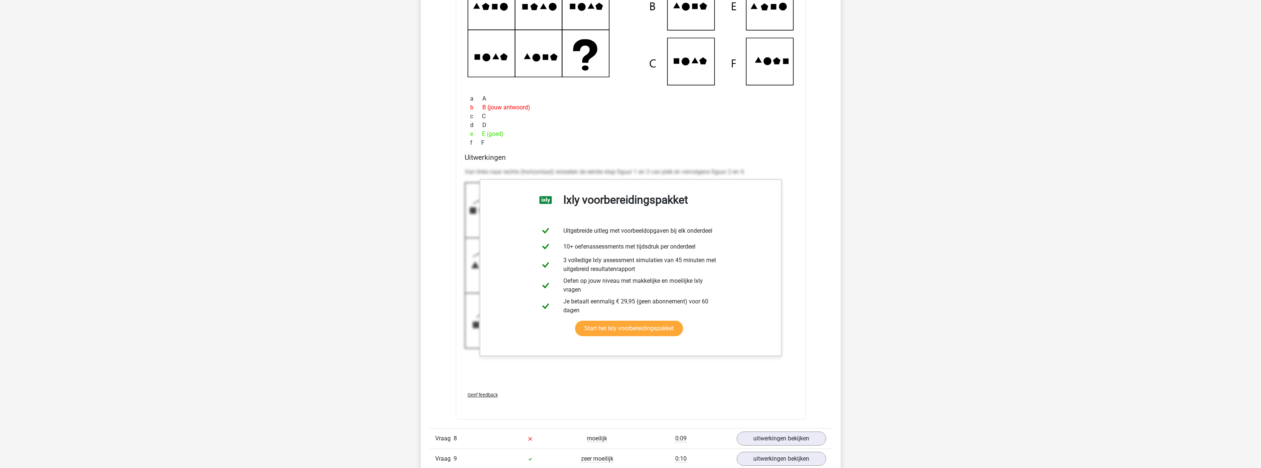
scroll to position [2834, 0]
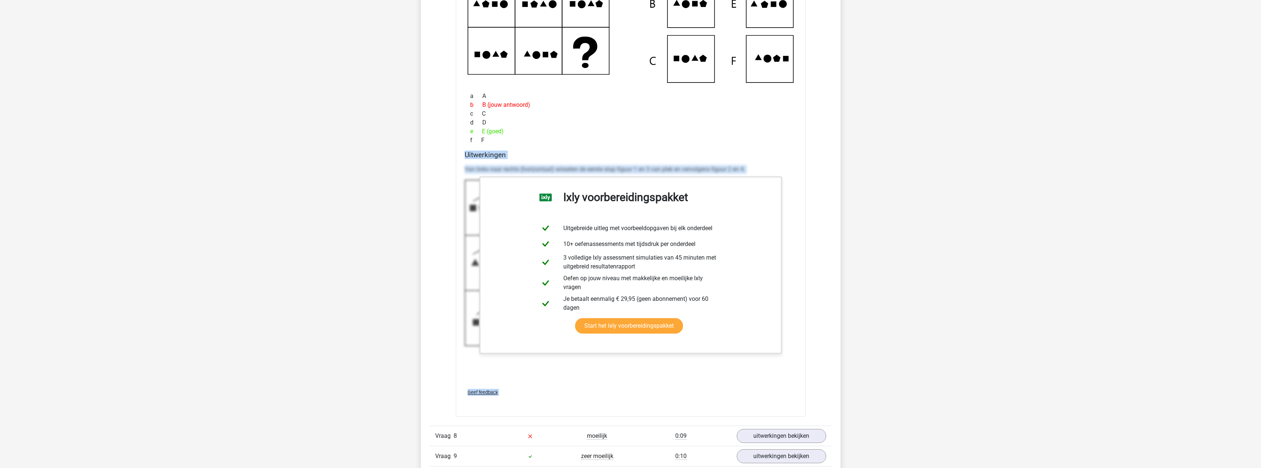
drag, startPoint x: 465, startPoint y: 151, endPoint x: 519, endPoint y: 402, distance: 257.2
click at [519, 402] on div "Welk figuur moet het vraagteken vervangen? a A b c" at bounding box center [631, 163] width 350 height 506
copy div "Uitwerkingen Van links naar rechts (horizontaal) wisselen de eerste stap figuur…"
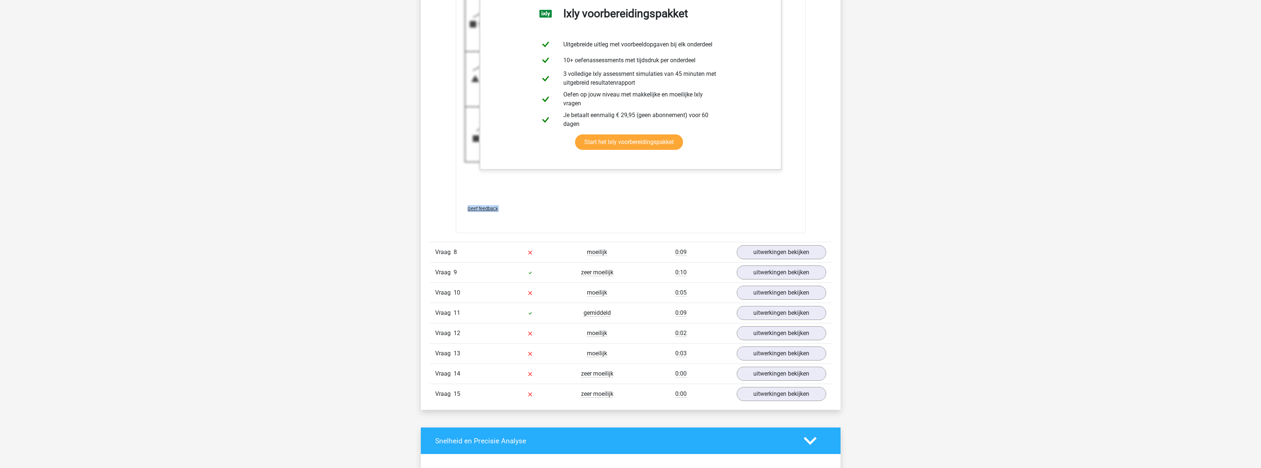
scroll to position [3018, 0]
click at [809, 249] on link "uitwerkingen bekijken" at bounding box center [781, 252] width 103 height 16
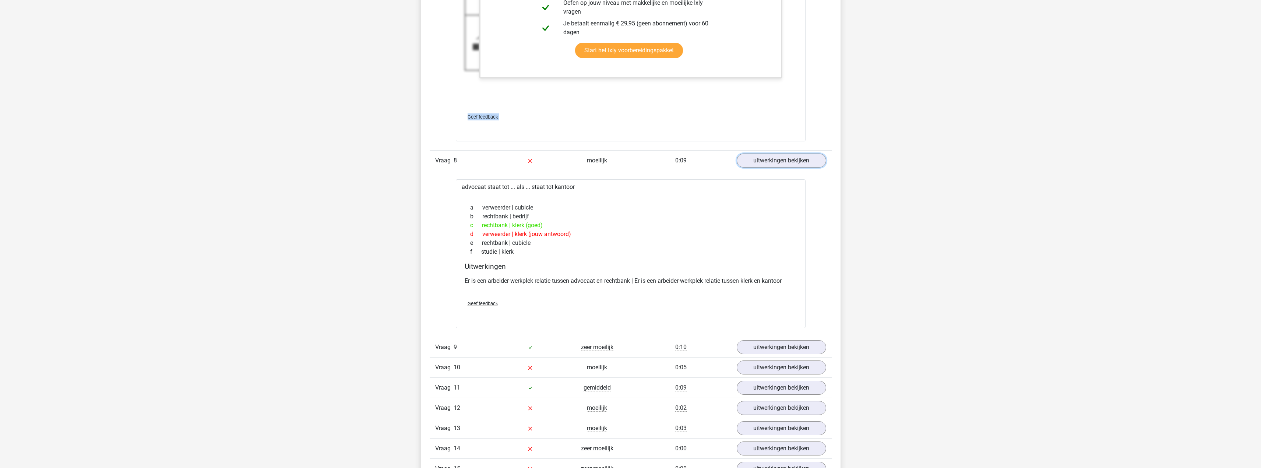
scroll to position [3129, 0]
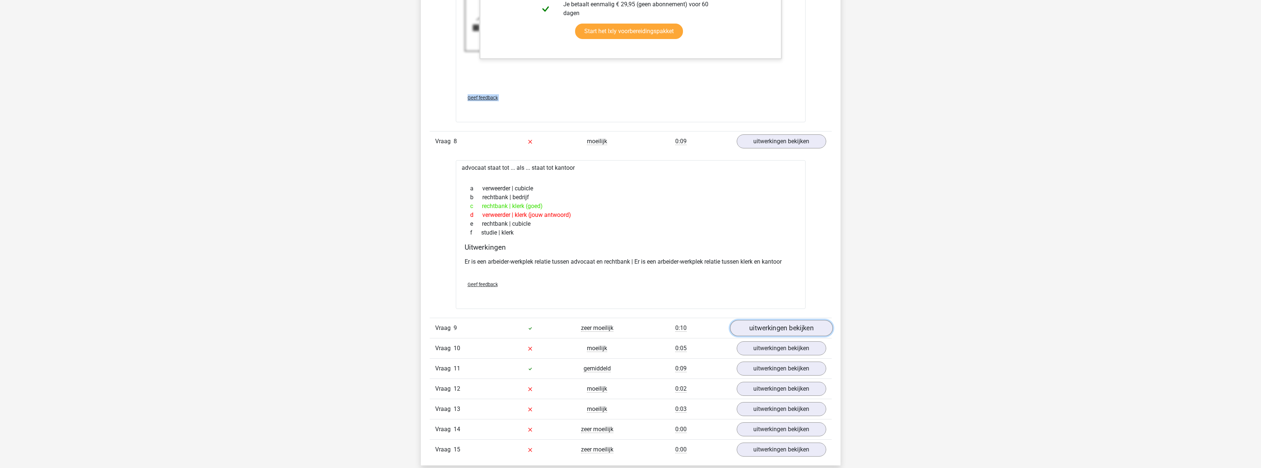
click at [765, 331] on link "uitwerkingen bekijken" at bounding box center [781, 328] width 103 height 16
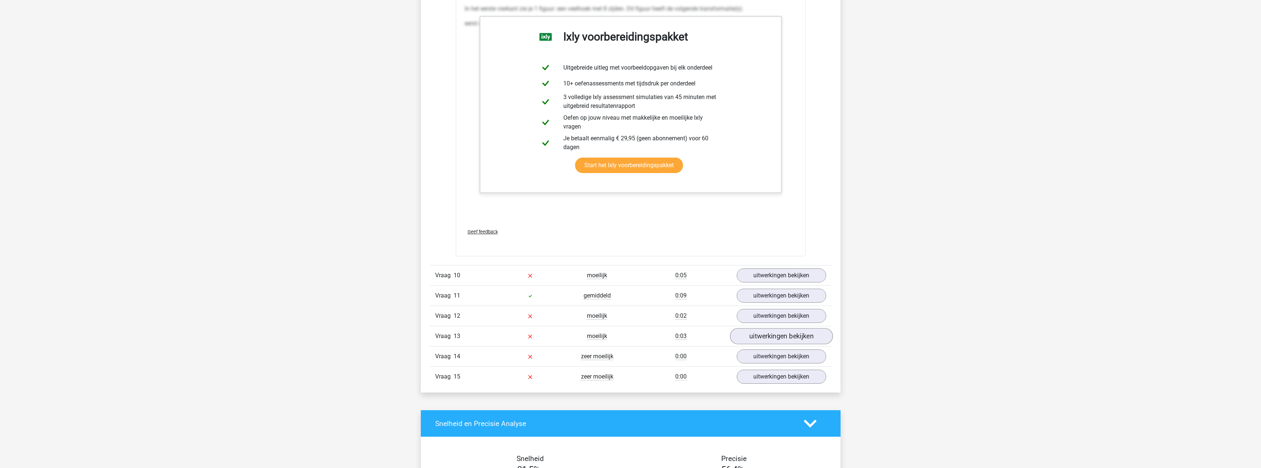
scroll to position [3975, 0]
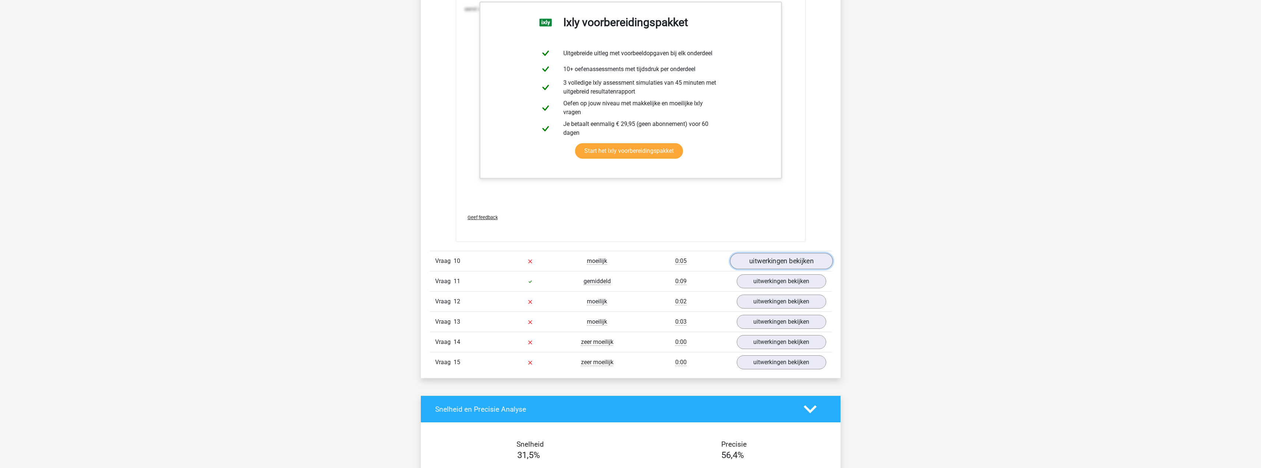
click at [780, 264] on link "uitwerkingen bekijken" at bounding box center [781, 261] width 103 height 16
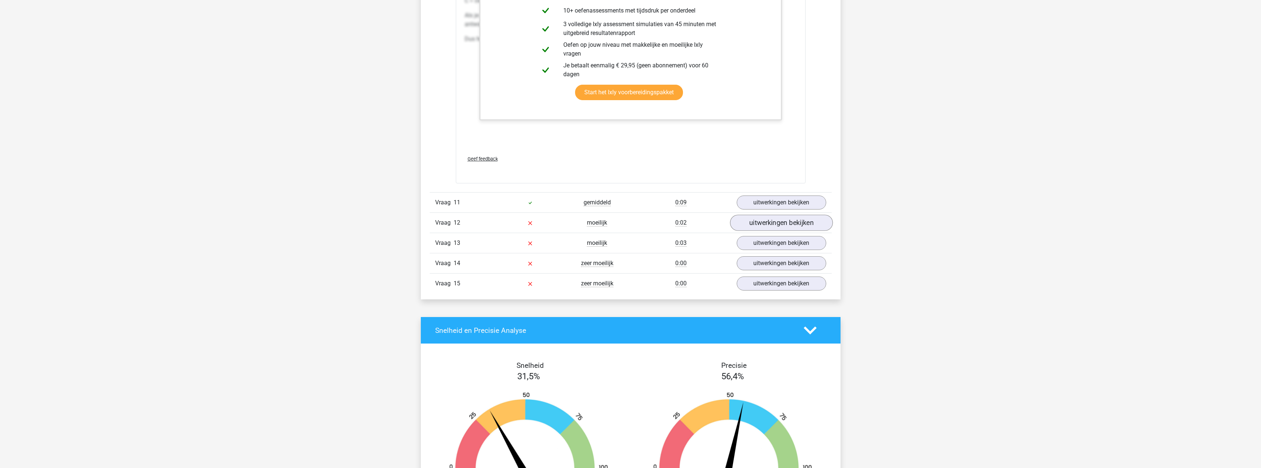
scroll to position [4454, 0]
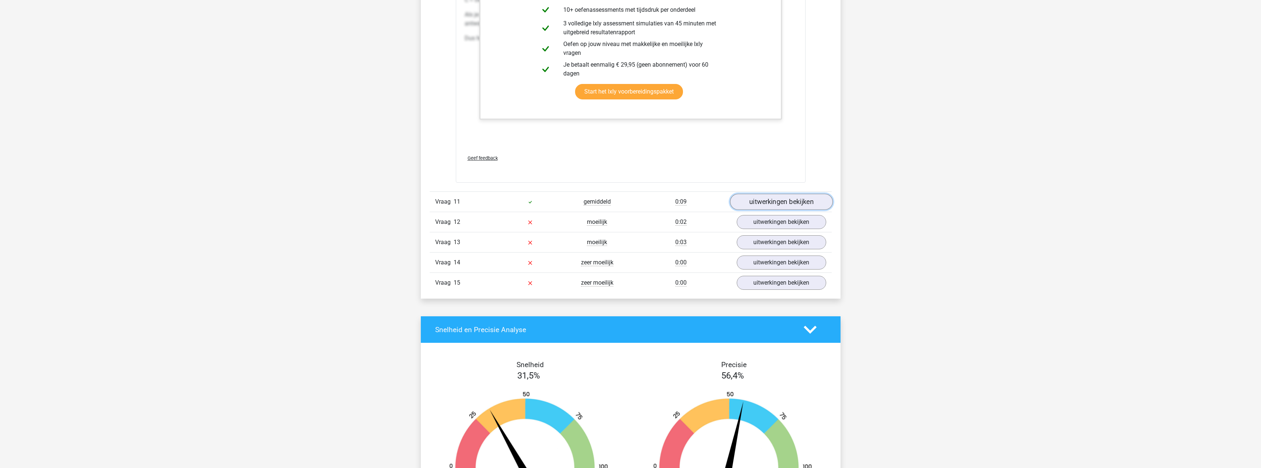
click at [793, 204] on link "uitwerkingen bekijken" at bounding box center [781, 202] width 103 height 16
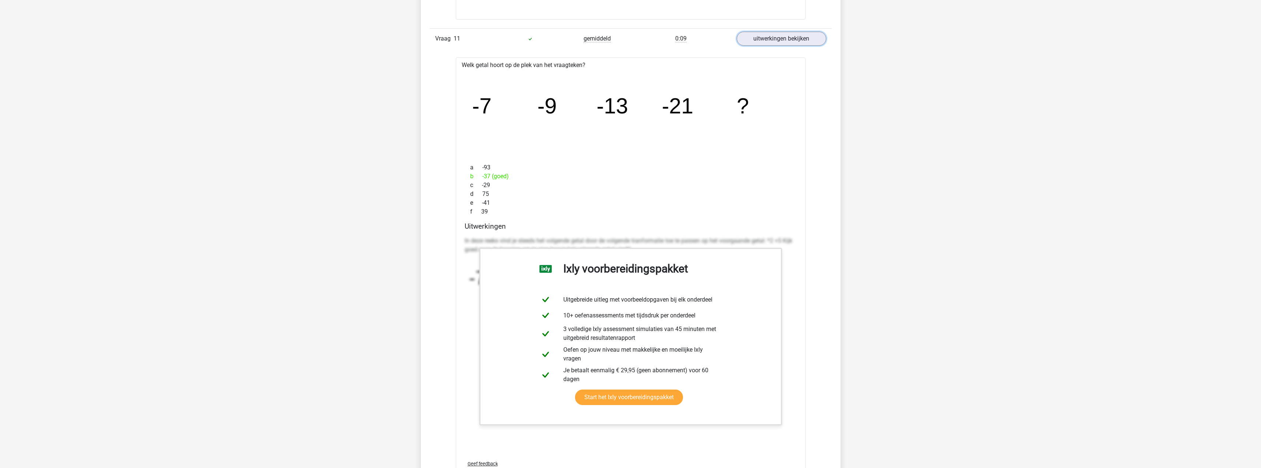
scroll to position [4675, 0]
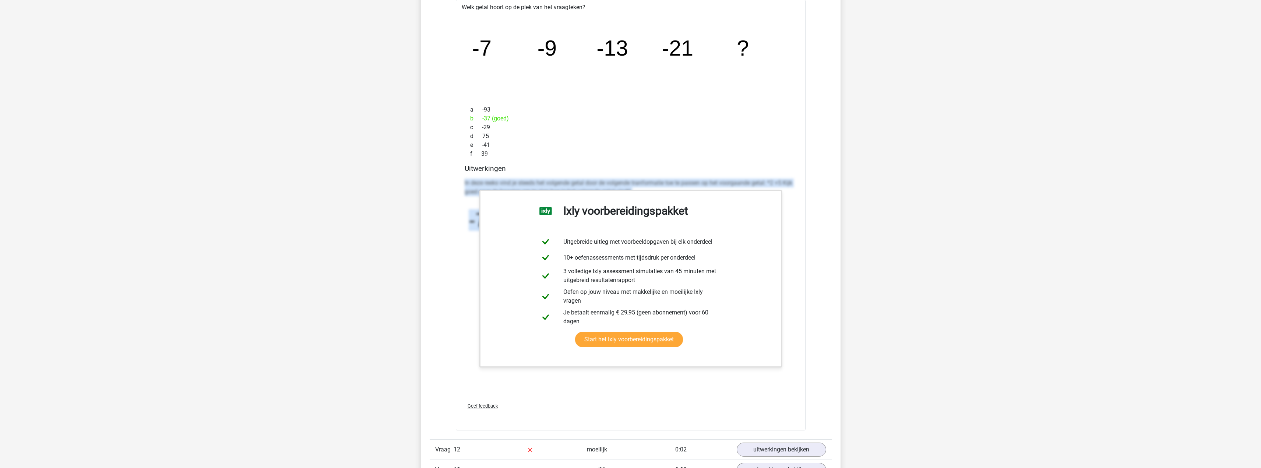
drag, startPoint x: 461, startPoint y: 181, endPoint x: 879, endPoint y: 328, distance: 443.2
copy div "In deze reeks vind je steeds het volgende getal door de volgende tranformatie t…"
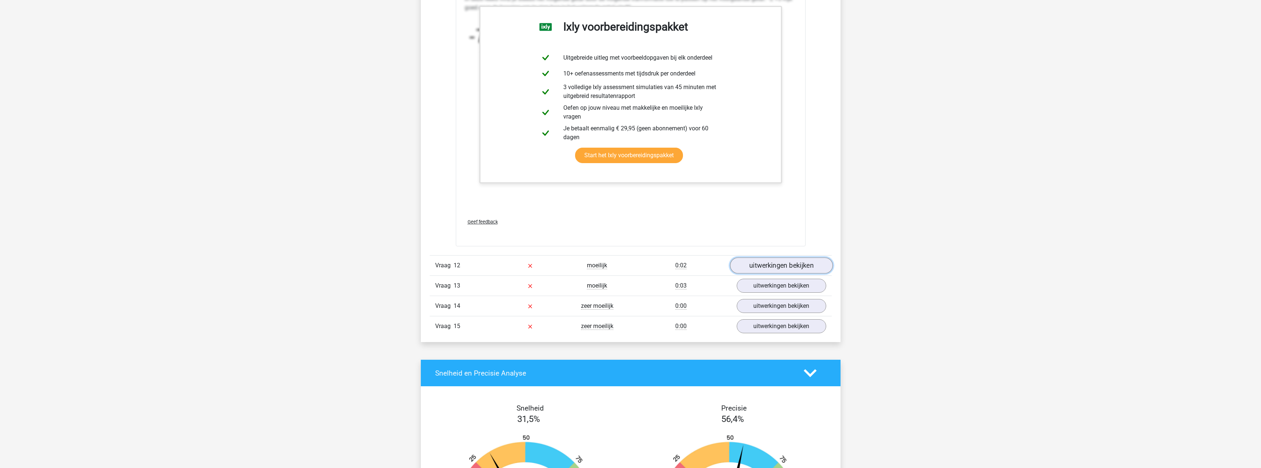
click at [776, 265] on link "uitwerkingen bekijken" at bounding box center [781, 265] width 103 height 16
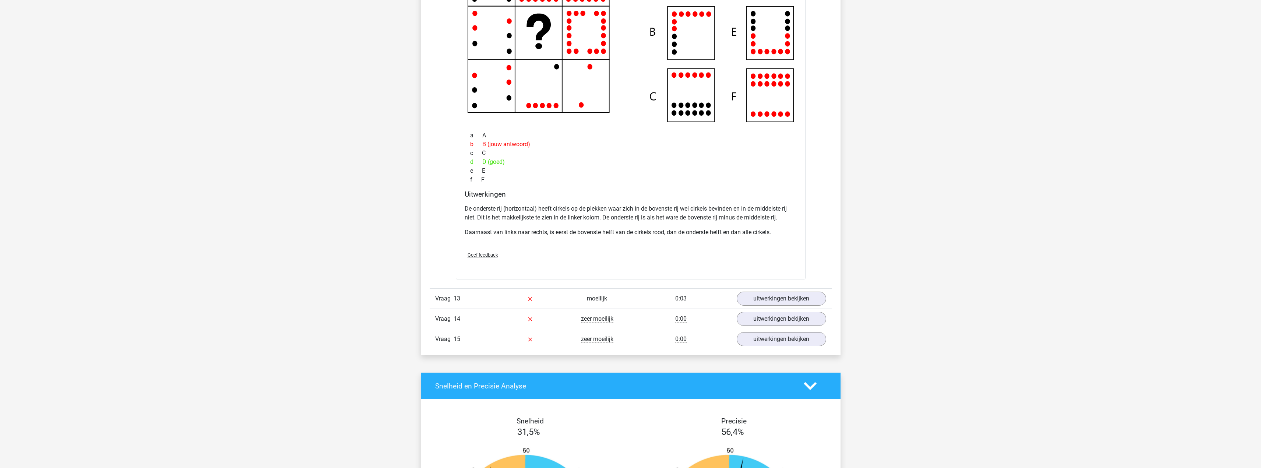
scroll to position [5227, 0]
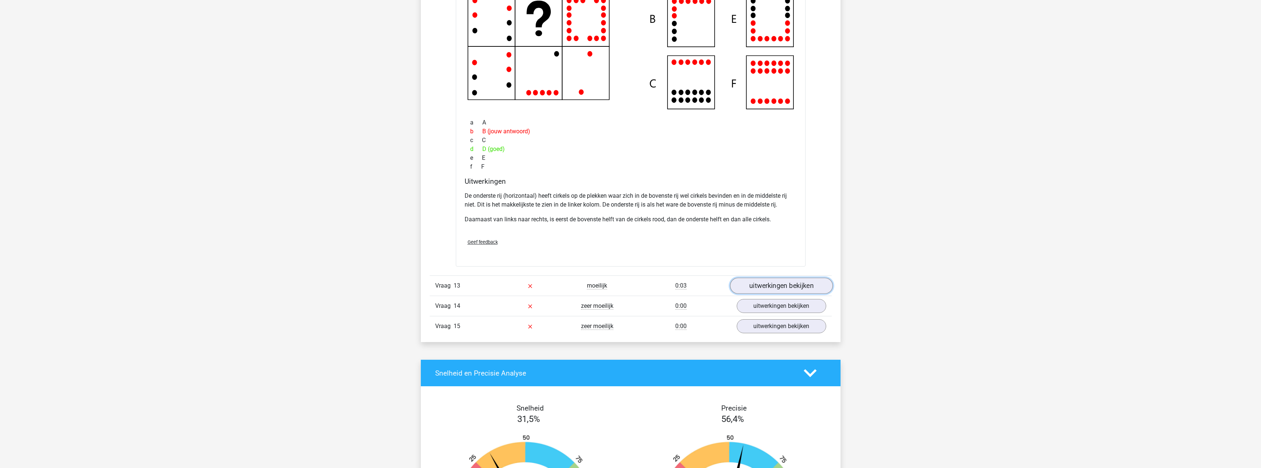
click at [769, 286] on link "uitwerkingen bekijken" at bounding box center [781, 286] width 103 height 16
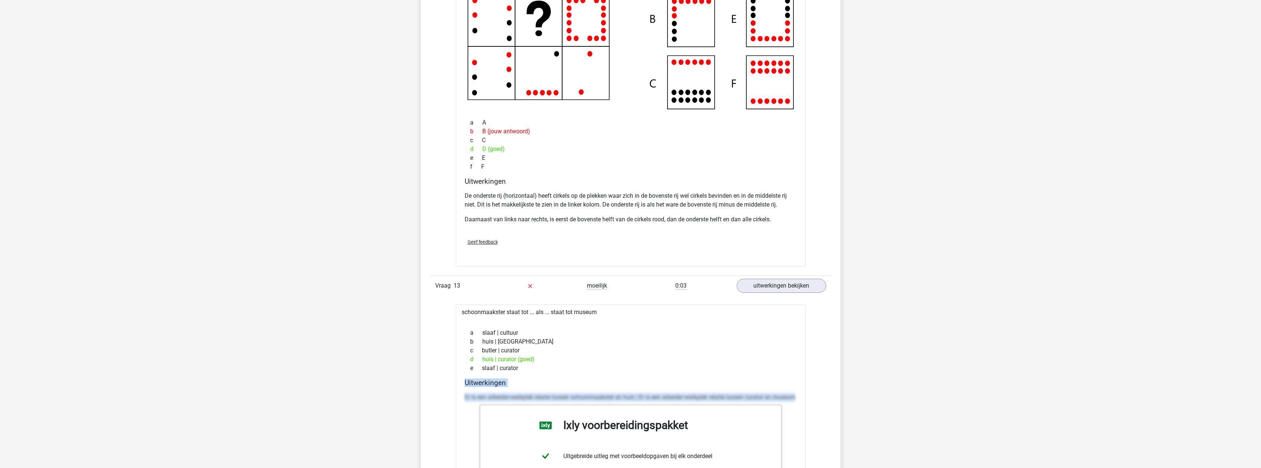
drag, startPoint x: 465, startPoint y: 380, endPoint x: 803, endPoint y: 406, distance: 338.9
click at [803, 406] on div "schoonmaakster staat tot ... als ... staat tot museum a slaaf | cultuur b huis …" at bounding box center [631, 474] width 350 height 340
copy div "Uitwerkingen Er is een arbeider-werkplek relatie tussen schoonmaakster en huis …"
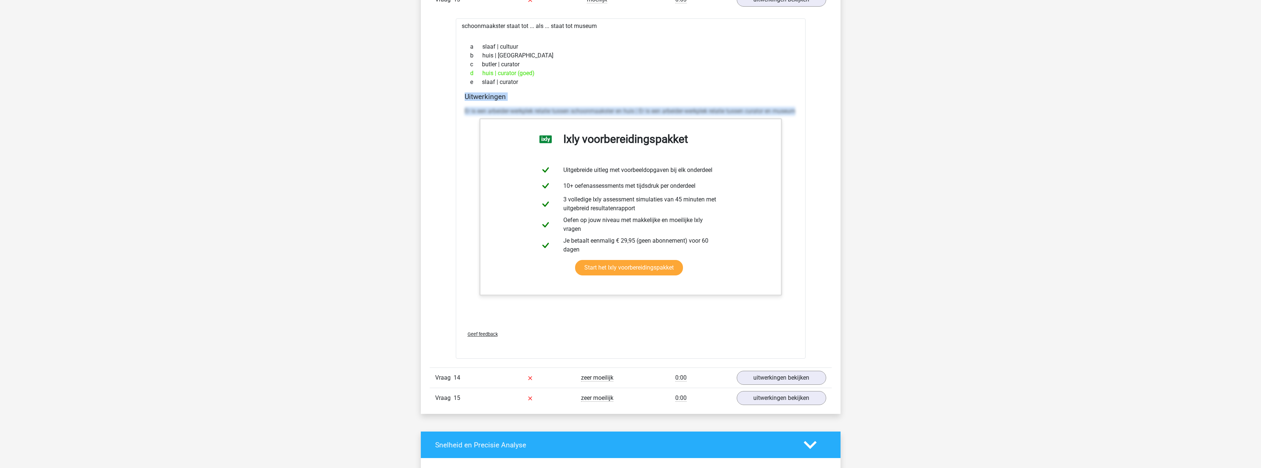
scroll to position [5521, 0]
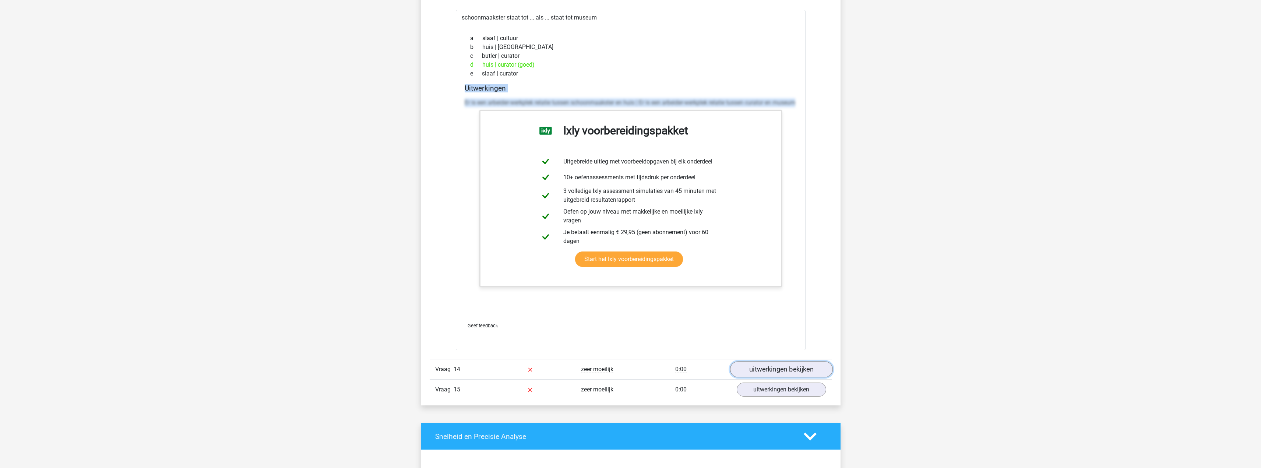
drag, startPoint x: 775, startPoint y: 367, endPoint x: 727, endPoint y: 287, distance: 92.9
click at [775, 367] on link "uitwerkingen bekijken" at bounding box center [781, 369] width 89 height 14
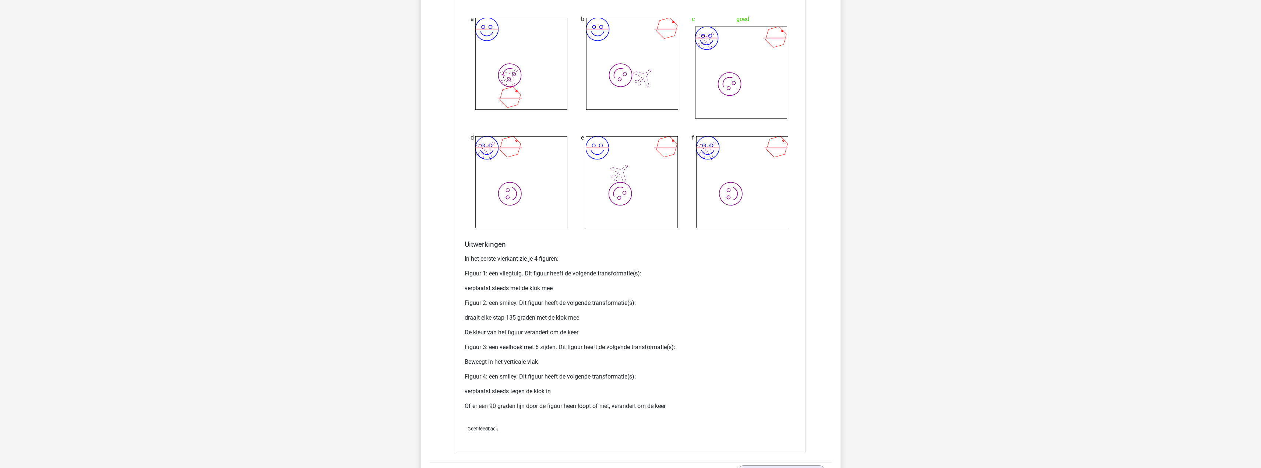
scroll to position [6147, 0]
drag, startPoint x: 460, startPoint y: 288, endPoint x: 561, endPoint y: 282, distance: 100.7
click at [561, 282] on div "Wat is de meest logische volgende figuur in de reeks? image/svg+xml image/svg+x…" at bounding box center [631, 106] width 350 height 689
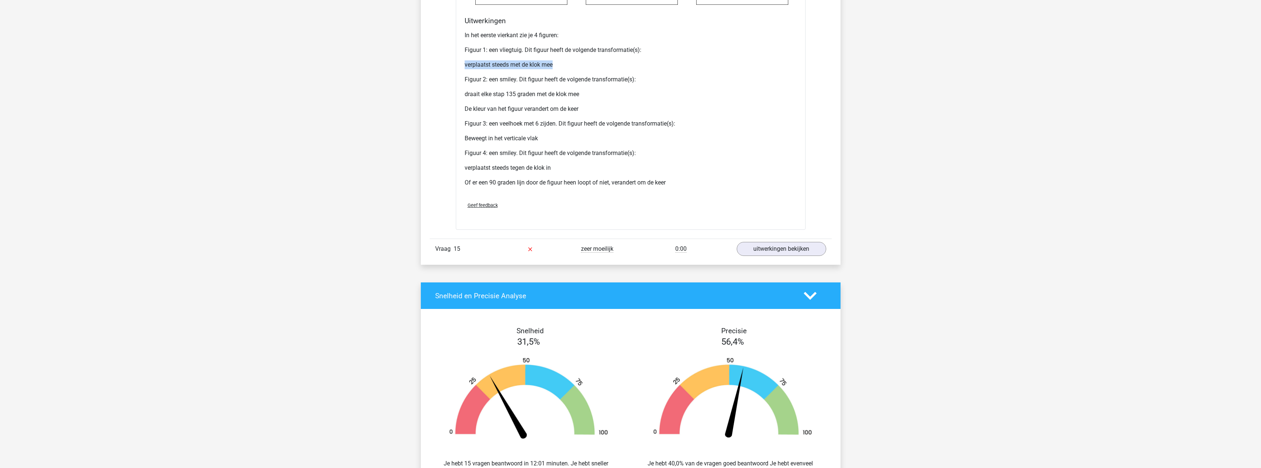
scroll to position [6405, 0]
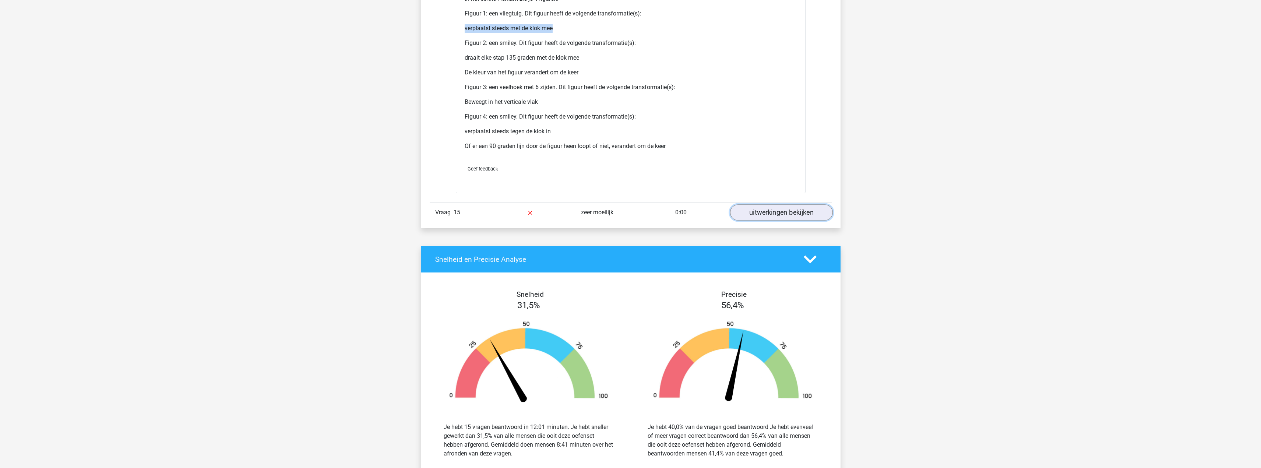
click at [765, 217] on link "uitwerkingen bekijken" at bounding box center [781, 212] width 103 height 16
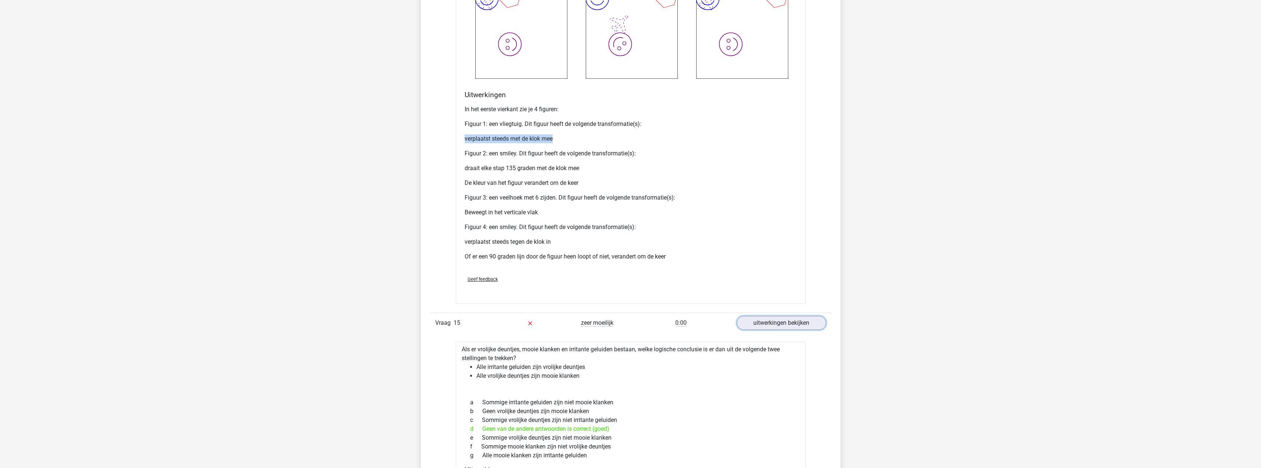
scroll to position [6331, 0]
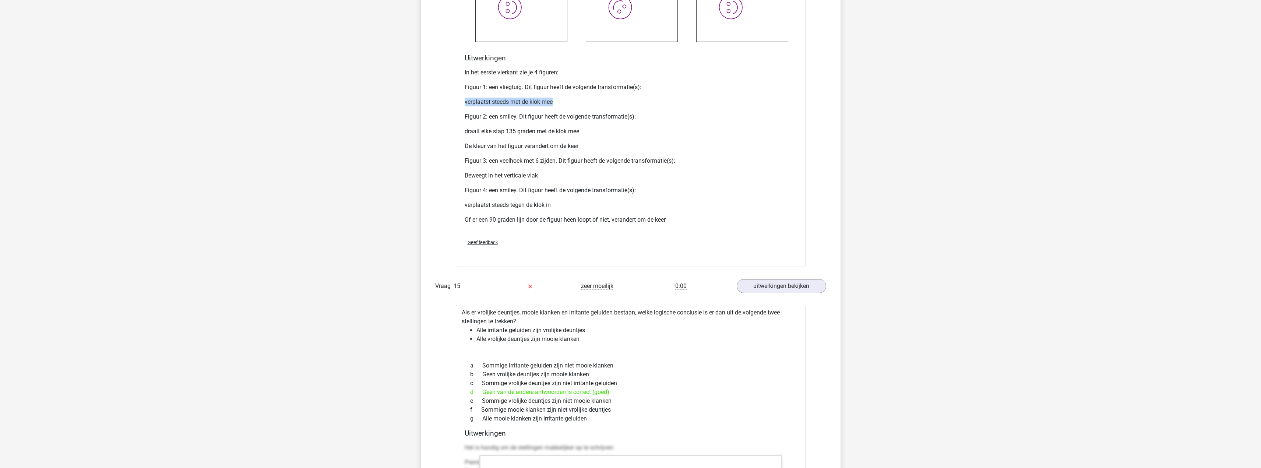
drag, startPoint x: 486, startPoint y: 364, endPoint x: 594, endPoint y: 363, distance: 108.2
click at [594, 363] on div "a Sommige irritante geluiden zijn niet mooie klanken" at bounding box center [631, 365] width 332 height 9
drag, startPoint x: 485, startPoint y: 374, endPoint x: 628, endPoint y: 381, distance: 143.7
click at [628, 381] on div "a Sommige irritante geluiden zijn niet mooie klanken b Geen vrolijke deuntjes z…" at bounding box center [631, 392] width 332 height 68
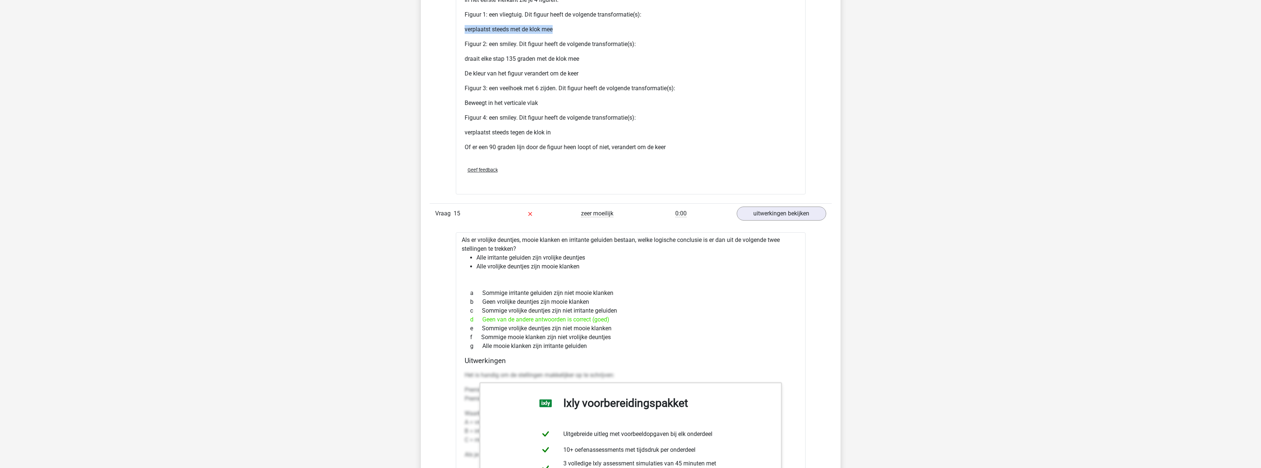
scroll to position [6405, 0]
drag, startPoint x: 600, startPoint y: 343, endPoint x: 577, endPoint y: 338, distance: 23.8
click at [485, 331] on div "a Sommige irritante geluiden zijn niet mooie klanken b Geen vrolijke deuntjes z…" at bounding box center [631, 319] width 332 height 68
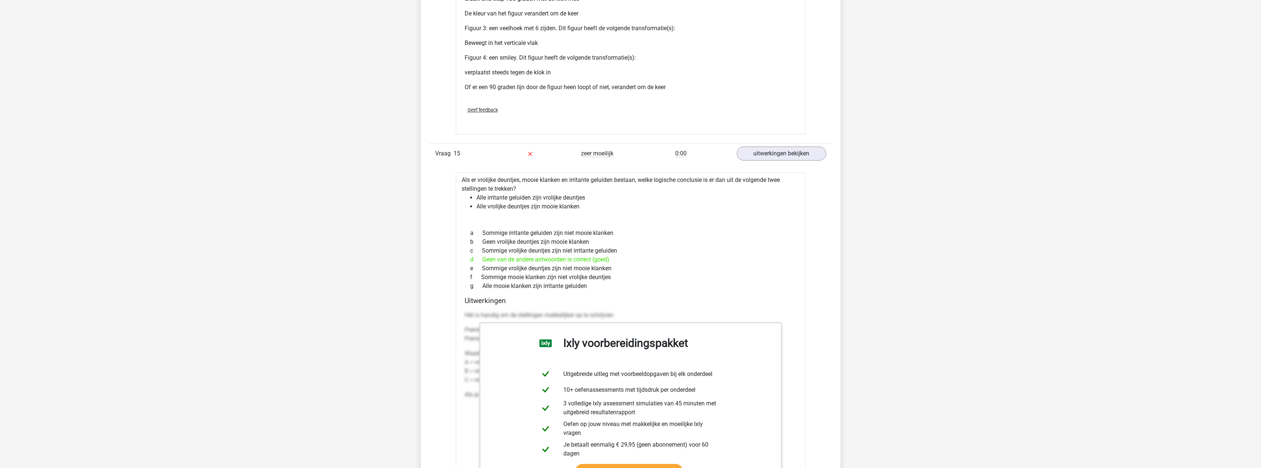
scroll to position [6478, 0]
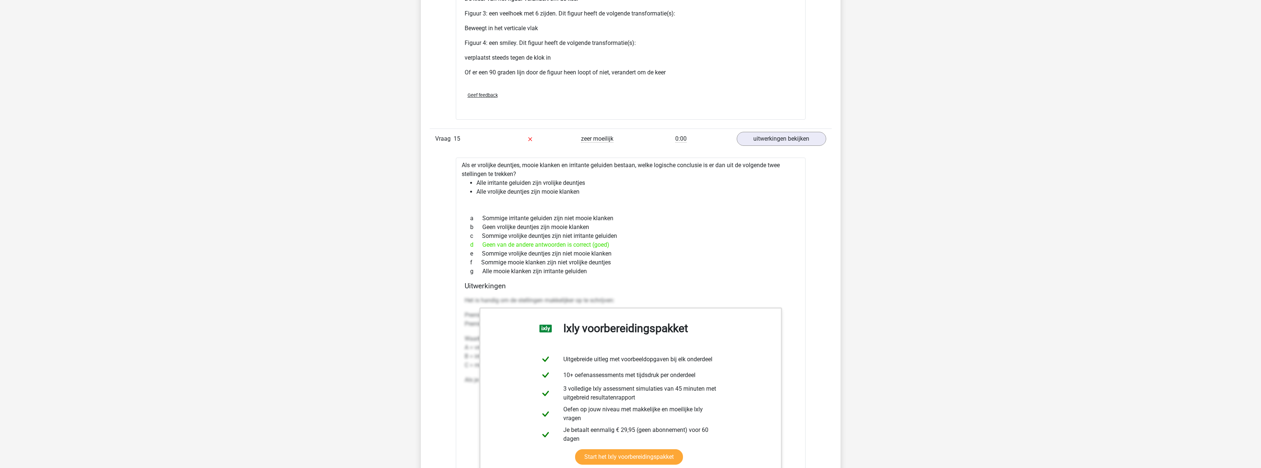
click at [666, 271] on div "g Alle mooie klanken zijn irritante geluiden" at bounding box center [631, 271] width 332 height 9
drag, startPoint x: 463, startPoint y: 321, endPoint x: 791, endPoint y: 418, distance: 342.2
click at [791, 418] on div "Uitwerkingen Het is handig om de stellingen makkelijker op te schrijven: Premis…" at bounding box center [631, 398] width 338 height 232
copy div "Het is handig om de stellingen makkelijker op te schrijven: Premisse 1: Alle B …"
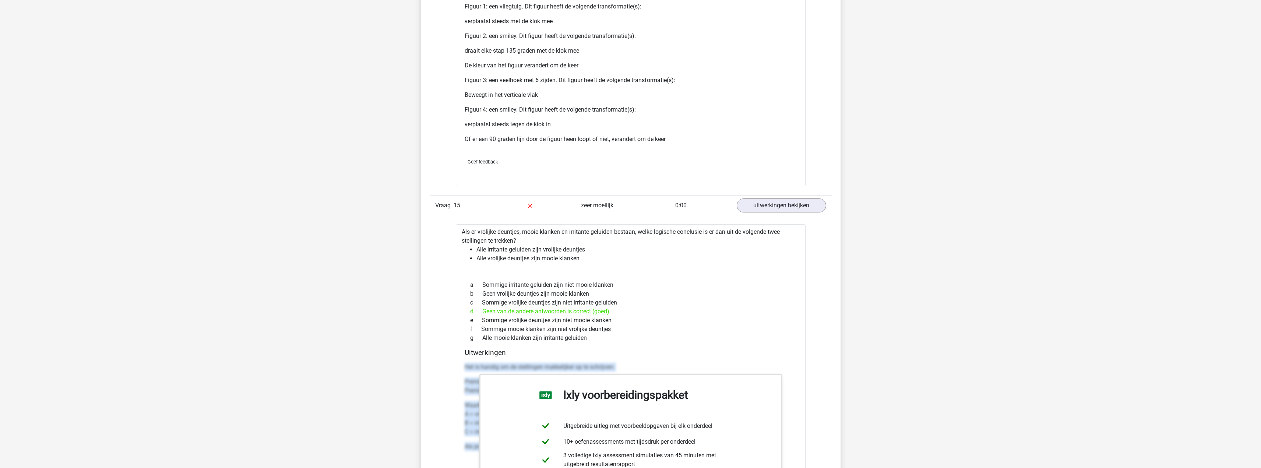
scroll to position [6405, 0]
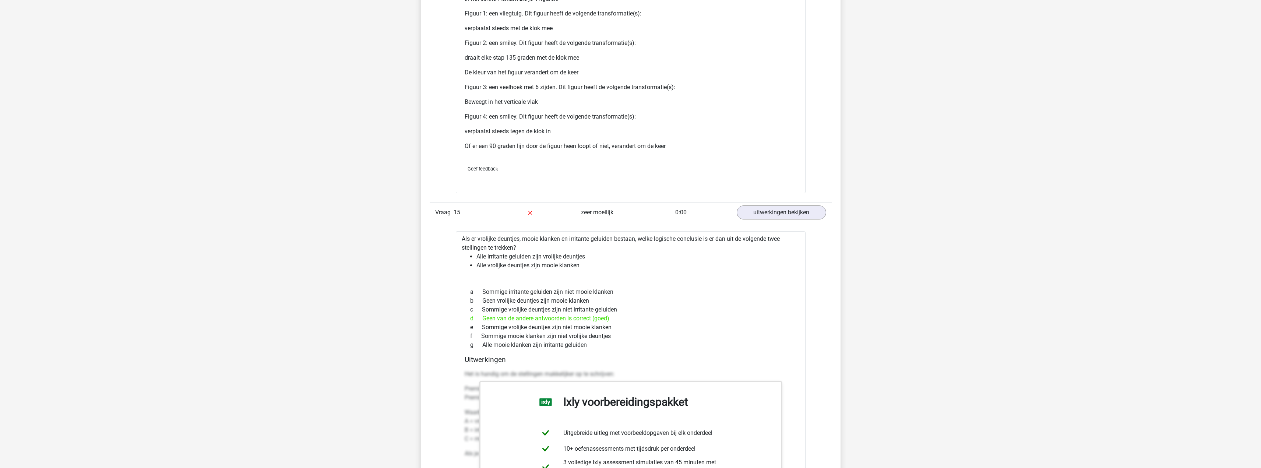
click at [581, 237] on div "Als er vrolijke deuntjes, mooie klanken en irritante geluiden bestaan, welke lo…" at bounding box center [631, 426] width 350 height 390
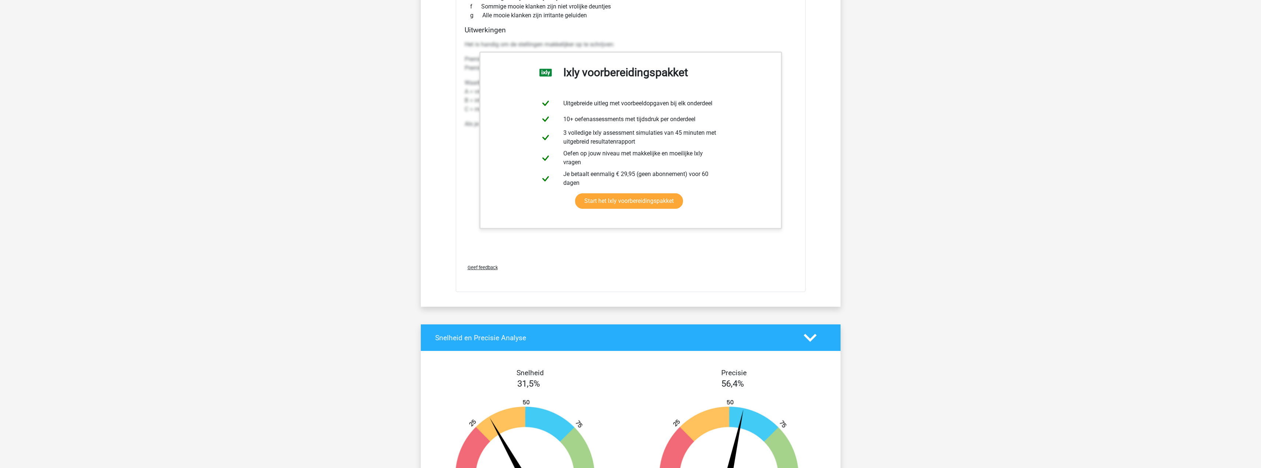
scroll to position [6477, 0]
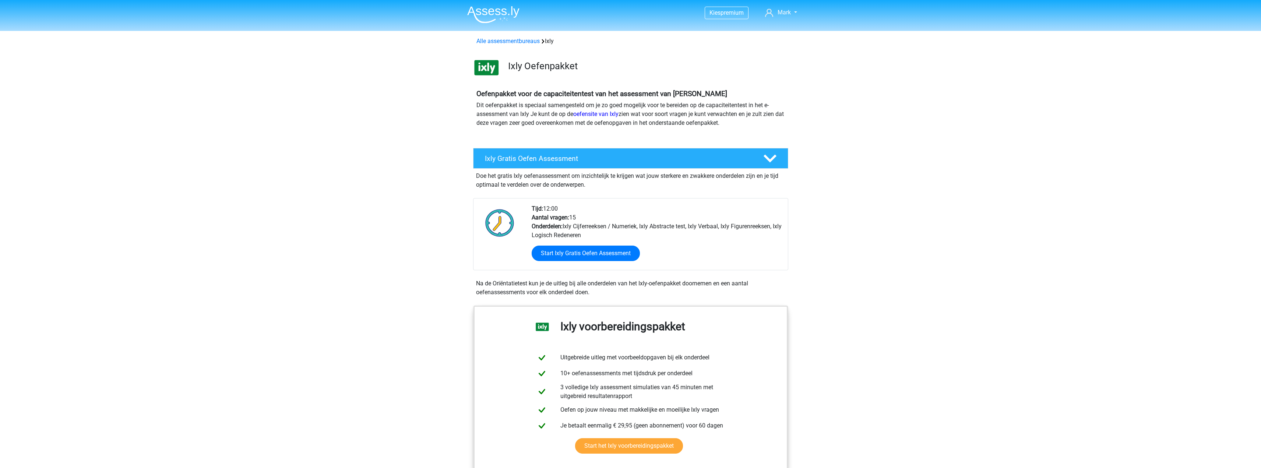
scroll to position [74, 0]
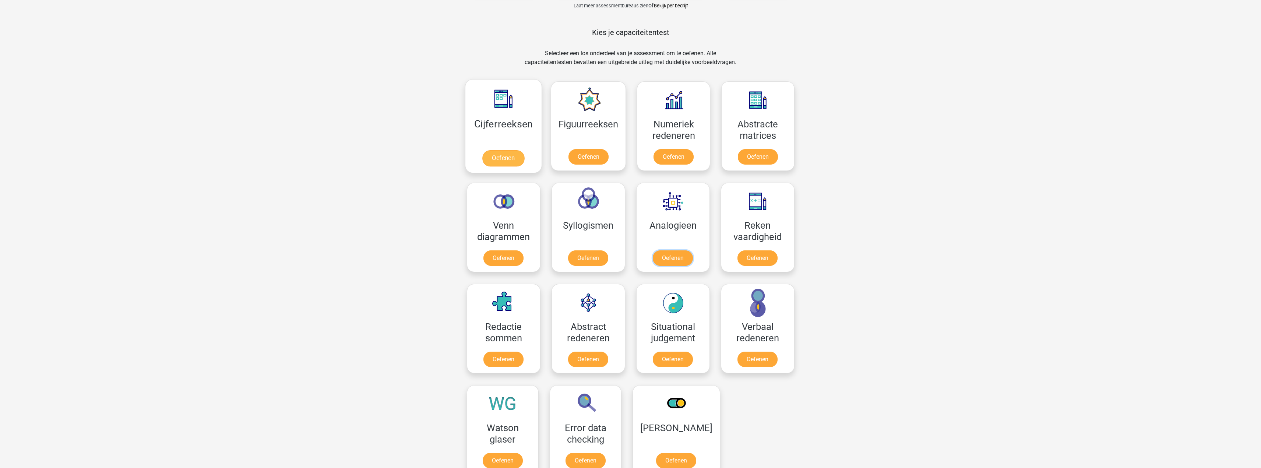
scroll to position [258, 0]
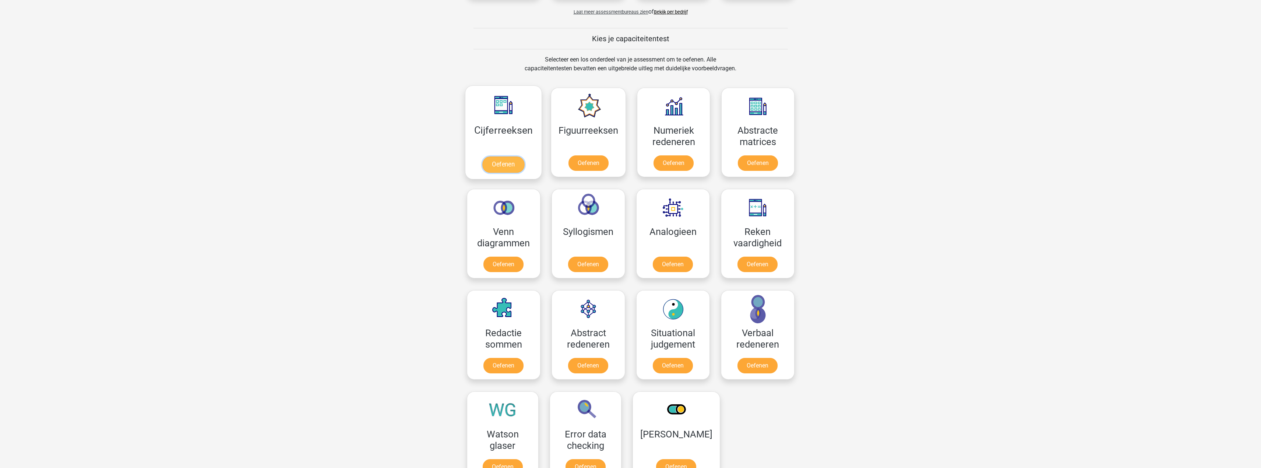
click at [500, 166] on link "Oefenen" at bounding box center [503, 164] width 42 height 16
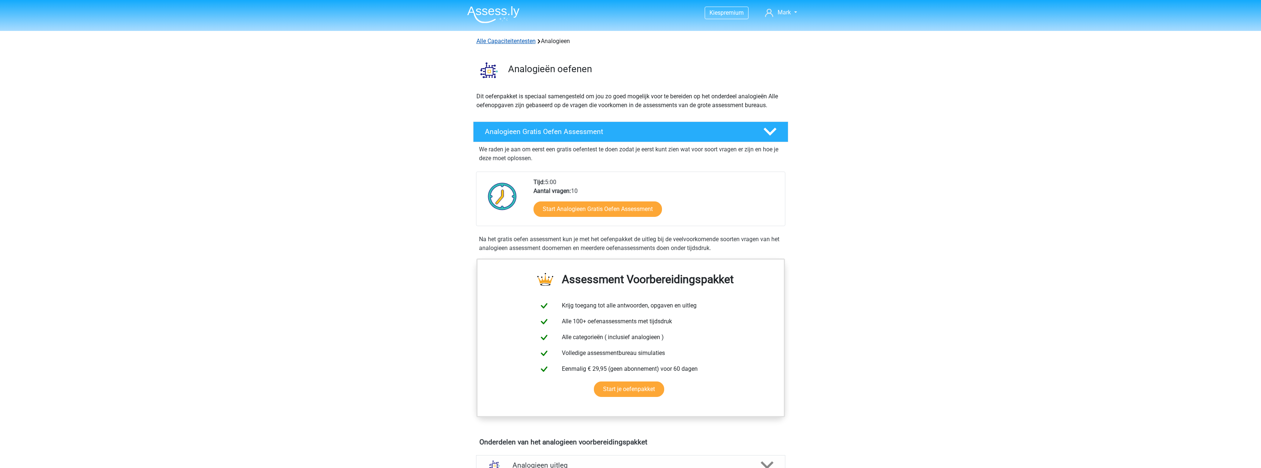
click at [503, 43] on link "Alle Capaciteitentesten" at bounding box center [505, 41] width 59 height 7
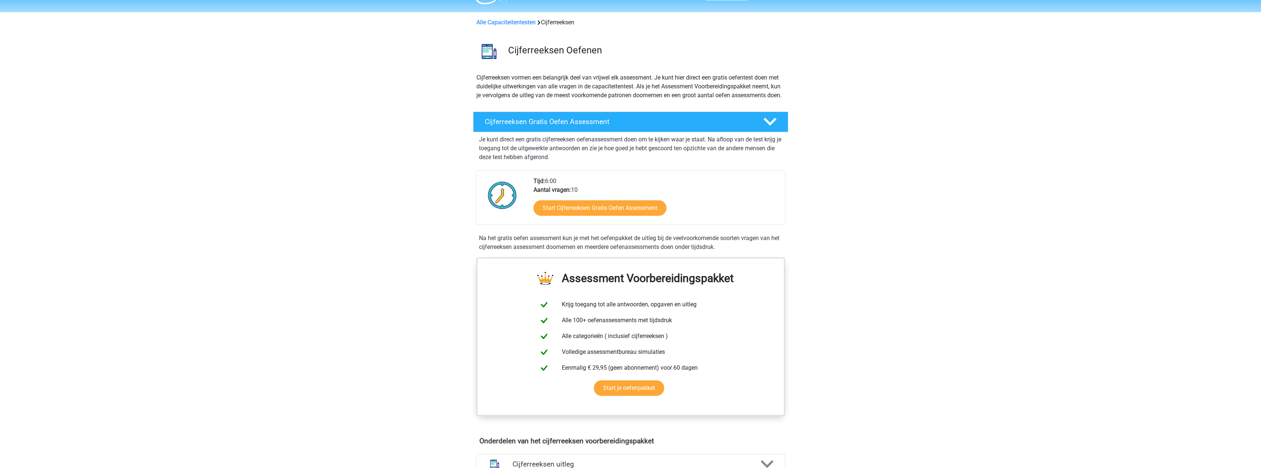
scroll to position [37, 0]
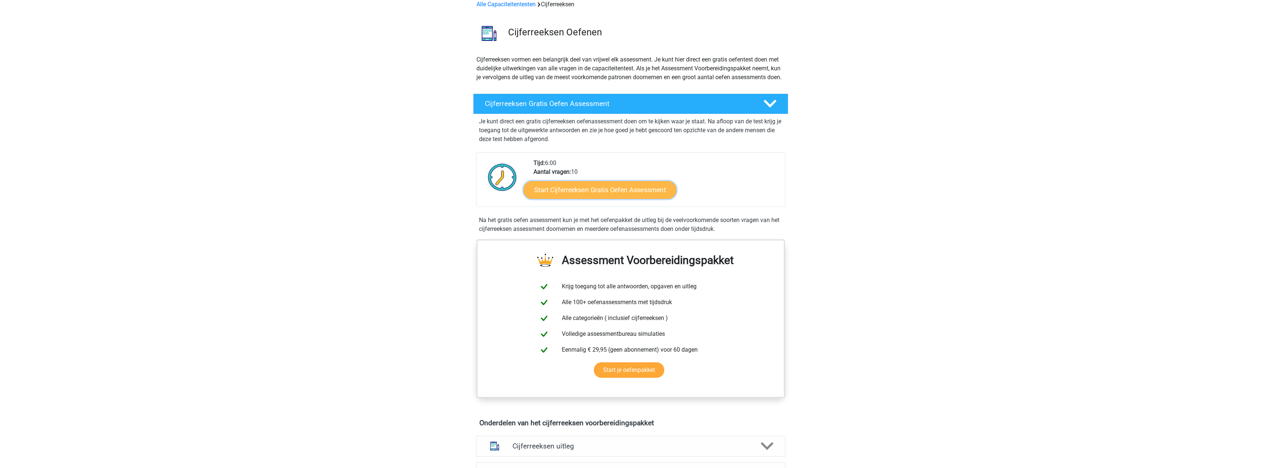
click at [572, 193] on link "Start Cijferreeksen Gratis Oefen Assessment" at bounding box center [599, 190] width 153 height 18
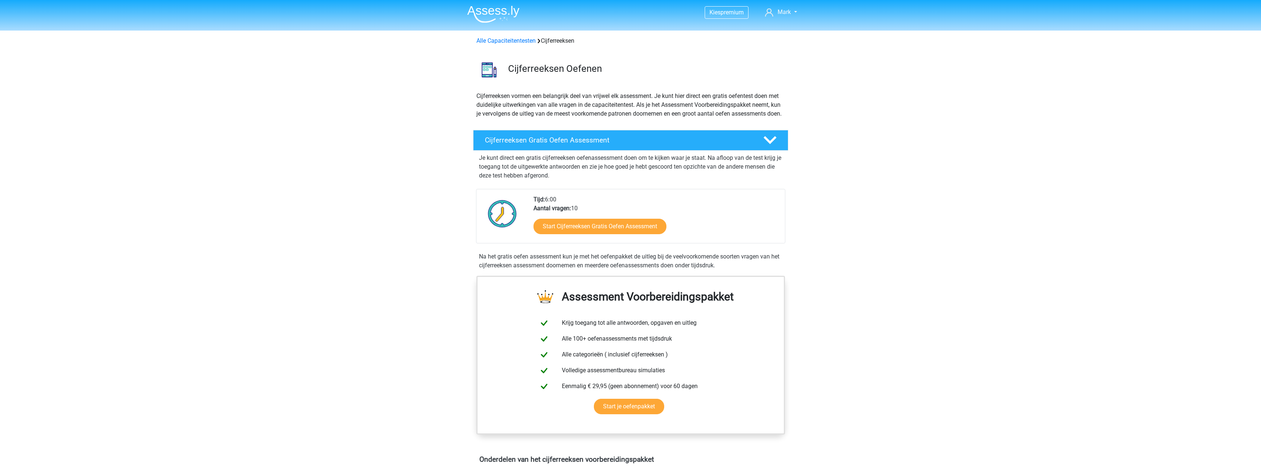
scroll to position [0, 0]
click at [492, 44] on link "Alle Capaciteitentesten" at bounding box center [505, 41] width 59 height 7
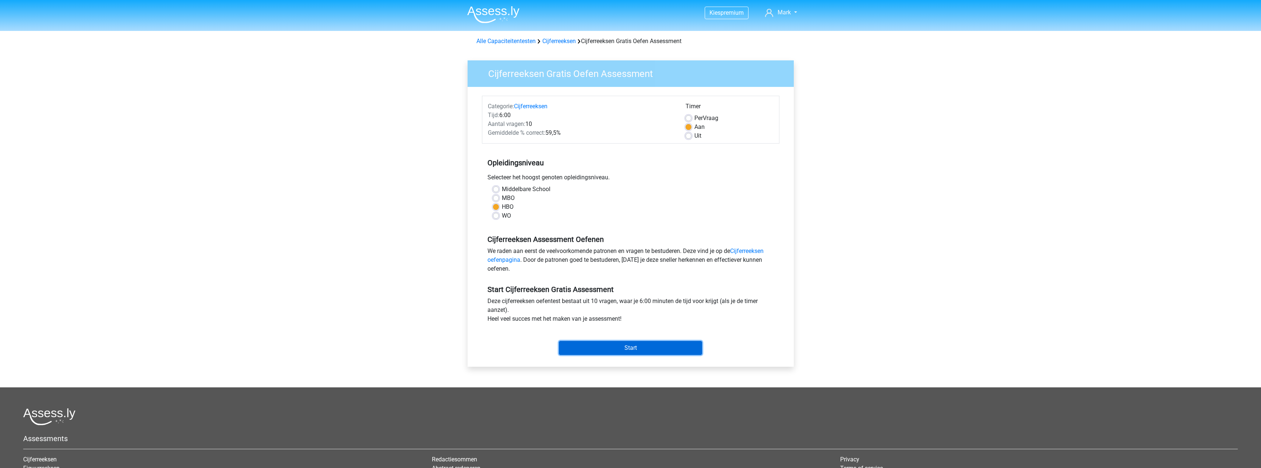
click at [664, 351] on input "Start" at bounding box center [630, 348] width 143 height 14
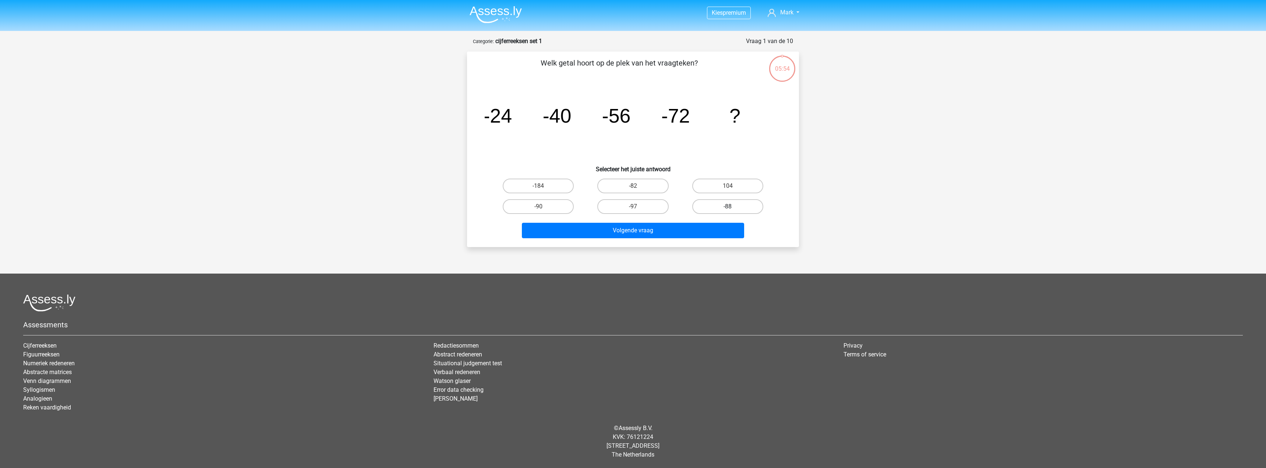
click at [748, 208] on label "-88" at bounding box center [727, 206] width 71 height 15
click at [733, 208] on input "-88" at bounding box center [730, 209] width 5 height 5
radio input "true"
click at [685, 236] on button "Volgende vraag" at bounding box center [633, 230] width 223 height 15
click at [739, 180] on label "-30" at bounding box center [727, 186] width 71 height 15
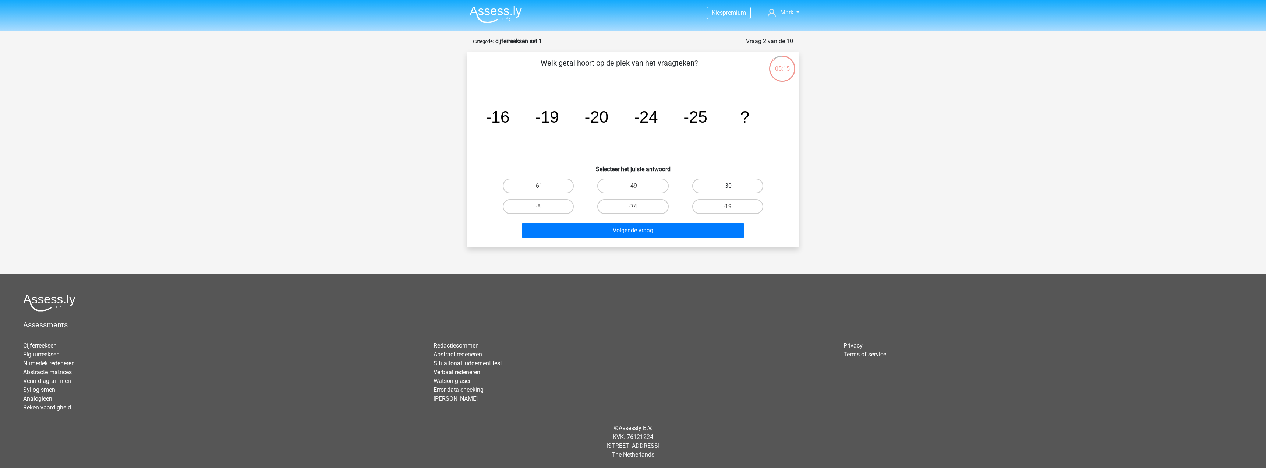
click at [733, 186] on input "-30" at bounding box center [730, 188] width 5 height 5
radio input "true"
click at [670, 230] on button "Volgende vraag" at bounding box center [633, 230] width 223 height 15
click at [707, 183] on label "-82" at bounding box center [727, 186] width 71 height 15
click at [728, 186] on input "-82" at bounding box center [730, 188] width 5 height 5
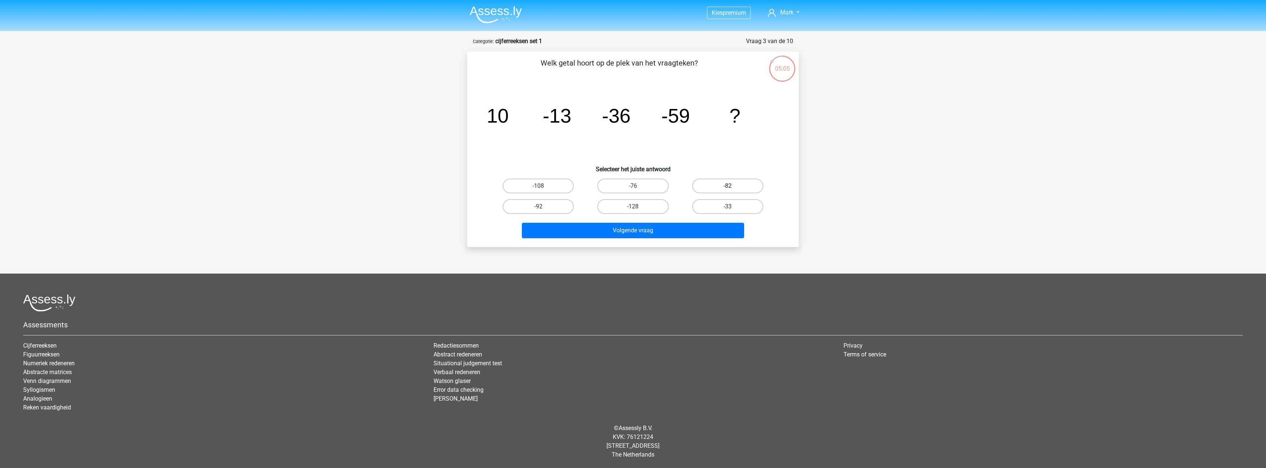
radio input "true"
click at [668, 228] on button "Volgende vraag" at bounding box center [633, 230] width 223 height 15
click at [633, 209] on input "28" at bounding box center [635, 209] width 5 height 5
radio input "true"
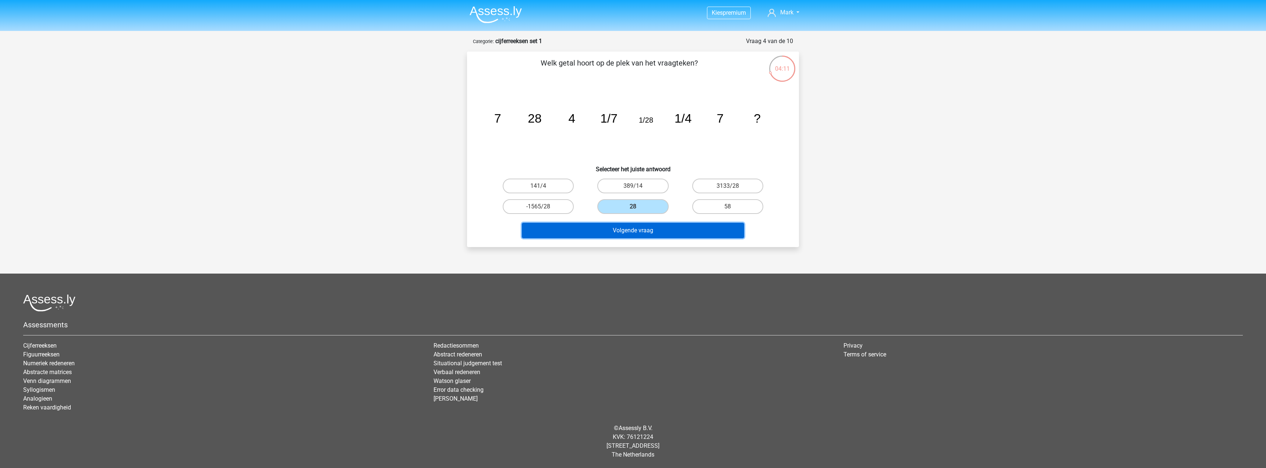
click at [657, 230] on button "Volgende vraag" at bounding box center [633, 230] width 223 height 15
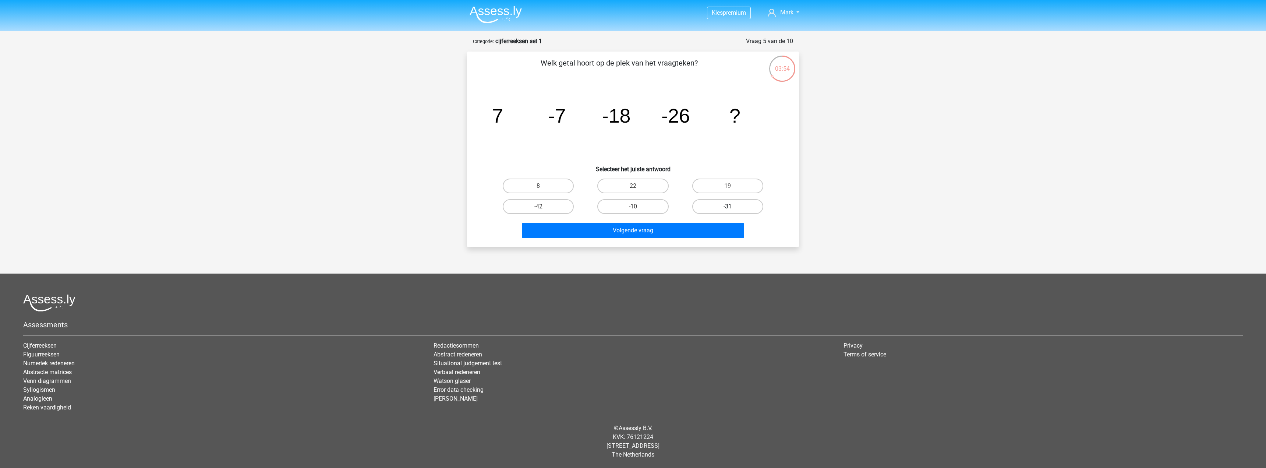
click at [719, 208] on label "-31" at bounding box center [727, 206] width 71 height 15
click at [728, 208] on input "-31" at bounding box center [730, 209] width 5 height 5
radio input "true"
click at [684, 232] on button "Volgende vraag" at bounding box center [633, 230] width 223 height 15
click at [555, 183] on label "-513/625" at bounding box center [538, 186] width 71 height 15
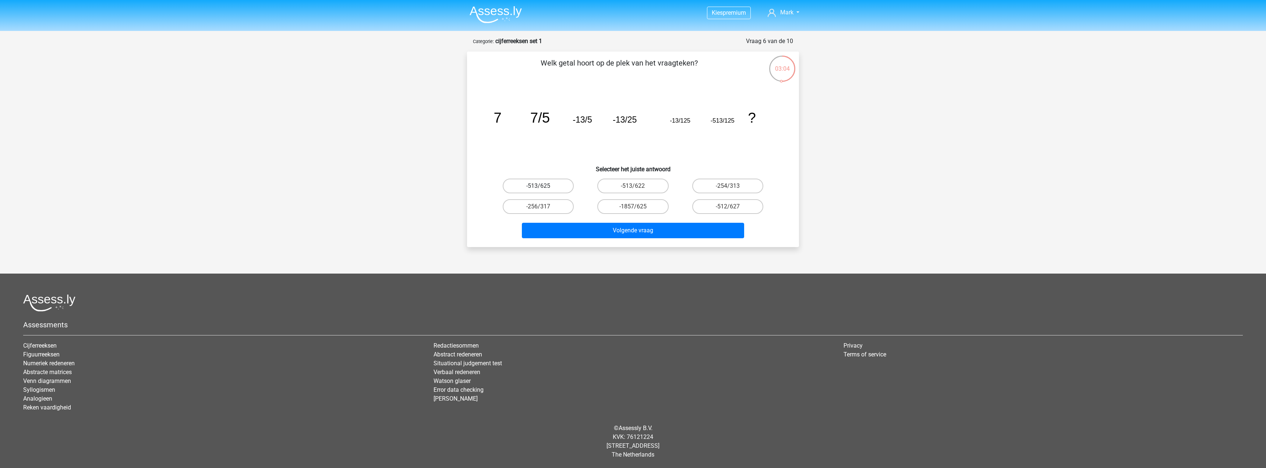
click at [543, 186] on input "-513/625" at bounding box center [541, 188] width 5 height 5
radio input "true"
click at [641, 230] on button "Volgende vraag" at bounding box center [633, 230] width 223 height 15
click at [552, 183] on label "-11/8" at bounding box center [538, 186] width 71 height 15
click at [543, 186] on input "-11/8" at bounding box center [541, 188] width 5 height 5
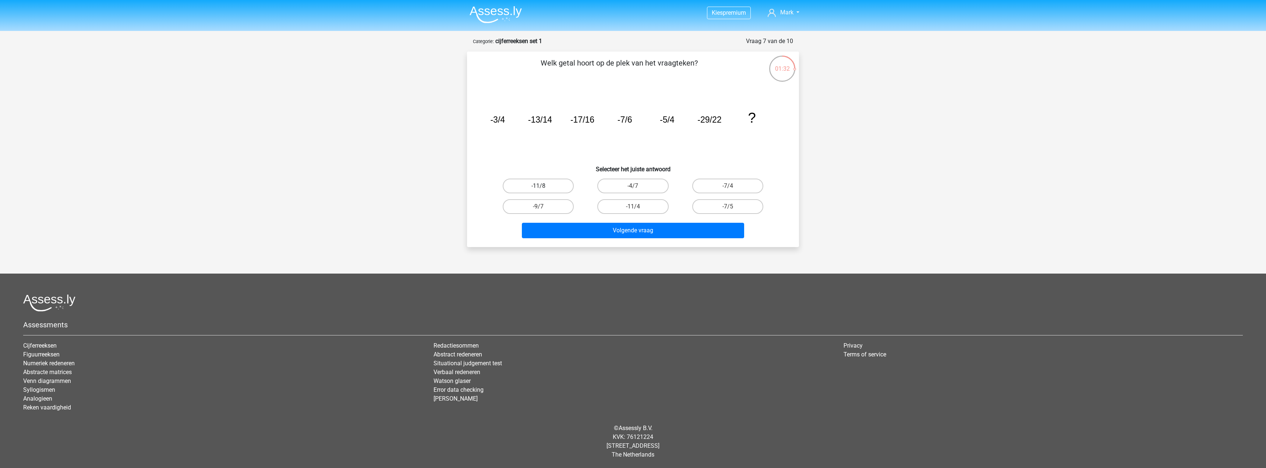
radio input "true"
click at [633, 228] on button "Volgende vraag" at bounding box center [633, 230] width 223 height 15
click at [567, 184] on label "10" at bounding box center [538, 186] width 71 height 15
click at [543, 186] on input "10" at bounding box center [541, 188] width 5 height 5
radio input "true"
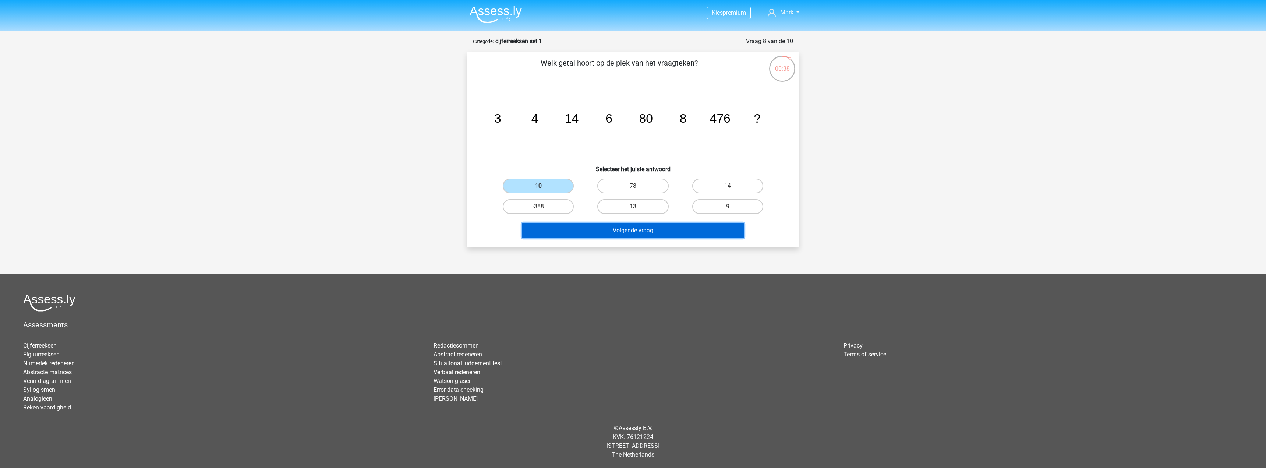
click at [638, 231] on button "Volgende vraag" at bounding box center [633, 230] width 223 height 15
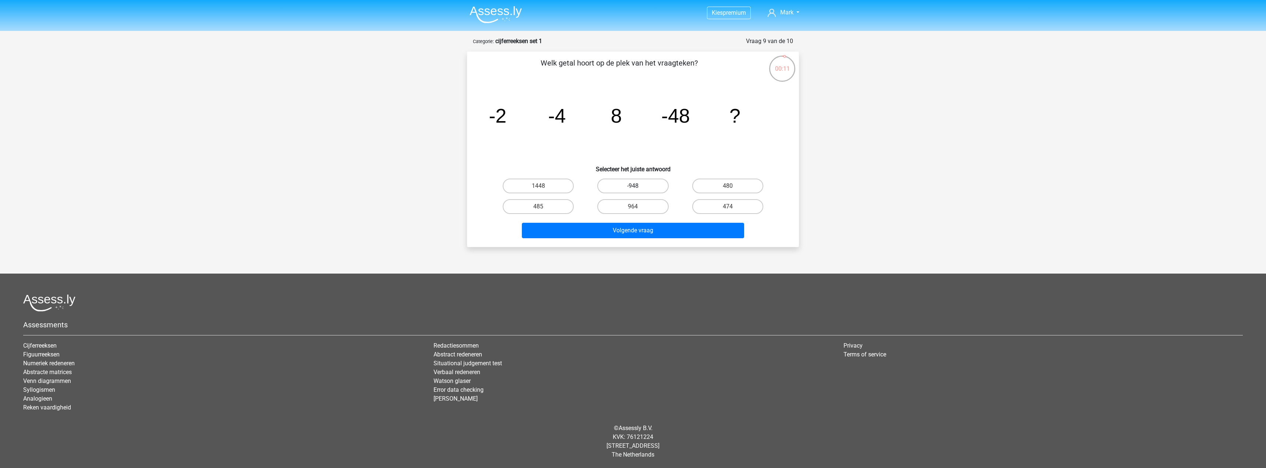
click at [646, 184] on label "-948" at bounding box center [632, 186] width 71 height 15
click at [638, 186] on input "-948" at bounding box center [635, 188] width 5 height 5
radio input "true"
click at [677, 242] on div "Welk getal hoort op de plek van het vraagteken? image/svg+xml -2 -4 8 -48 ? Sel…" at bounding box center [633, 149] width 332 height 195
click at [673, 236] on button "Volgende vraag" at bounding box center [633, 230] width 223 height 15
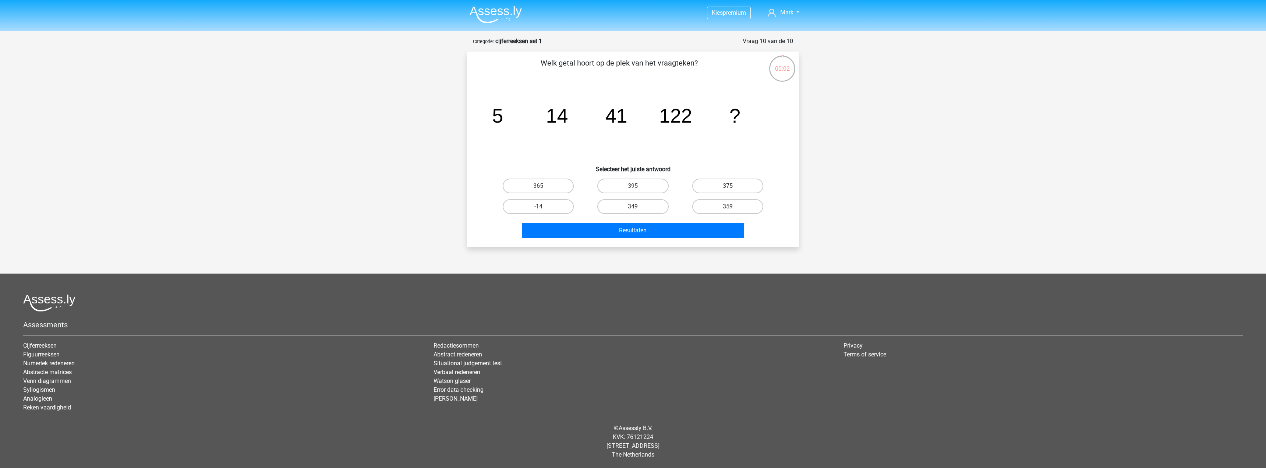
click at [725, 189] on label "375" at bounding box center [727, 186] width 71 height 15
click at [728, 189] on input "375" at bounding box center [730, 188] width 5 height 5
radio input "true"
click at [690, 238] on div "Resultaten" at bounding box center [633, 232] width 284 height 18
drag, startPoint x: 713, startPoint y: 180, endPoint x: 712, endPoint y: 190, distance: 10.0
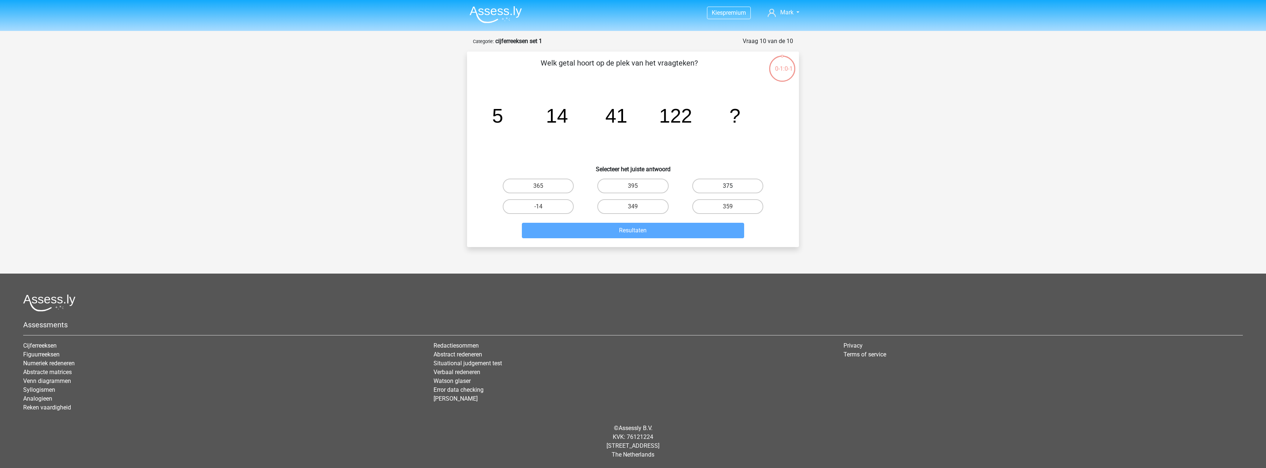
click at [714, 181] on label "375" at bounding box center [727, 186] width 71 height 15
click at [728, 186] on input "375" at bounding box center [730, 188] width 5 height 5
radio input "true"
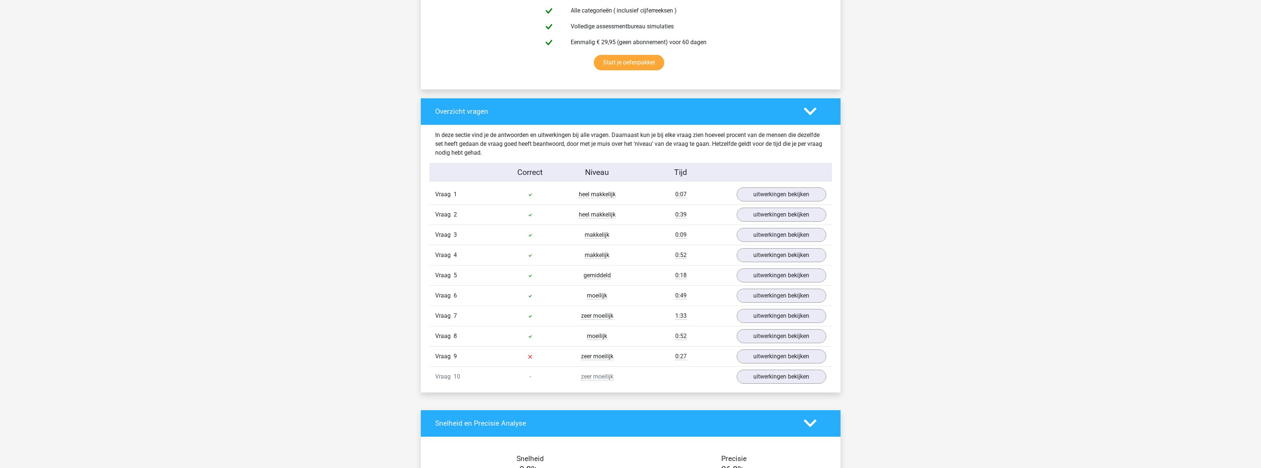
scroll to position [479, 0]
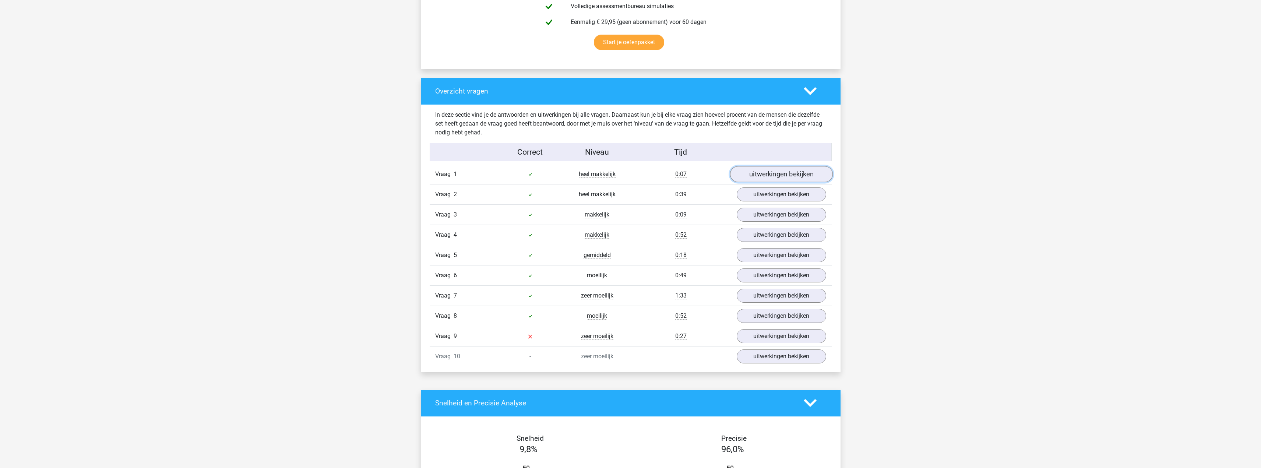
click at [794, 172] on link "uitwerkingen bekijken" at bounding box center [781, 174] width 103 height 16
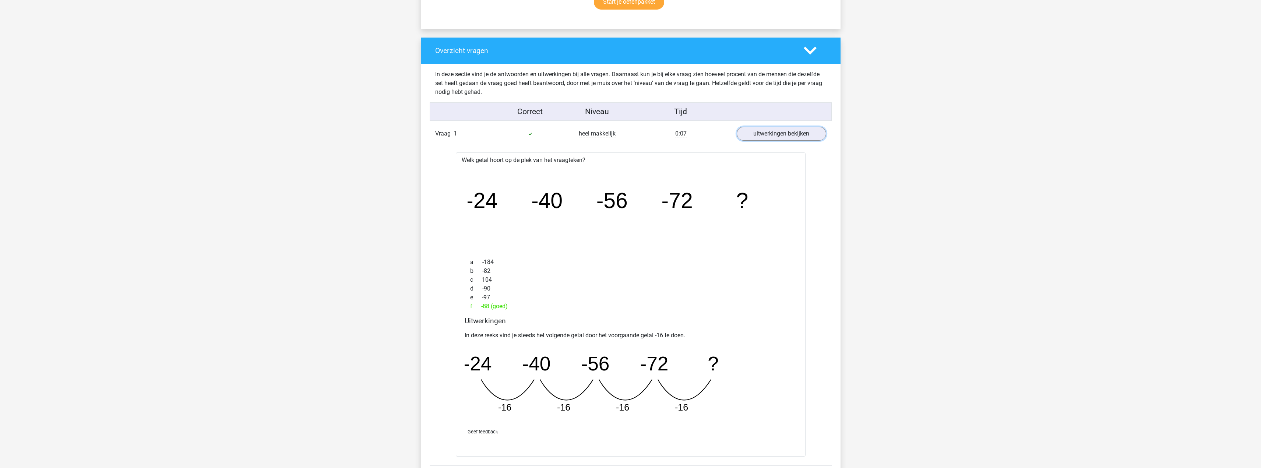
scroll to position [515, 0]
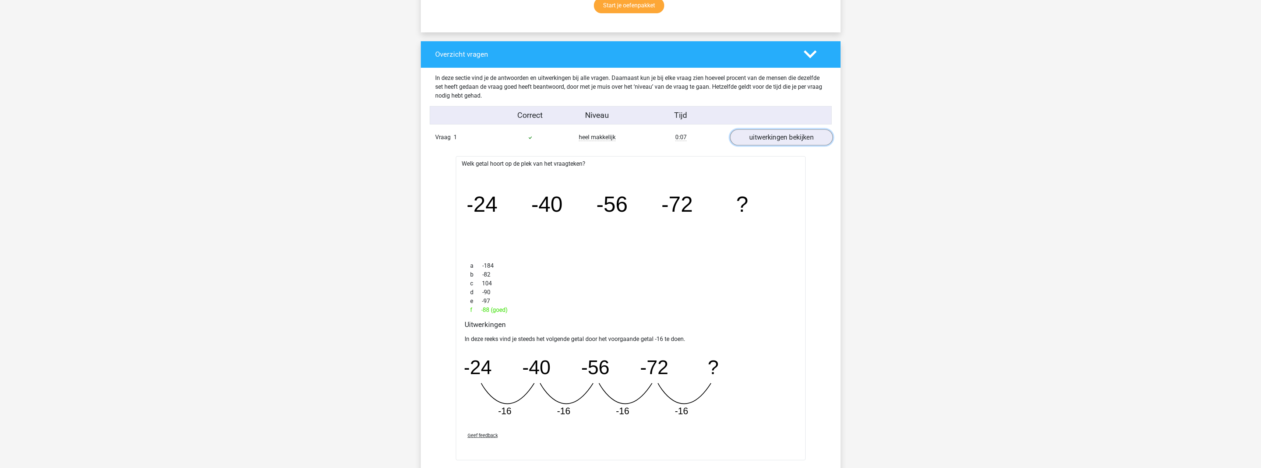
click at [796, 134] on link "uitwerkingen bekijken" at bounding box center [781, 137] width 103 height 16
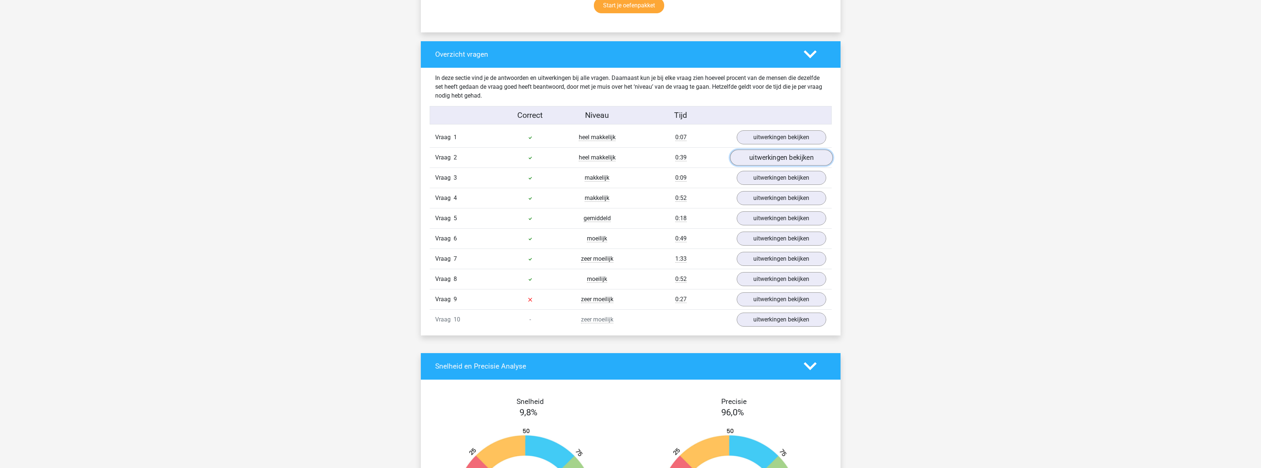
click at [779, 152] on link "uitwerkingen bekijken" at bounding box center [781, 157] width 103 height 16
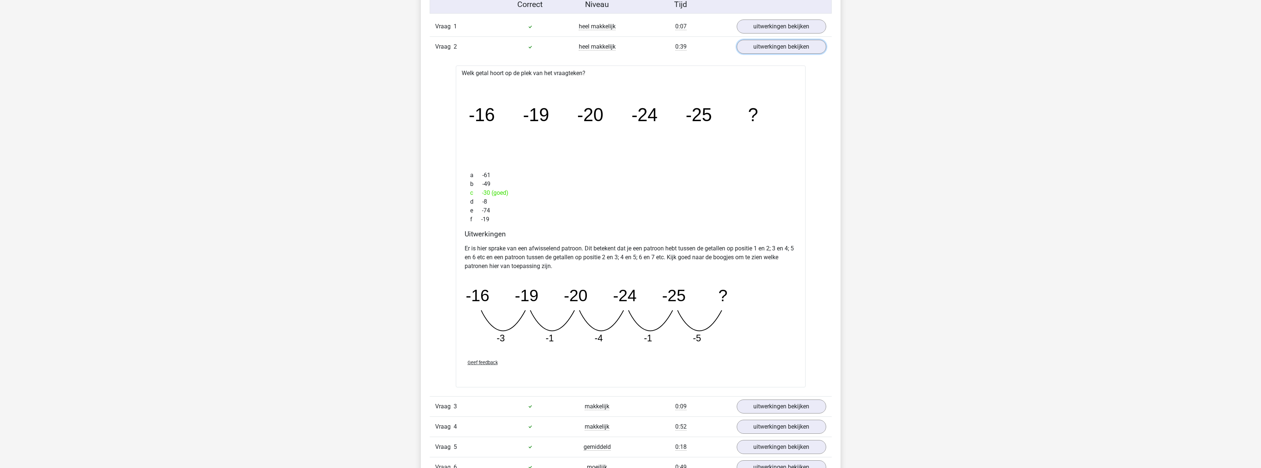
scroll to position [626, 0]
click at [797, 45] on link "uitwerkingen bekijken" at bounding box center [781, 47] width 103 height 16
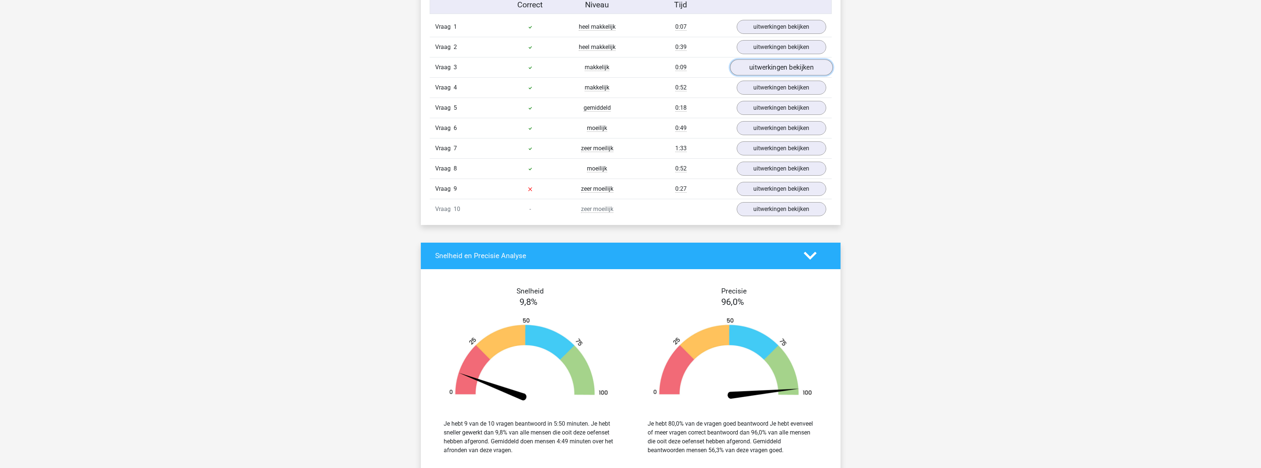
click at [792, 65] on link "uitwerkingen bekijken" at bounding box center [781, 67] width 103 height 16
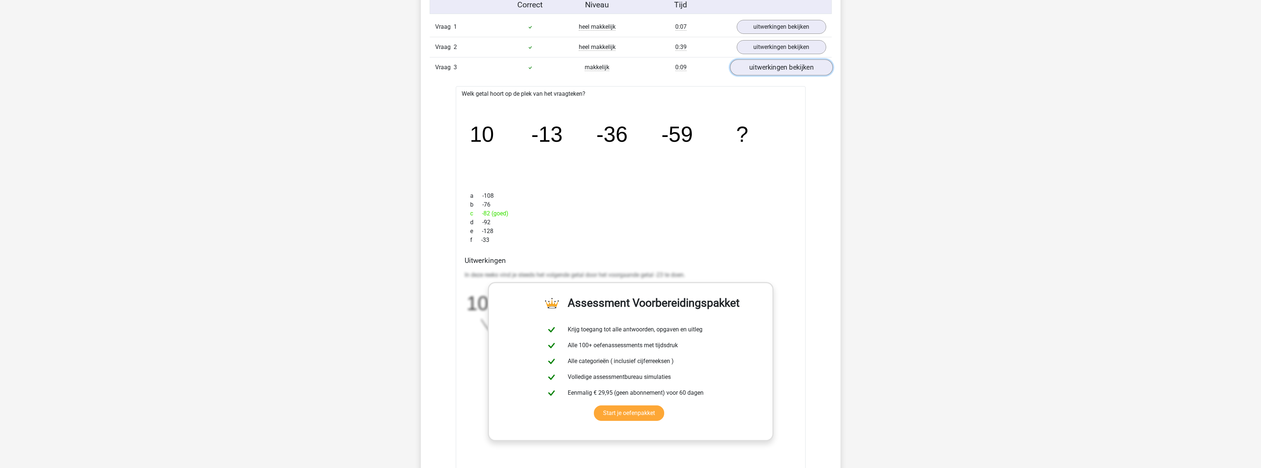
click at [765, 70] on link "uitwerkingen bekijken" at bounding box center [781, 67] width 103 height 16
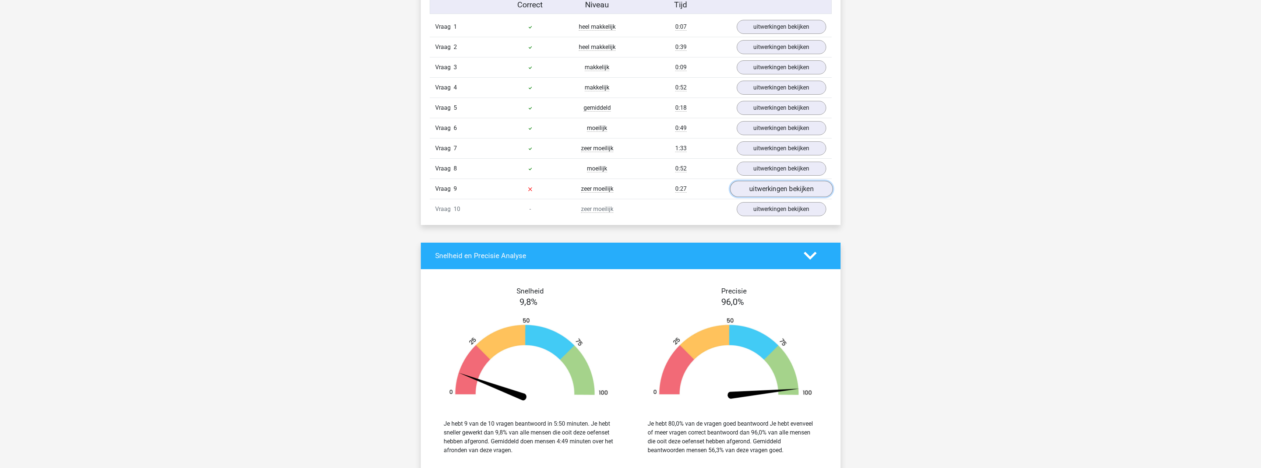
click at [772, 186] on link "uitwerkingen bekijken" at bounding box center [781, 189] width 103 height 16
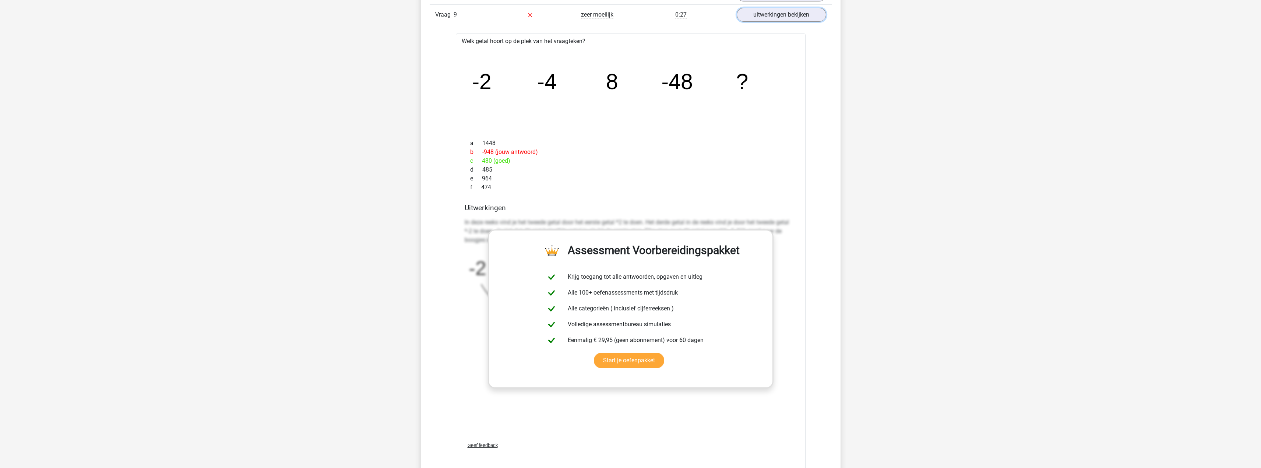
scroll to position [810, 0]
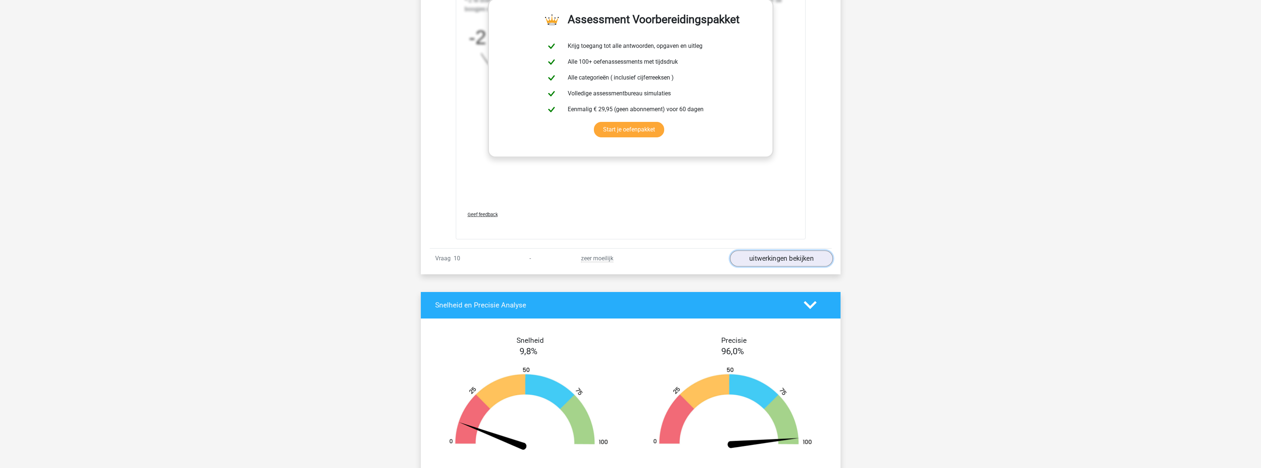
click at [759, 257] on link "uitwerkingen bekijken" at bounding box center [781, 258] width 103 height 16
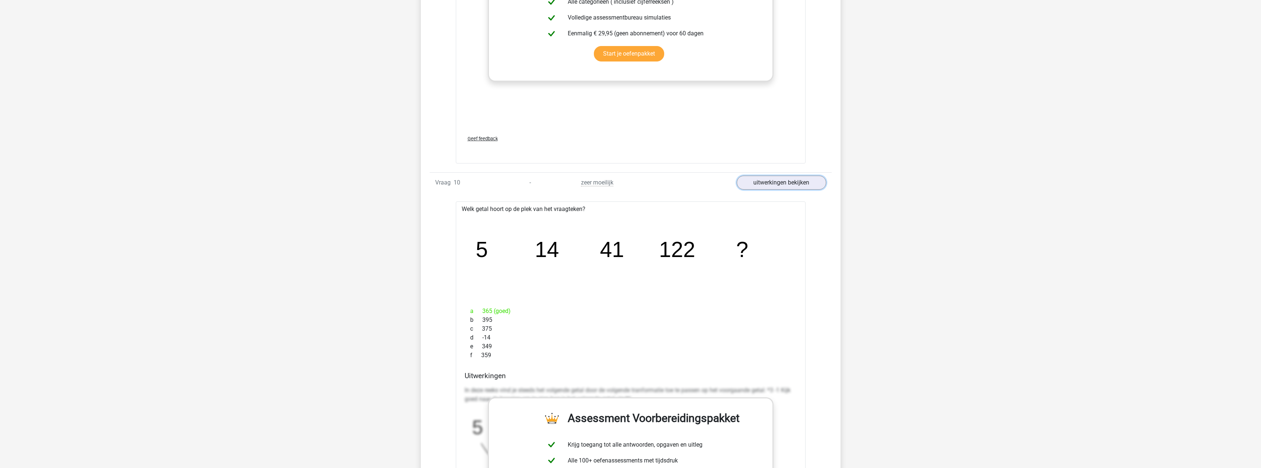
scroll to position [1141, 0]
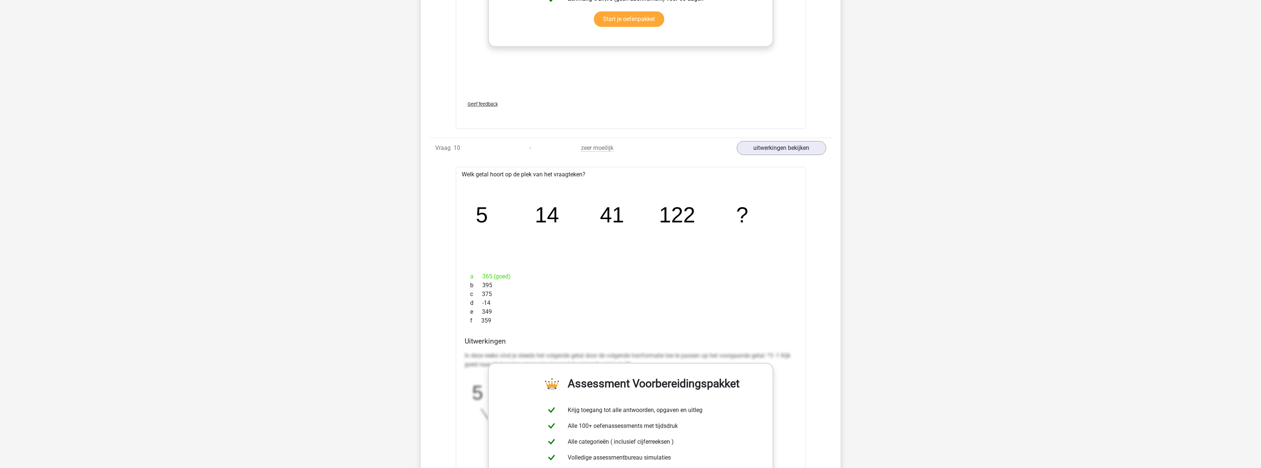
drag, startPoint x: 483, startPoint y: 218, endPoint x: 530, endPoint y: 206, distance: 49.2
click at [530, 206] on icon "image/svg+xml 5 14 41 122 ?" at bounding box center [630, 223] width 326 height 82
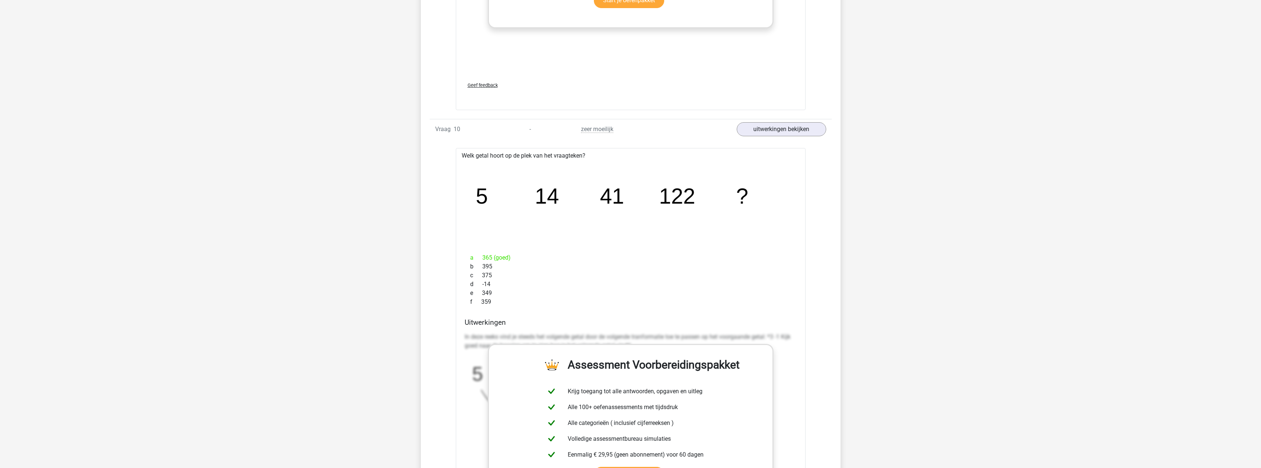
scroll to position [1178, 0]
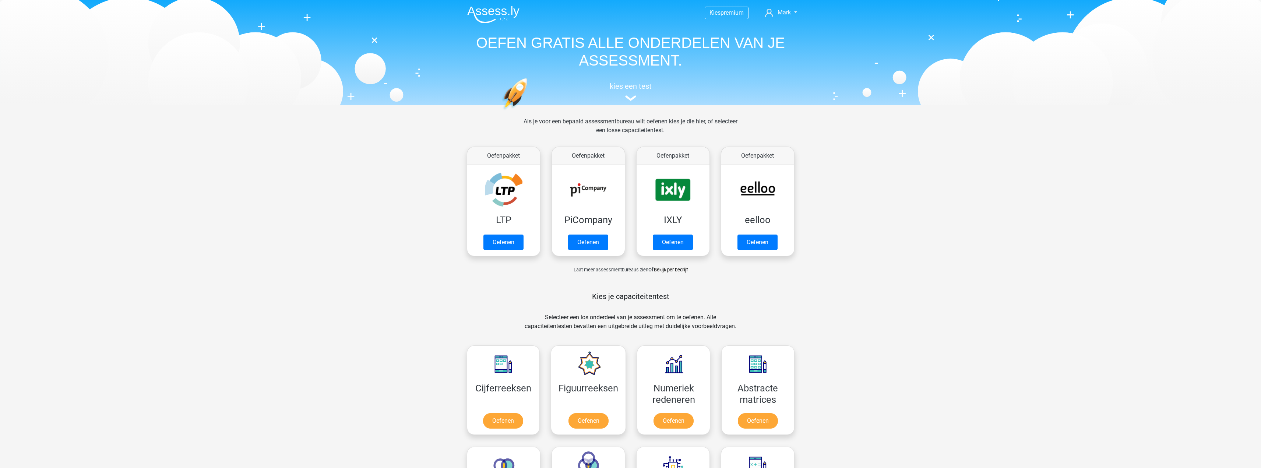
scroll to position [313, 0]
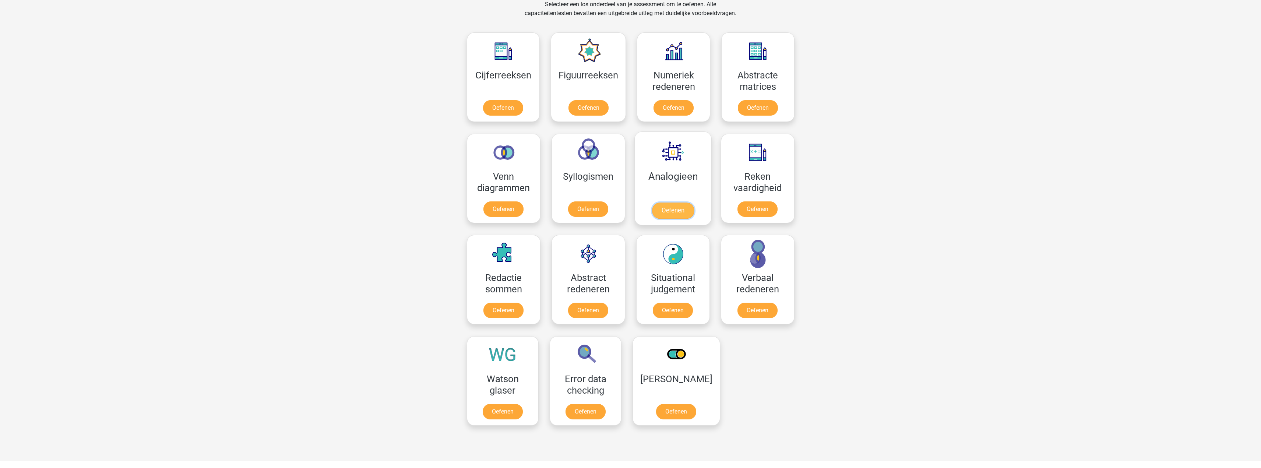
click at [674, 202] on link "Oefenen" at bounding box center [673, 210] width 42 height 16
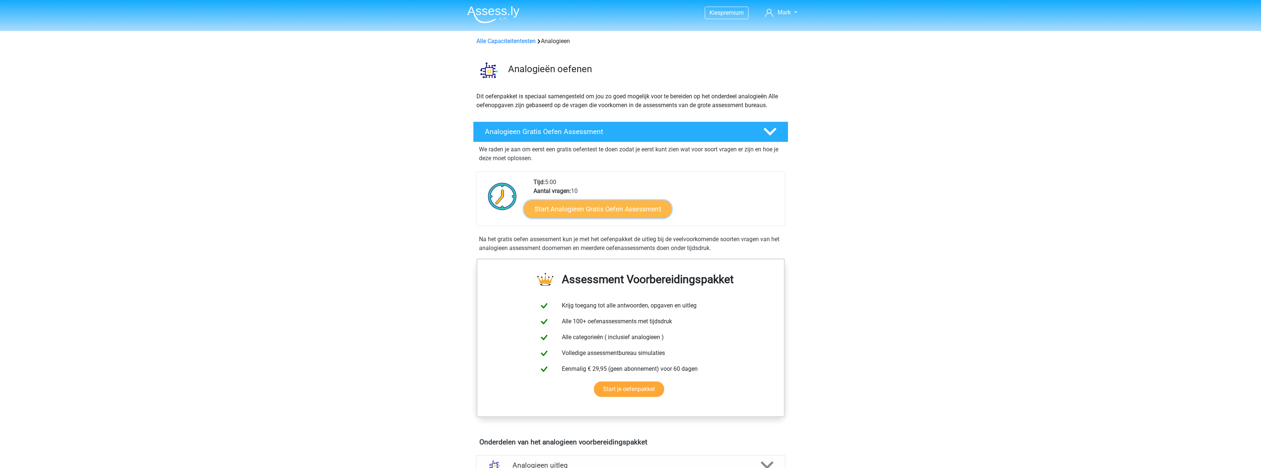
click at [634, 211] on link "Start Analogieen Gratis Oefen Assessment" at bounding box center [598, 209] width 148 height 18
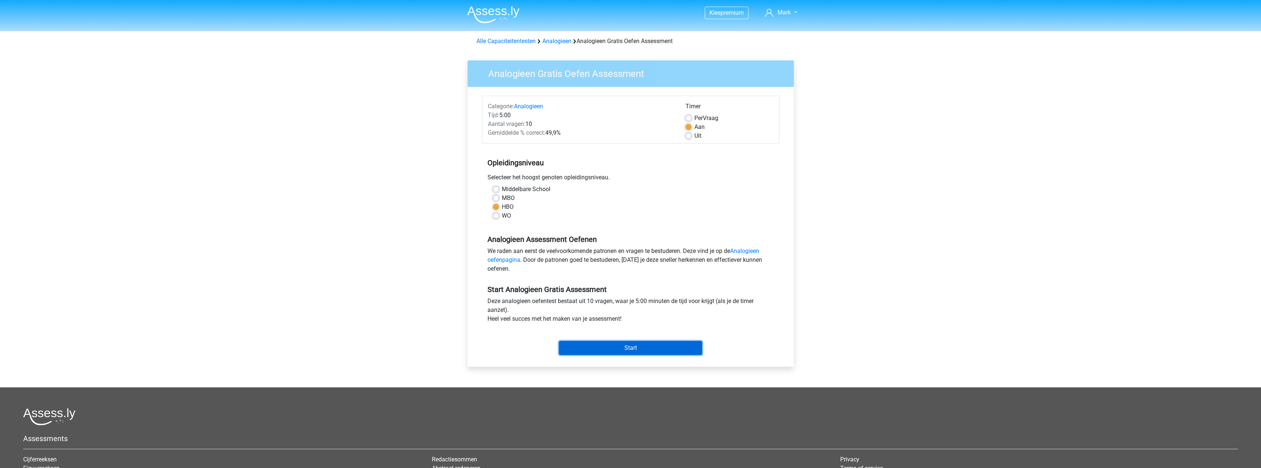
click at [685, 346] on input "Start" at bounding box center [630, 348] width 143 height 14
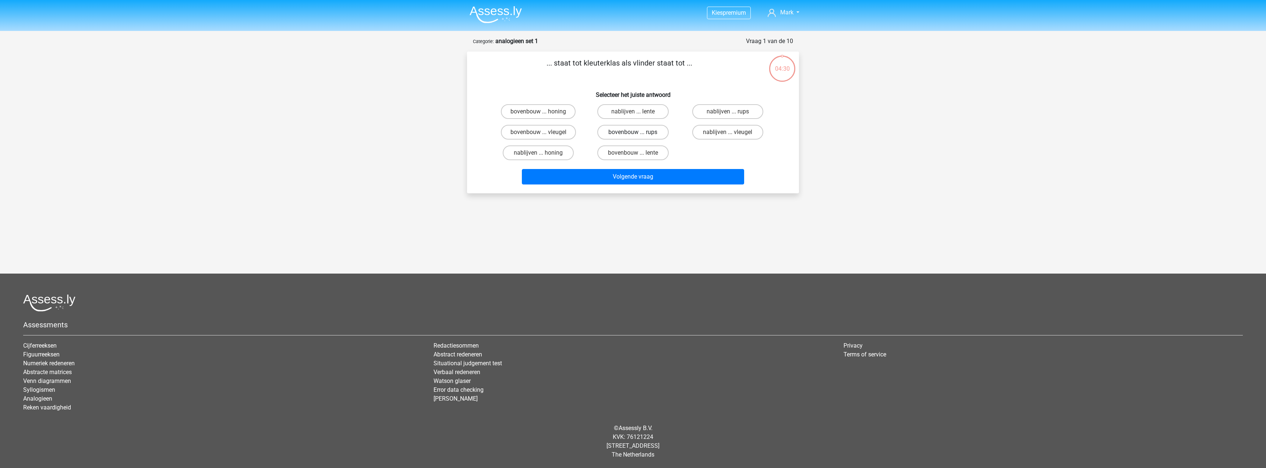
click at [629, 132] on label "bovenbouw ... rups" at bounding box center [632, 132] width 71 height 15
click at [633, 132] on input "bovenbouw ... rups" at bounding box center [635, 134] width 5 height 5
radio input "true"
click at [606, 179] on button "Volgende vraag" at bounding box center [633, 176] width 223 height 15
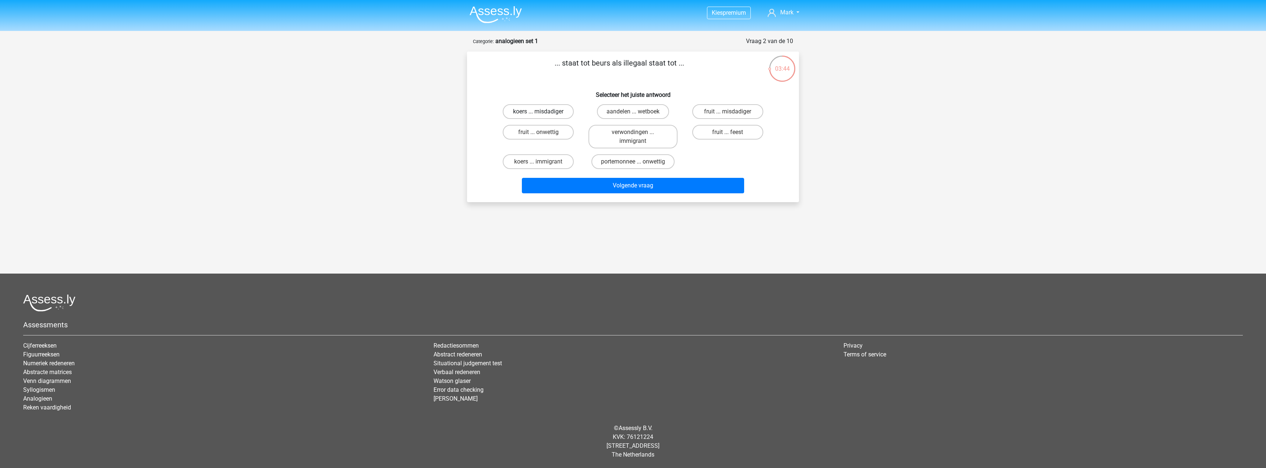
click at [516, 110] on label "koers ... misdadiger" at bounding box center [538, 111] width 71 height 15
click at [539, 112] on input "koers ... misdadiger" at bounding box center [541, 114] width 5 height 5
radio input "true"
click at [579, 183] on button "Volgende vraag" at bounding box center [633, 185] width 223 height 15
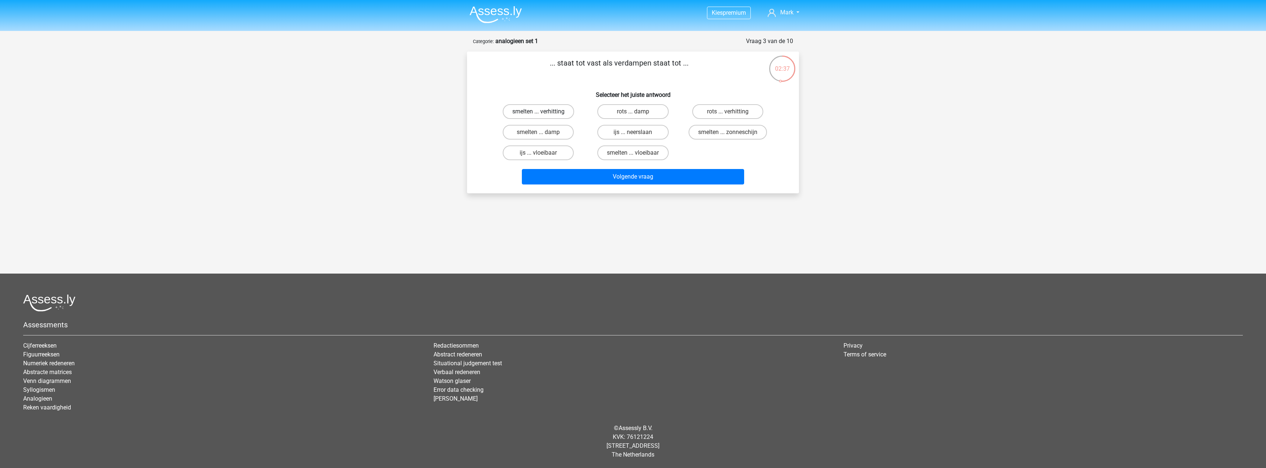
click at [535, 110] on label "smelten ... verhitting" at bounding box center [538, 111] width 71 height 15
click at [539, 112] on input "smelten ... verhitting" at bounding box center [541, 114] width 5 height 5
radio input "true"
click at [606, 175] on button "Volgende vraag" at bounding box center [633, 176] width 223 height 15
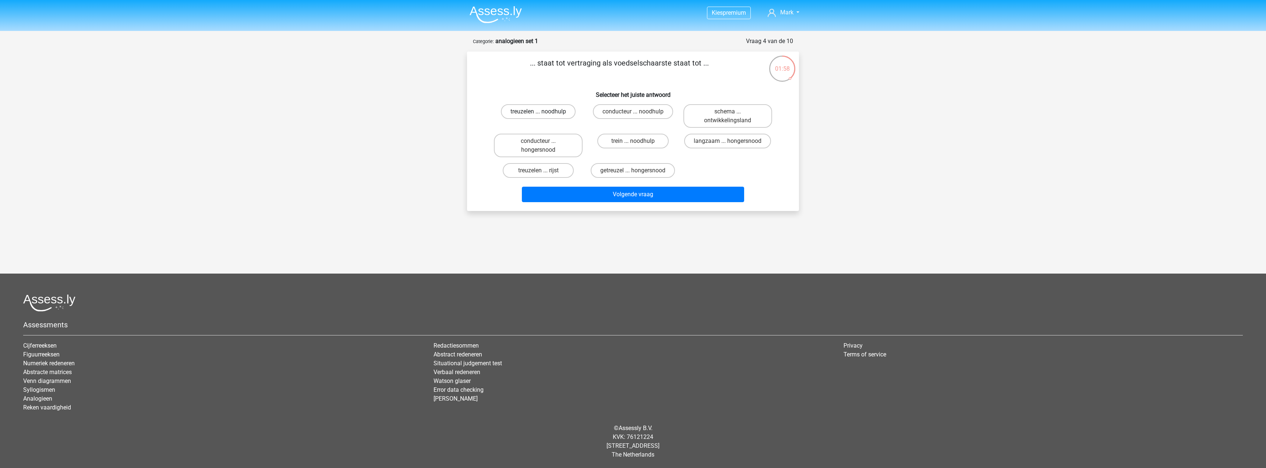
click at [556, 108] on label "treuzelen ... noodhulp" at bounding box center [538, 111] width 75 height 15
click at [543, 112] on input "treuzelen ... noodhulp" at bounding box center [541, 114] width 5 height 5
radio input "true"
click at [571, 193] on button "Volgende vraag" at bounding box center [633, 194] width 223 height 15
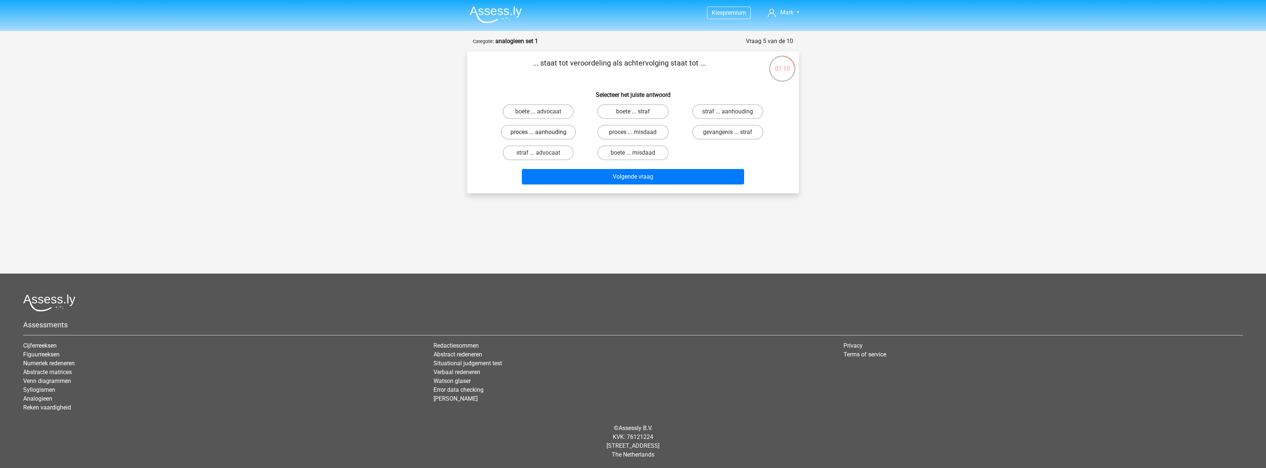
click at [553, 131] on label "proces ... aanhouding" at bounding box center [538, 132] width 75 height 15
click at [543, 132] on input "proces ... aanhouding" at bounding box center [541, 134] width 5 height 5
radio input "true"
click at [576, 176] on button "Volgende vraag" at bounding box center [633, 176] width 223 height 15
click at [515, 129] on label "oorlog ... nachtdier" at bounding box center [538, 132] width 71 height 15
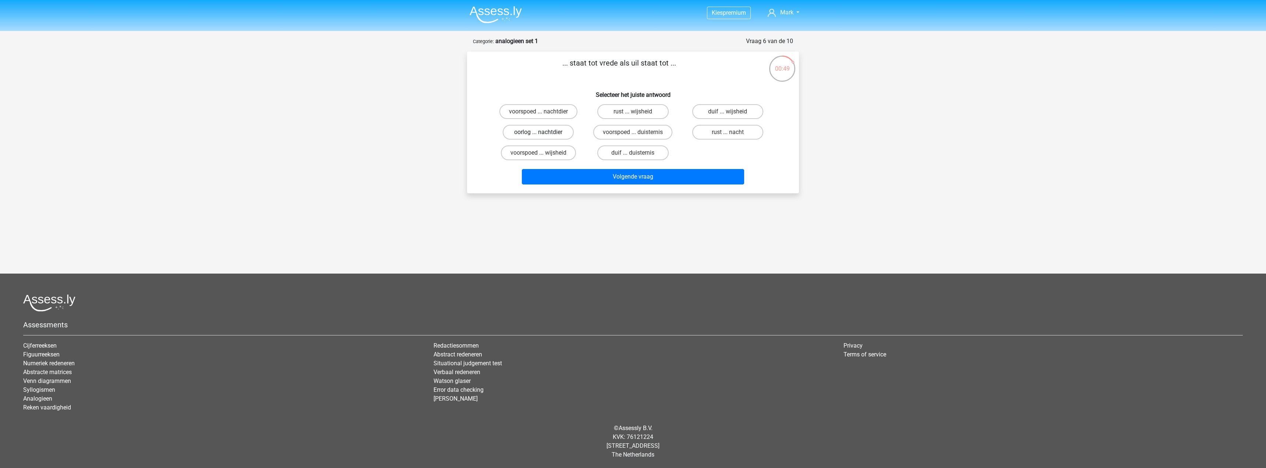
click at [539, 132] on input "oorlog ... nachtdier" at bounding box center [541, 134] width 5 height 5
radio input "true"
click at [725, 112] on label "duif ... wijsheid" at bounding box center [727, 111] width 71 height 15
click at [728, 112] on input "duif ... wijsheid" at bounding box center [730, 114] width 5 height 5
radio input "true"
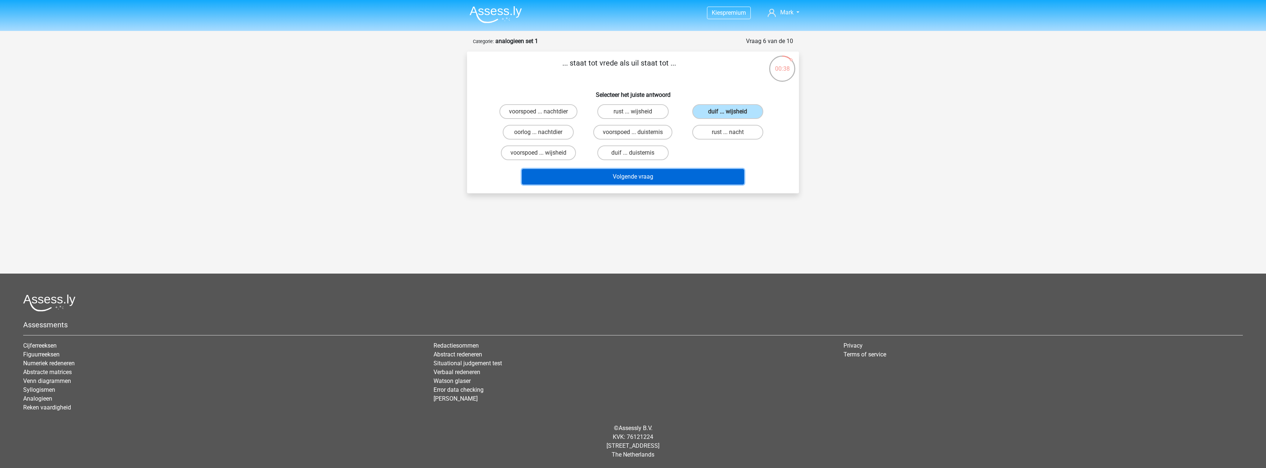
click at [658, 182] on button "Volgende vraag" at bounding box center [633, 176] width 223 height 15
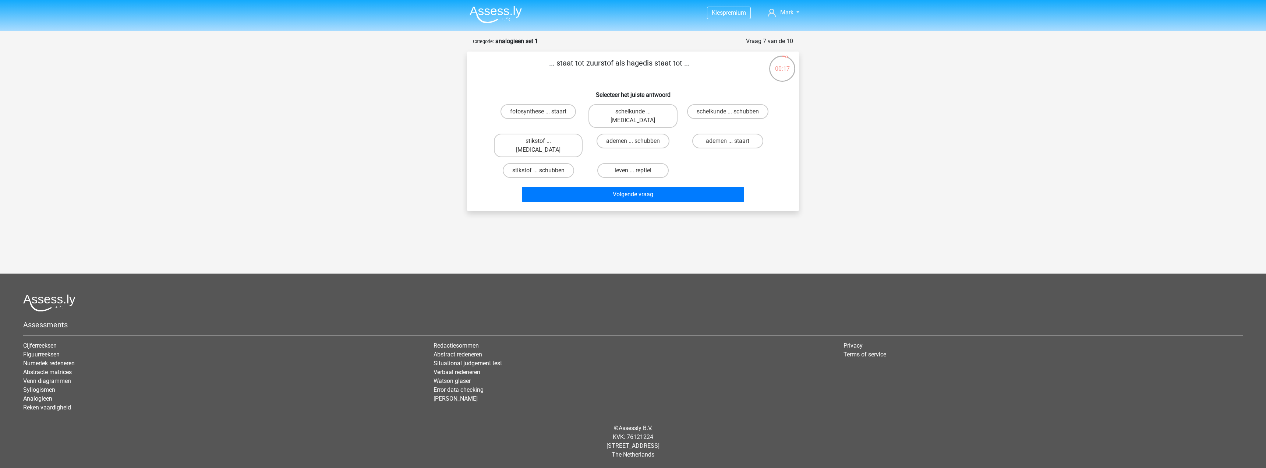
click at [634, 170] on input "leven ... reptiel" at bounding box center [635, 172] width 5 height 5
radio input "true"
click at [641, 187] on button "Volgende vraag" at bounding box center [633, 194] width 223 height 15
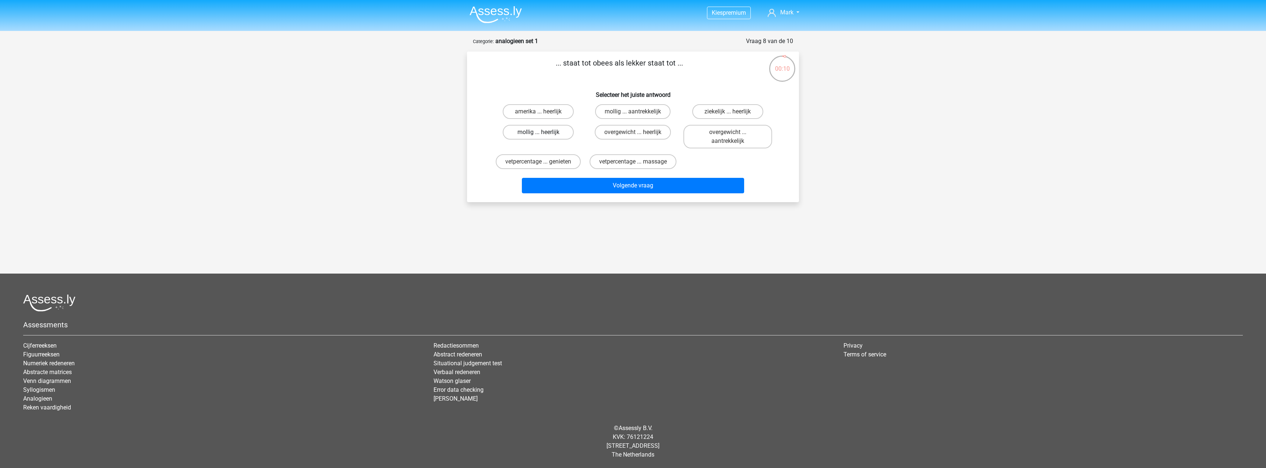
click at [549, 134] on label "mollig ... heerlijk" at bounding box center [538, 132] width 71 height 15
click at [543, 134] on input "mollig ... heerlijk" at bounding box center [541, 134] width 5 height 5
radio input "true"
click at [607, 131] on label "overgewicht ... heerlijk" at bounding box center [633, 132] width 76 height 15
click at [633, 132] on input "overgewicht ... heerlijk" at bounding box center [635, 134] width 5 height 5
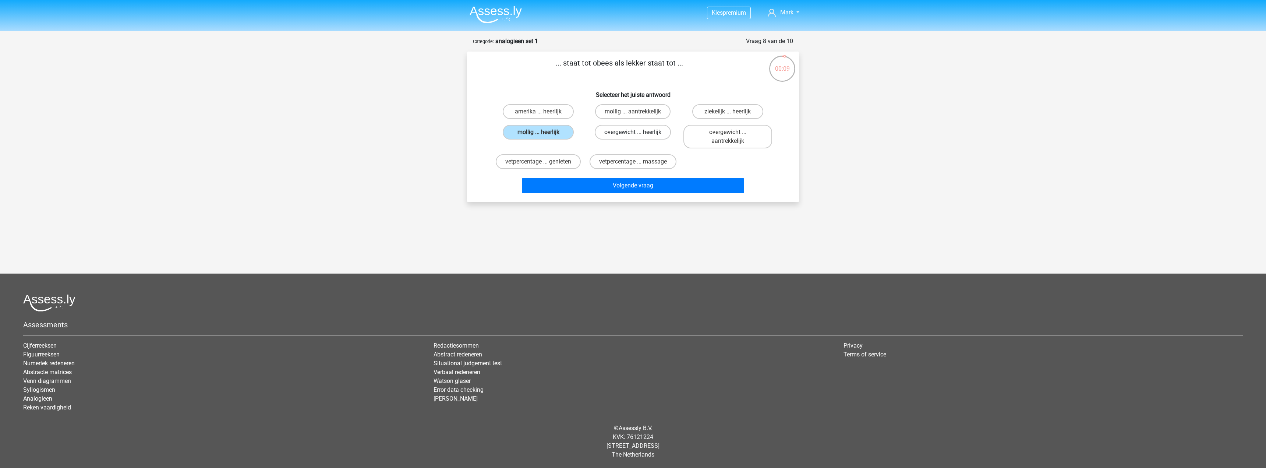
radio input "true"
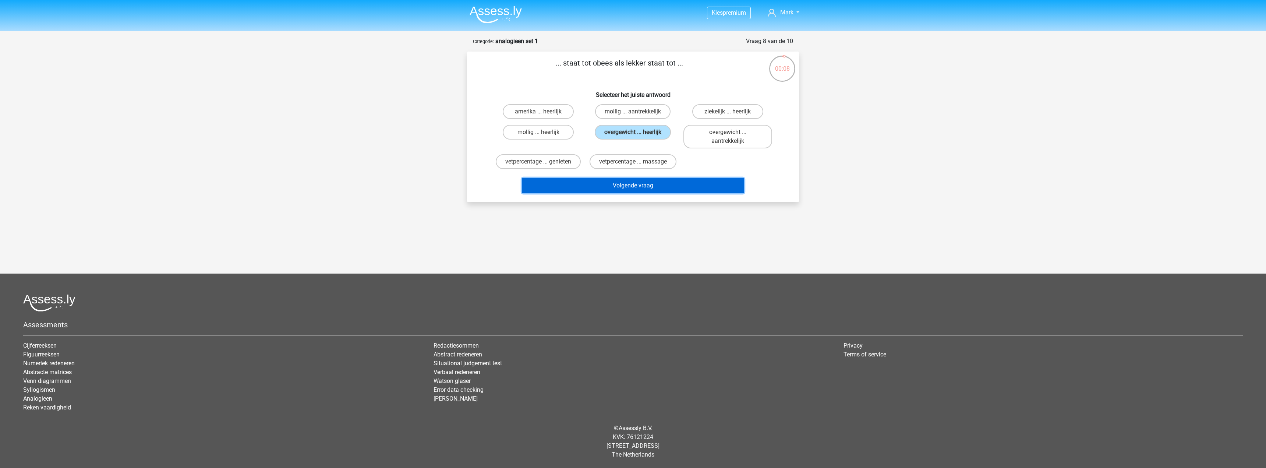
click at [633, 187] on button "Volgende vraag" at bounding box center [633, 185] width 223 height 15
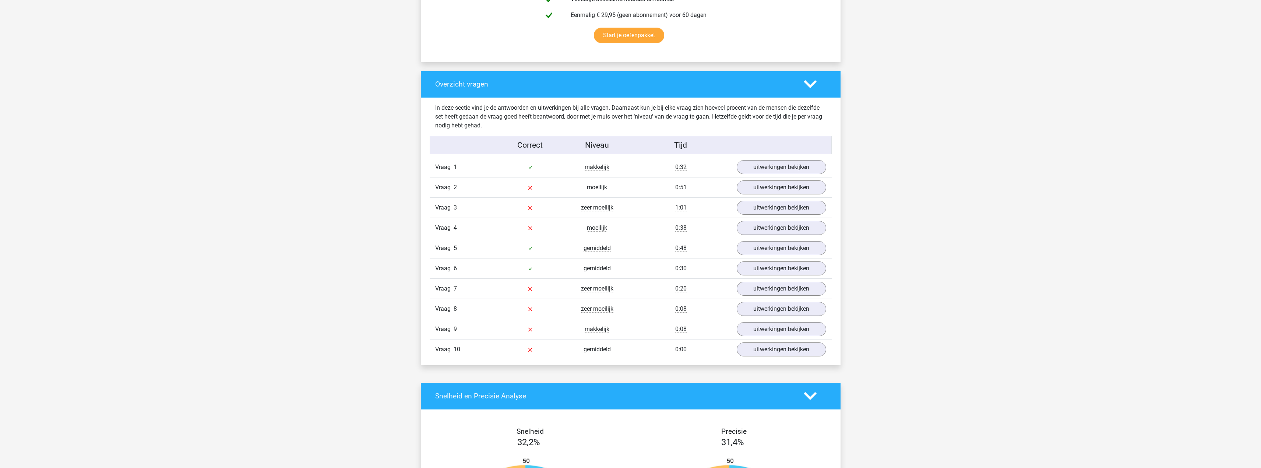
scroll to position [479, 0]
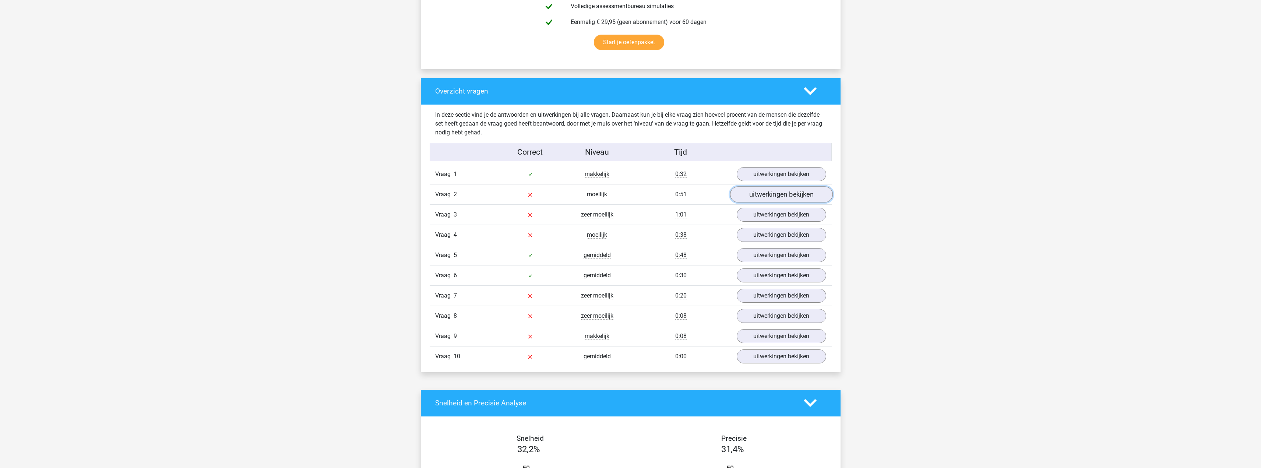
click at [742, 195] on link "uitwerkingen bekijken" at bounding box center [781, 194] width 103 height 16
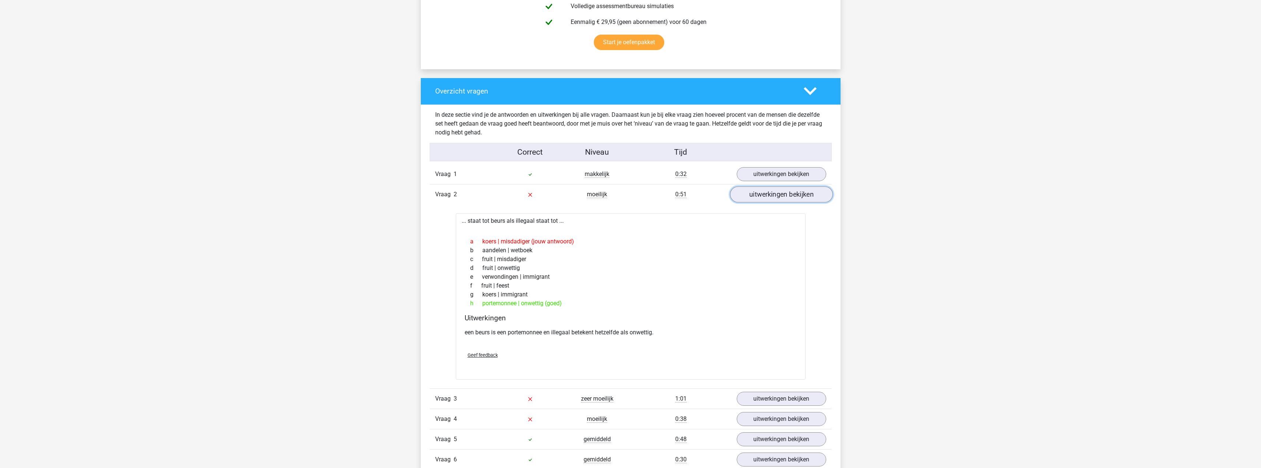
click at [735, 193] on link "uitwerkingen bekijken" at bounding box center [781, 194] width 103 height 16
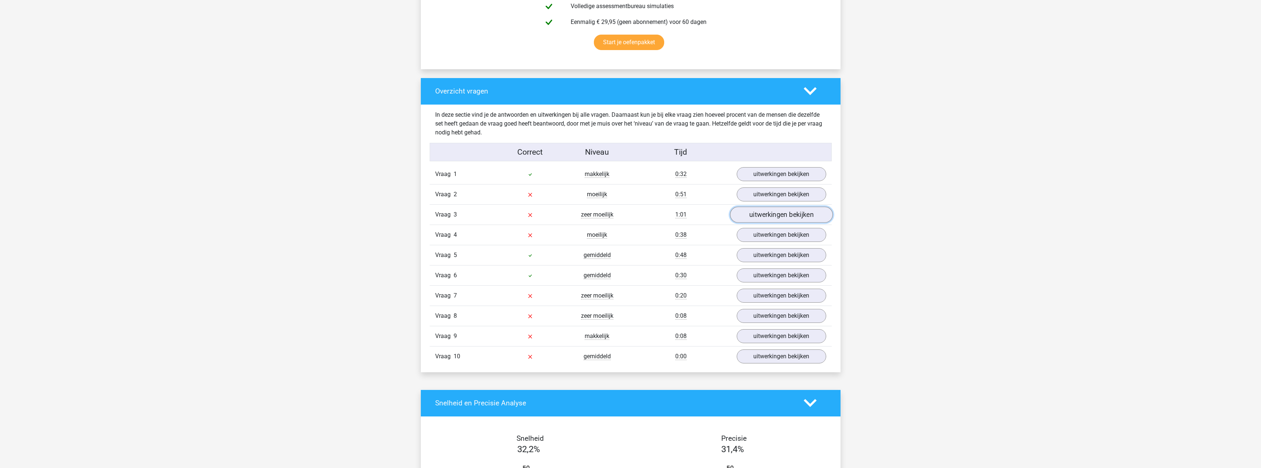
click at [754, 216] on link "uitwerkingen bekijken" at bounding box center [781, 215] width 103 height 16
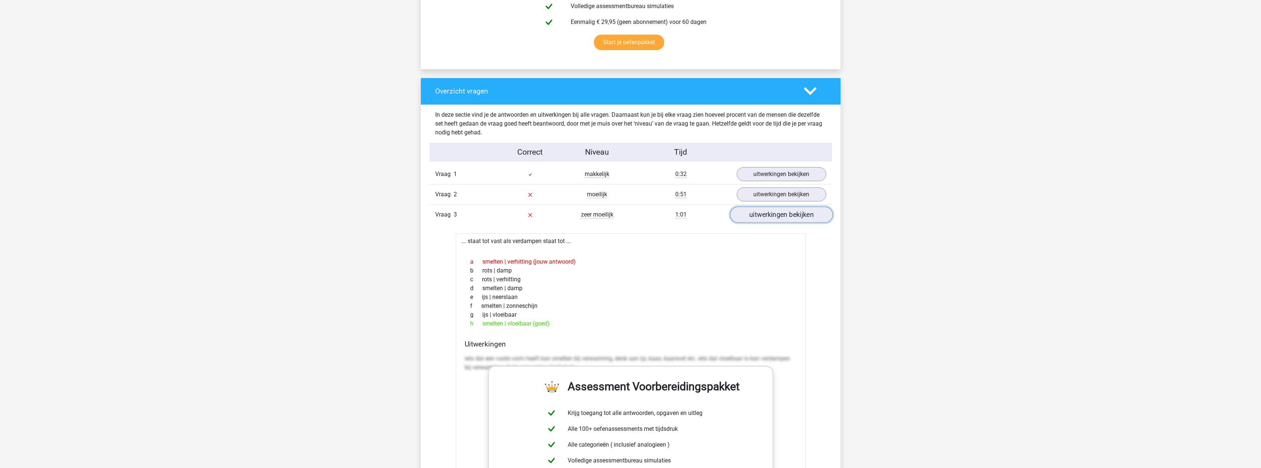
click at [753, 215] on link "uitwerkingen bekijken" at bounding box center [781, 215] width 103 height 16
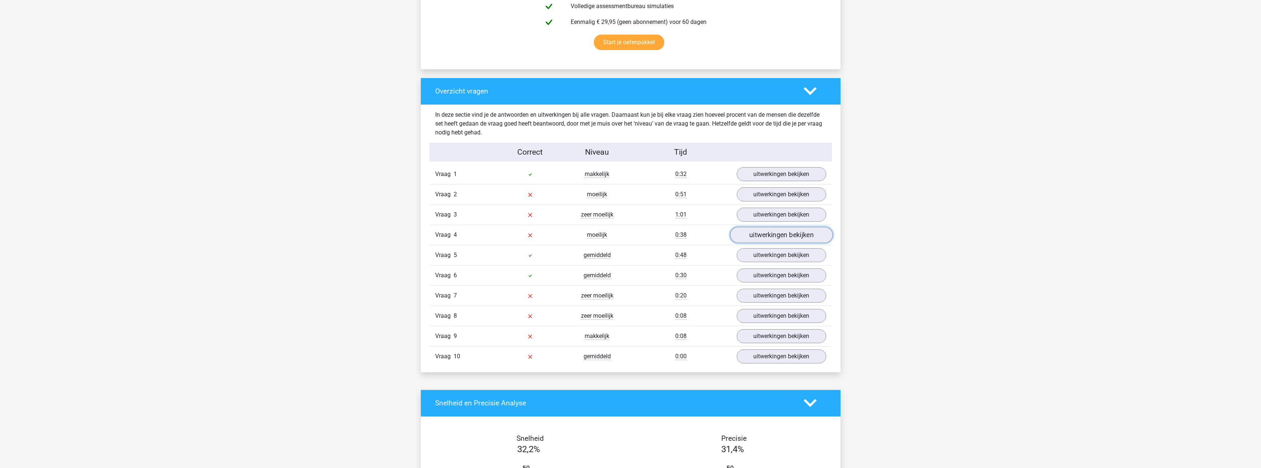
click at [752, 237] on link "uitwerkingen bekijken" at bounding box center [781, 235] width 103 height 16
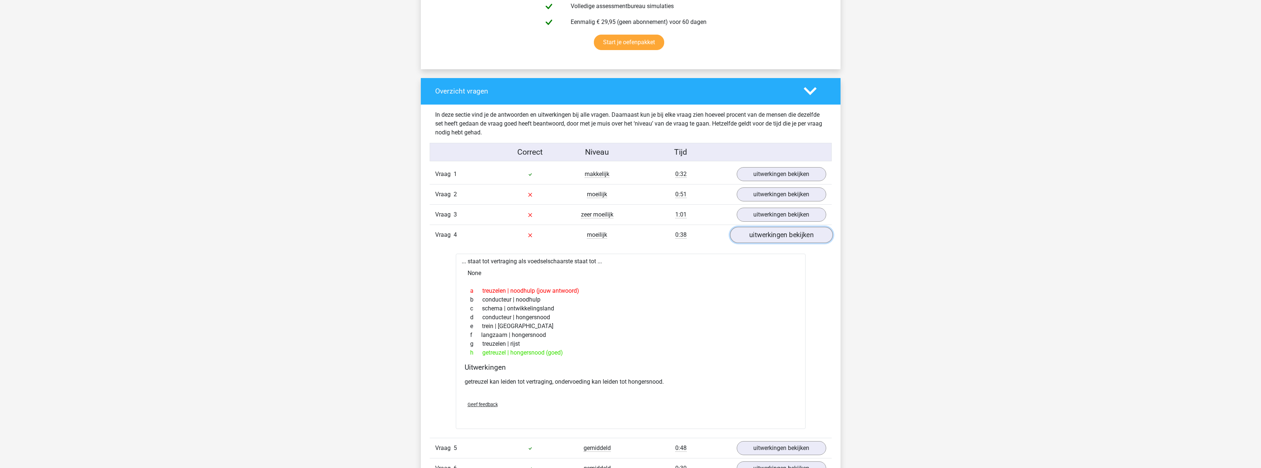
click at [752, 237] on link "uitwerkingen bekijken" at bounding box center [781, 235] width 103 height 16
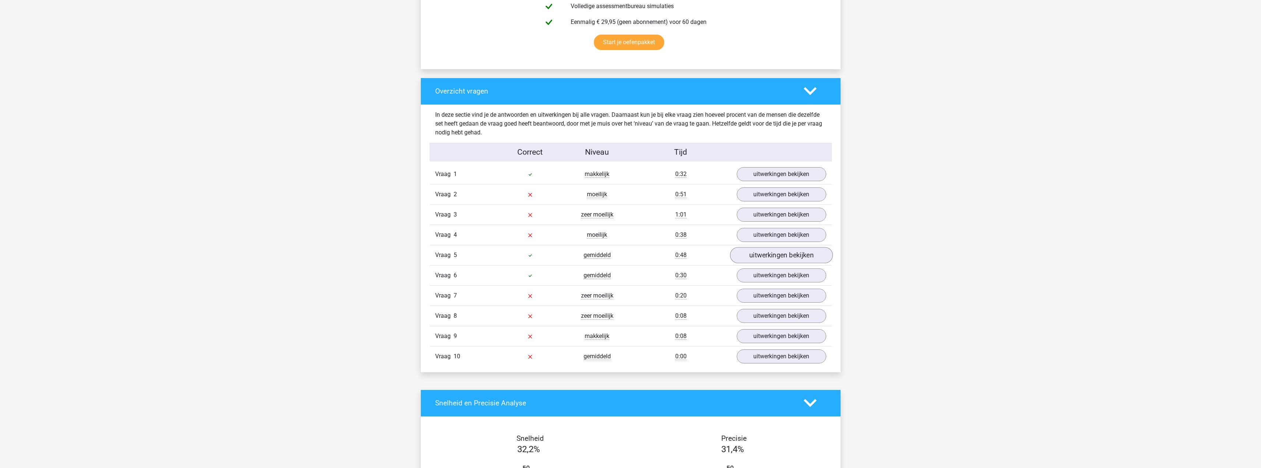
click at [759, 262] on div "Vraag 5 gemiddeld 0:48 uitwerkingen bekijken" at bounding box center [631, 255] width 402 height 20
click at [758, 256] on link "uitwerkingen bekijken" at bounding box center [781, 255] width 103 height 16
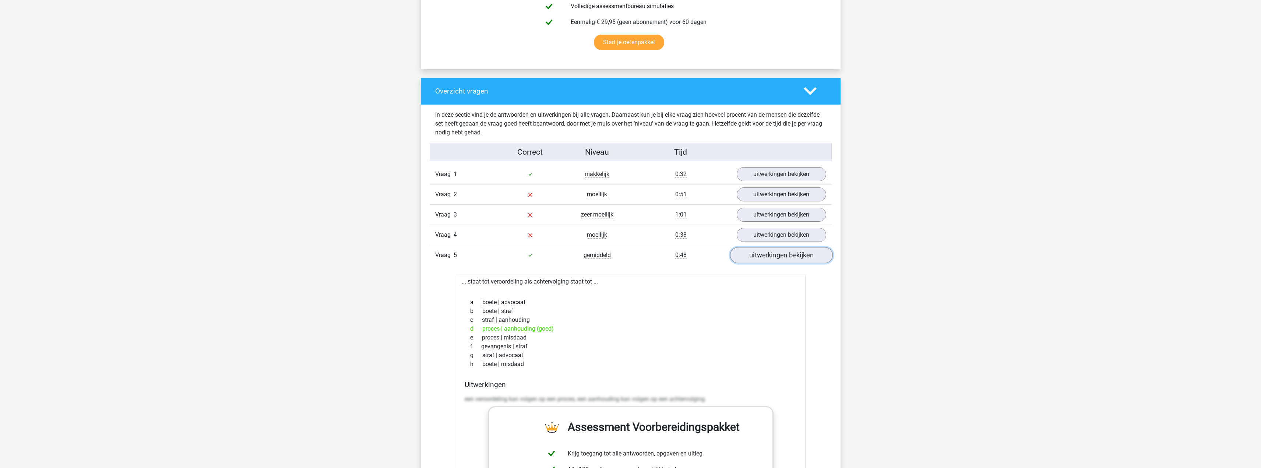
click at [781, 255] on link "uitwerkingen bekijken" at bounding box center [781, 255] width 103 height 16
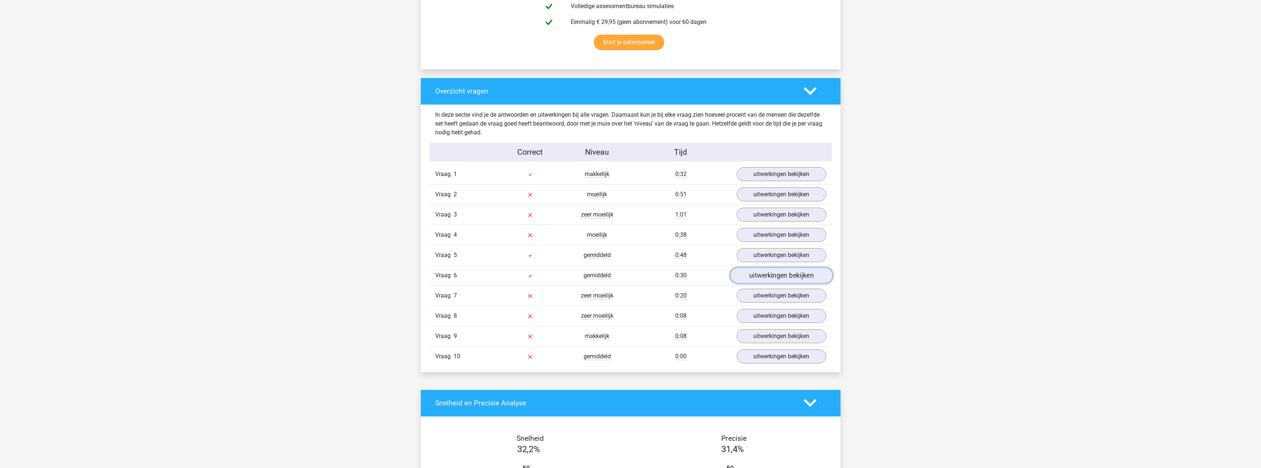
click at [780, 273] on link "uitwerkingen bekijken" at bounding box center [781, 275] width 103 height 16
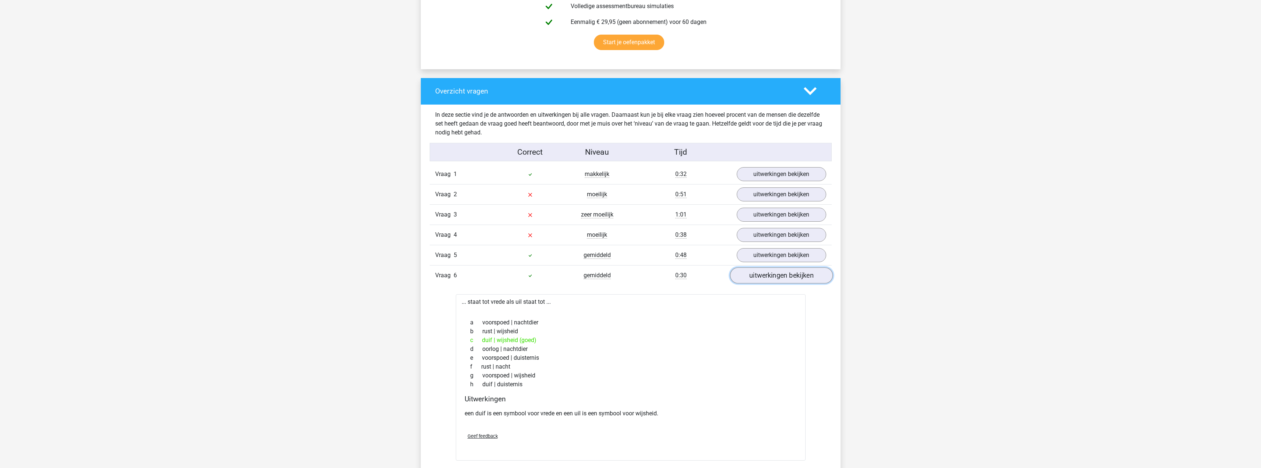
click at [769, 276] on link "uitwerkingen bekijken" at bounding box center [781, 275] width 103 height 16
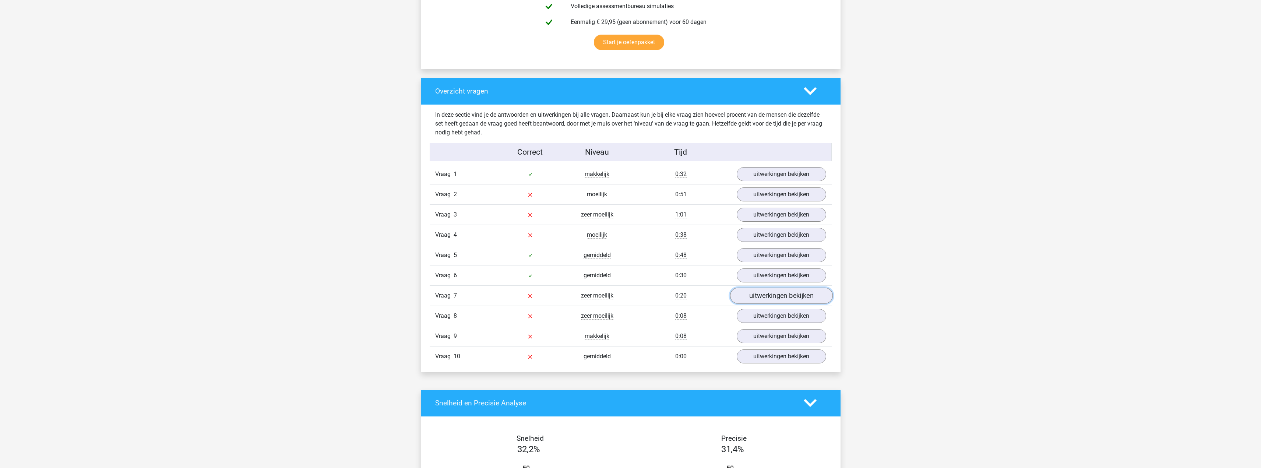
click at [767, 296] on link "uitwerkingen bekijken" at bounding box center [781, 295] width 103 height 16
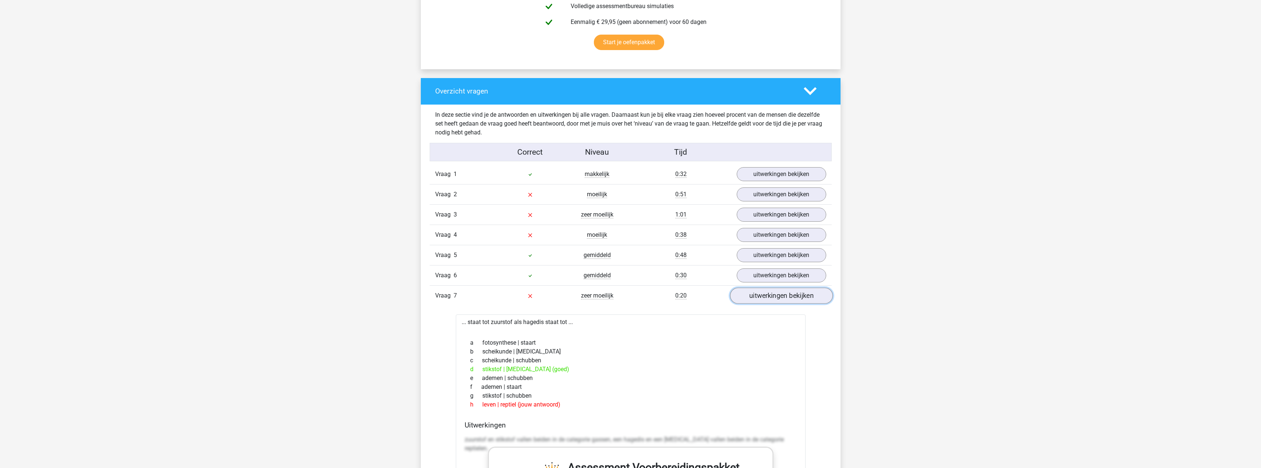
click at [767, 296] on link "uitwerkingen bekijken" at bounding box center [781, 295] width 103 height 16
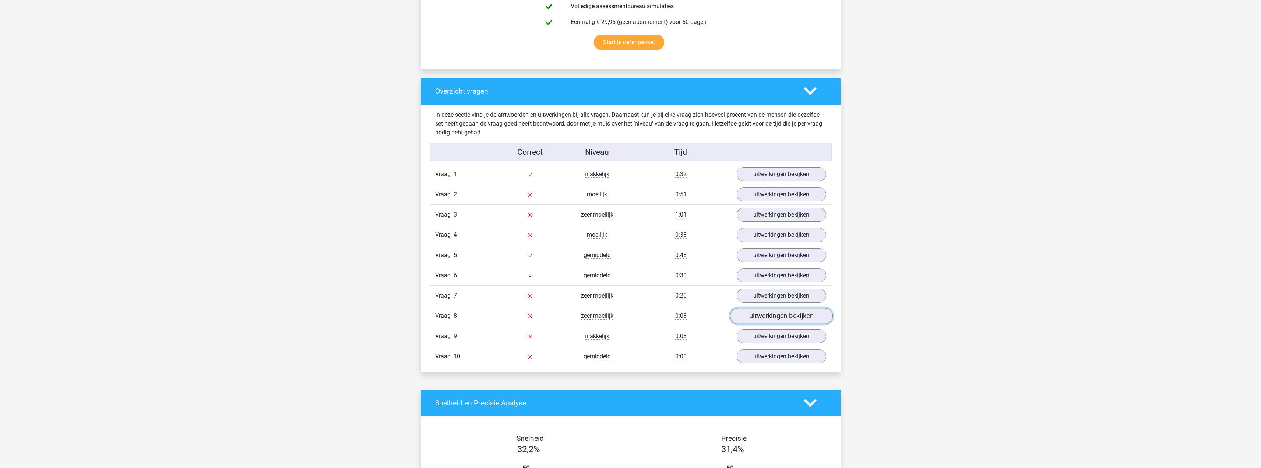
click at [763, 318] on link "uitwerkingen bekijken" at bounding box center [781, 316] width 103 height 16
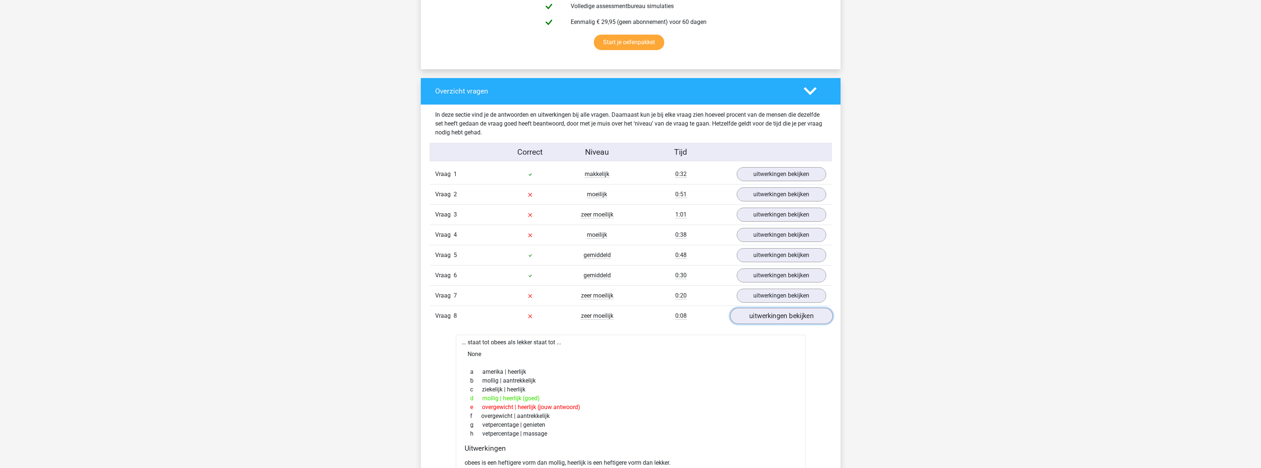
click at [762, 317] on link "uitwerkingen bekijken" at bounding box center [781, 316] width 103 height 16
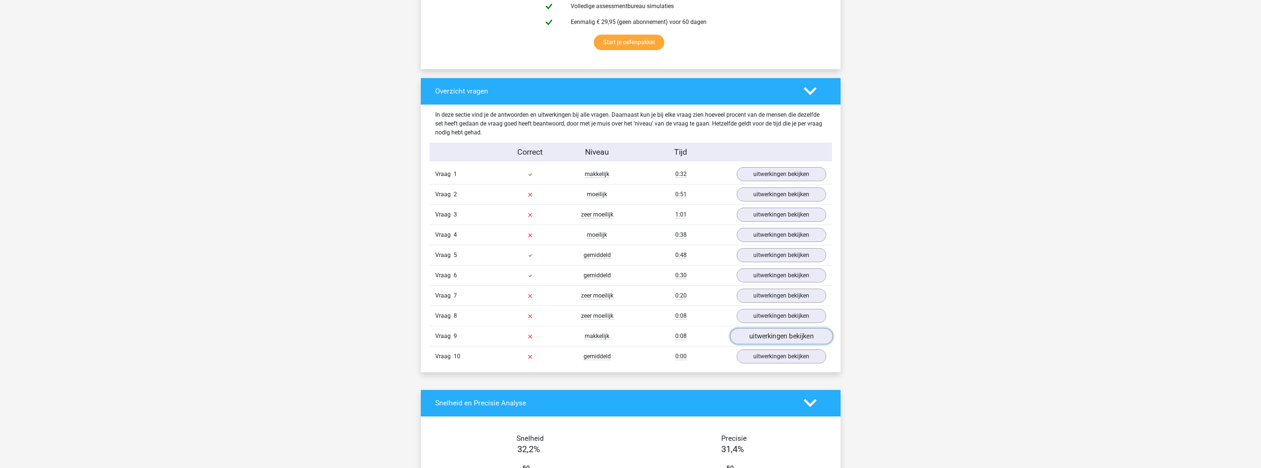
click at [761, 335] on link "uitwerkingen bekijken" at bounding box center [781, 336] width 103 height 16
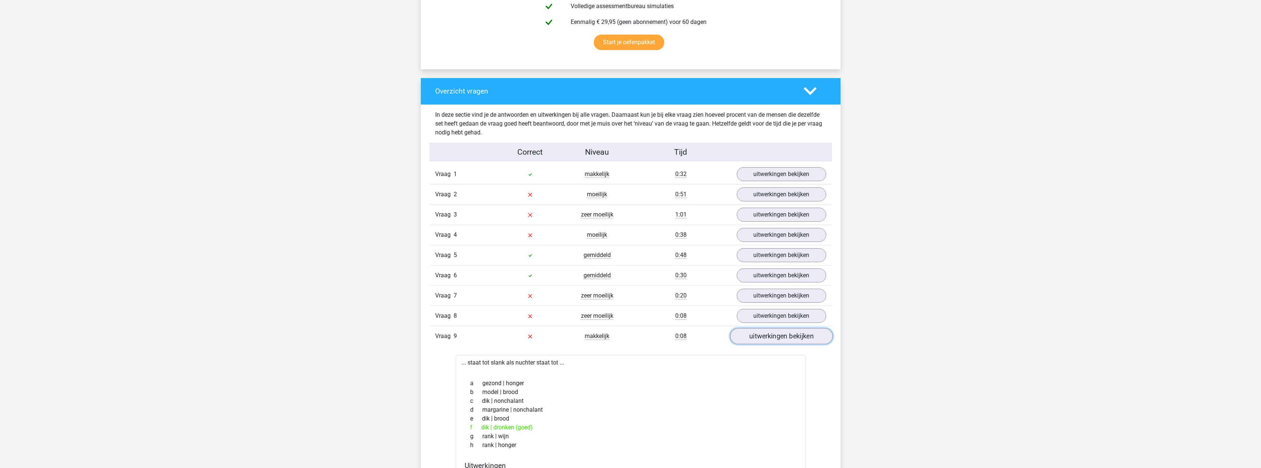
click at [760, 334] on link "uitwerkingen bekijken" at bounding box center [781, 336] width 103 height 16
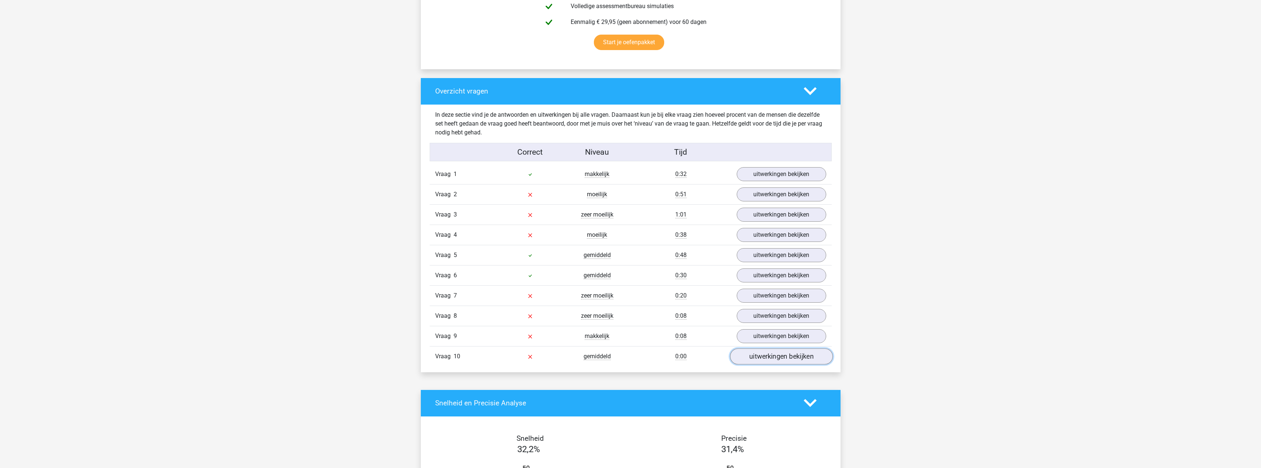
click at [760, 358] on link "uitwerkingen bekijken" at bounding box center [781, 356] width 103 height 16
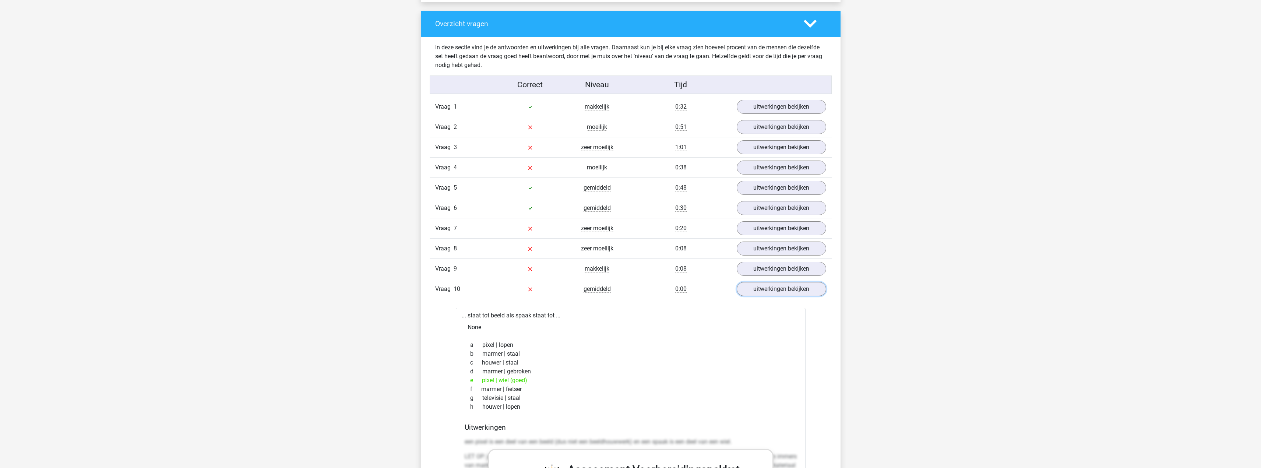
scroll to position [552, 0]
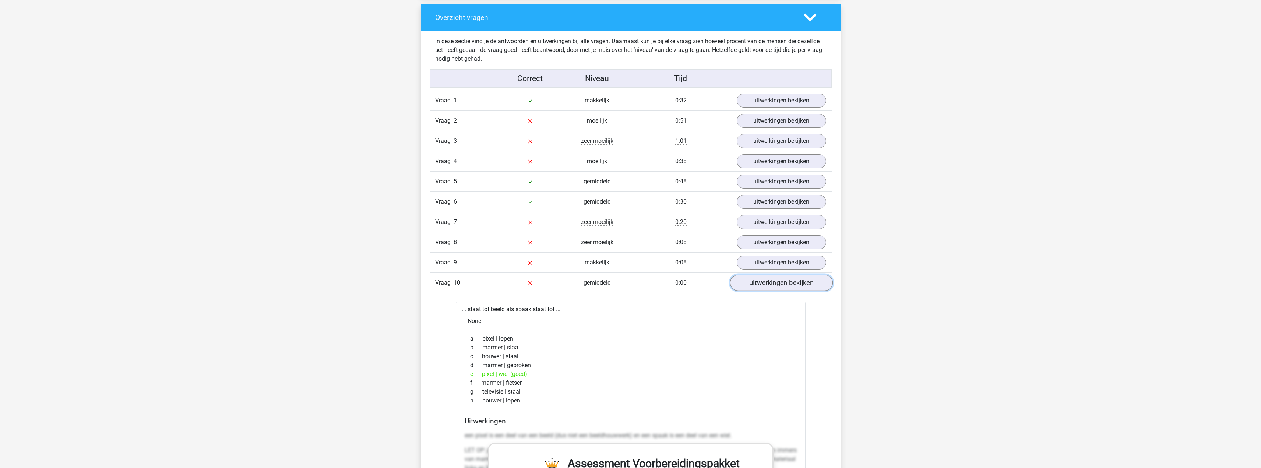
click at [776, 286] on link "uitwerkingen bekijken" at bounding box center [781, 283] width 103 height 16
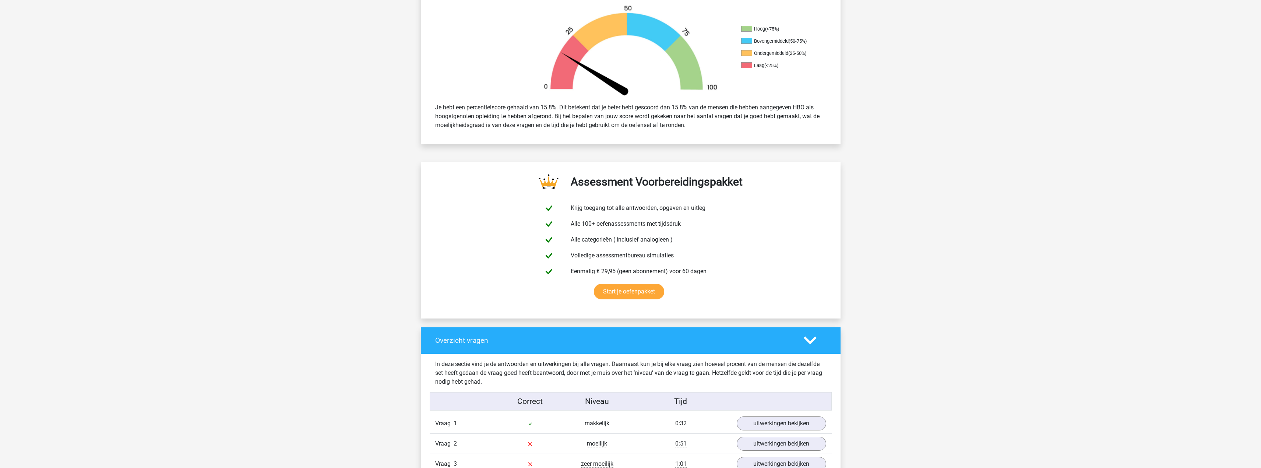
scroll to position [221, 0]
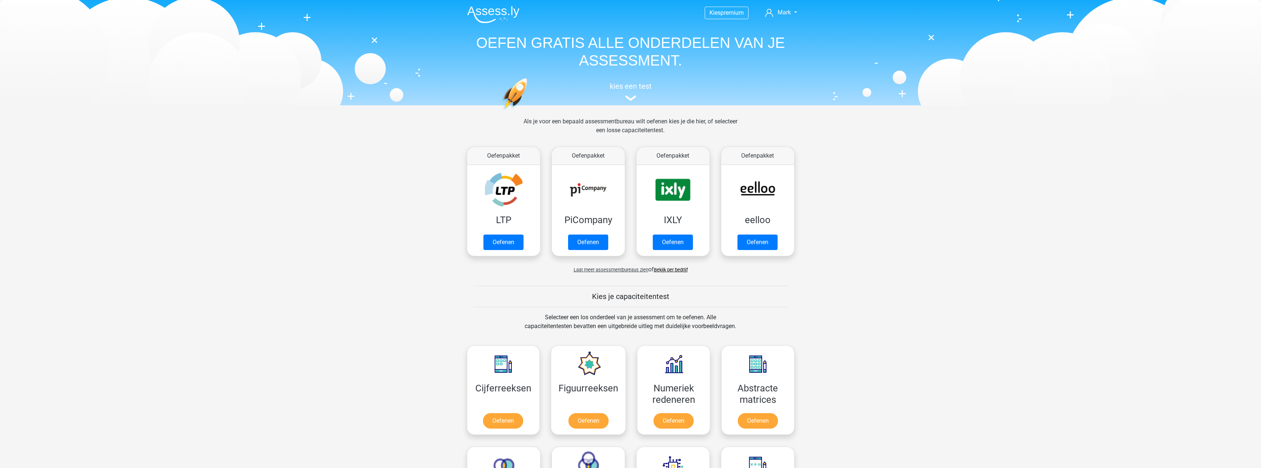
scroll to position [313, 0]
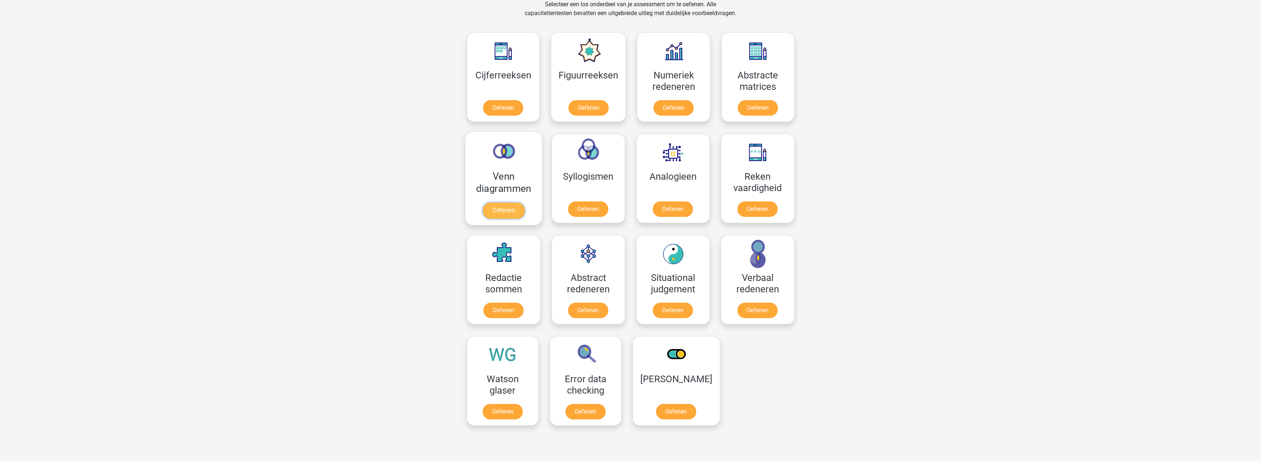
click at [490, 202] on link "Oefenen" at bounding box center [503, 210] width 42 height 16
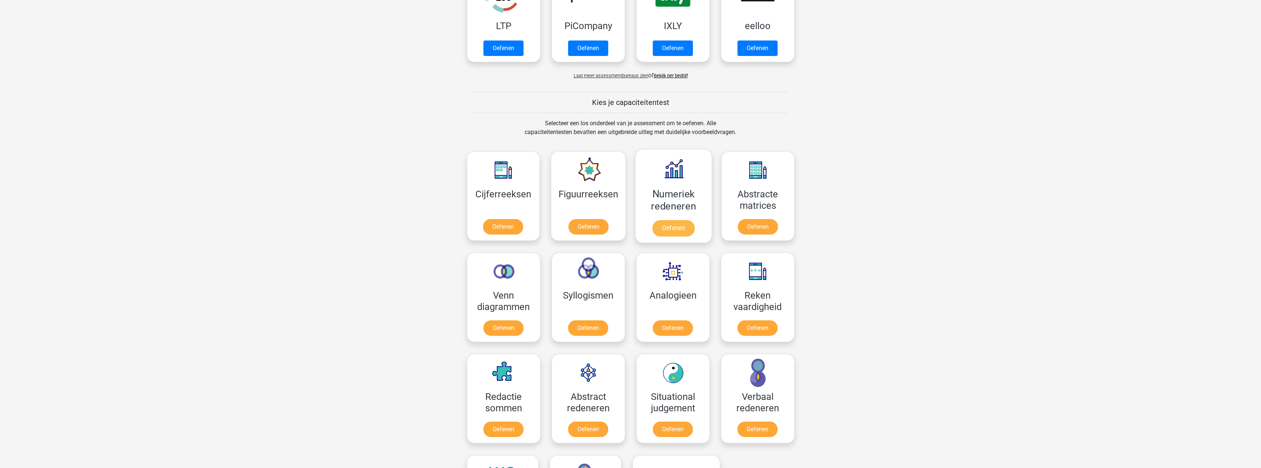
scroll to position [221, 0]
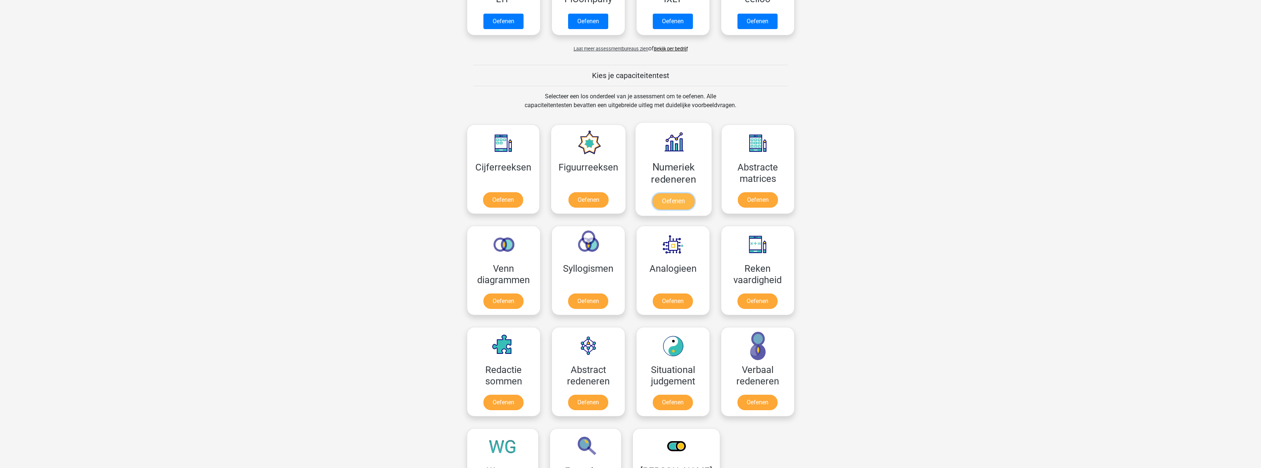
click at [675, 193] on link "Oefenen" at bounding box center [673, 201] width 42 height 16
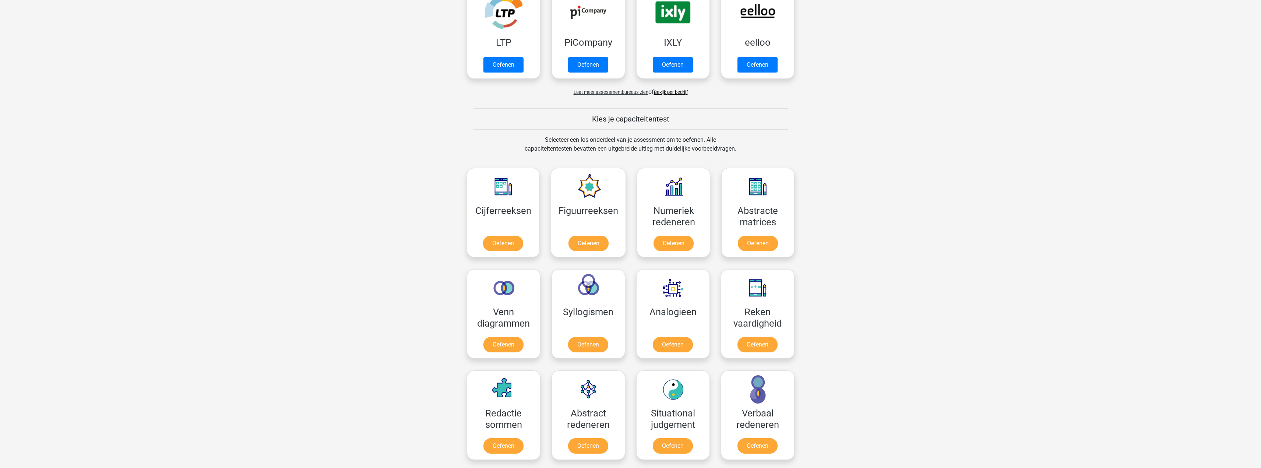
scroll to position [0, 0]
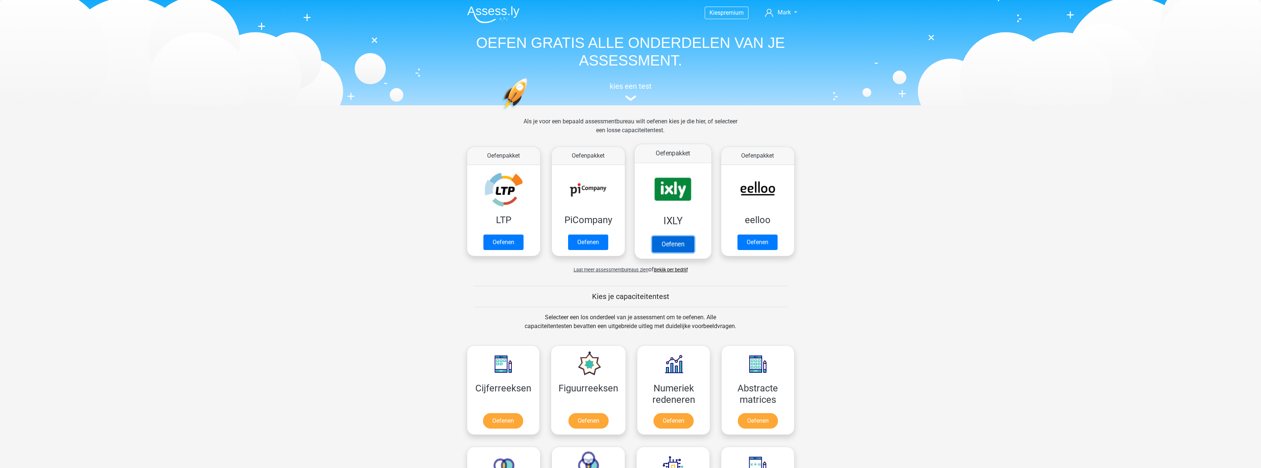
click at [670, 241] on link "Oefenen" at bounding box center [673, 244] width 42 height 16
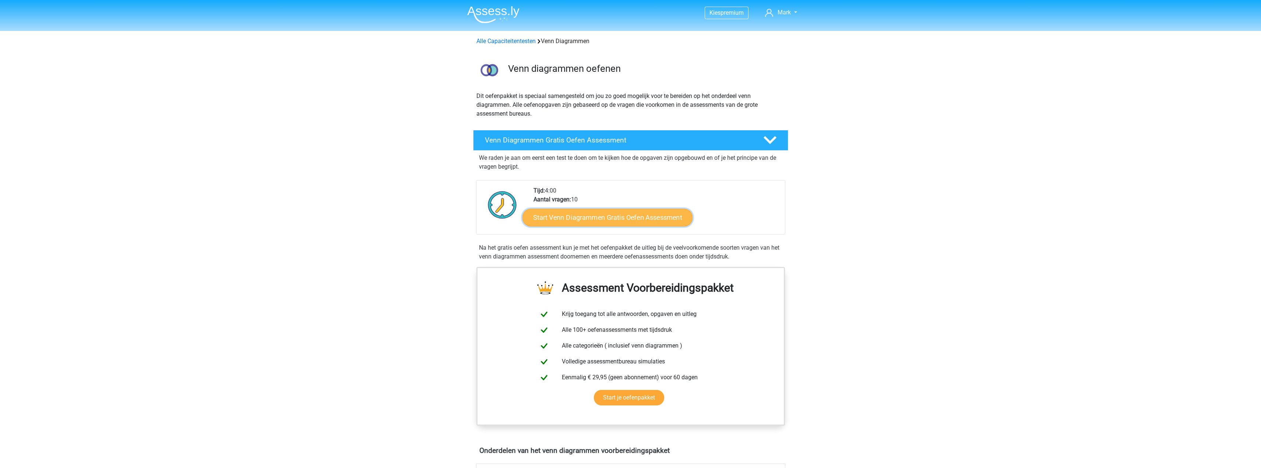
click at [581, 220] on link "Start Venn Diagrammen Gratis Oefen Assessment" at bounding box center [607, 218] width 170 height 18
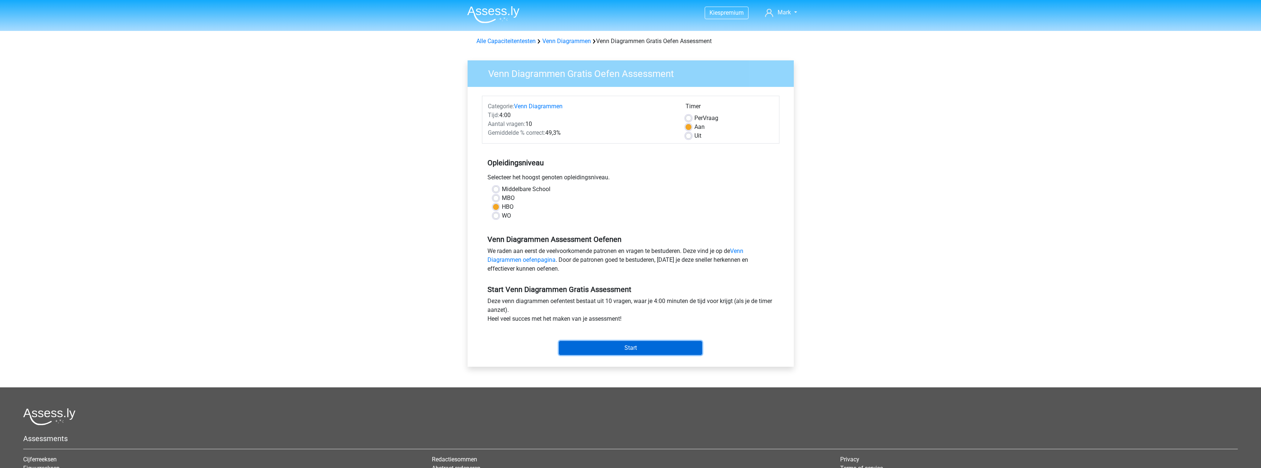
click at [615, 347] on input "Start" at bounding box center [630, 348] width 143 height 14
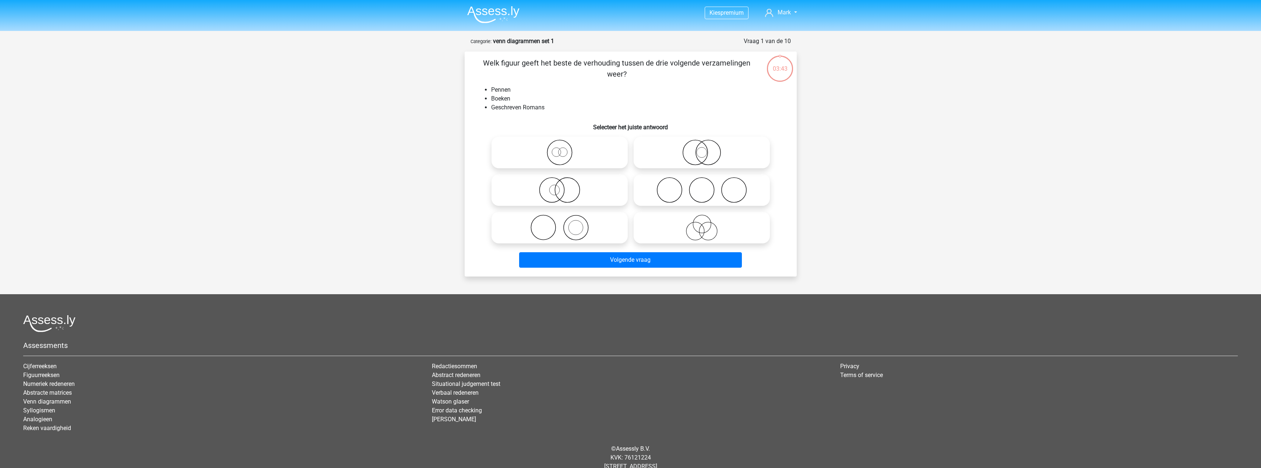
click at [566, 219] on icon at bounding box center [559, 228] width 130 height 26
click at [564, 219] on input "radio" at bounding box center [562, 221] width 5 height 5
radio input "true"
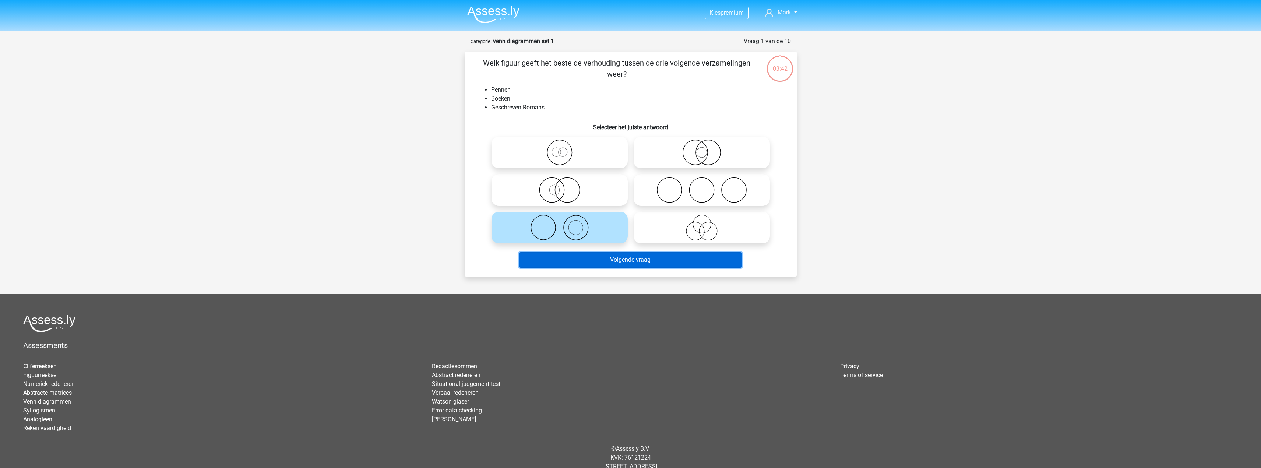
click at [605, 263] on button "Volgende vraag" at bounding box center [630, 259] width 223 height 15
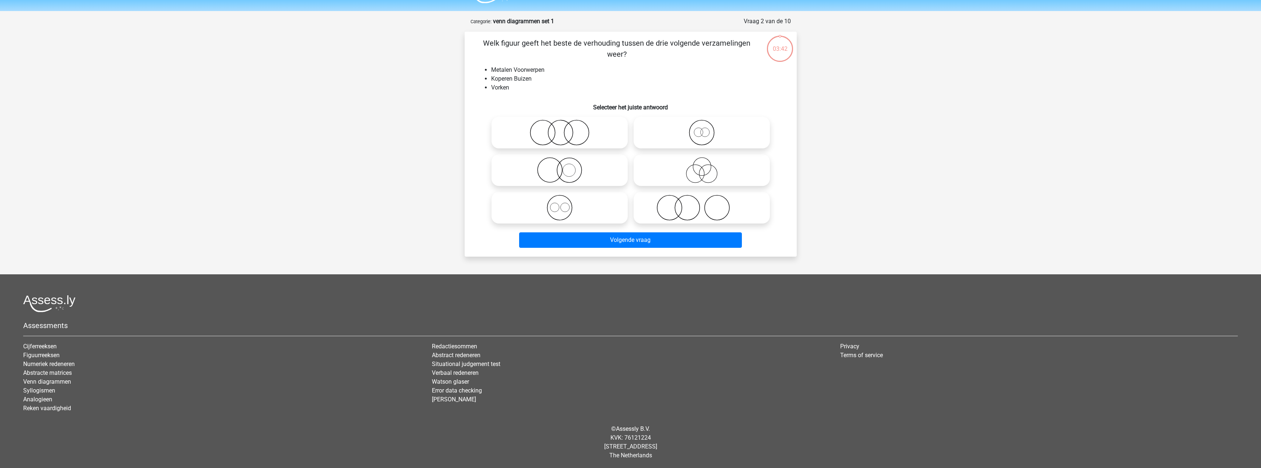
scroll to position [21, 0]
drag, startPoint x: 539, startPoint y: 80, endPoint x: 491, endPoint y: 71, distance: 48.7
click at [491, 71] on ul "Metalen Voorwerpen Koperen Buizen Vorken" at bounding box center [630, 78] width 308 height 27
click at [535, 100] on h6 "Selecteer het juiste antwoord" at bounding box center [630, 103] width 308 height 13
drag, startPoint x: 514, startPoint y: 88, endPoint x: 500, endPoint y: 87, distance: 14.4
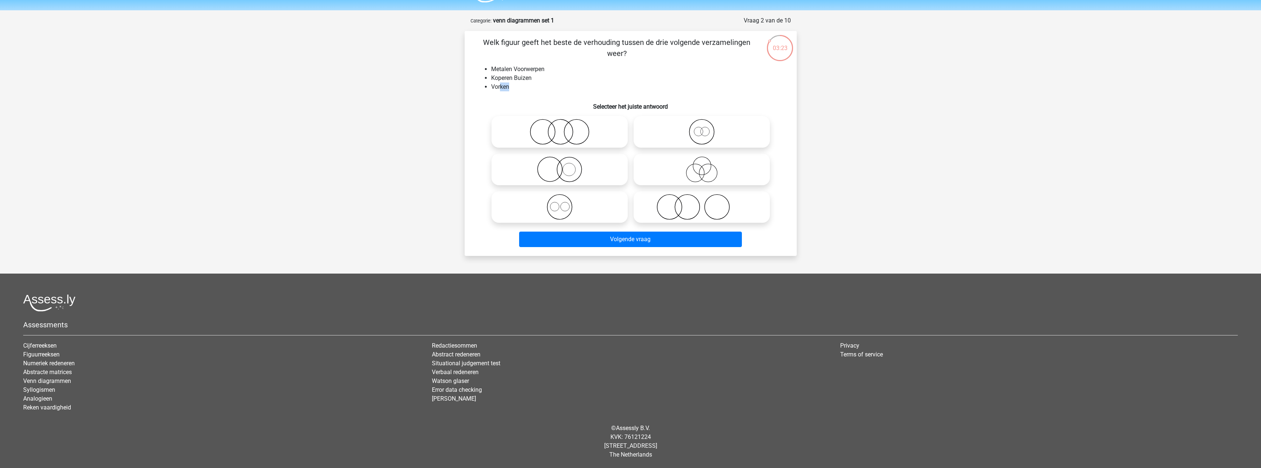
click at [500, 87] on li "Vorken" at bounding box center [638, 86] width 294 height 9
click at [561, 173] on icon at bounding box center [559, 169] width 130 height 26
click at [561, 166] on input "radio" at bounding box center [562, 163] width 5 height 5
radio input "true"
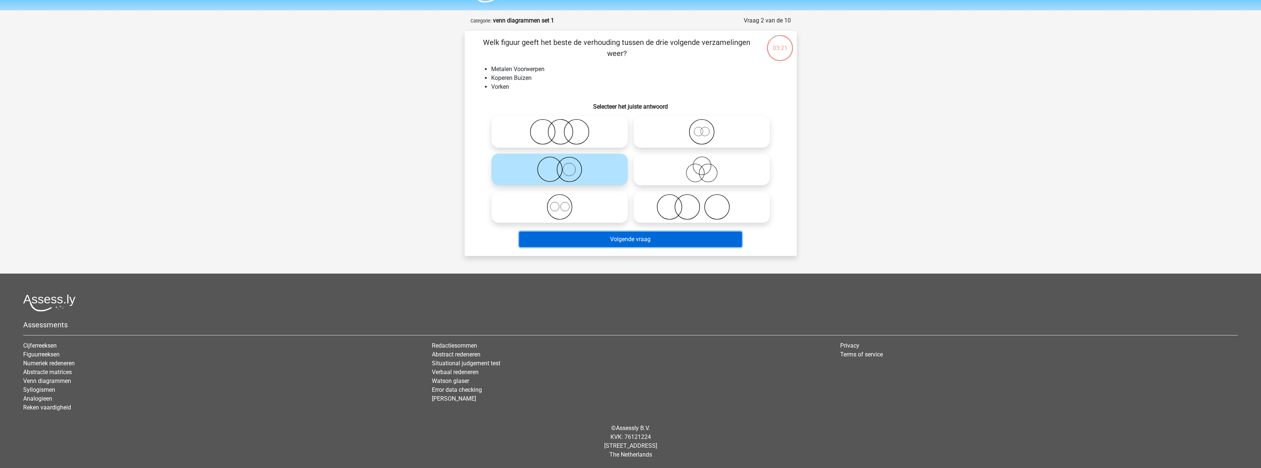
click at [618, 241] on button "Volgende vraag" at bounding box center [630, 239] width 223 height 15
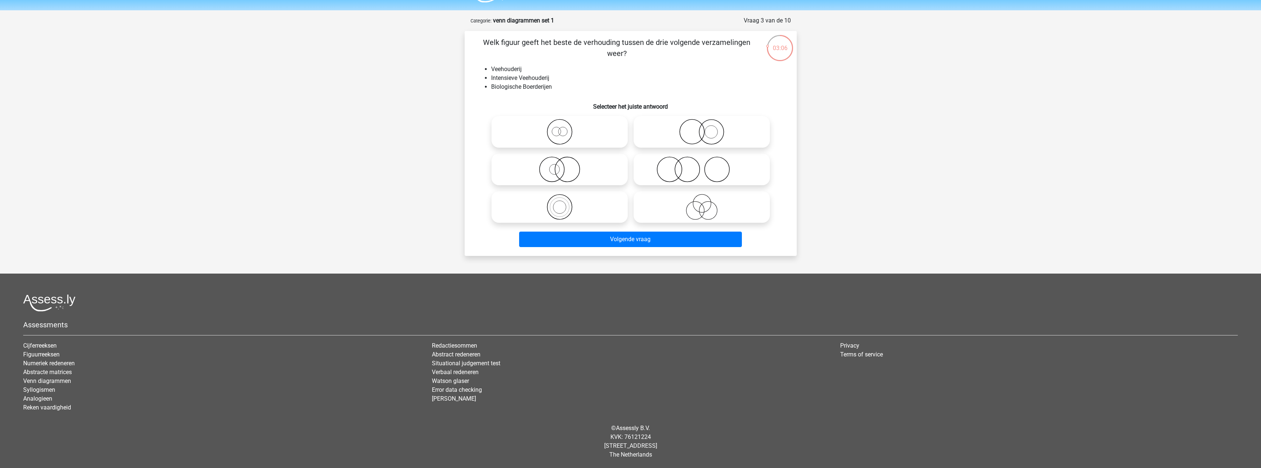
click at [573, 136] on icon at bounding box center [559, 132] width 130 height 26
click at [564, 128] on input "radio" at bounding box center [562, 125] width 5 height 5
radio input "true"
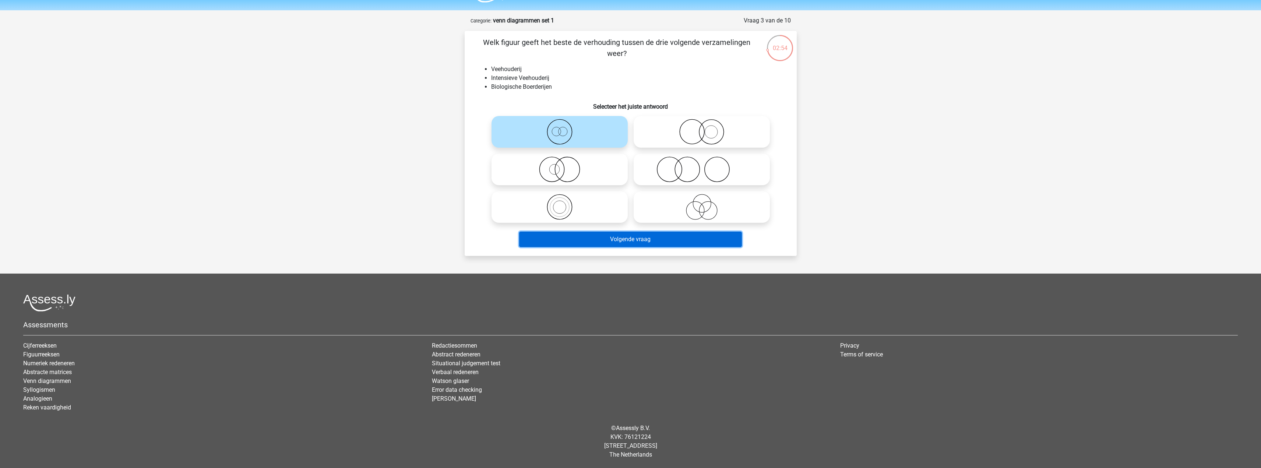
click at [644, 239] on button "Volgende vraag" at bounding box center [630, 239] width 223 height 15
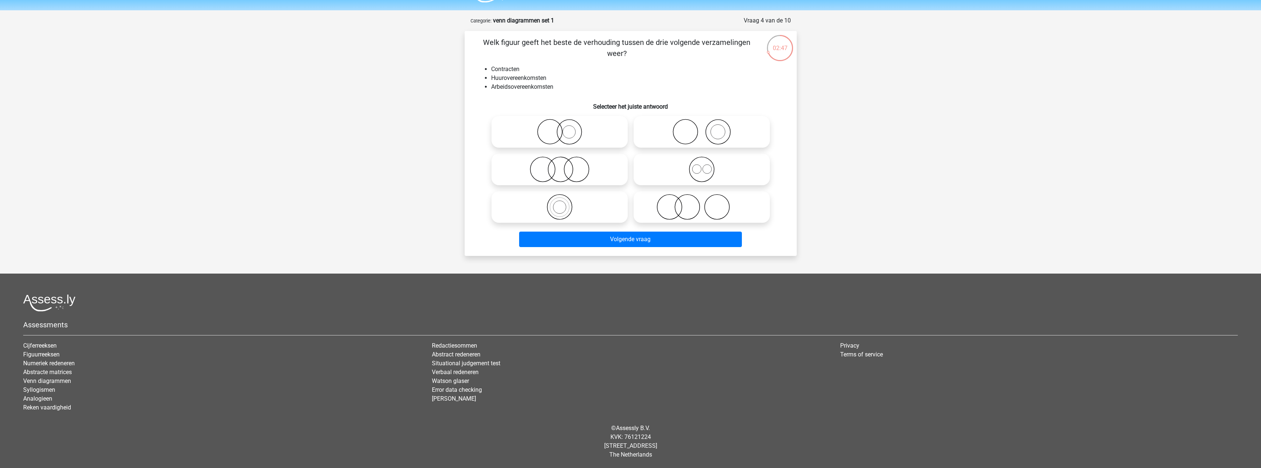
click at [697, 164] on icon at bounding box center [701, 169] width 130 height 26
click at [702, 164] on input "radio" at bounding box center [704, 163] width 5 height 5
radio input "true"
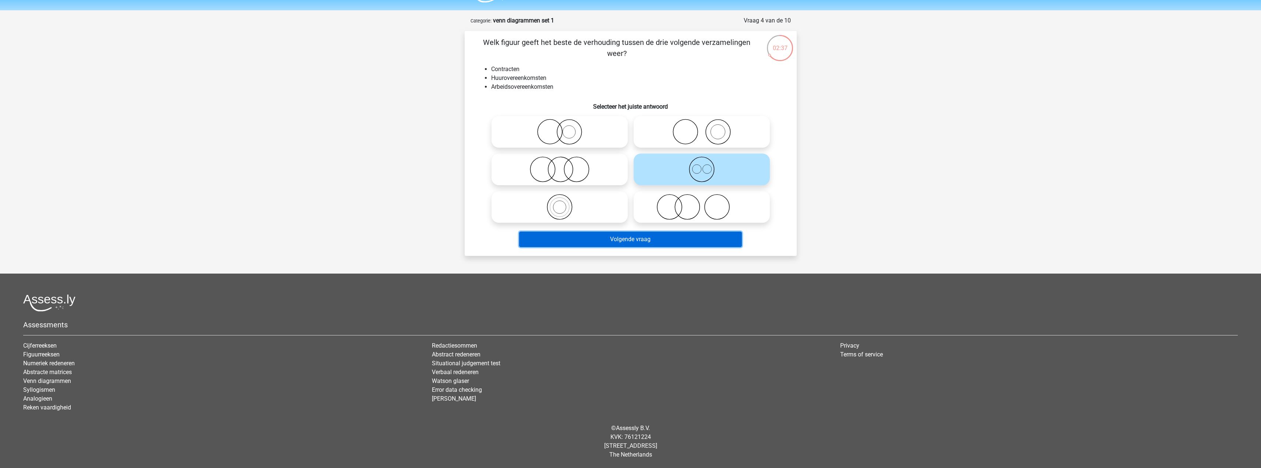
click at [607, 241] on button "Volgende vraag" at bounding box center [630, 239] width 223 height 15
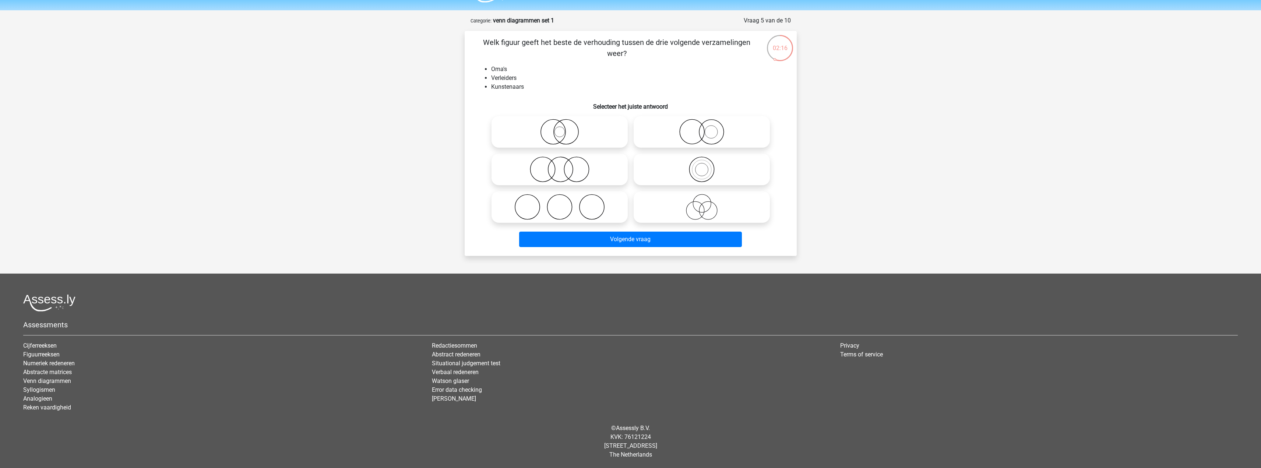
click at [555, 131] on icon at bounding box center [559, 132] width 130 height 26
click at [560, 128] on input "radio" at bounding box center [562, 125] width 5 height 5
radio input "true"
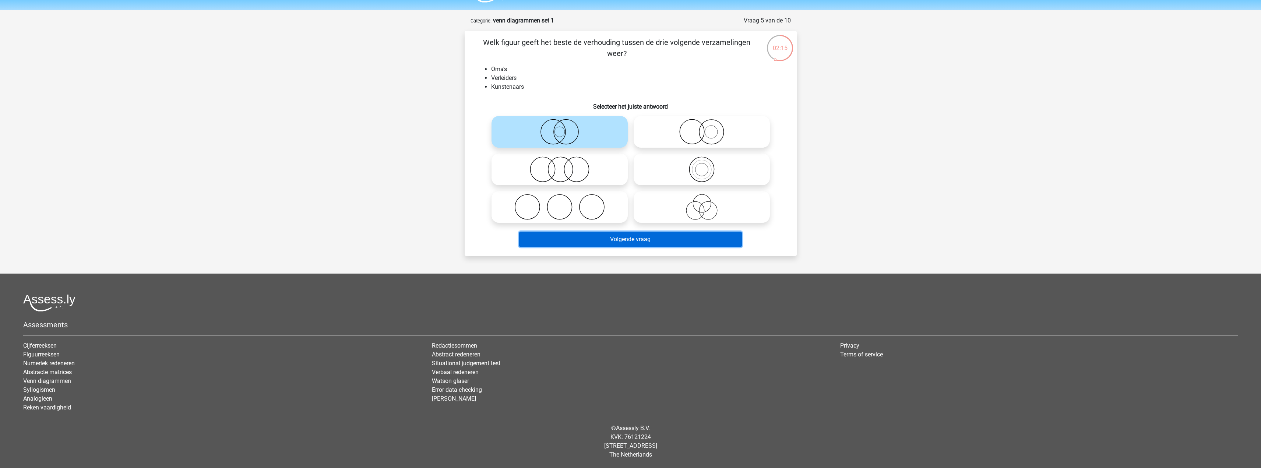
click at [648, 243] on button "Volgende vraag" at bounding box center [630, 239] width 223 height 15
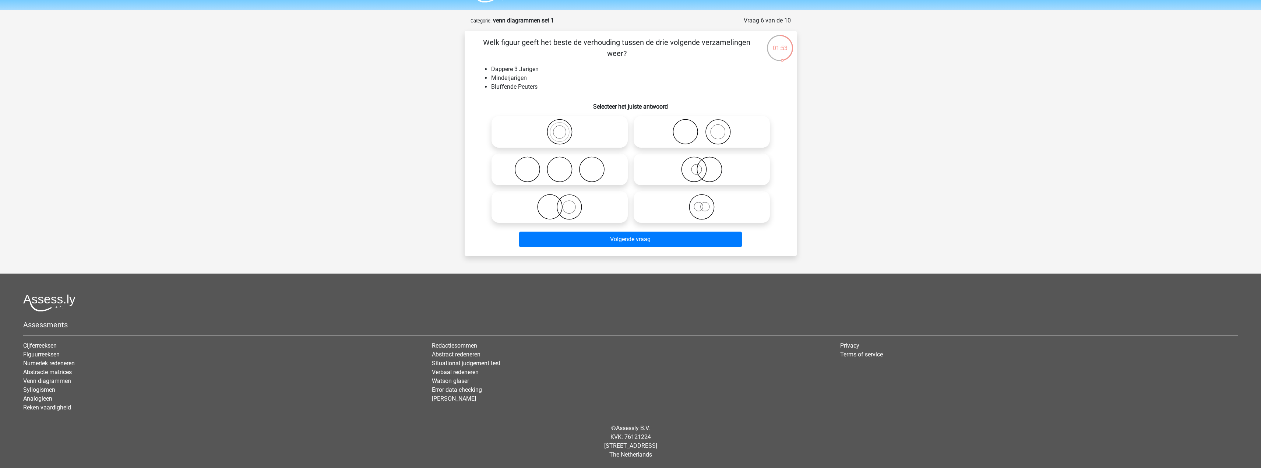
click at [580, 207] on icon at bounding box center [559, 207] width 130 height 26
click at [564, 203] on input "radio" at bounding box center [562, 200] width 5 height 5
radio input "true"
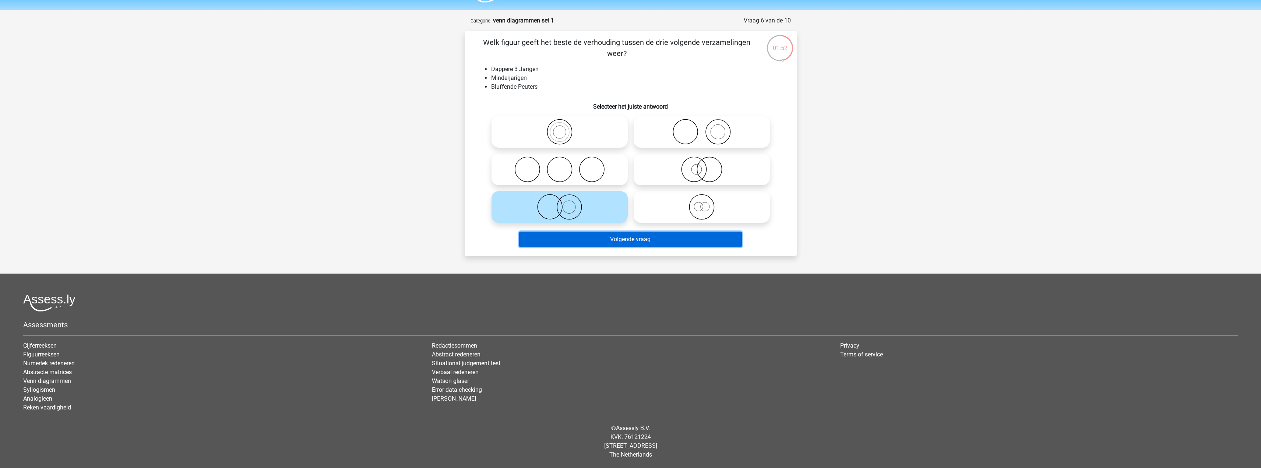
click at [602, 240] on button "Volgende vraag" at bounding box center [630, 239] width 223 height 15
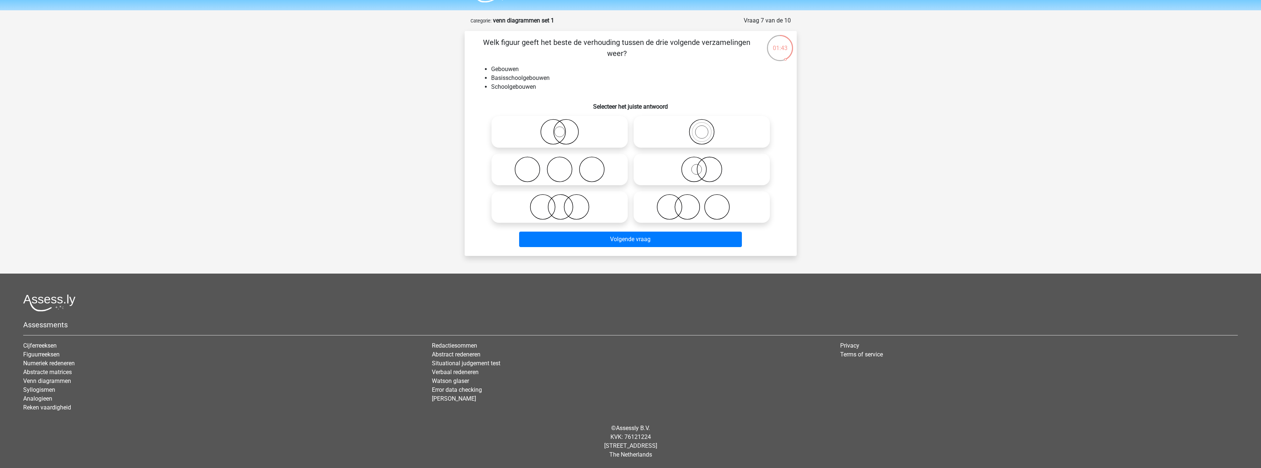
click at [706, 134] on icon at bounding box center [701, 132] width 130 height 26
click at [706, 128] on input "radio" at bounding box center [704, 125] width 5 height 5
radio input "true"
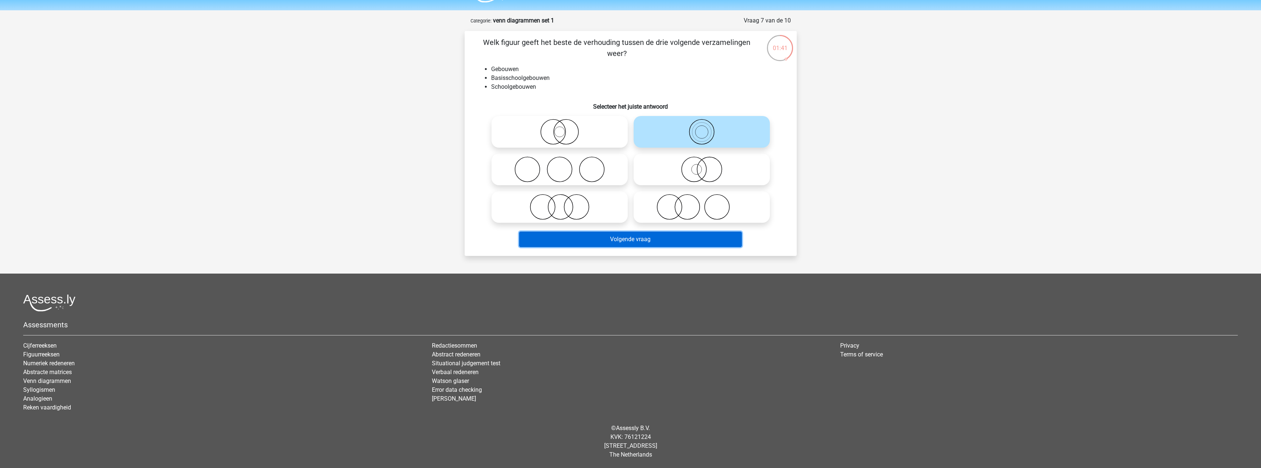
click at [646, 240] on button "Volgende vraag" at bounding box center [630, 239] width 223 height 15
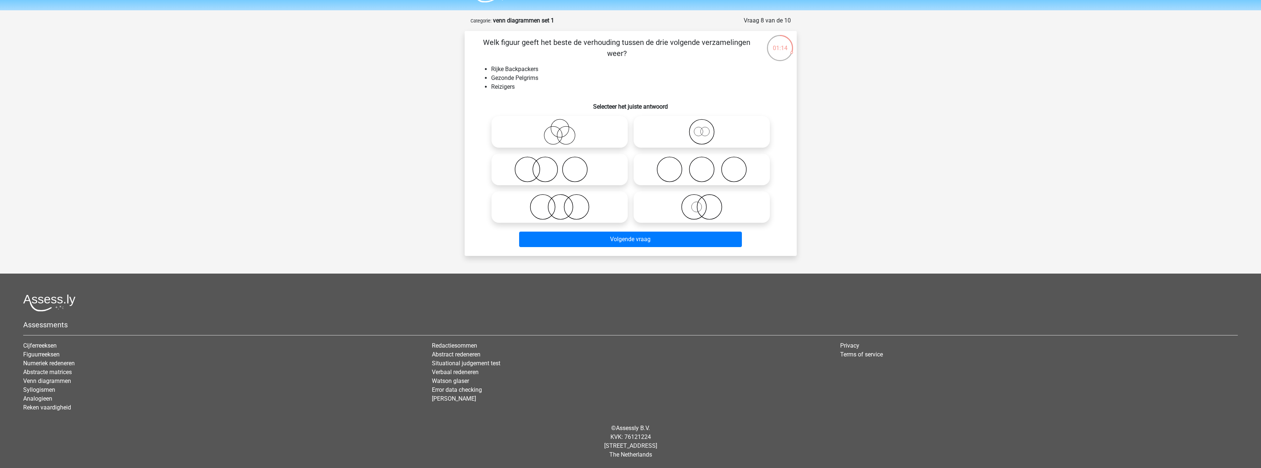
click at [563, 126] on input "radio" at bounding box center [562, 125] width 5 height 5
radio input "true"
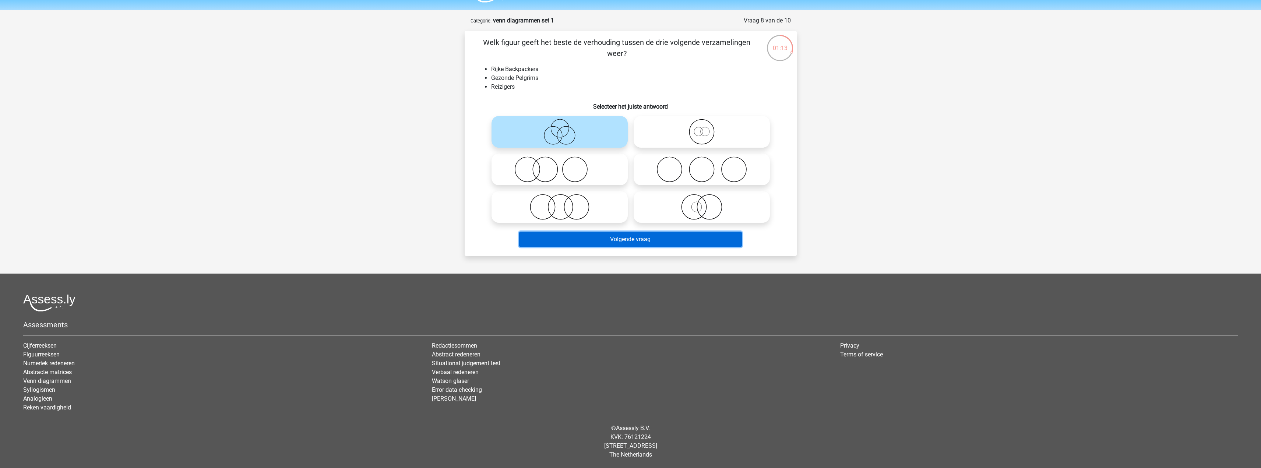
click at [624, 244] on button "Volgende vraag" at bounding box center [630, 239] width 223 height 15
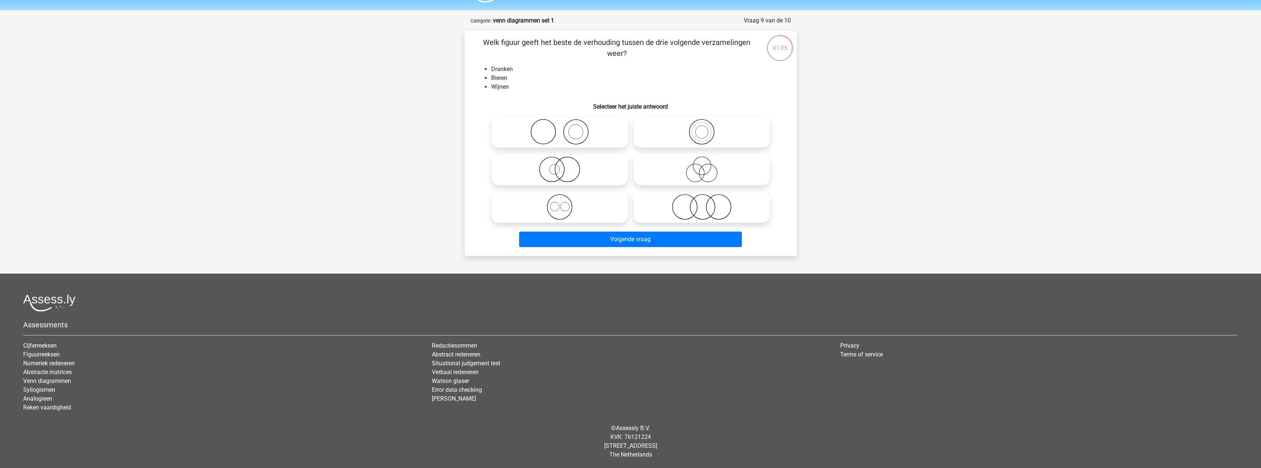
click at [571, 207] on icon at bounding box center [559, 207] width 130 height 26
click at [564, 203] on input "radio" at bounding box center [562, 200] width 5 height 5
radio input "true"
click at [626, 231] on div "Volgende vraag" at bounding box center [630, 238] width 308 height 24
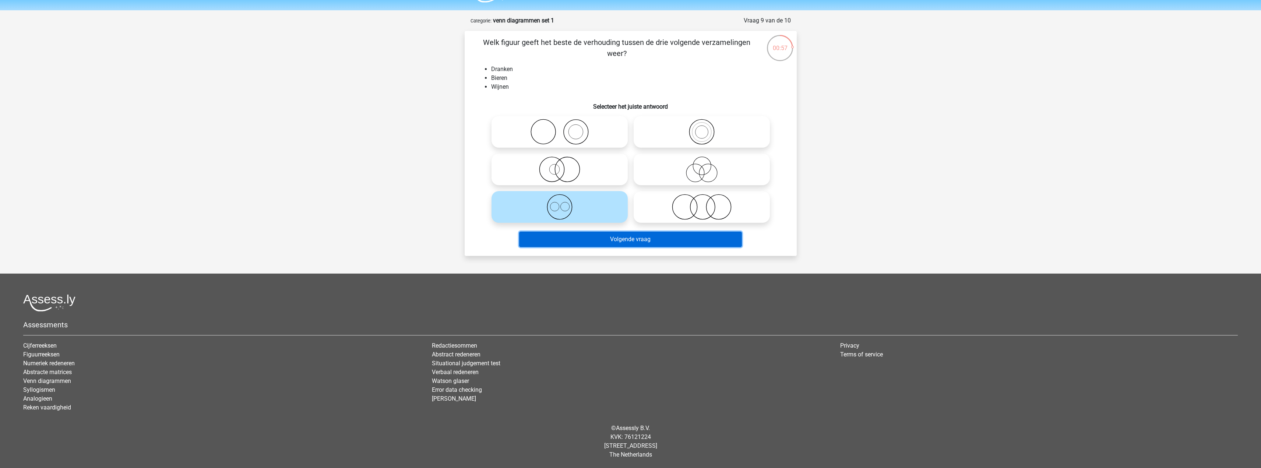
click at [625, 238] on button "Volgende vraag" at bounding box center [630, 239] width 223 height 15
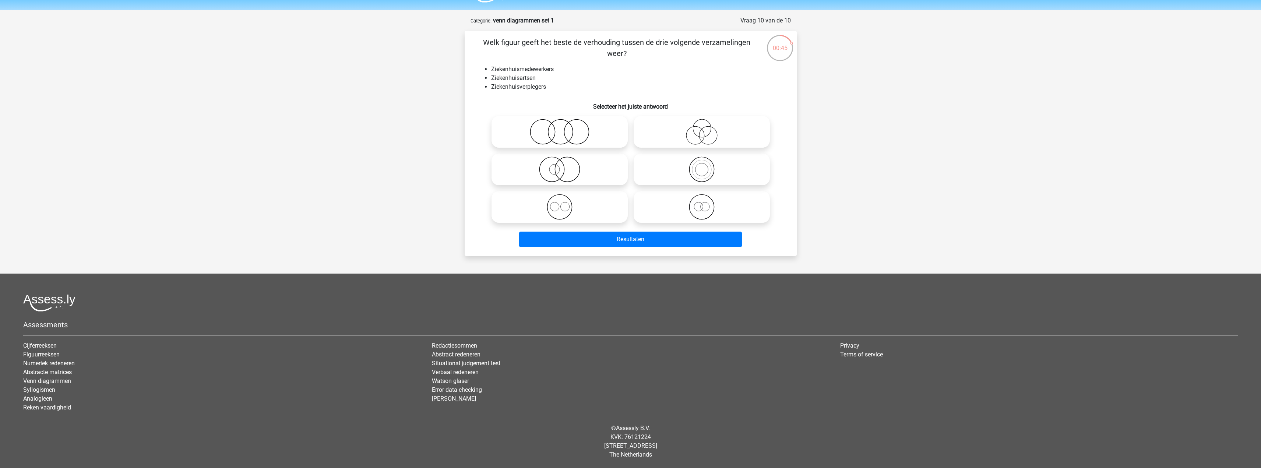
click at [551, 199] on icon at bounding box center [559, 207] width 130 height 26
click at [560, 199] on input "radio" at bounding box center [562, 200] width 5 height 5
radio input "true"
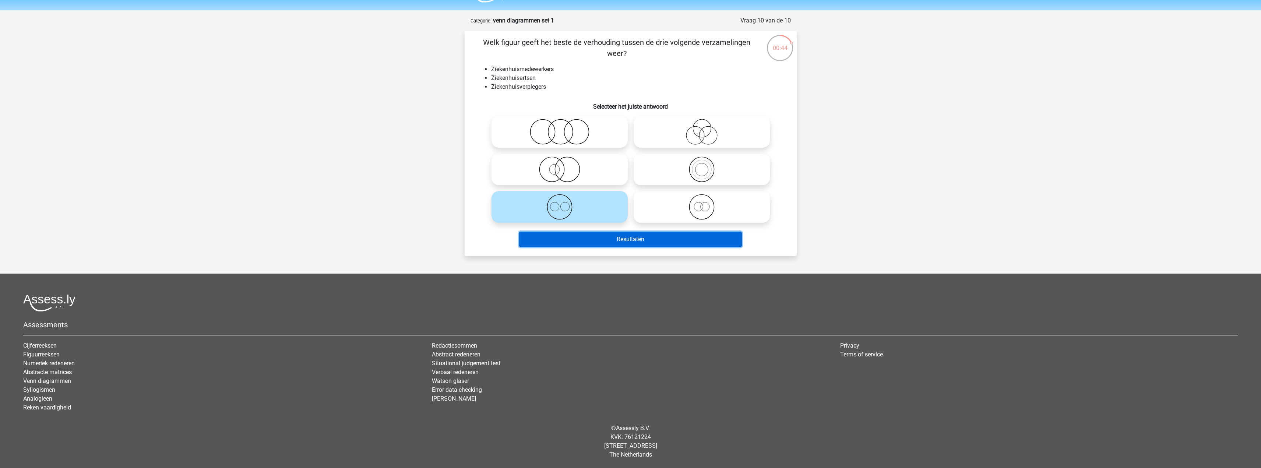
click at [589, 234] on button "Resultaten" at bounding box center [630, 239] width 223 height 15
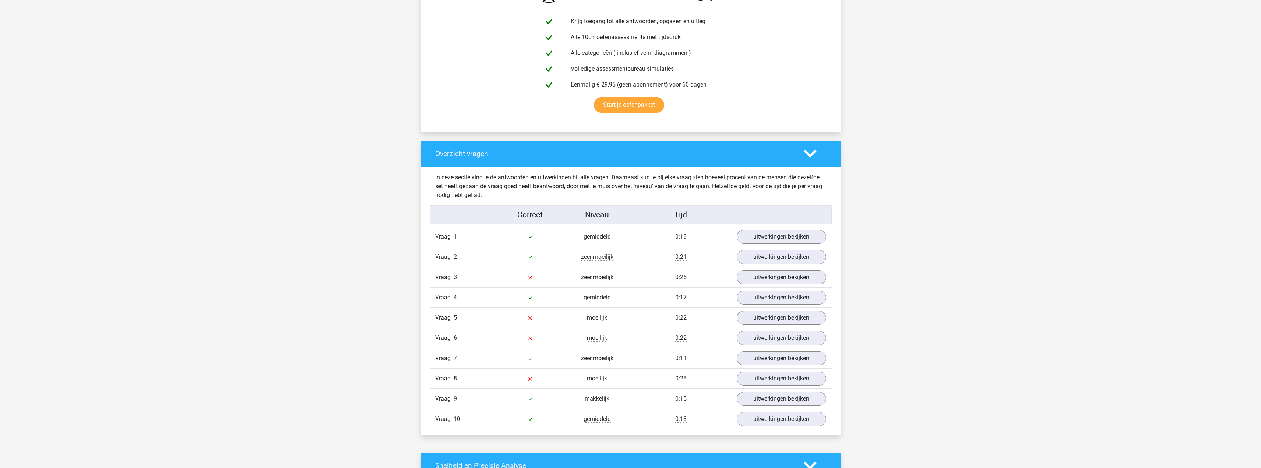
scroll to position [515, 0]
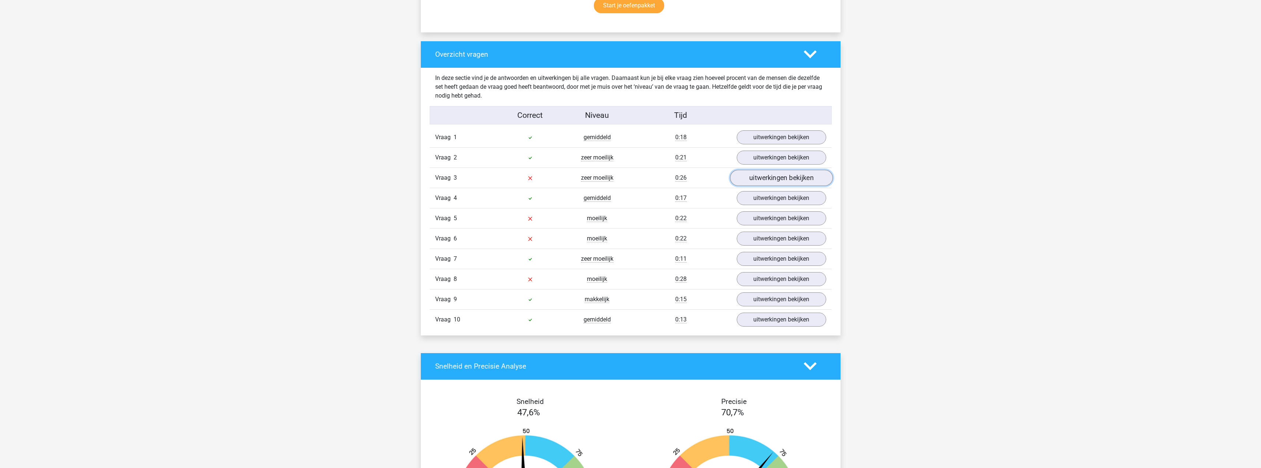
click at [744, 175] on link "uitwerkingen bekijken" at bounding box center [781, 178] width 103 height 16
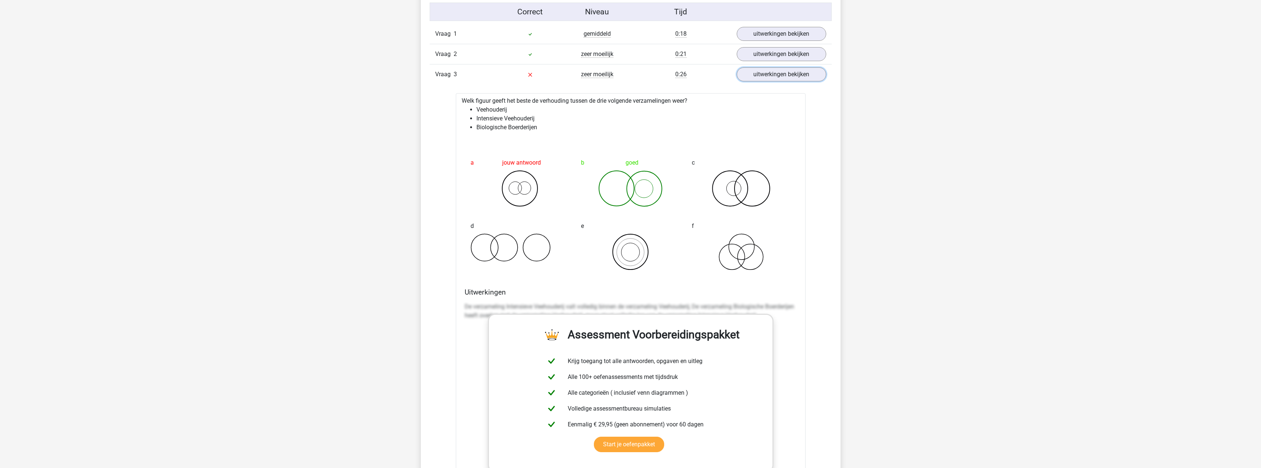
scroll to position [626, 0]
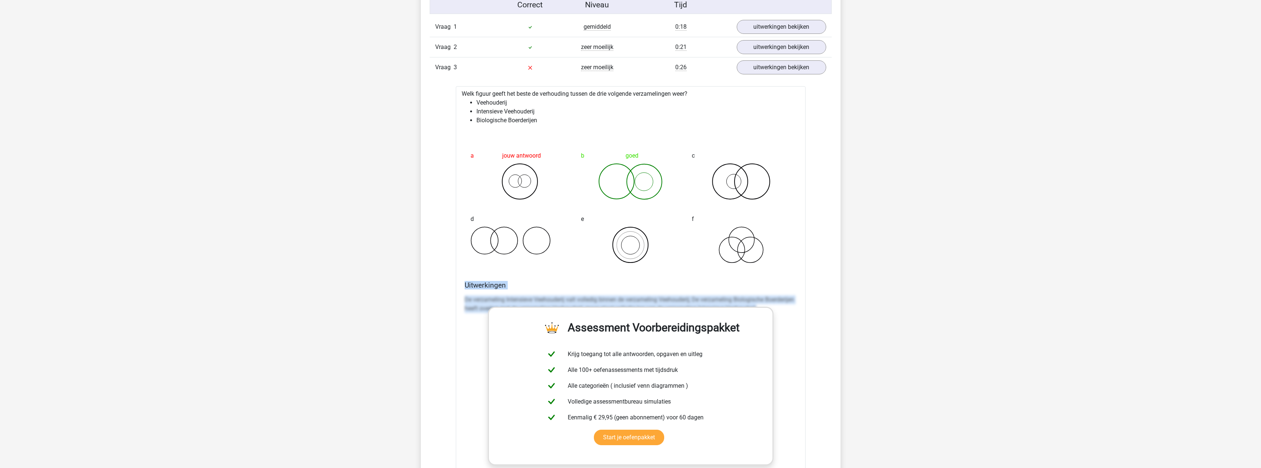
drag, startPoint x: 463, startPoint y: 285, endPoint x: 834, endPoint y: 338, distance: 375.2
click at [834, 338] on div "In deze sectie vind je de antwoorden en uitwerkingen bij alle vragen. Daarnaast…" at bounding box center [630, 330] width 409 height 746
copy div "Uitwerkingen De verzameling Intensieve Veehouderij valt volledig binnen de verz…"
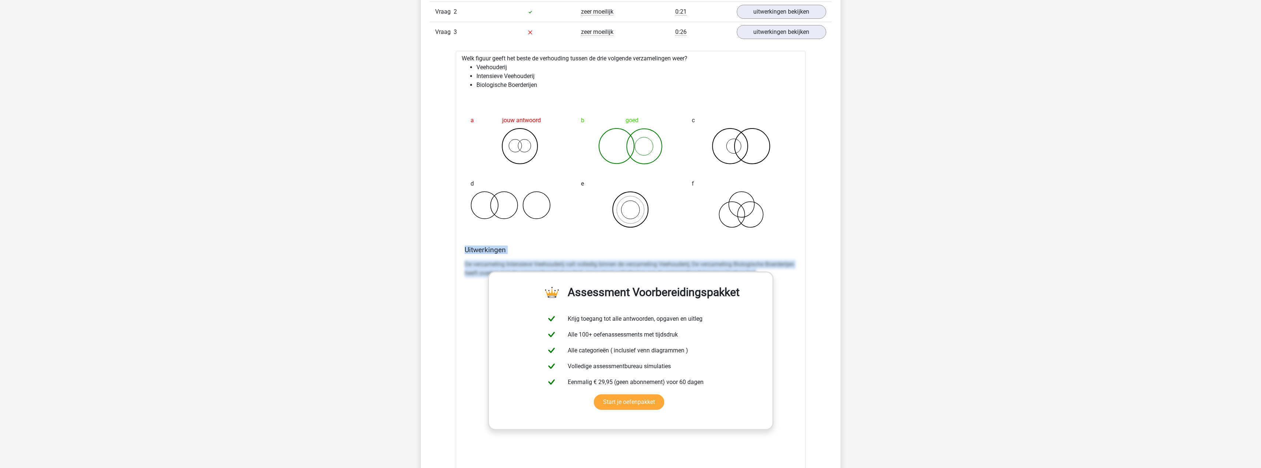
scroll to position [663, 0]
click at [770, 32] on link "uitwerkingen bekijken" at bounding box center [781, 30] width 103 height 16
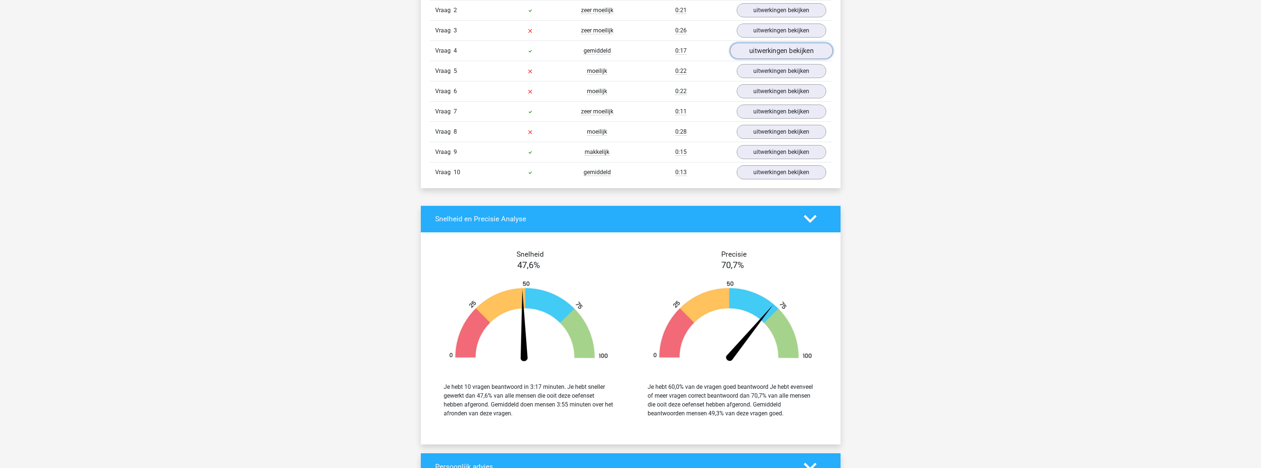
click at [762, 54] on link "uitwerkingen bekijken" at bounding box center [781, 51] width 103 height 16
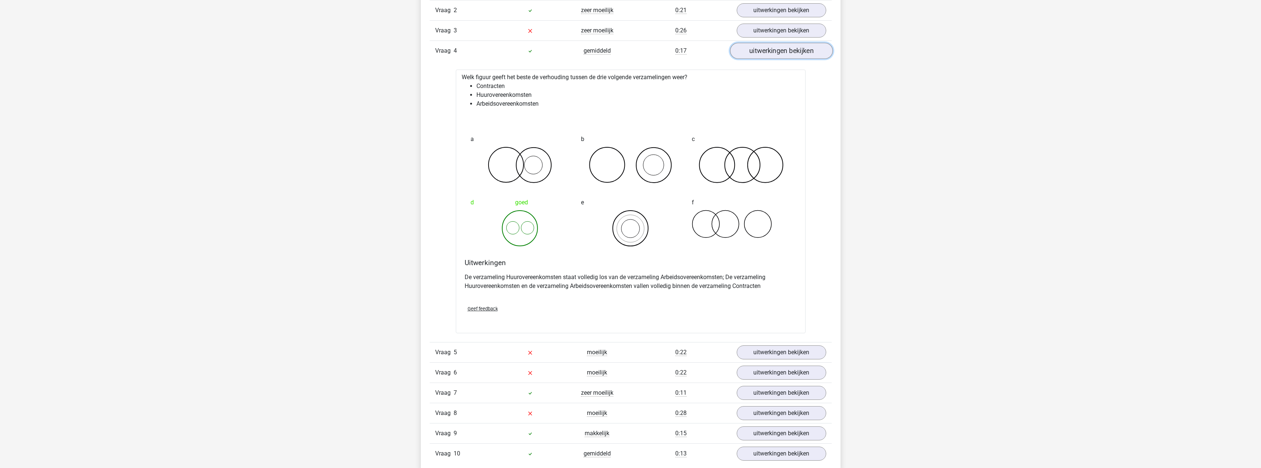
click at [762, 54] on link "uitwerkingen bekijken" at bounding box center [781, 51] width 103 height 16
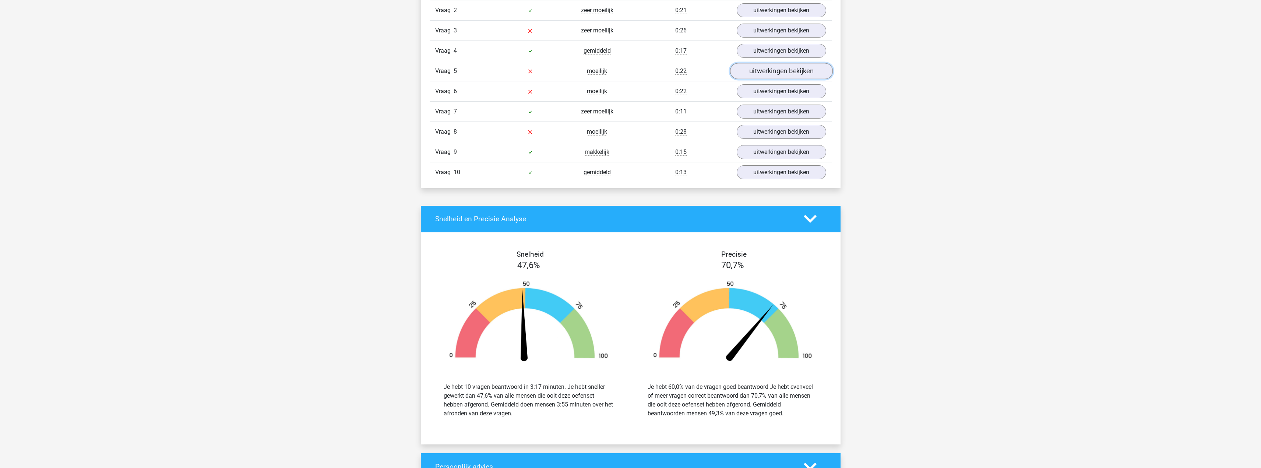
click at [760, 68] on link "uitwerkingen bekijken" at bounding box center [781, 71] width 103 height 16
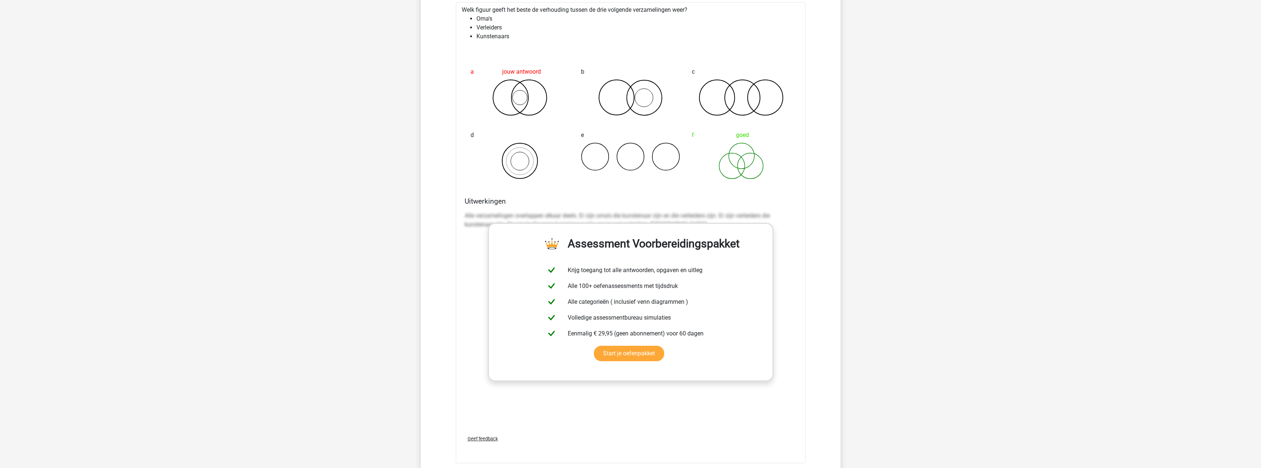
scroll to position [810, 0]
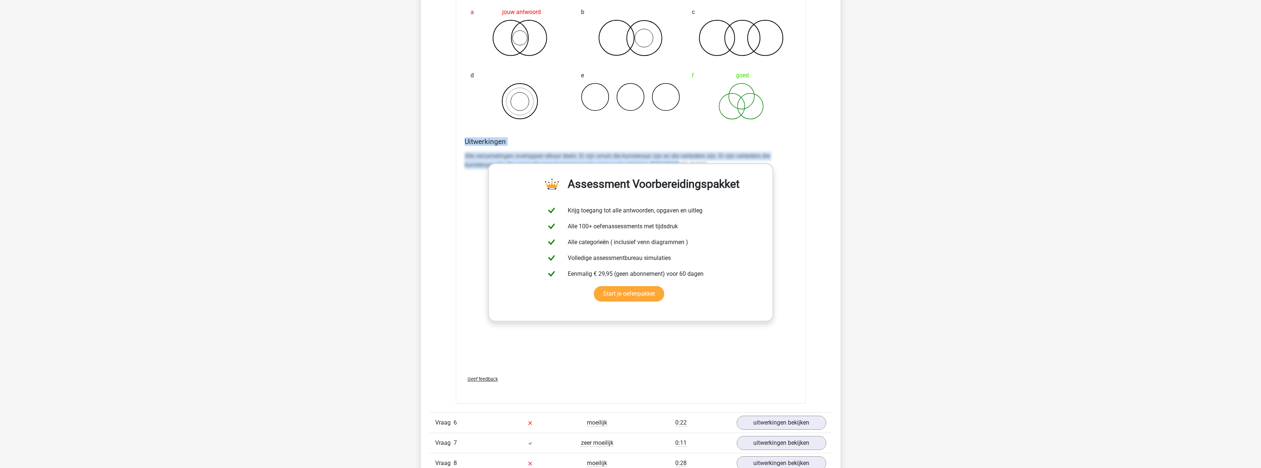
drag, startPoint x: 464, startPoint y: 141, endPoint x: 781, endPoint y: 167, distance: 318.0
click at [781, 167] on div "Uitwerkingen Alle verzamelingen overlappen elkaar deels. Er zijn oma's die kuns…" at bounding box center [631, 253] width 338 height 232
copy div "Uitwerkingen Alle verzamelingen overlappen elkaar deels. Er zijn oma's die kuns…"
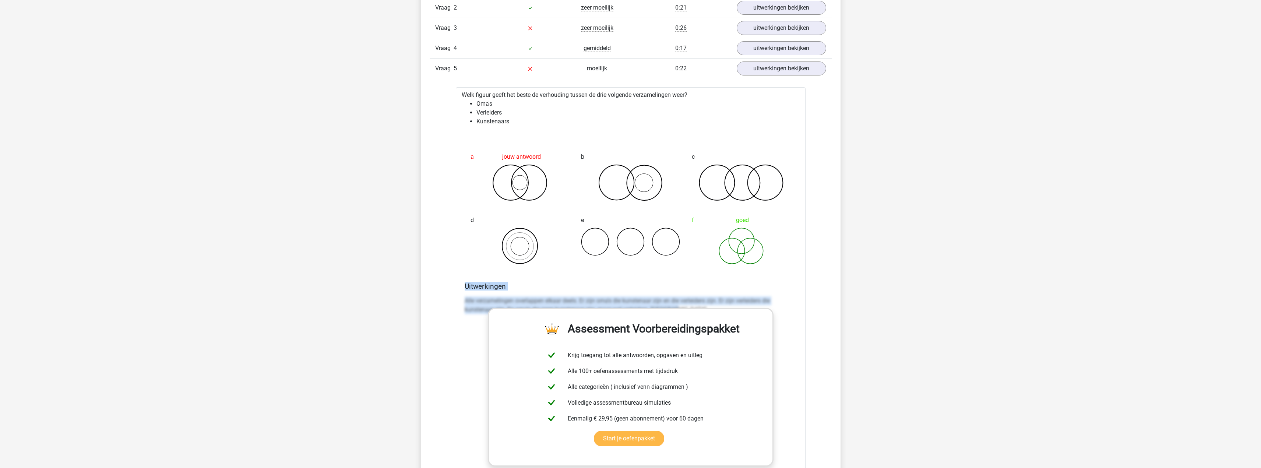
scroll to position [663, 0]
click at [797, 78] on link "uitwerkingen bekijken" at bounding box center [781, 71] width 103 height 16
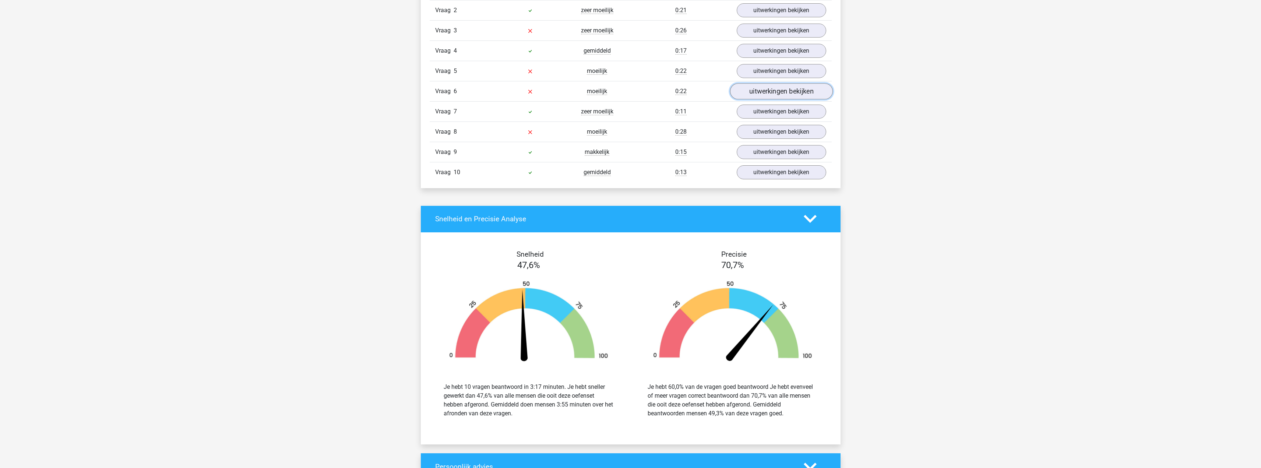
click at [788, 88] on link "uitwerkingen bekijken" at bounding box center [781, 91] width 103 height 16
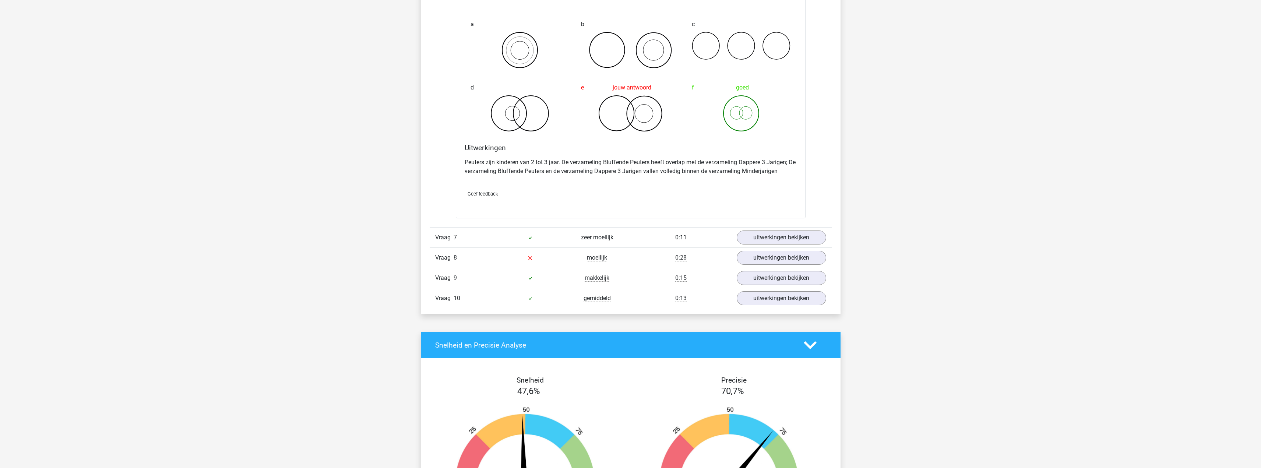
scroll to position [847, 0]
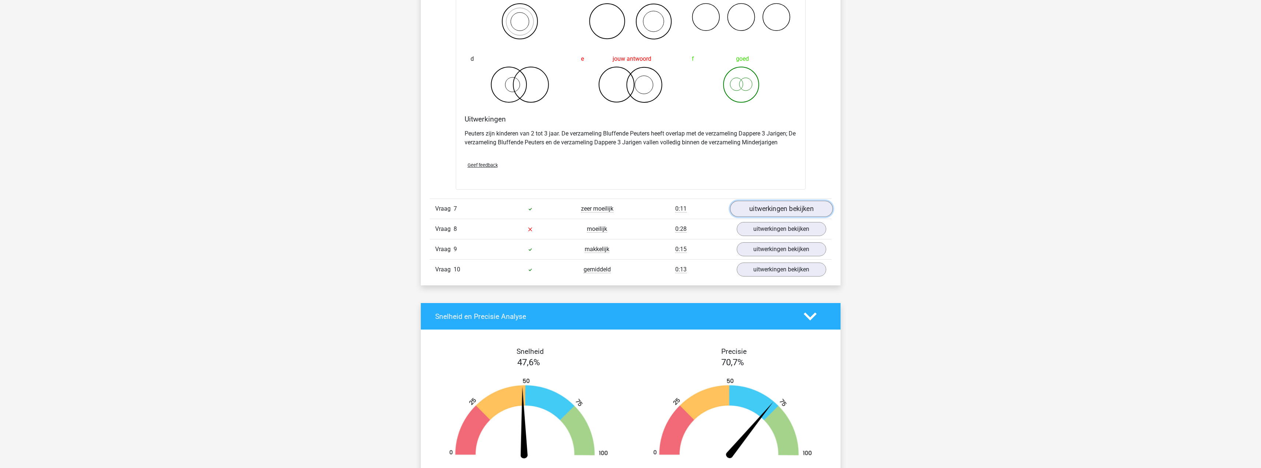
click at [795, 215] on link "uitwerkingen bekijken" at bounding box center [781, 209] width 103 height 16
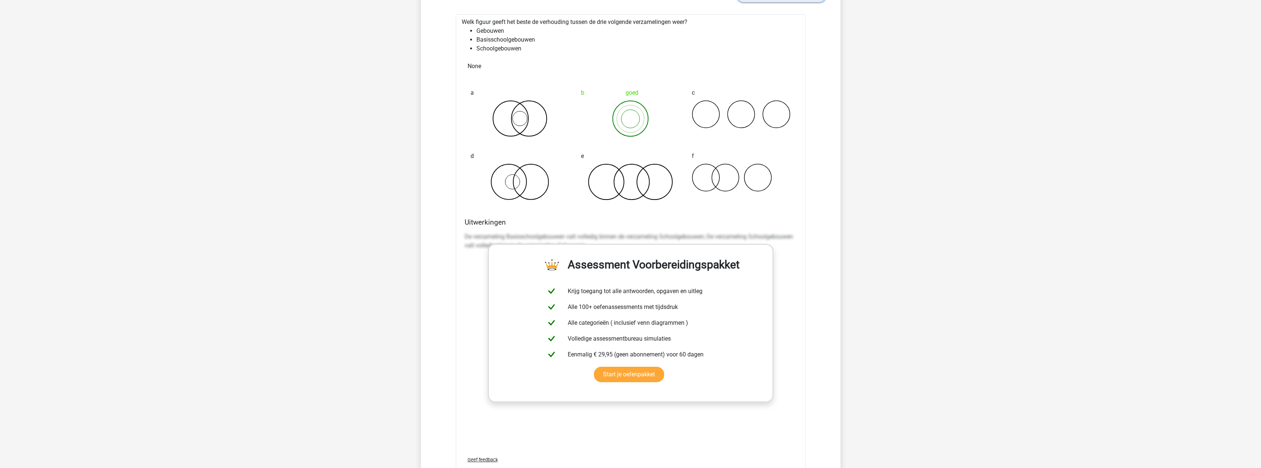
scroll to position [1104, 0]
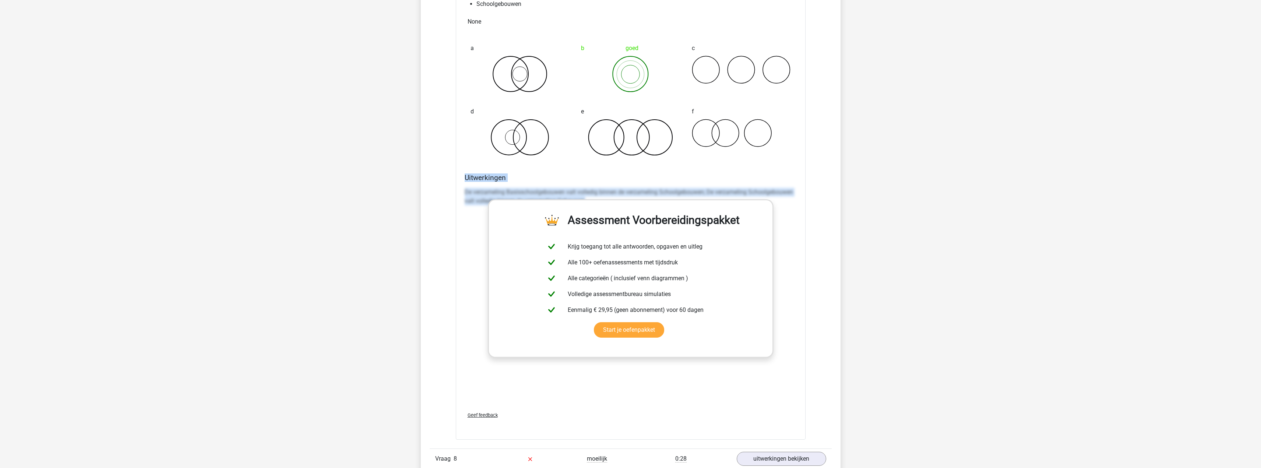
drag, startPoint x: 466, startPoint y: 177, endPoint x: 802, endPoint y: 240, distance: 341.1
click at [802, 240] on div "Welk figuur geeft het beste de verhouding tussen de drie volgende verzamelingen…" at bounding box center [631, 205] width 350 height 470
copy div "Uitwerkingen De verzameling Basisschoolgebouwen valt volledig binnen de verzame…"
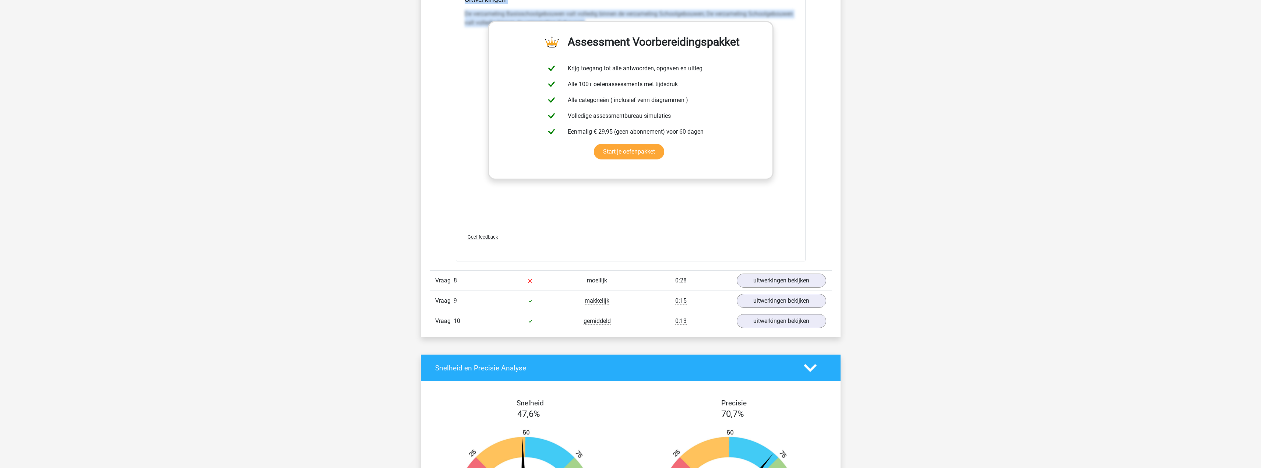
scroll to position [1288, 0]
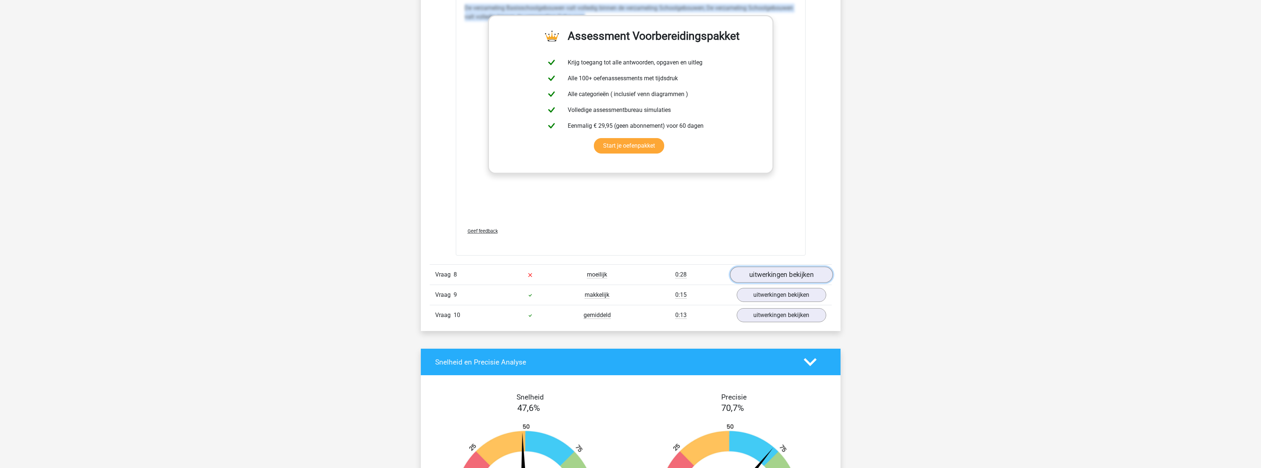
click at [793, 274] on link "uitwerkingen bekijken" at bounding box center [781, 274] width 103 height 16
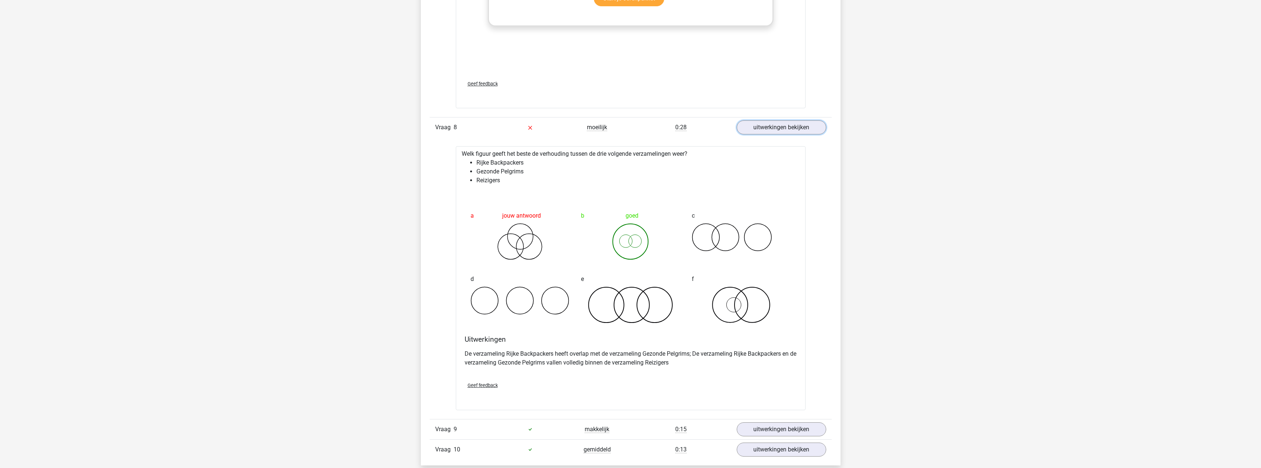
scroll to position [1399, 0]
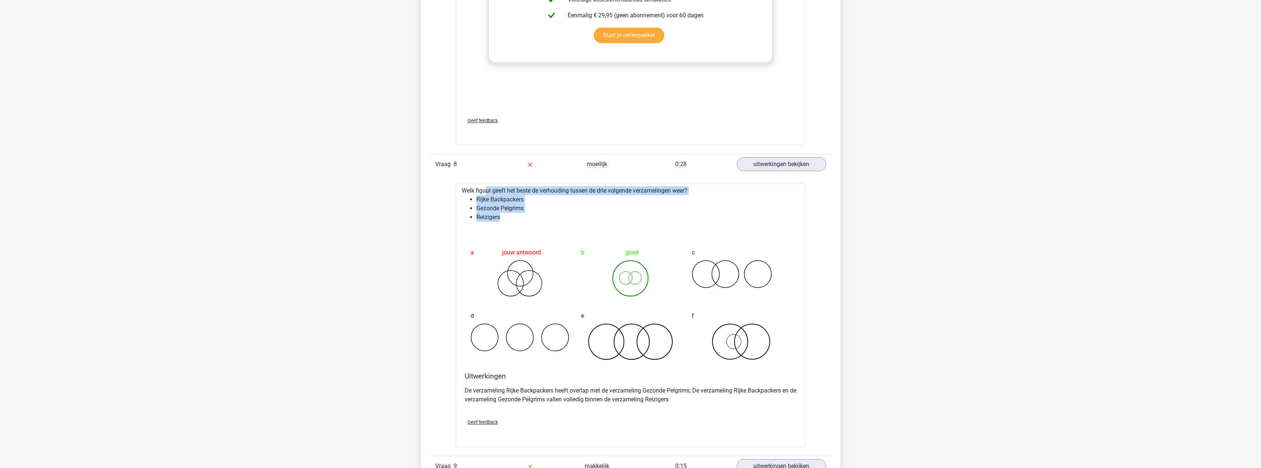
drag, startPoint x: 462, startPoint y: 190, endPoint x: 576, endPoint y: 218, distance: 117.1
click at [576, 218] on div "Welk figuur geeft het beste de verhouding tussen de drie volgende verzamelingen…" at bounding box center [631, 315] width 350 height 264
click at [576, 218] on li "Reizigers" at bounding box center [637, 217] width 323 height 9
drag, startPoint x: 476, startPoint y: 208, endPoint x: 530, endPoint y: 207, distance: 54.1
click at [530, 207] on li "Gezonde Pelgrims" at bounding box center [637, 208] width 323 height 9
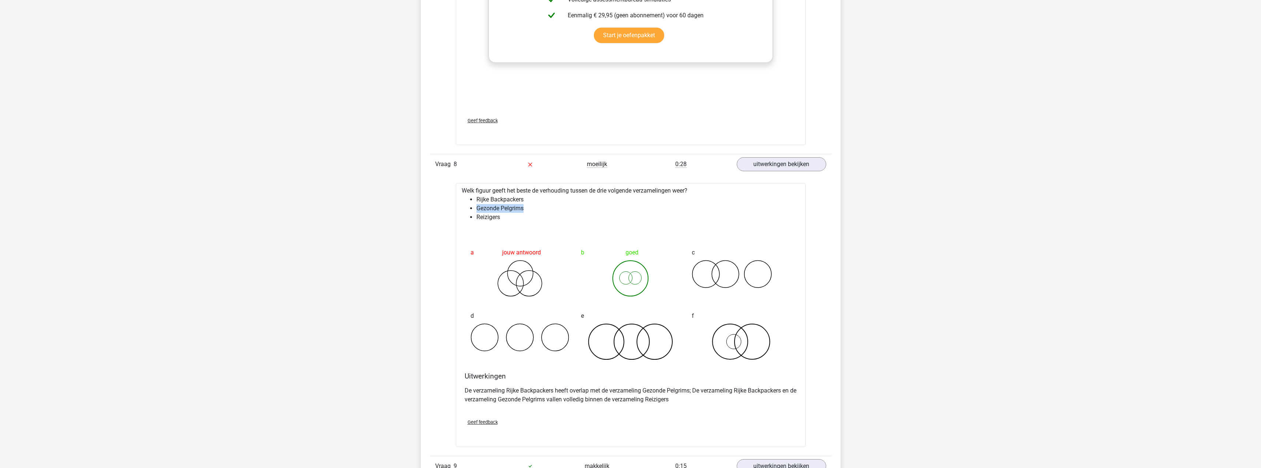
click at [530, 207] on li "Gezonde Pelgrims" at bounding box center [637, 208] width 323 height 9
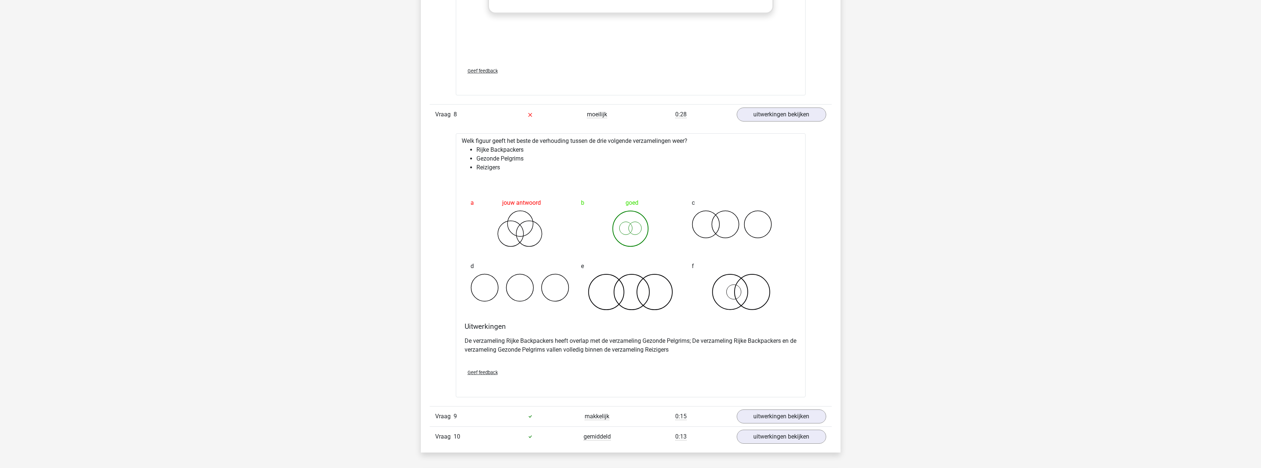
scroll to position [1472, 0]
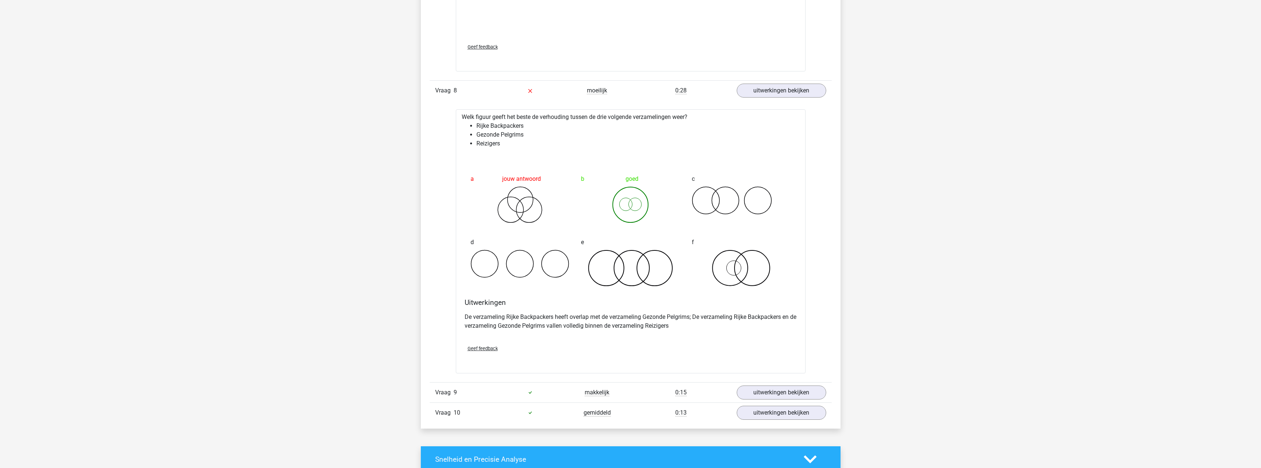
drag, startPoint x: 483, startPoint y: 213, endPoint x: 703, endPoint y: 245, distance: 222.5
click at [703, 245] on div "f" at bounding box center [741, 260] width 111 height 63
click at [777, 399] on link "uitwerkingen bekijken" at bounding box center [781, 392] width 103 height 16
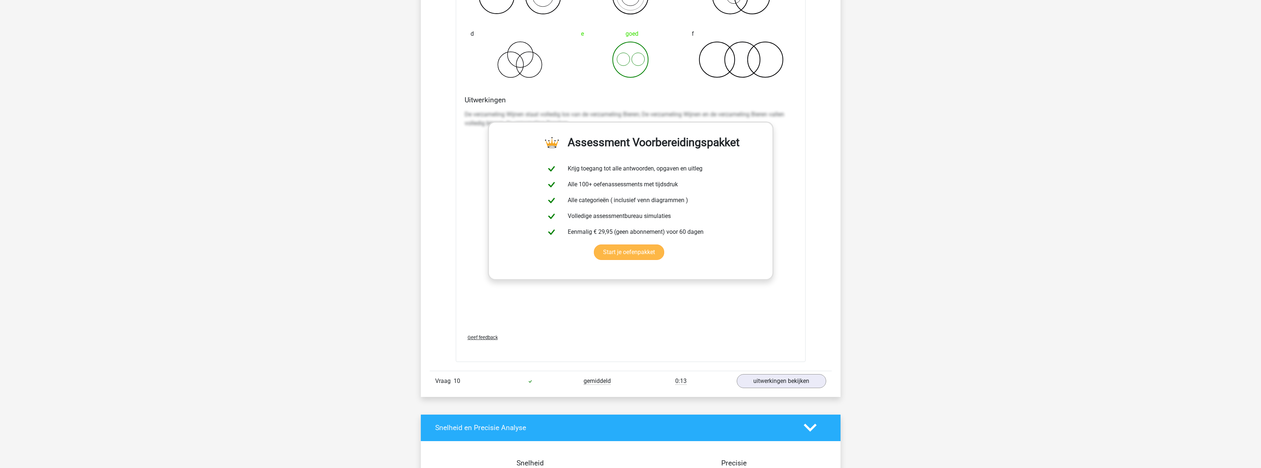
scroll to position [1988, 0]
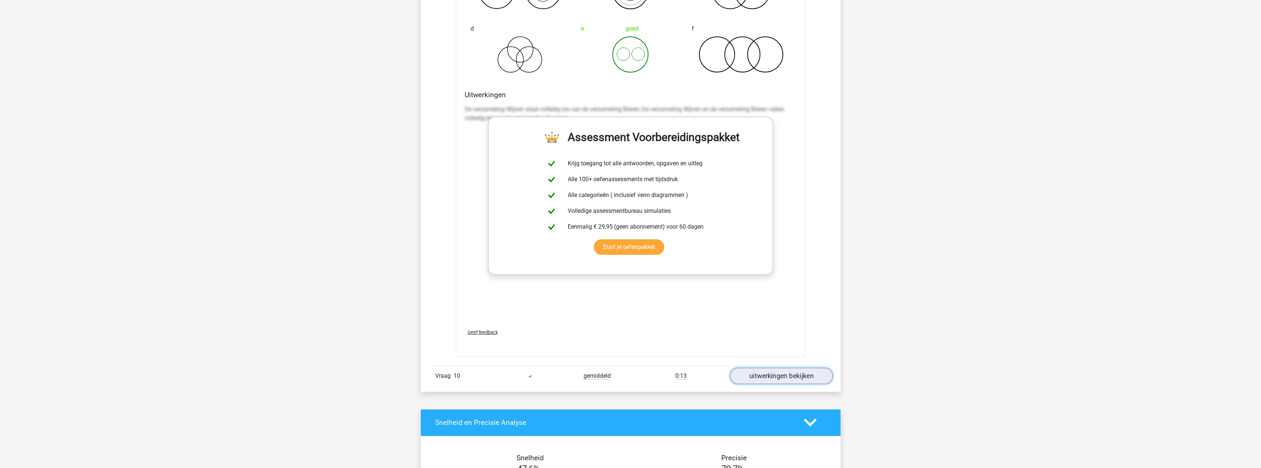
click at [795, 376] on link "uitwerkingen bekijken" at bounding box center [781, 376] width 103 height 16
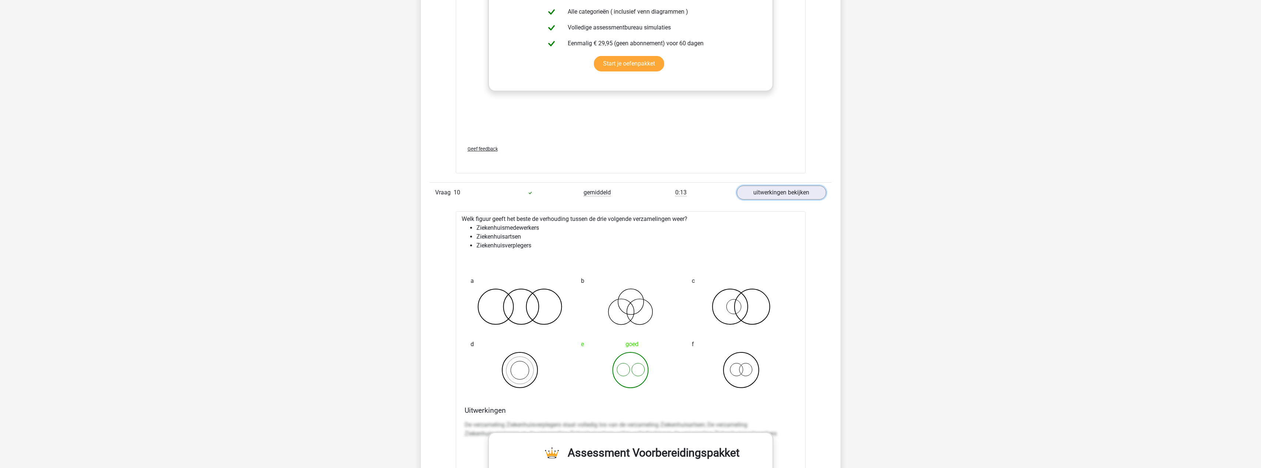
scroll to position [2172, 0]
drag, startPoint x: 181, startPoint y: 133, endPoint x: 306, endPoint y: 174, distance: 131.9
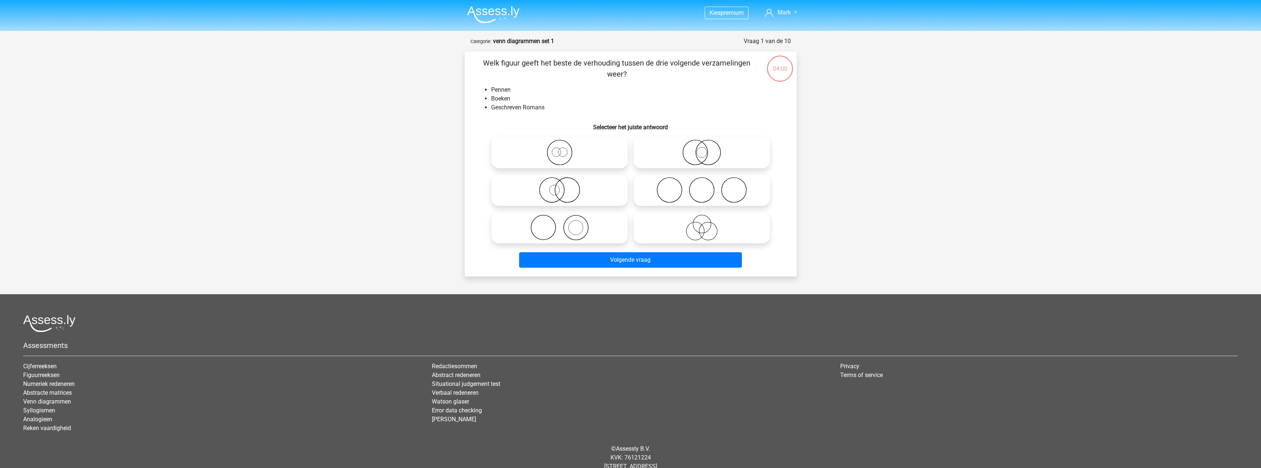
scroll to position [21, 0]
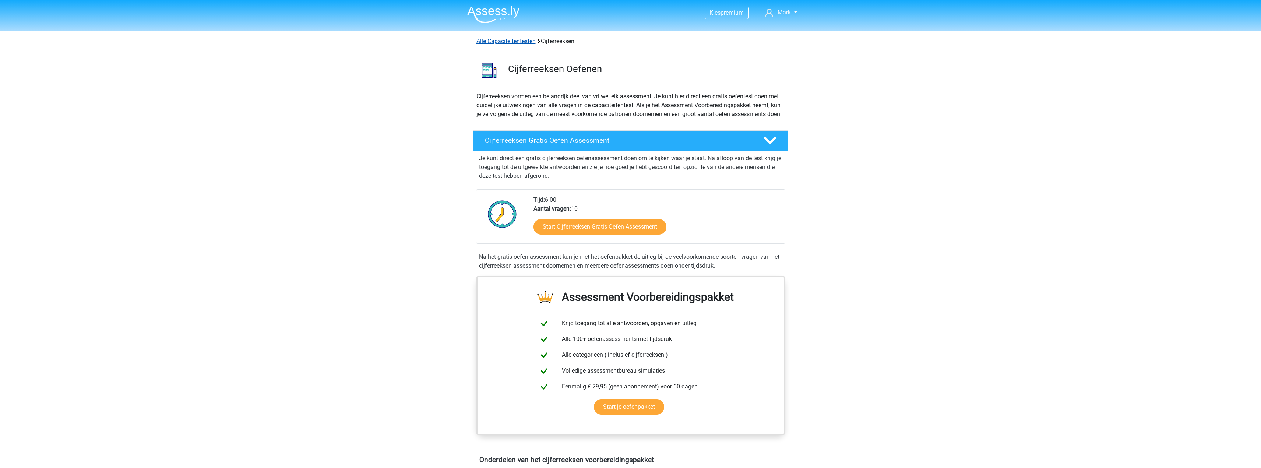
click at [520, 42] on link "Alle Capaciteitentesten" at bounding box center [505, 41] width 59 height 7
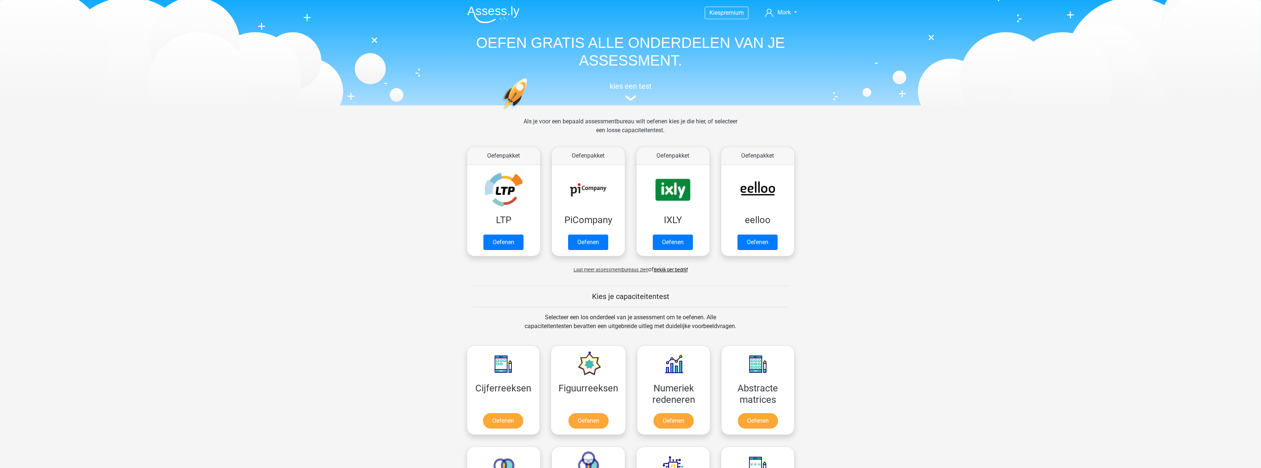
scroll to position [313, 0]
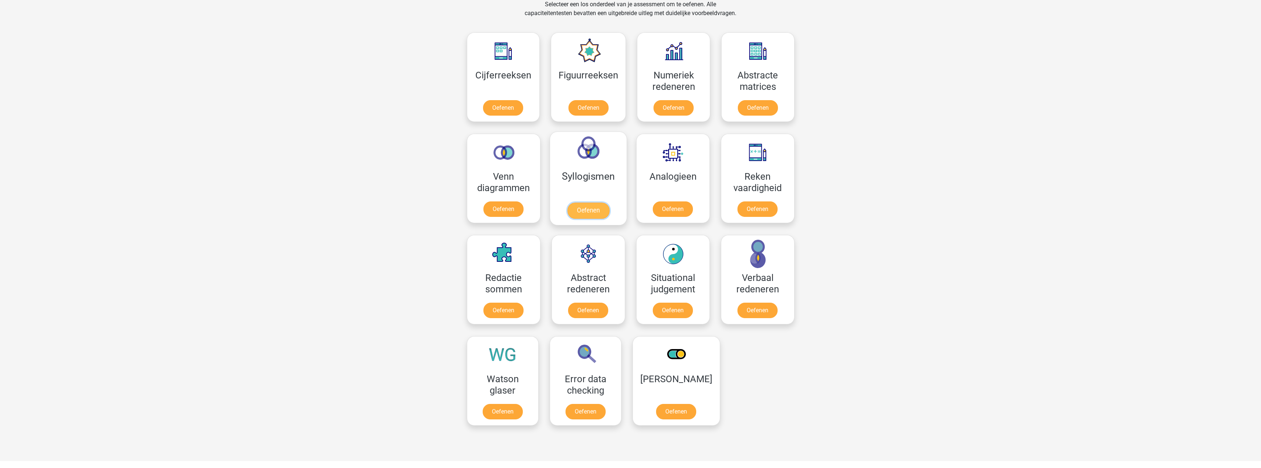
click at [594, 202] on link "Oefenen" at bounding box center [588, 210] width 42 height 16
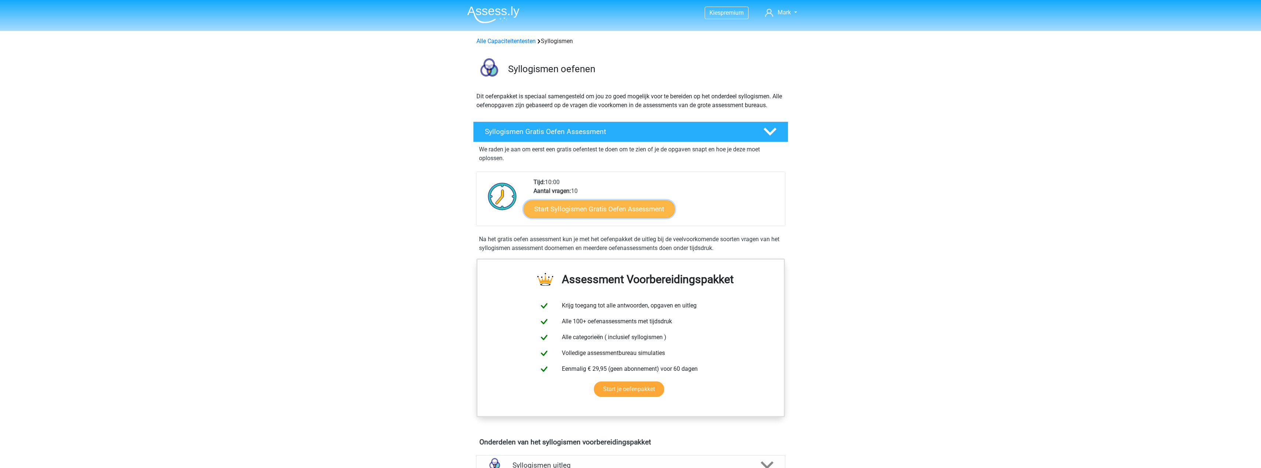
click at [639, 215] on link "Start Syllogismen Gratis Oefen Assessment" at bounding box center [598, 209] width 151 height 18
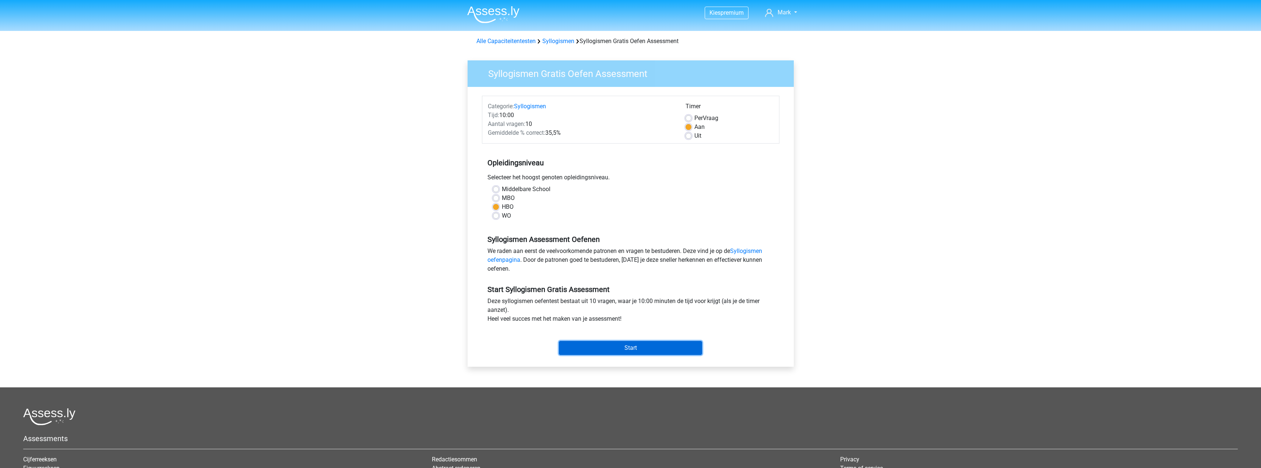
click at [657, 352] on input "Start" at bounding box center [630, 348] width 143 height 14
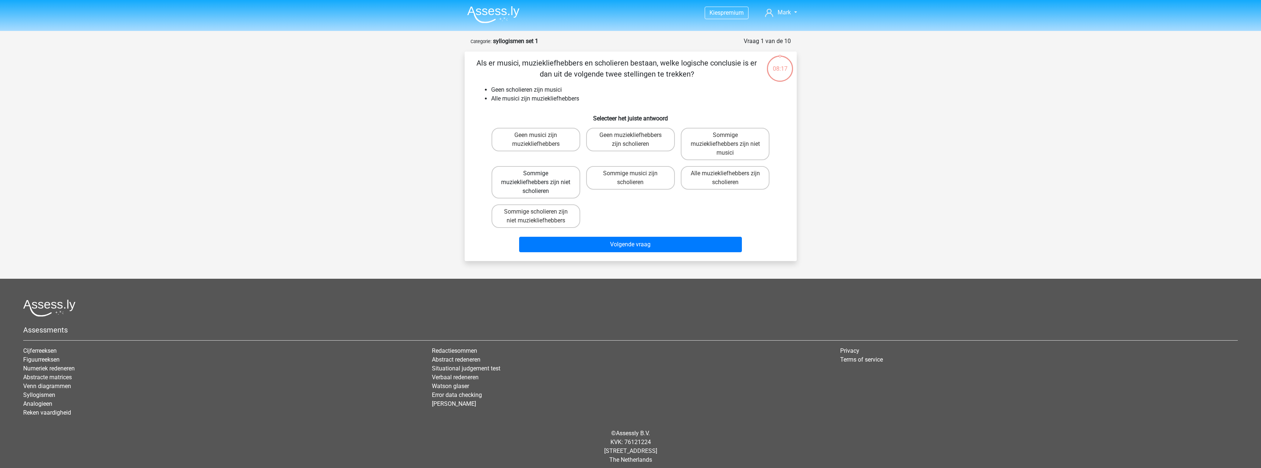
click at [562, 189] on label "Sommige muziekliefhebbers zijn niet scholieren" at bounding box center [535, 182] width 89 height 32
click at [540, 178] on input "Sommige muziekliefhebbers zijn niet scholieren" at bounding box center [538, 175] width 5 height 5
radio input "true"
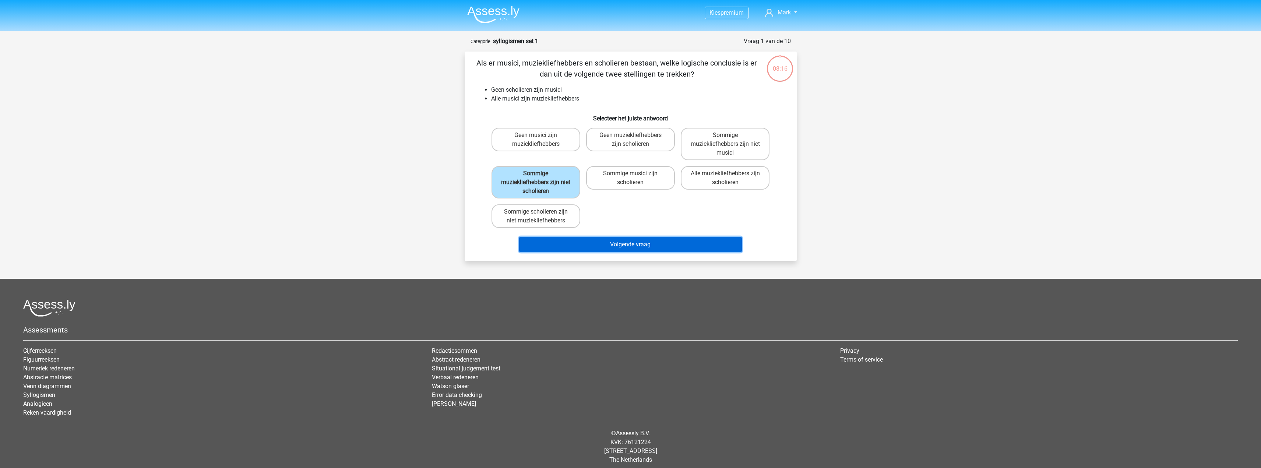
click at [610, 247] on button "Volgende vraag" at bounding box center [630, 244] width 223 height 15
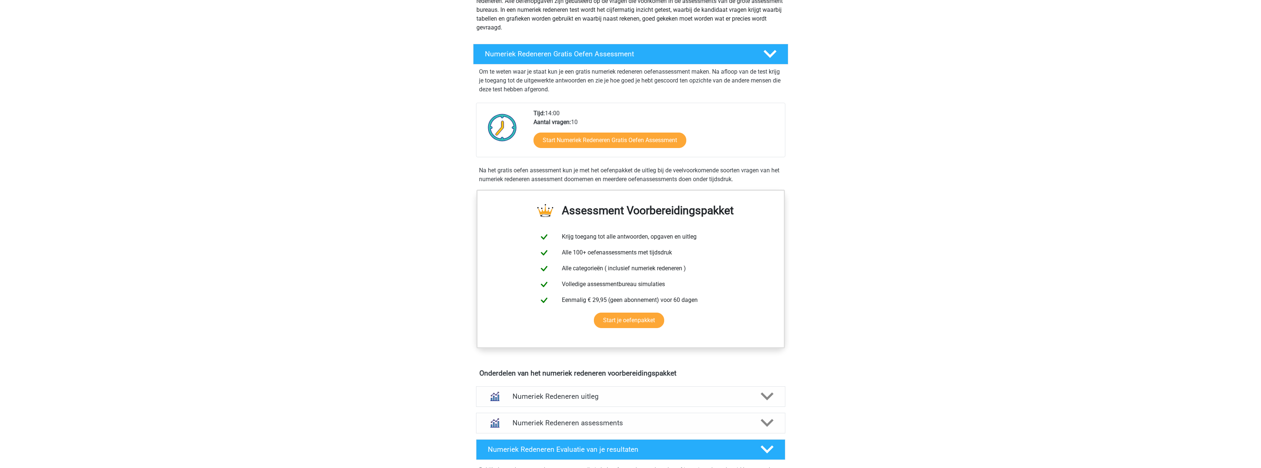
scroll to position [110, 0]
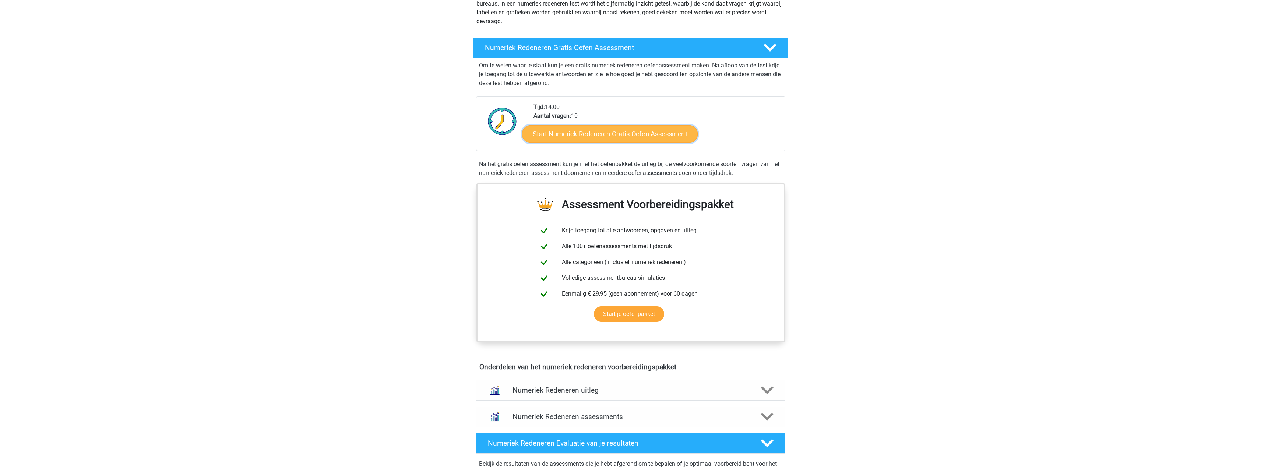
click at [608, 133] on link "Start Numeriek Redeneren Gratis Oefen Assessment" at bounding box center [610, 134] width 176 height 18
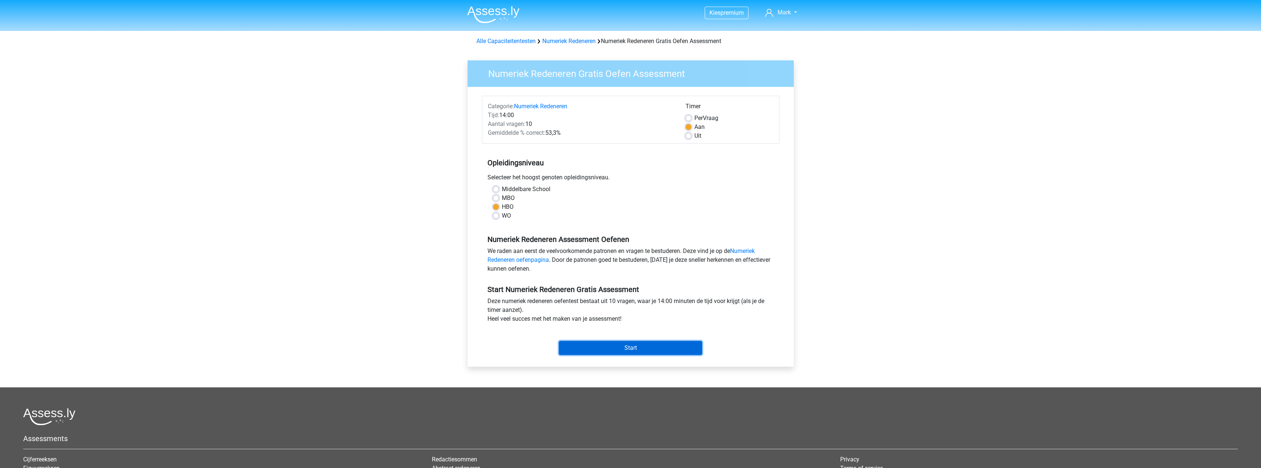
click at [664, 346] on input "Start" at bounding box center [630, 348] width 143 height 14
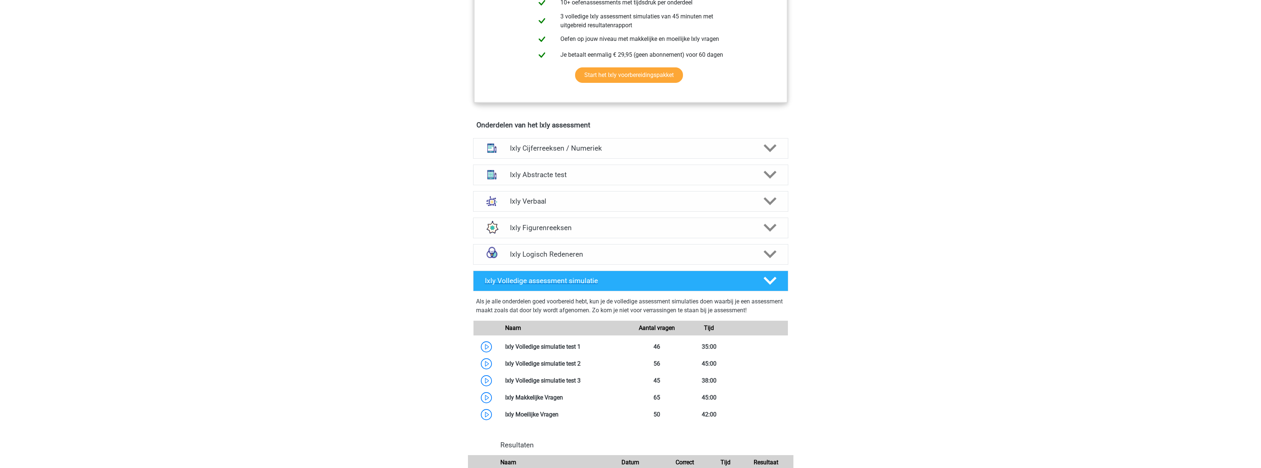
scroll to position [368, 0]
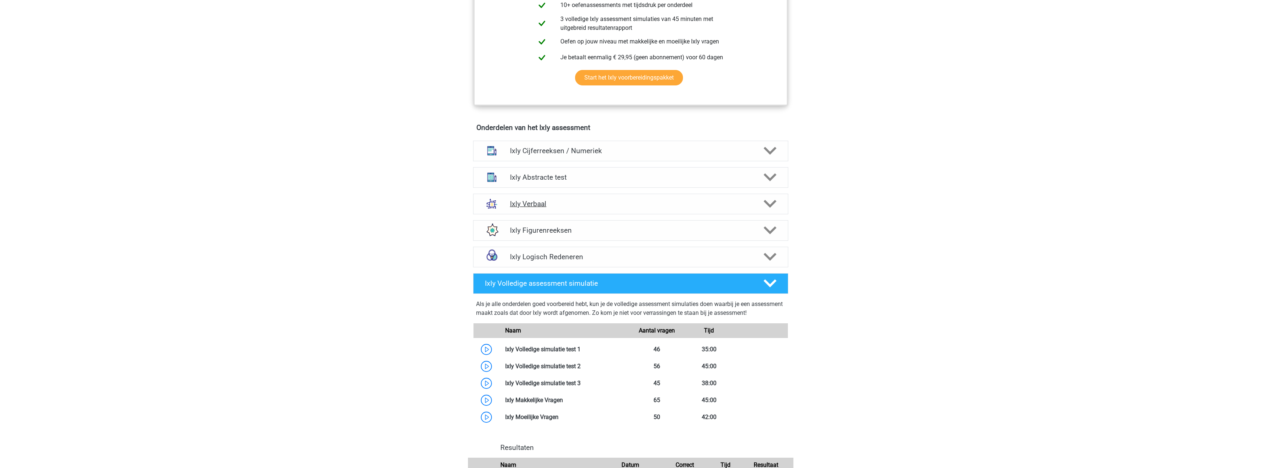
click at [544, 207] on h4 "Ixly Verbaal" at bounding box center [630, 204] width 241 height 8
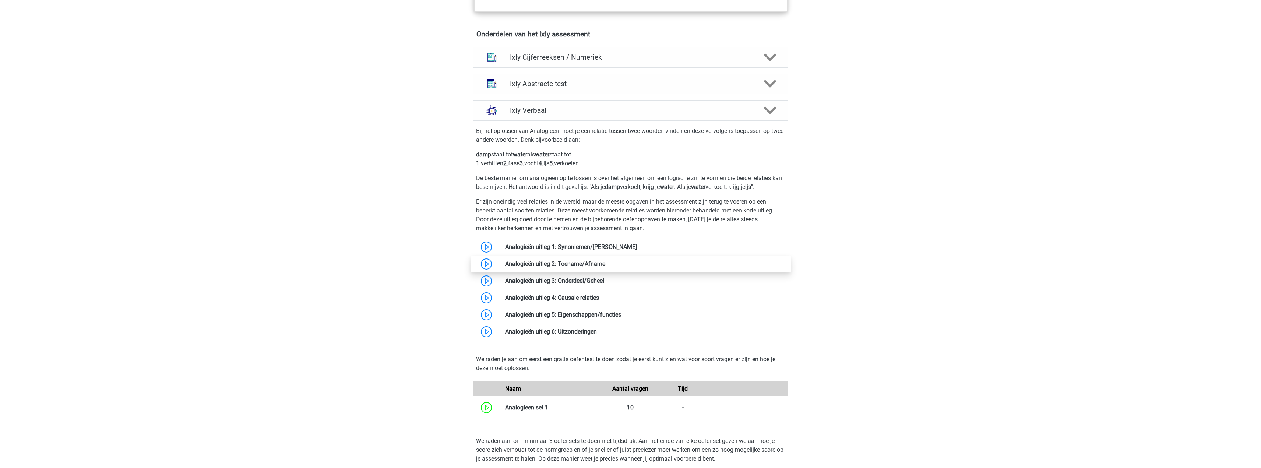
scroll to position [479, 0]
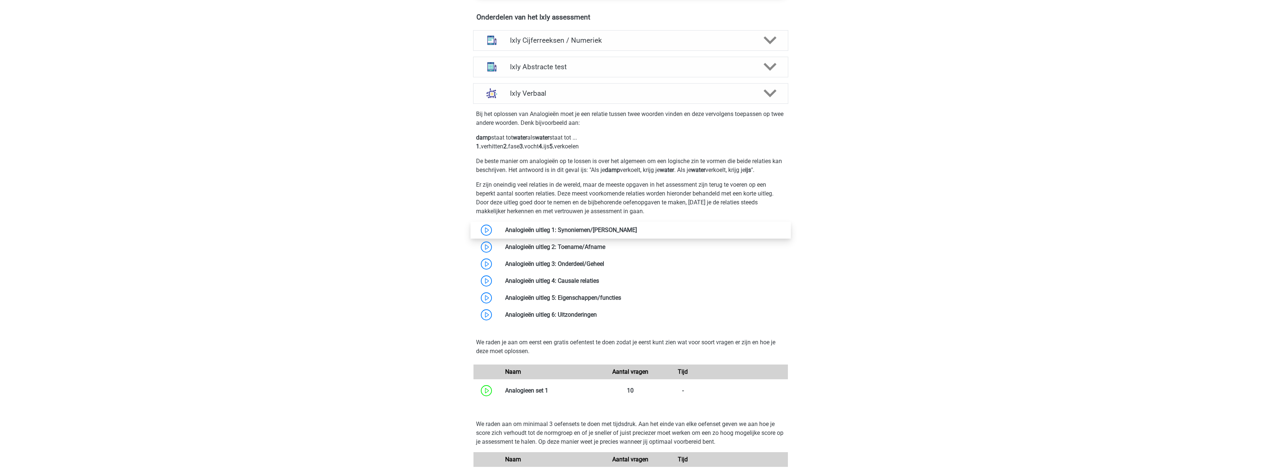
click at [637, 233] on link at bounding box center [637, 229] width 0 height 7
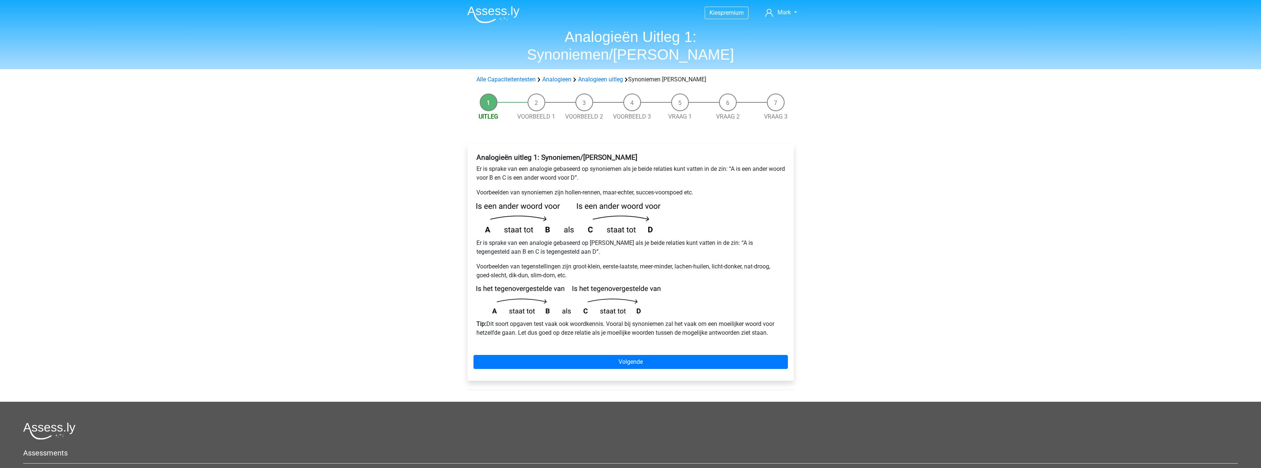
click at [539, 93] on li "Voorbeeld 1" at bounding box center [536, 107] width 48 height 28
click at [534, 93] on li "Voorbeeld 1" at bounding box center [536, 107] width 48 height 28
click at [535, 113] on link "Voorbeeld 1" at bounding box center [536, 116] width 38 height 7
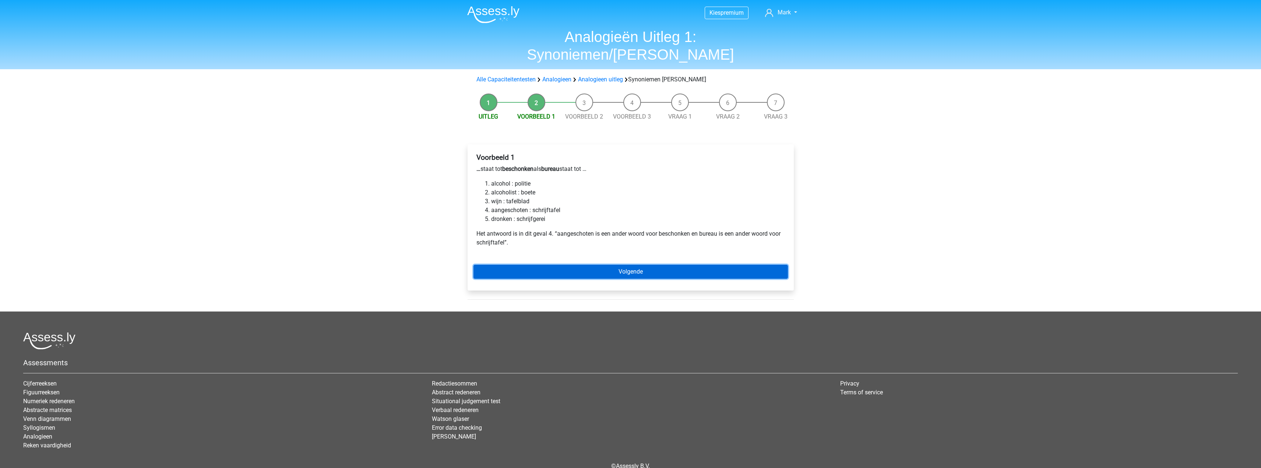
click at [575, 265] on link "Volgende" at bounding box center [630, 272] width 314 height 14
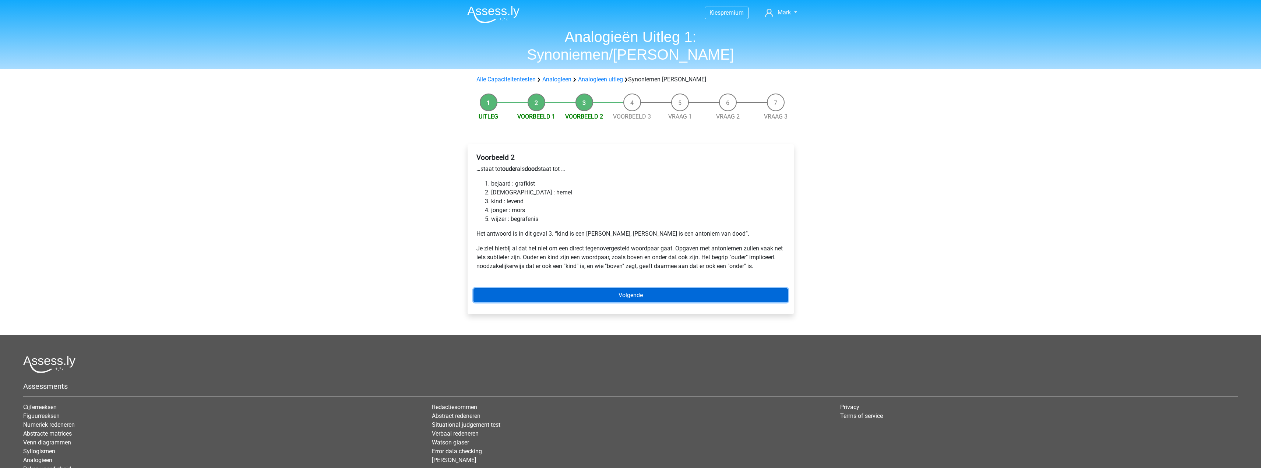
click at [571, 288] on link "Volgende" at bounding box center [630, 295] width 314 height 14
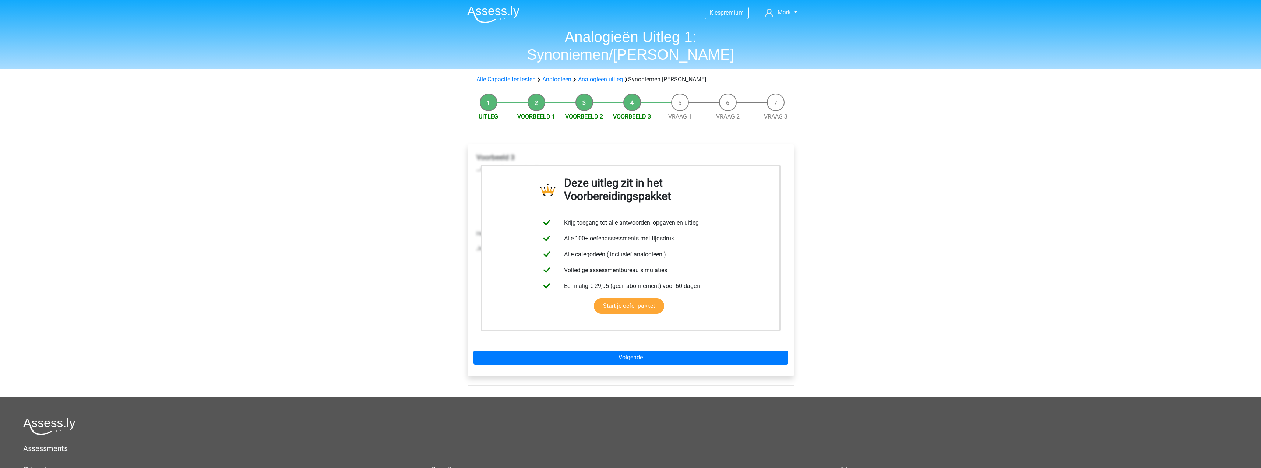
click at [626, 332] on div "Deze uitleg zit in het Voorbereidingspakket Krijg toegang tot alle antwoorden, …" at bounding box center [630, 260] width 326 height 232
click at [626, 350] on link "Volgende" at bounding box center [630, 357] width 314 height 14
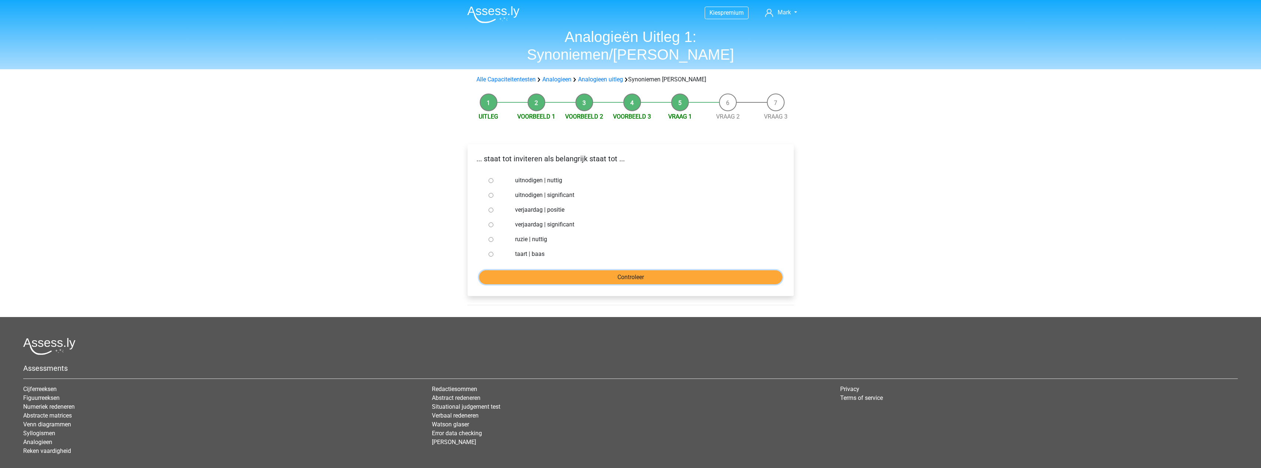
click at [615, 270] on input "Controleer" at bounding box center [630, 277] width 303 height 14
click at [624, 217] on div "verjaardag | significant" at bounding box center [642, 224] width 266 height 15
click at [529, 191] on label "uitnodigen | significant" at bounding box center [642, 195] width 255 height 9
click at [493, 193] on input "uitnodigen | significant" at bounding box center [490, 195] width 5 height 5
radio input "true"
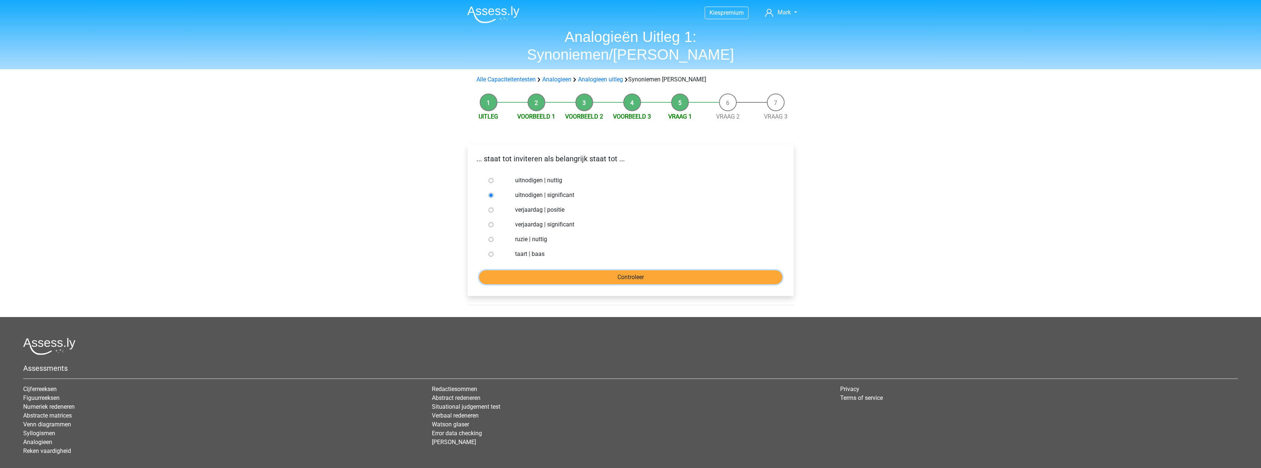
click at [596, 270] on input "Controleer" at bounding box center [630, 277] width 303 height 14
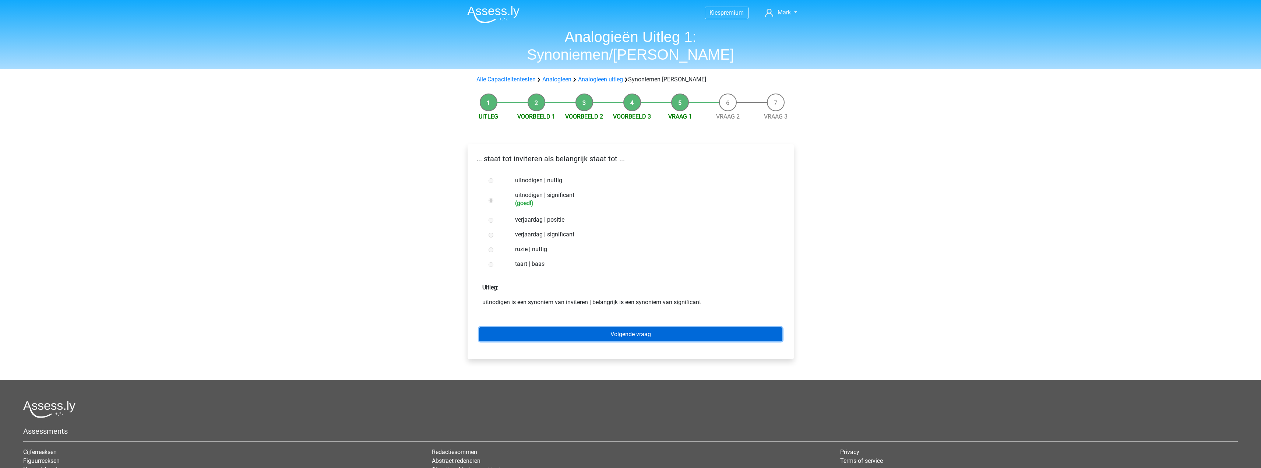
click at [621, 327] on link "Volgende vraag" at bounding box center [630, 334] width 303 height 14
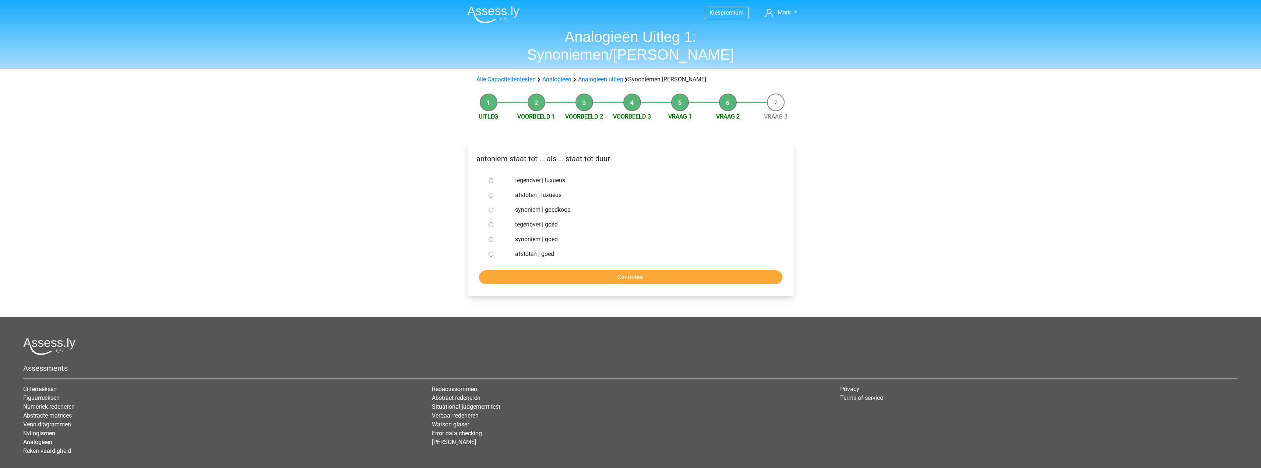
click at [561, 205] on label "synoniem | goedkoop" at bounding box center [642, 209] width 255 height 9
click at [493, 208] on input "synoniem | goedkoop" at bounding box center [490, 210] width 5 height 5
radio input "true"
click at [600, 270] on input "Controleer" at bounding box center [630, 277] width 303 height 14
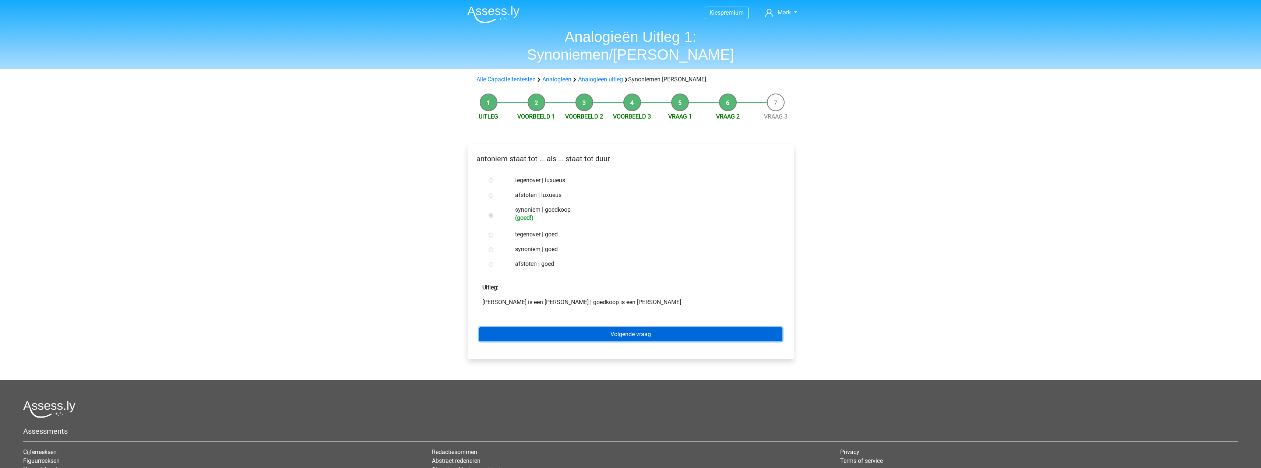
click at [618, 327] on link "Volgende vraag" at bounding box center [630, 334] width 303 height 14
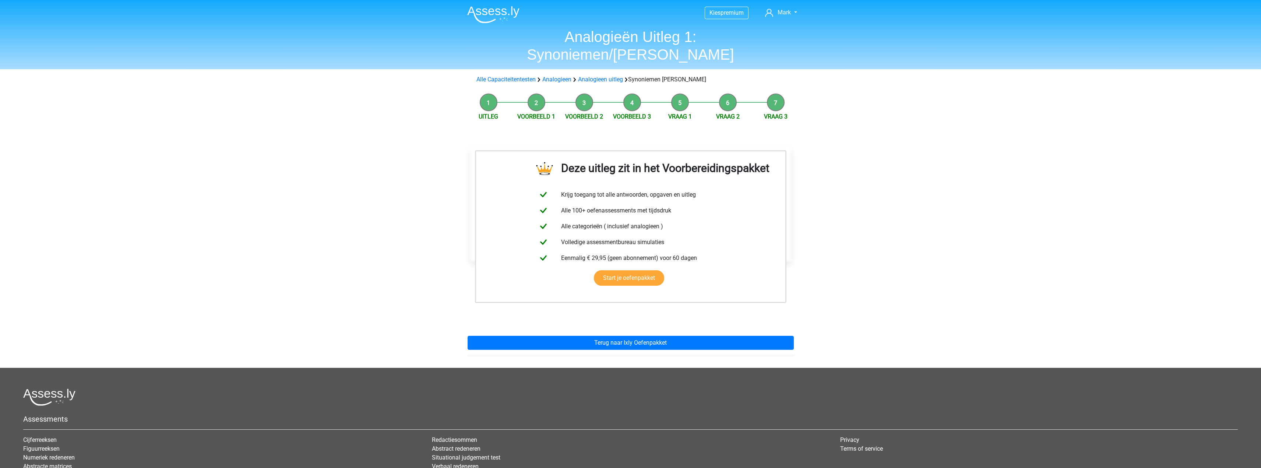
click at [616, 313] on div "Deze uitleg zit in het Voorbereidingspakket Krijg toegang tot alle antwoorden, …" at bounding box center [631, 249] width 338 height 238
click at [615, 336] on link "Terug naar Ixly Oefenpakket" at bounding box center [630, 343] width 326 height 14
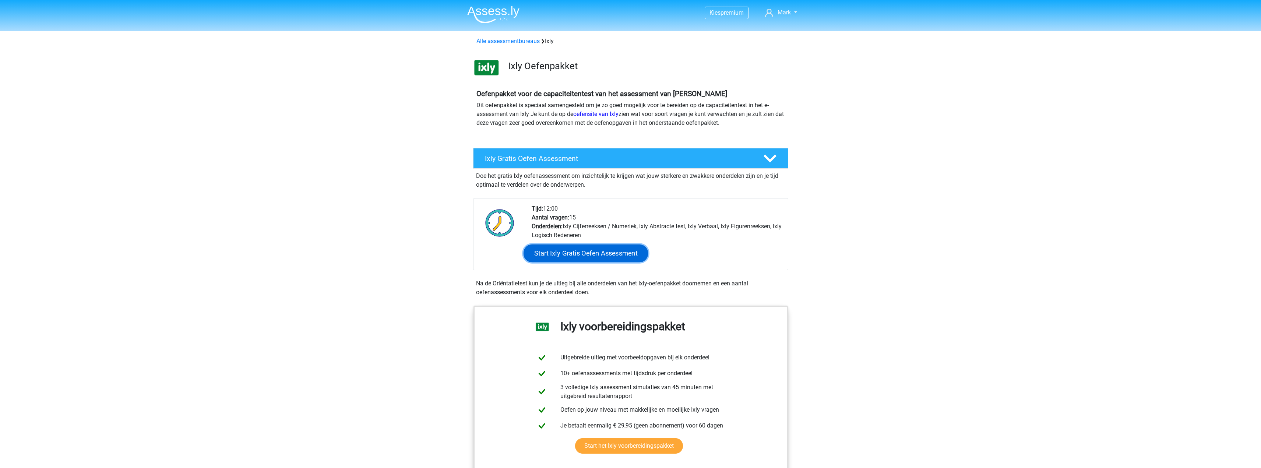
click at [578, 250] on link "Start Ixly Gratis Oefen Assessment" at bounding box center [585, 253] width 124 height 18
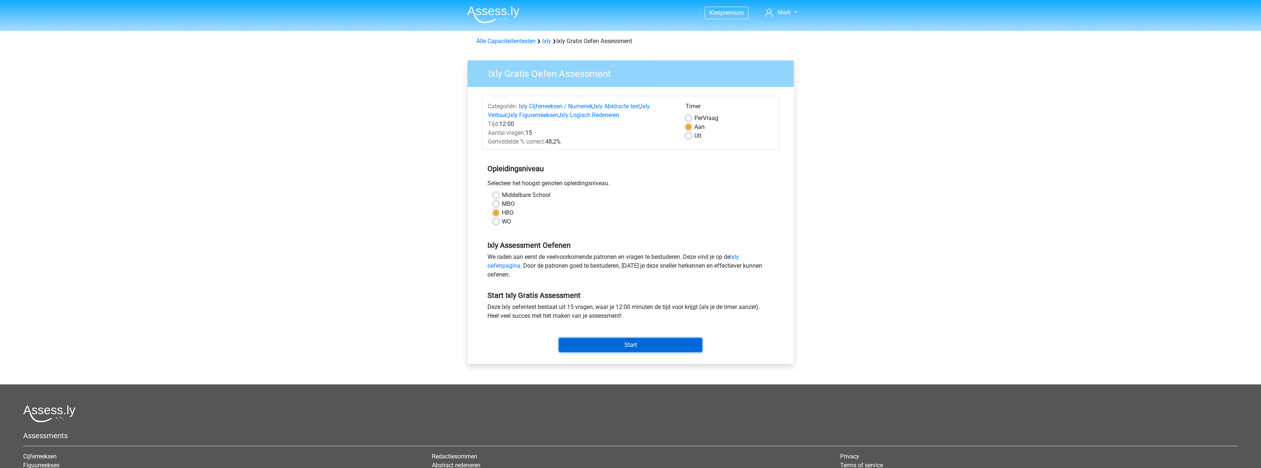
click at [641, 343] on input "Start" at bounding box center [630, 345] width 143 height 14
